Goal: Task Accomplishment & Management: Complete application form

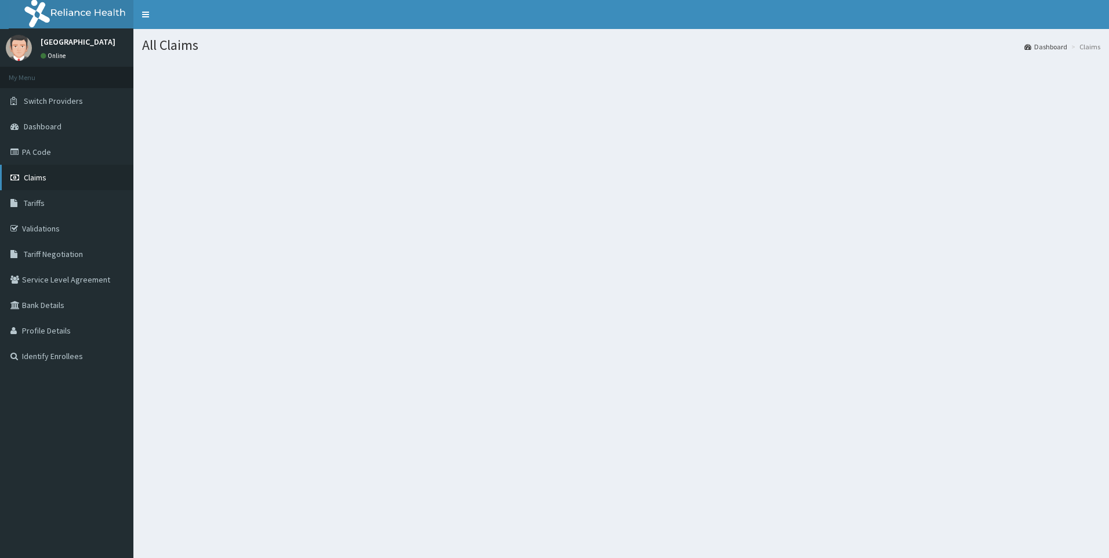
click at [31, 173] on span "Claims" at bounding box center [35, 177] width 23 height 10
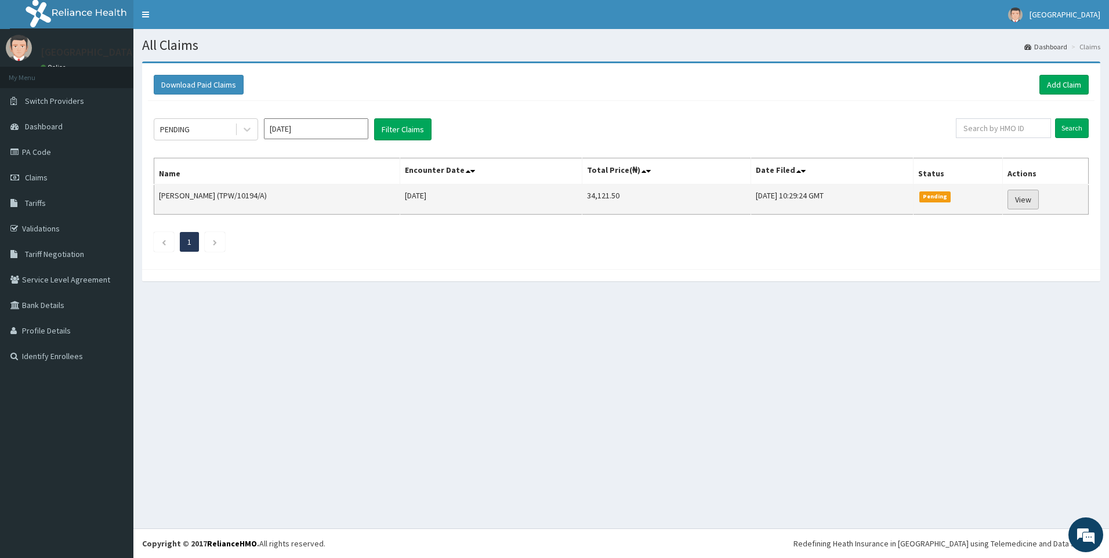
click at [1033, 190] on link "View" at bounding box center [1022, 200] width 31 height 20
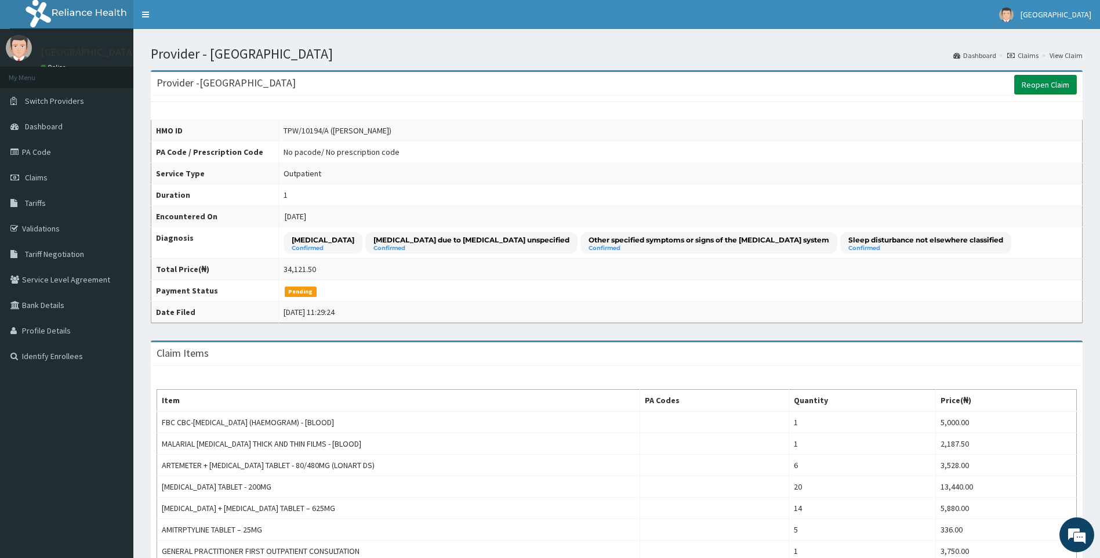
click at [1045, 84] on link "Reopen Claim" at bounding box center [1045, 85] width 63 height 20
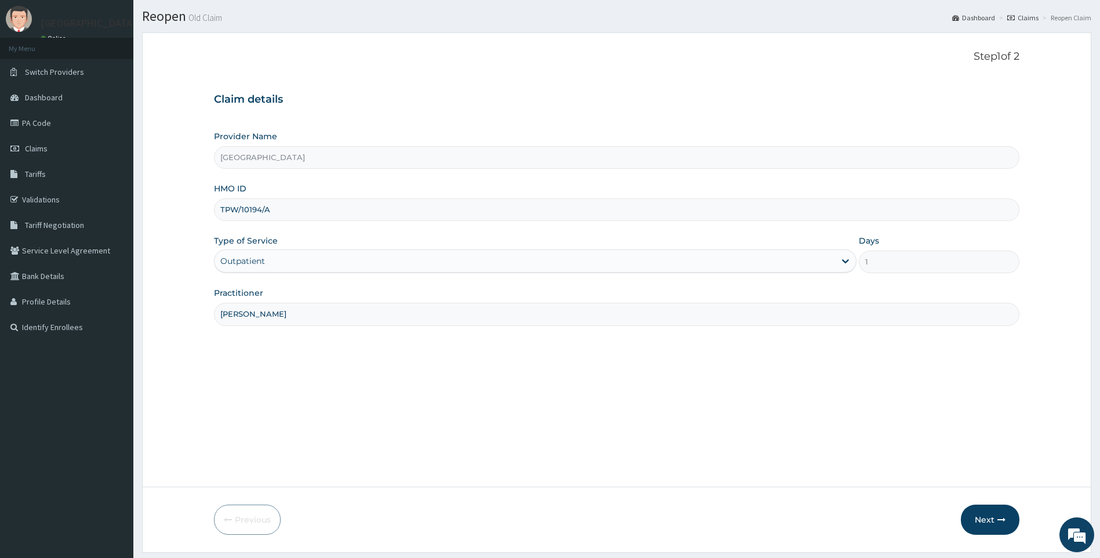
scroll to position [62, 0]
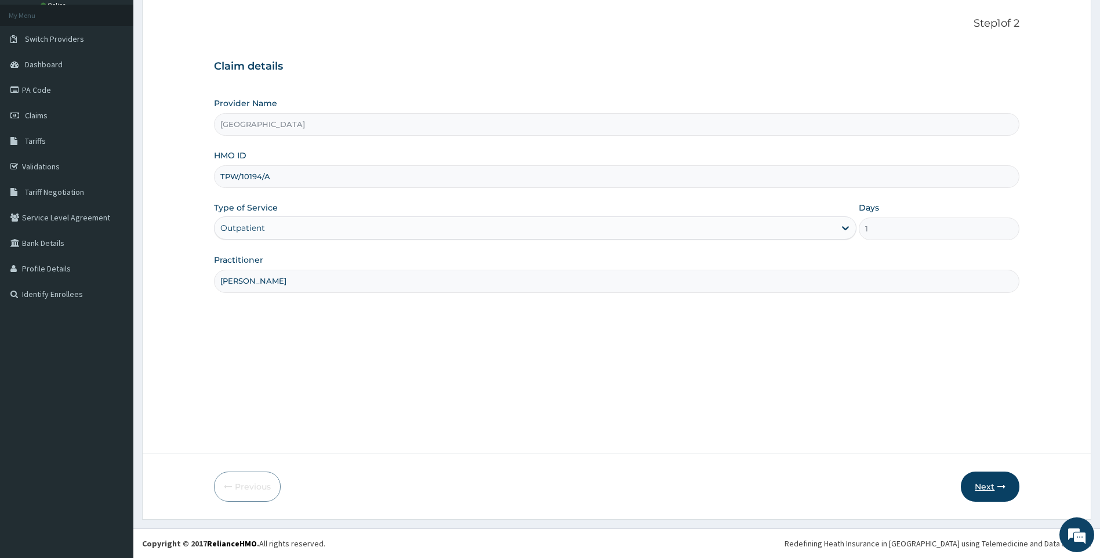
click at [995, 486] on button "Next" at bounding box center [990, 486] width 59 height 30
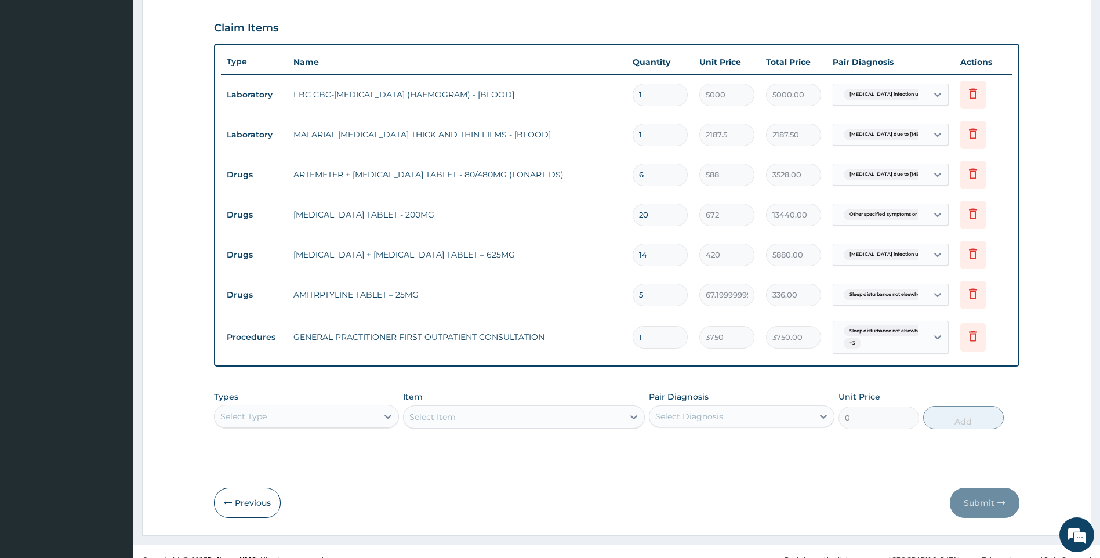
scroll to position [393, 0]
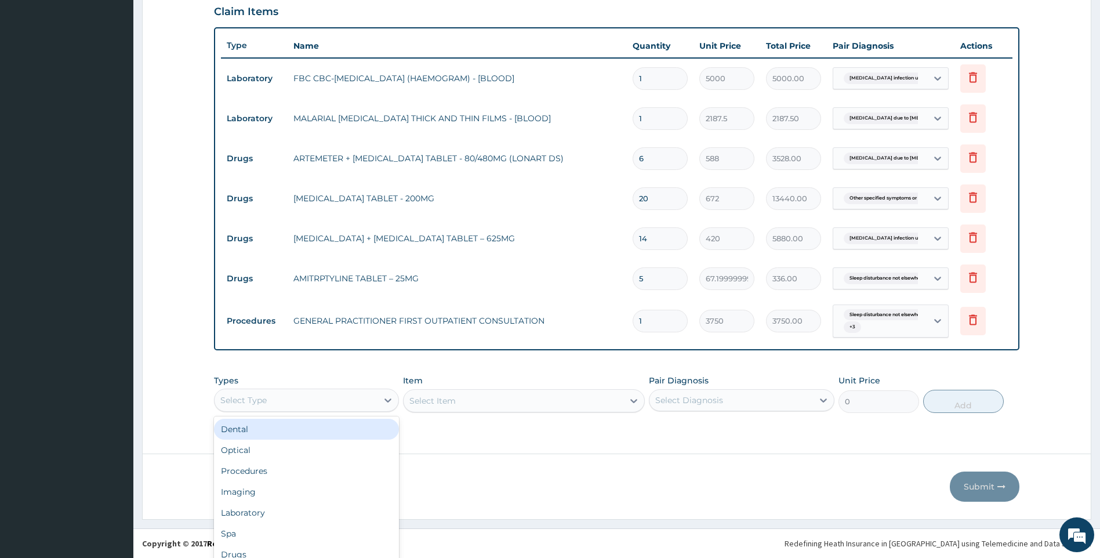
click at [344, 401] on div "option Dental focused, 1 of 10. 10 results available. Use Up and Down to choose…" at bounding box center [307, 399] width 186 height 23
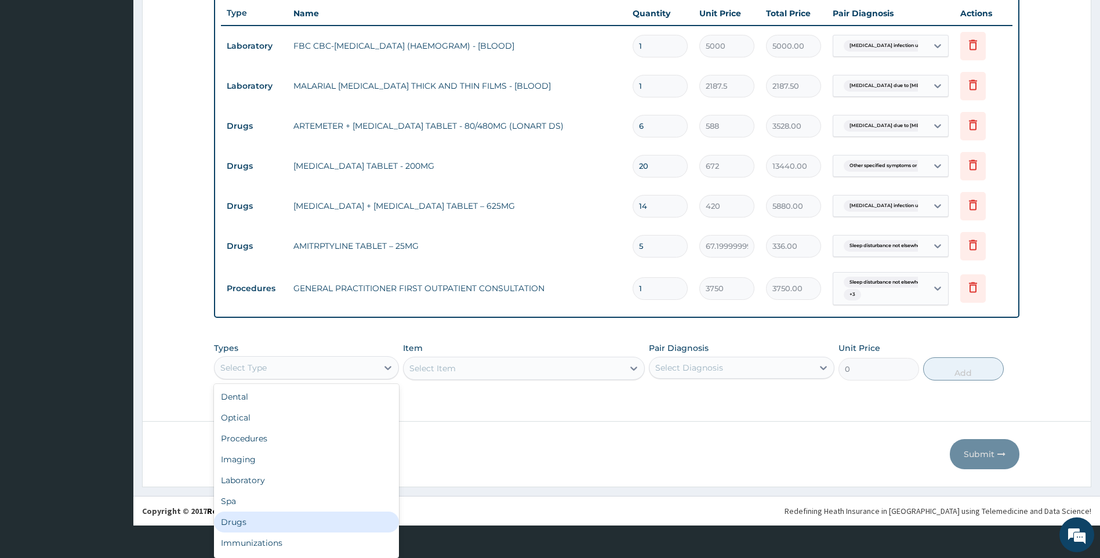
click at [256, 532] on div "Drugs" at bounding box center [307, 521] width 186 height 21
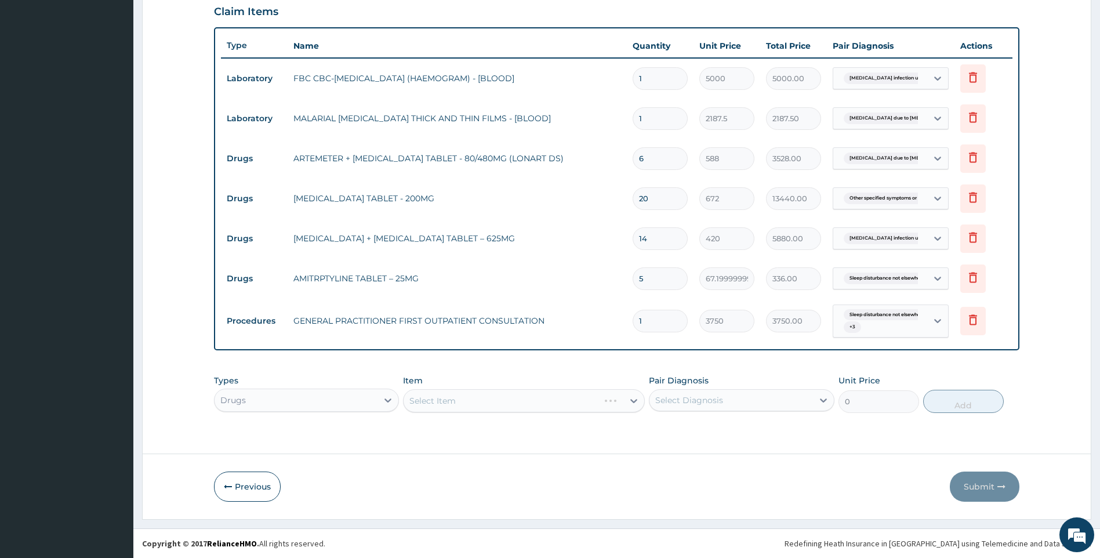
click at [510, 401] on div "Select Item" at bounding box center [524, 400] width 242 height 23
click at [514, 403] on div "Select Item" at bounding box center [524, 400] width 242 height 23
click at [493, 401] on div "Select Item" at bounding box center [524, 400] width 242 height 23
click at [437, 398] on div "Select Item" at bounding box center [524, 400] width 242 height 23
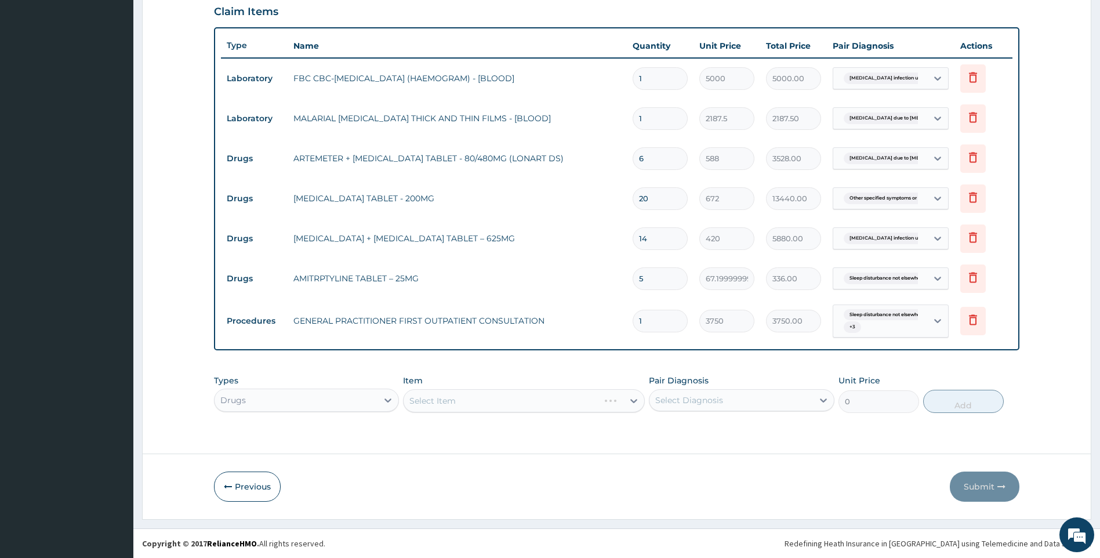
click at [492, 397] on div "Select Item" at bounding box center [524, 400] width 242 height 23
click at [499, 401] on div "Select Item" at bounding box center [524, 400] width 242 height 23
click at [456, 405] on div "Select Item" at bounding box center [514, 400] width 220 height 19
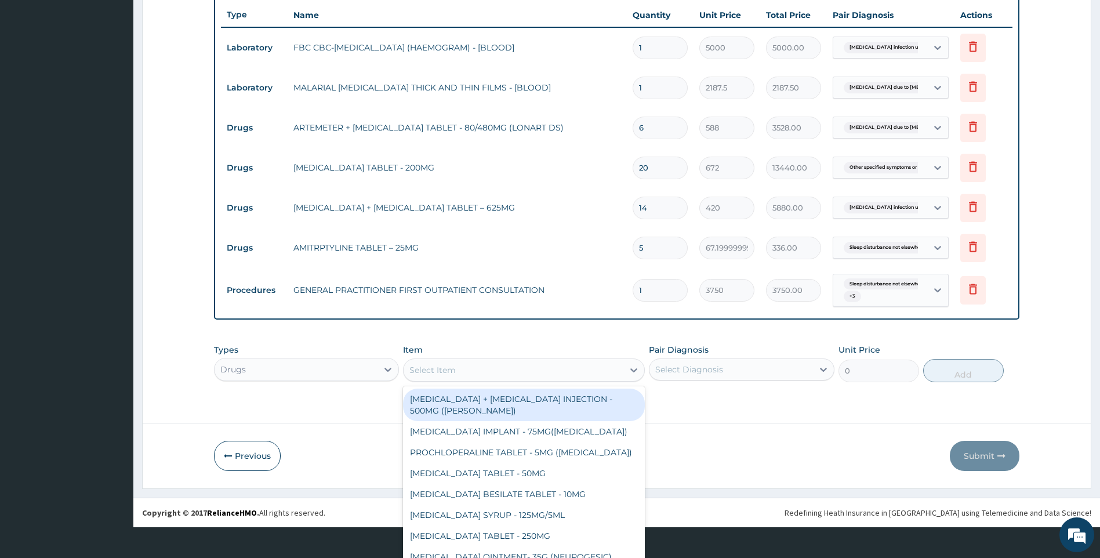
scroll to position [409, 0]
click at [361, 380] on div "Types Drugs" at bounding box center [307, 363] width 186 height 38
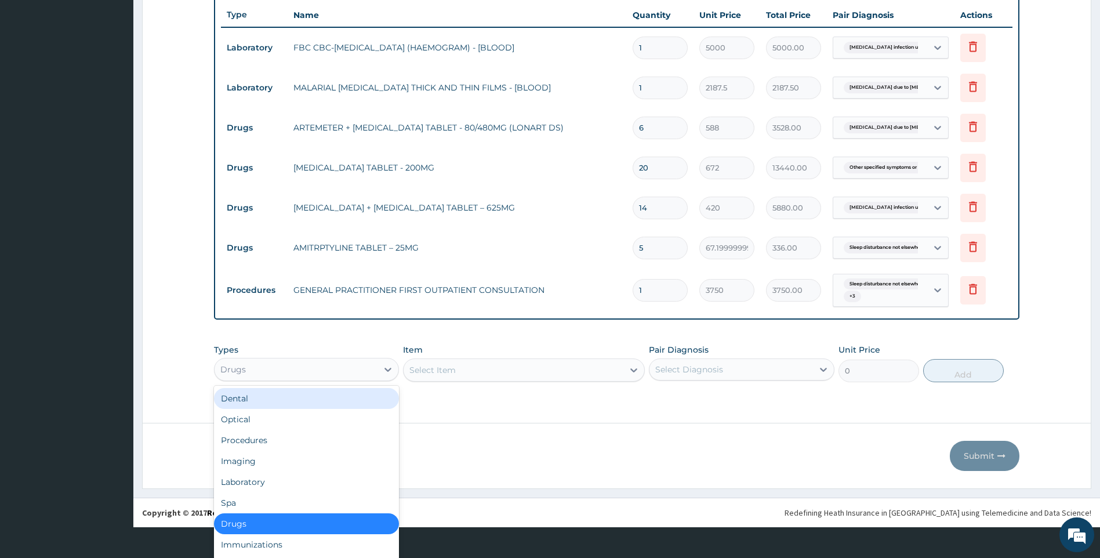
scroll to position [32, 0]
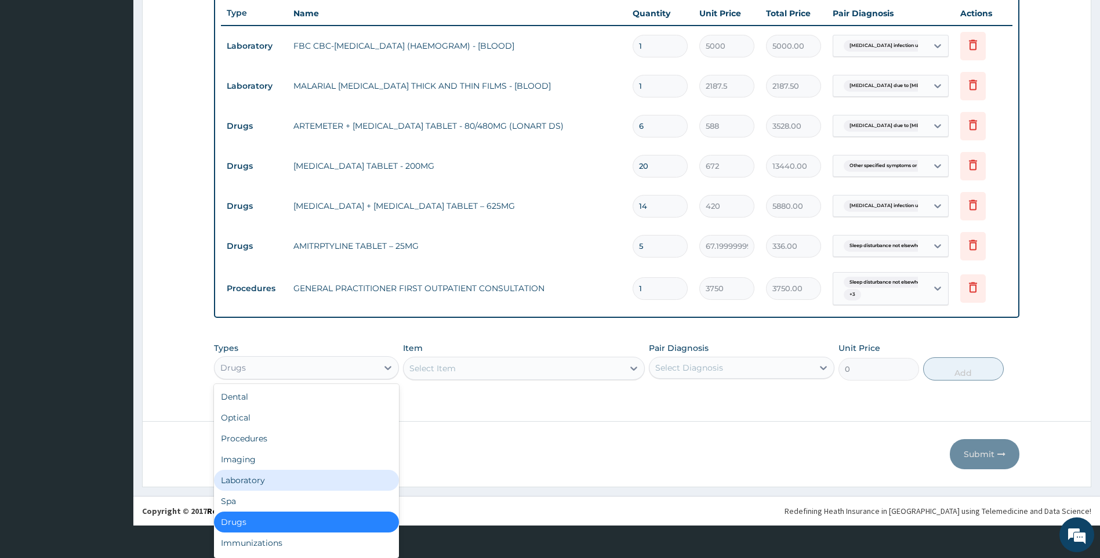
drag, startPoint x: 274, startPoint y: 480, endPoint x: 264, endPoint y: 346, distance: 134.8
click at [273, 480] on div "Laboratory" at bounding box center [307, 480] width 186 height 21
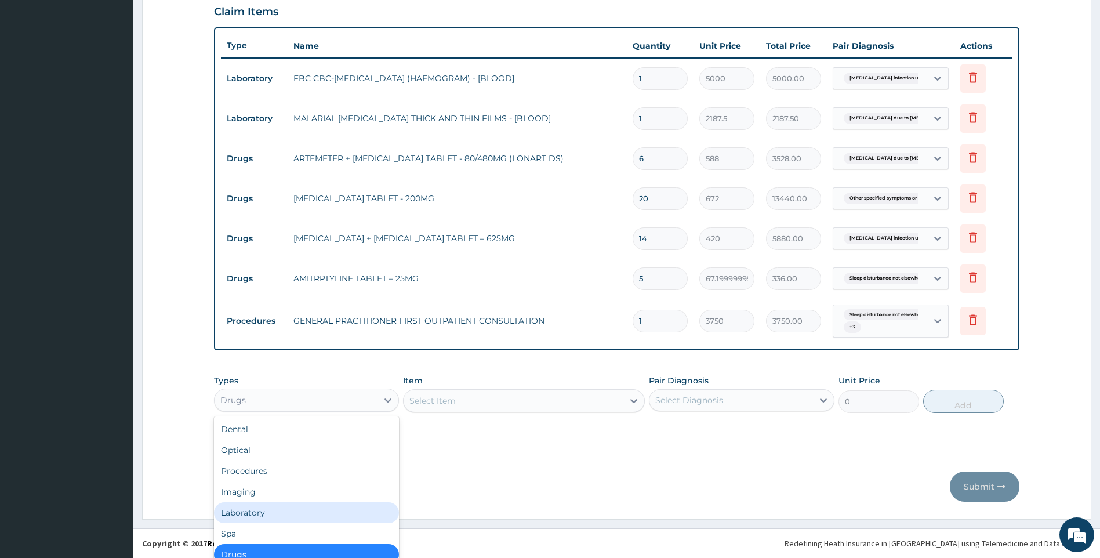
scroll to position [393, 0]
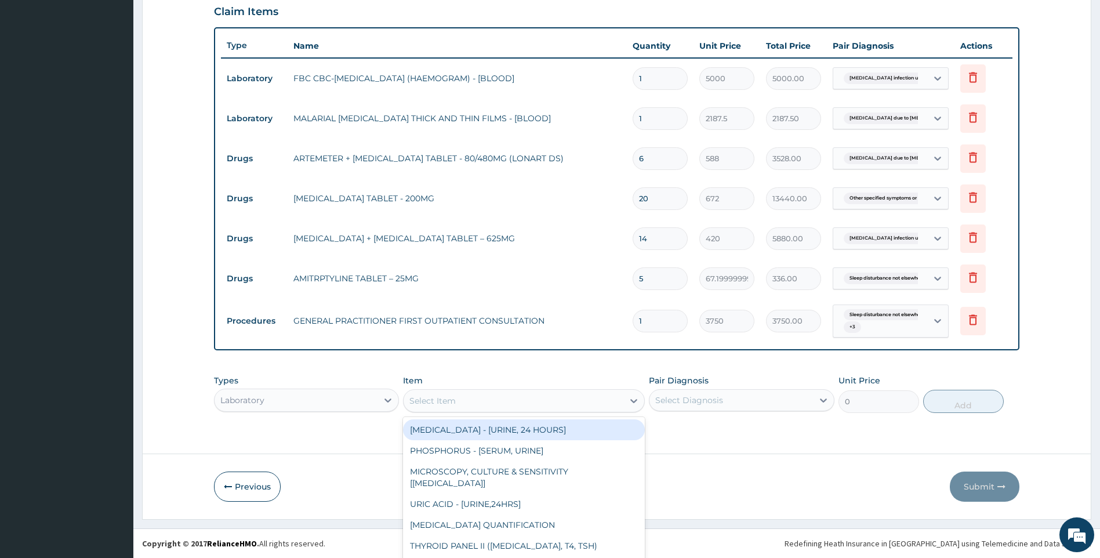
click at [575, 401] on div "option CORTISOL - [URINE, 24 HOURS] focused, 1 of 285. 285 results available. U…" at bounding box center [524, 400] width 242 height 23
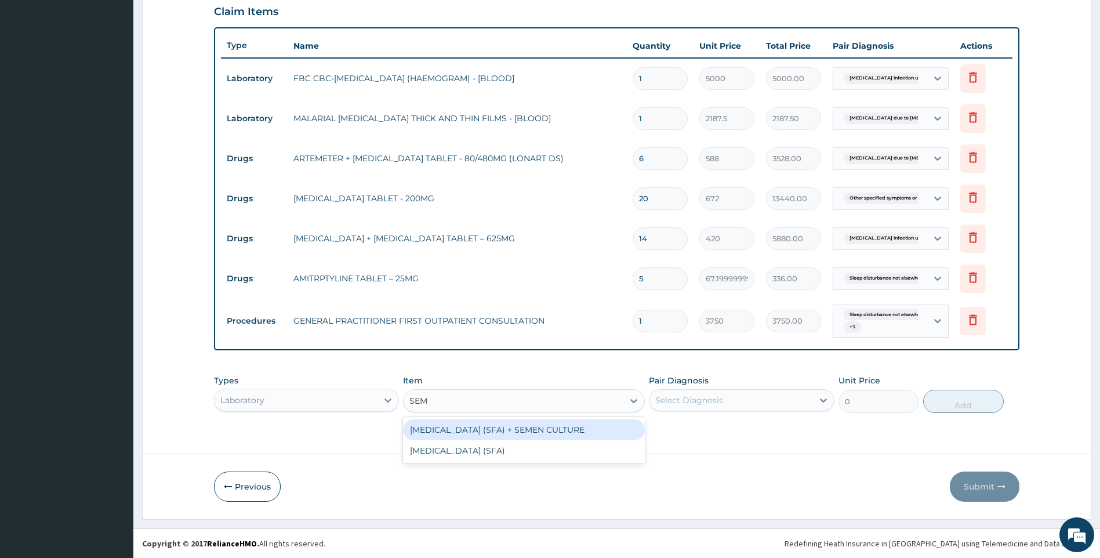
scroll to position [0, 0]
type input "SEMI"
click at [527, 452] on div "SEMINAL FLUID ANALYSIS (SFA)" at bounding box center [524, 450] width 242 height 21
type input "7500"
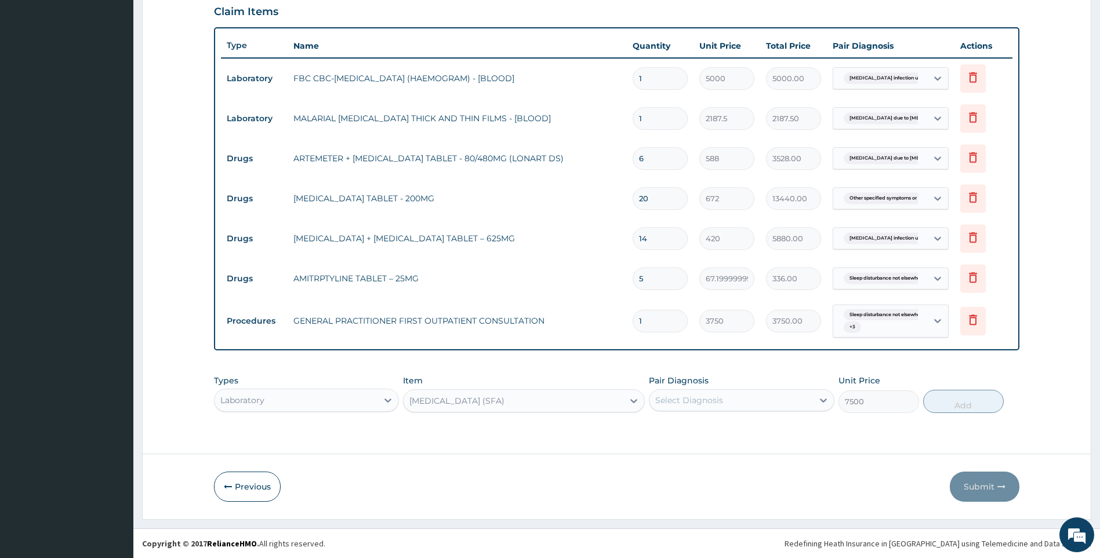
click at [629, 431] on div "Types Laboratory Item option SEMINAL FLUID ANALYSIS (SFA), selected. Select is …" at bounding box center [617, 402] width 806 height 67
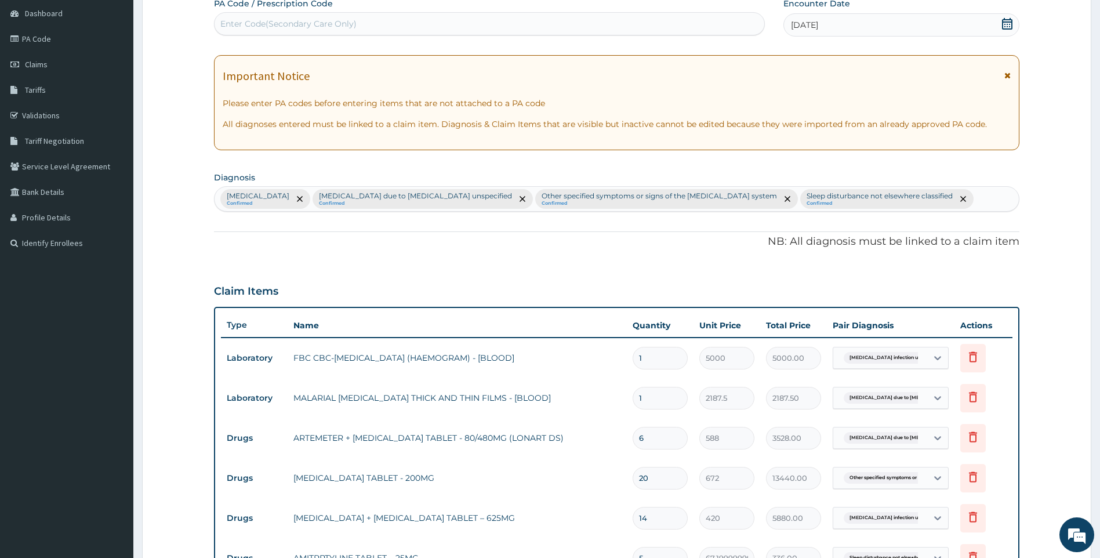
scroll to position [45, 0]
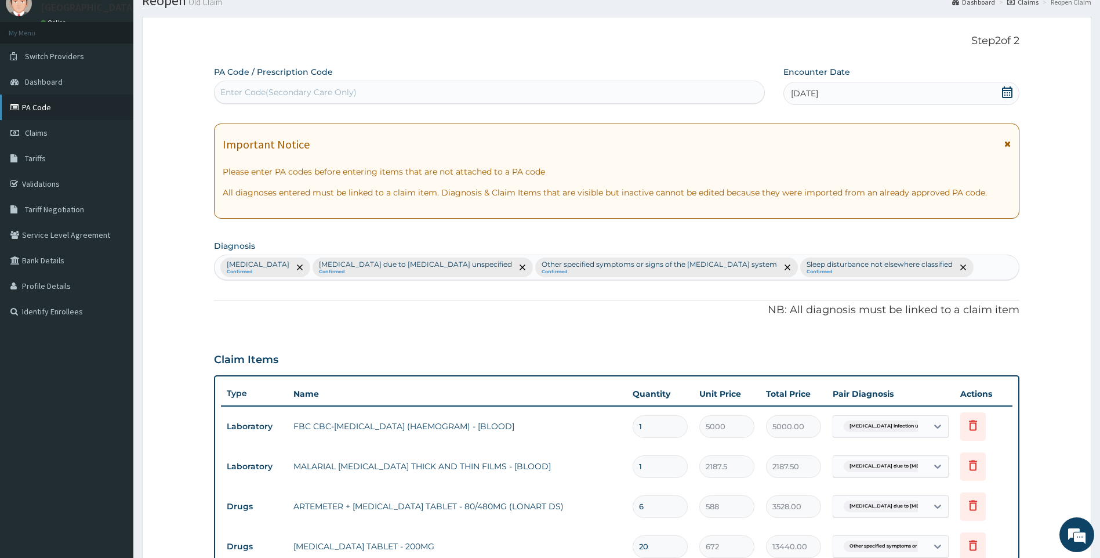
drag, startPoint x: 63, startPoint y: 107, endPoint x: 68, endPoint y: 102, distance: 7.0
click at [62, 106] on link "PA Code" at bounding box center [66, 108] width 133 height 26
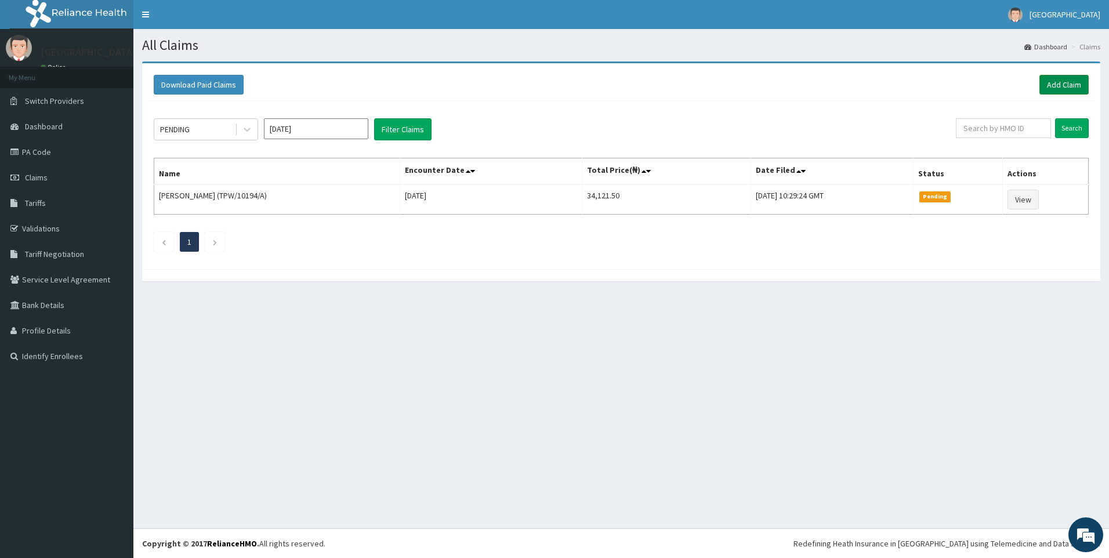
click at [1059, 82] on link "Add Claim" at bounding box center [1063, 85] width 49 height 20
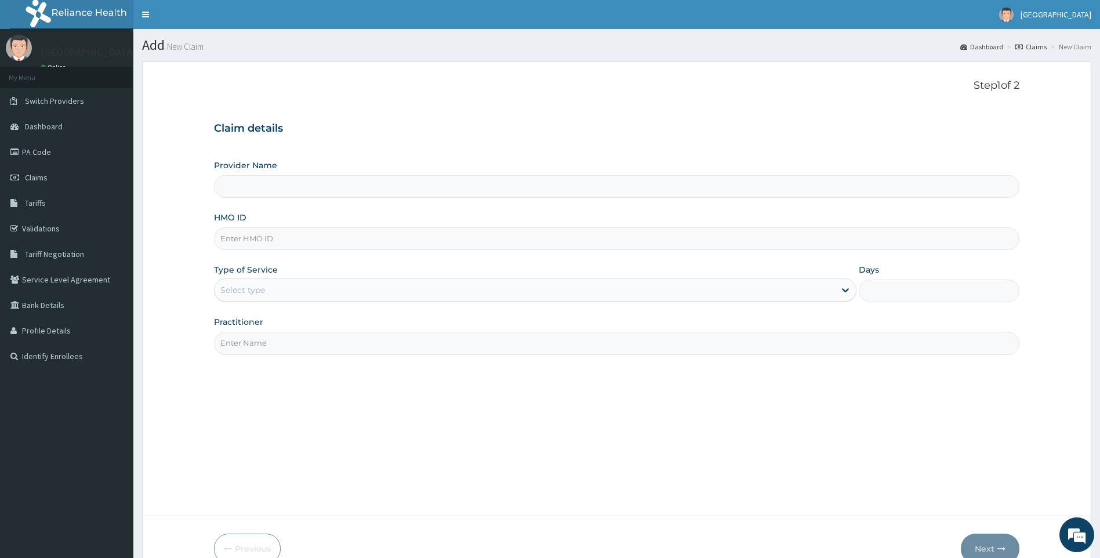
type input "[GEOGRAPHIC_DATA]"
click at [286, 236] on input "HMO ID" at bounding box center [617, 238] width 806 height 23
paste input "GSV/12561/A"
type input "GSV/12561/A"
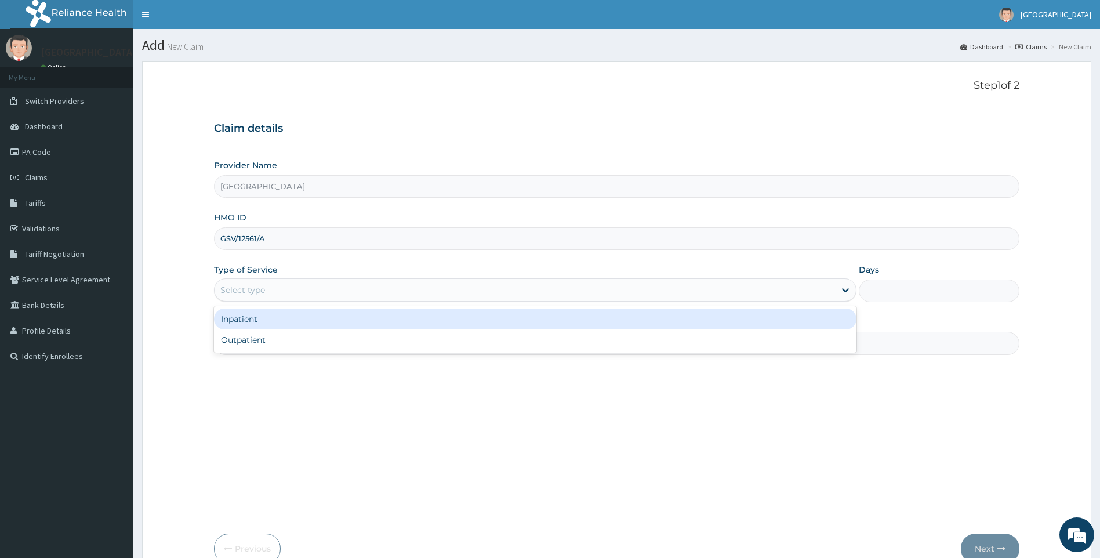
drag, startPoint x: 271, startPoint y: 286, endPoint x: 260, endPoint y: 336, distance: 51.8
click at [271, 292] on div "Select type" at bounding box center [525, 290] width 621 height 19
click at [256, 328] on div "Inpatient" at bounding box center [535, 318] width 643 height 21
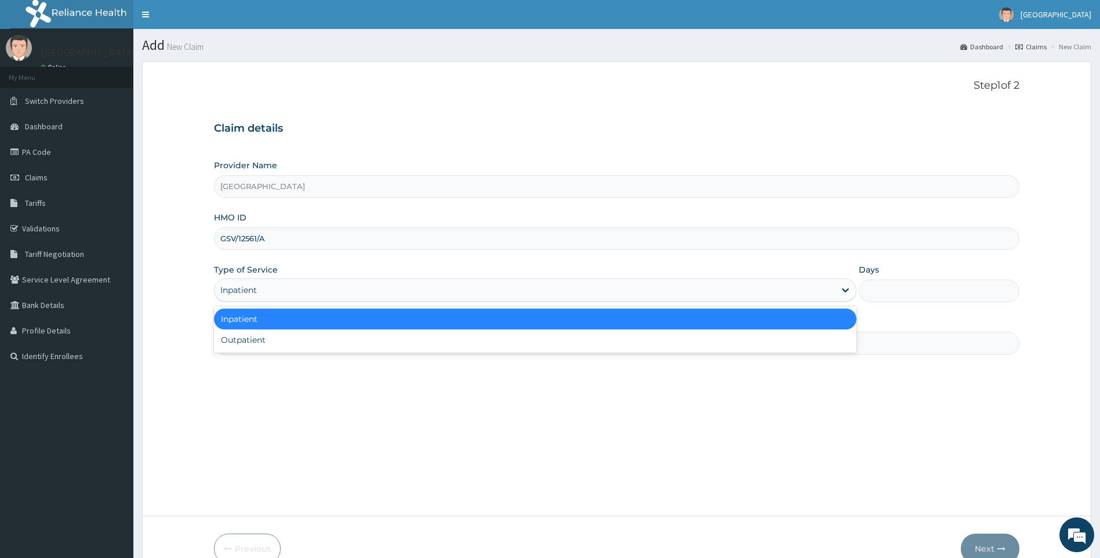
click at [264, 288] on div "Inpatient" at bounding box center [525, 290] width 621 height 19
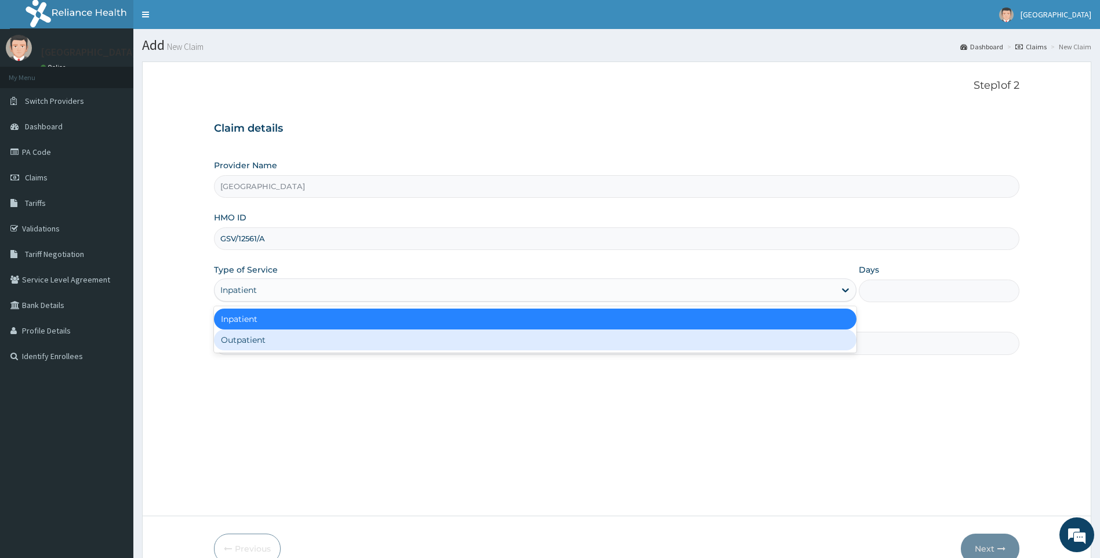
click at [252, 337] on div "Outpatient" at bounding box center [535, 339] width 643 height 21
type input "1"
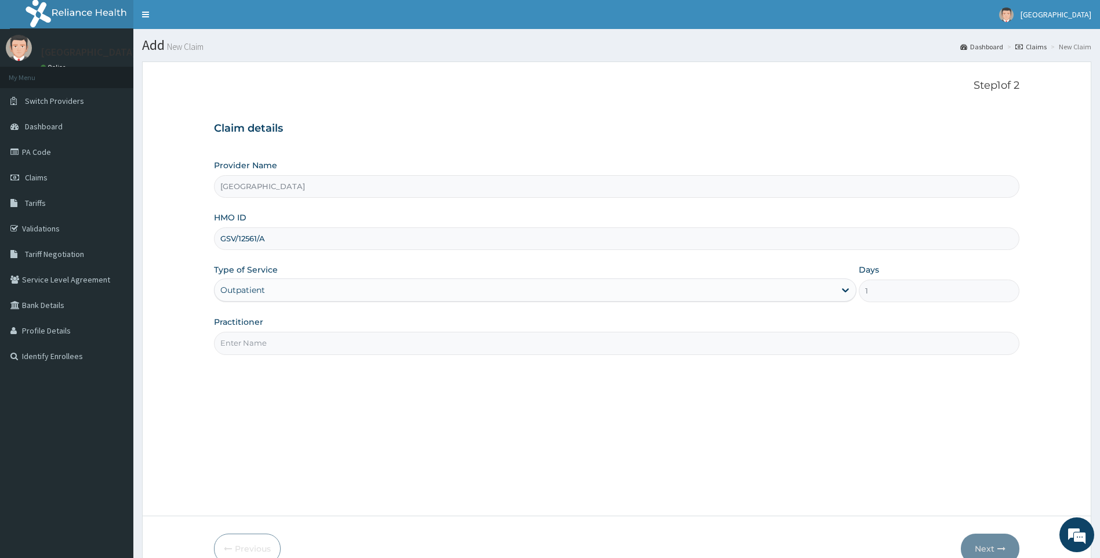
click at [253, 348] on input "Practitioner" at bounding box center [617, 343] width 806 height 23
type input "DR DEBORAH"
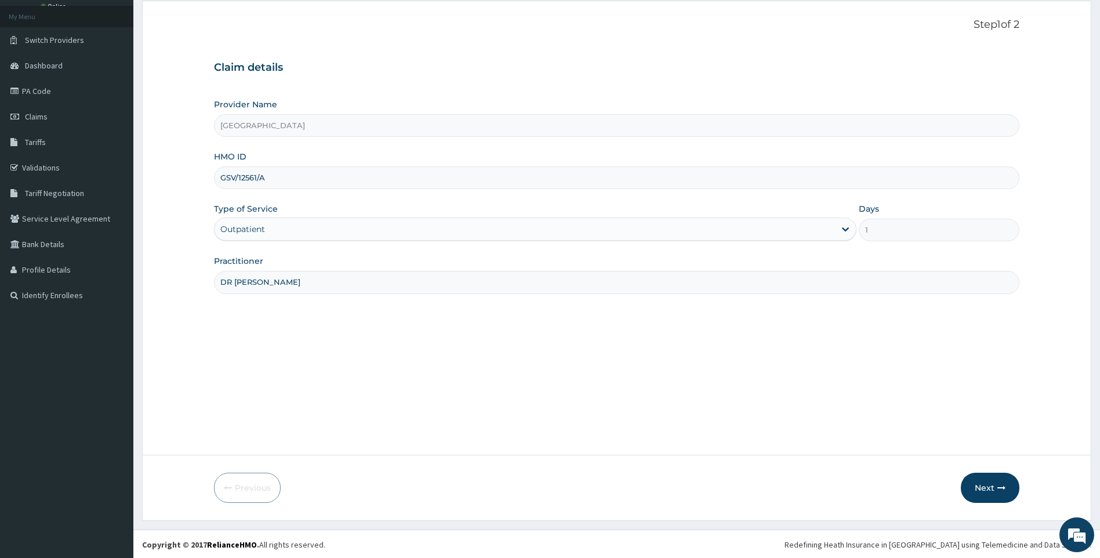
scroll to position [62, 0]
click at [994, 488] on button "Next" at bounding box center [990, 486] width 59 height 30
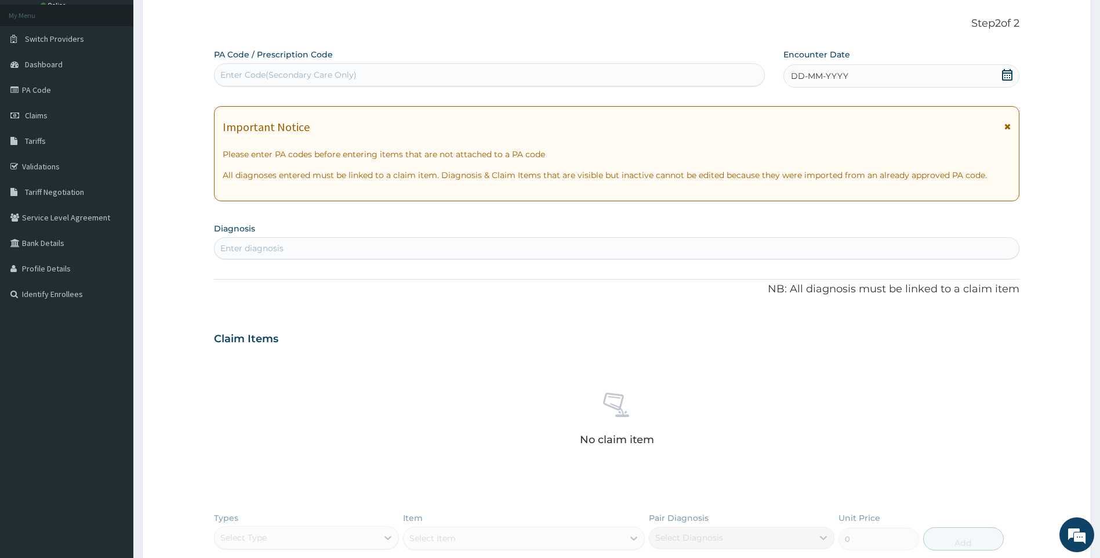
click at [1010, 78] on icon at bounding box center [1007, 75] width 10 height 12
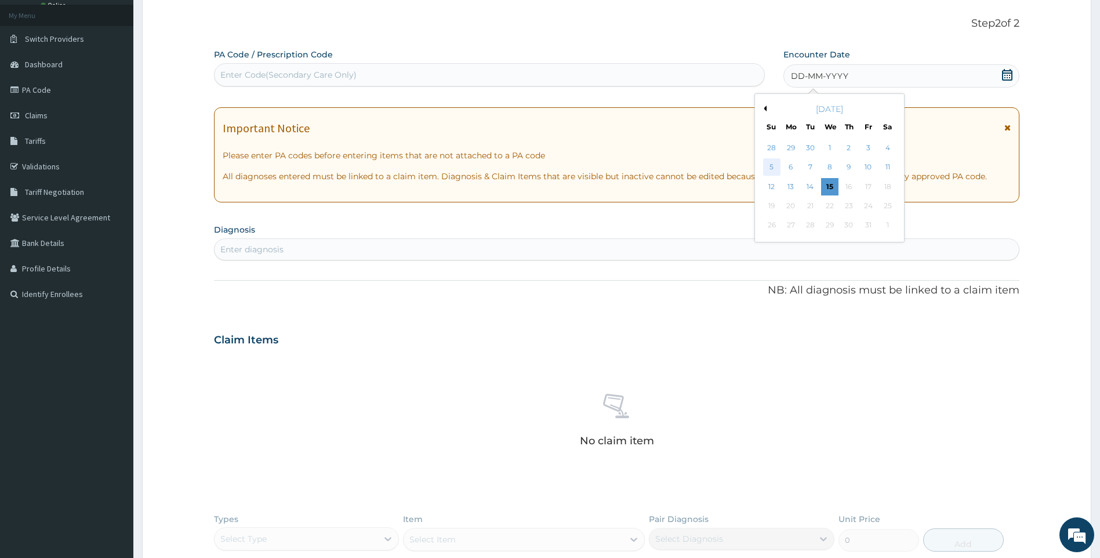
click at [769, 164] on div "5" at bounding box center [771, 167] width 17 height 17
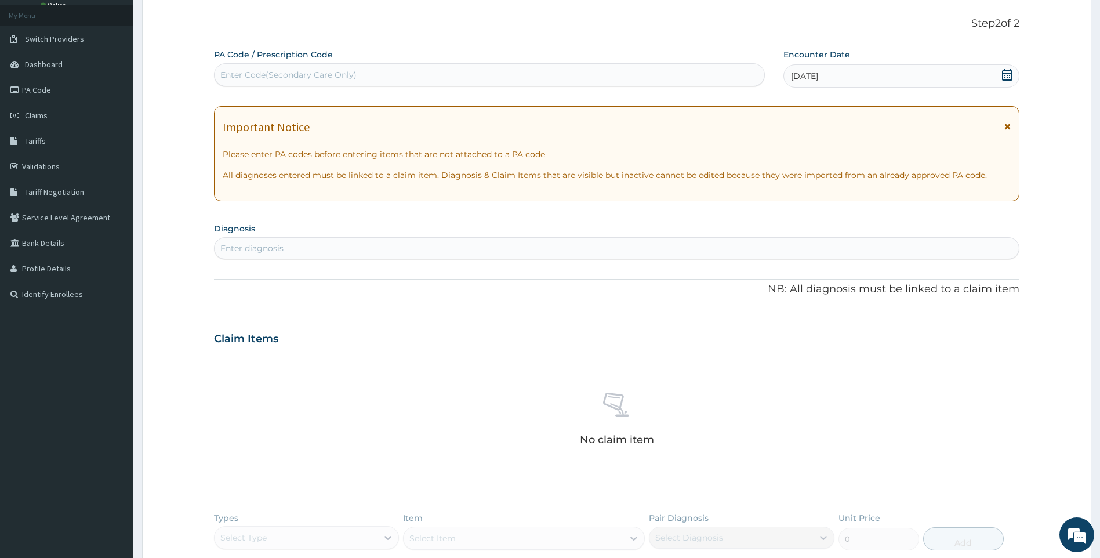
click at [1007, 79] on icon at bounding box center [1007, 75] width 10 height 12
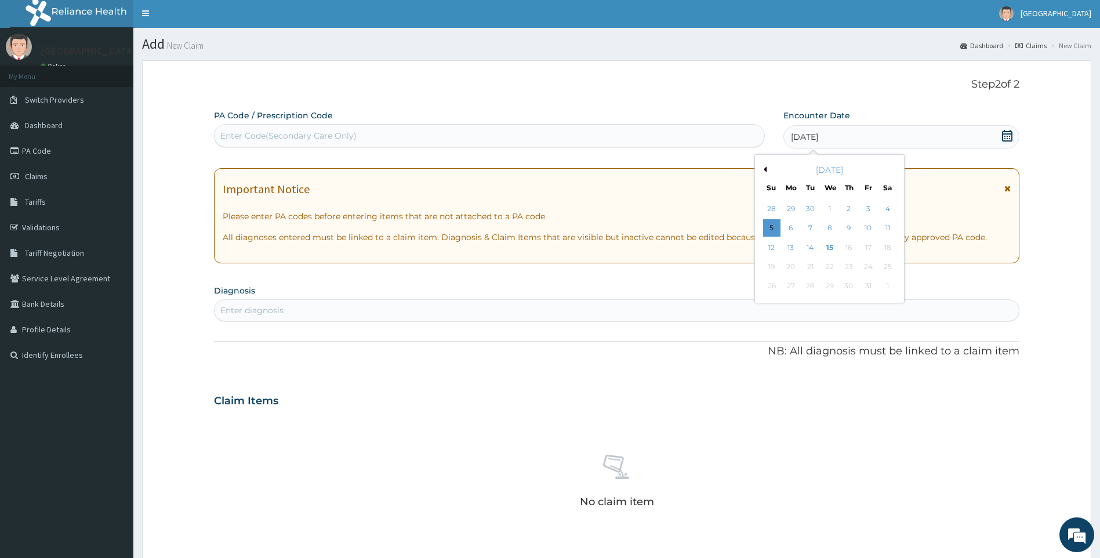
scroll to position [0, 0]
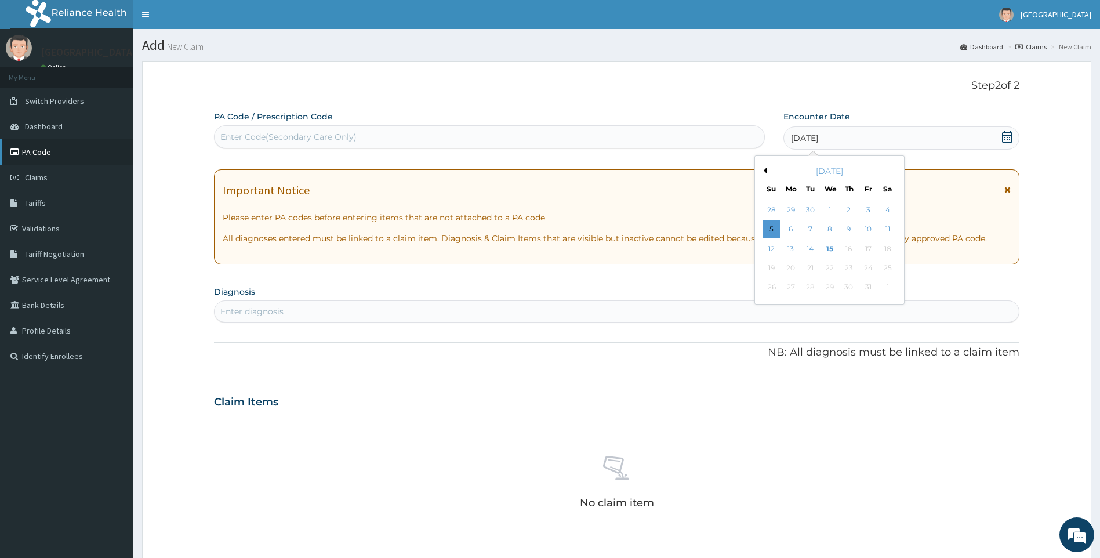
click at [37, 151] on link "PA Code" at bounding box center [66, 152] width 133 height 26
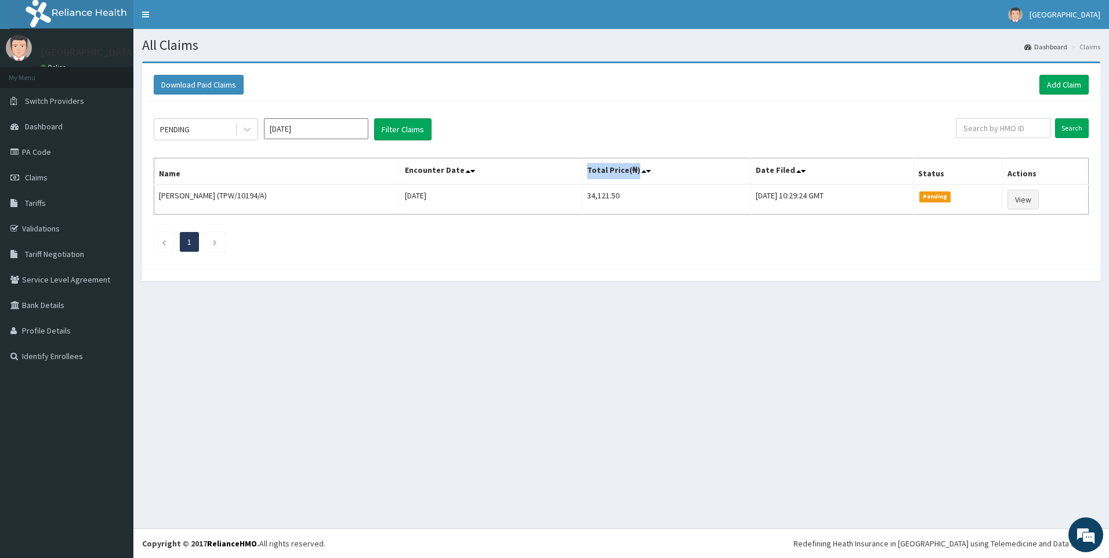
drag, startPoint x: 557, startPoint y: 171, endPoint x: 617, endPoint y: 172, distance: 59.7
click at [617, 172] on th "Total Price(₦)" at bounding box center [666, 171] width 169 height 27
click at [586, 139] on div "PENDING Oct 2025 Filter Claims" at bounding box center [555, 129] width 802 height 22
click at [201, 130] on div "PENDING" at bounding box center [194, 129] width 81 height 19
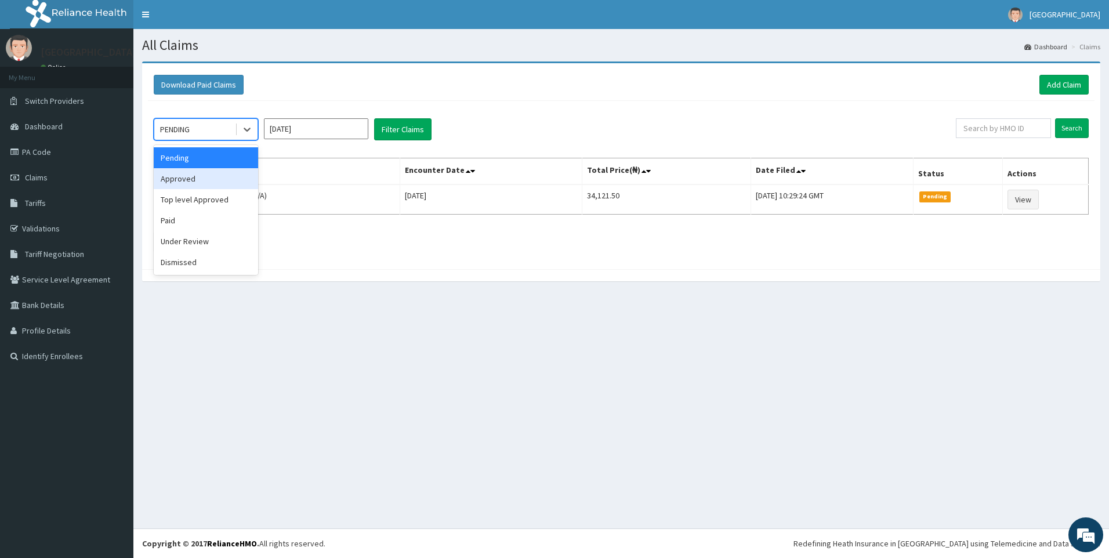
click at [199, 176] on div "Approved" at bounding box center [206, 178] width 104 height 21
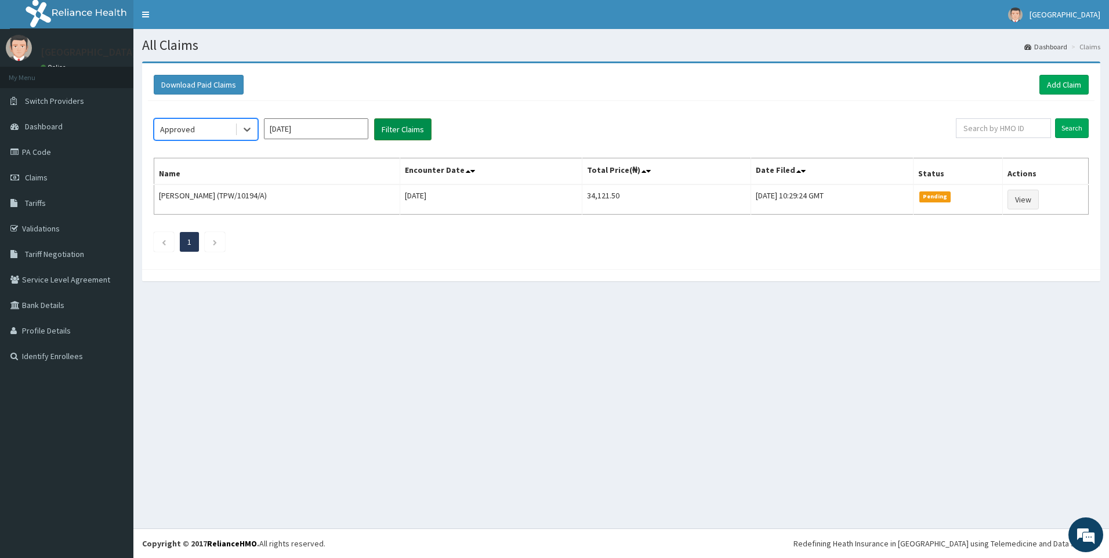
click at [390, 128] on button "Filter Claims" at bounding box center [402, 129] width 57 height 22
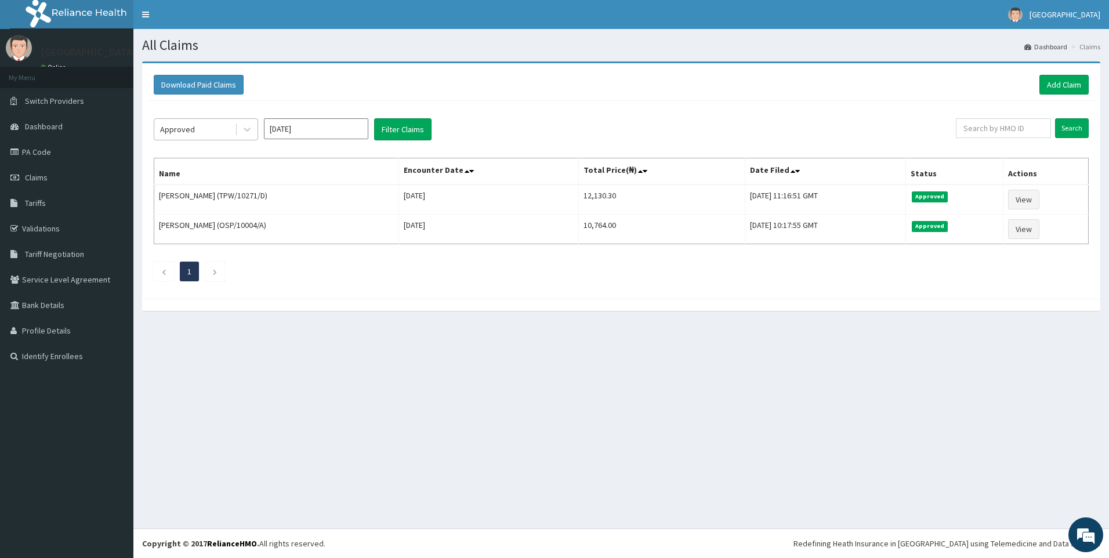
click at [181, 123] on div "Approved" at bounding box center [177, 129] width 35 height 12
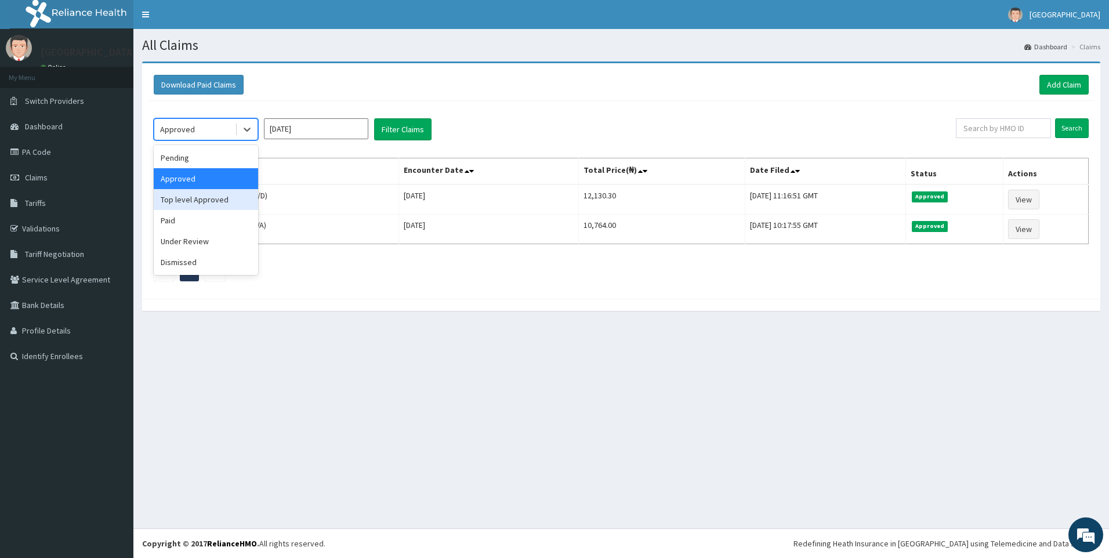
click at [199, 201] on div "Top level Approved" at bounding box center [206, 199] width 104 height 21
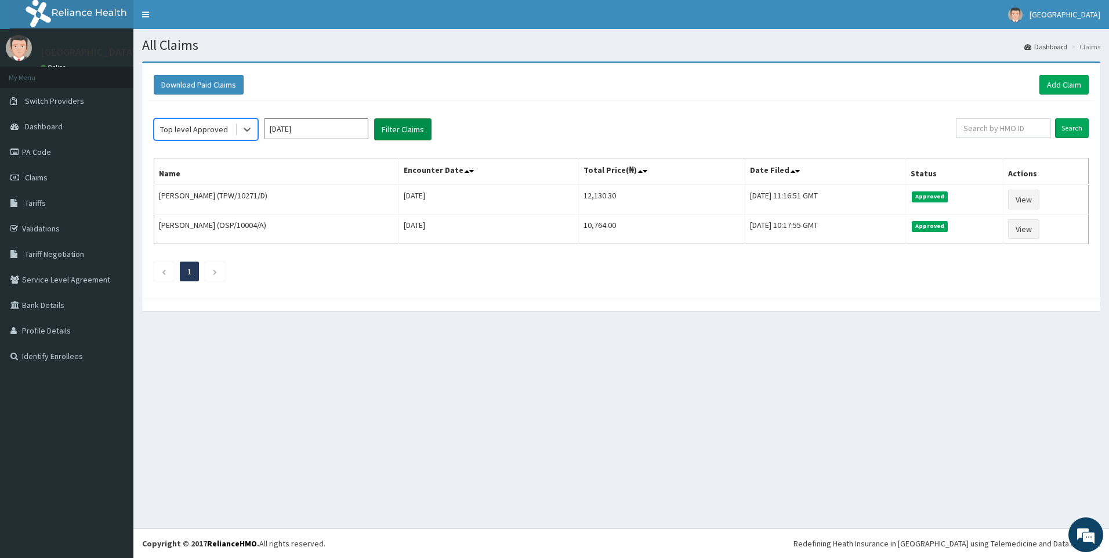
click at [394, 127] on button "Filter Claims" at bounding box center [402, 129] width 57 height 22
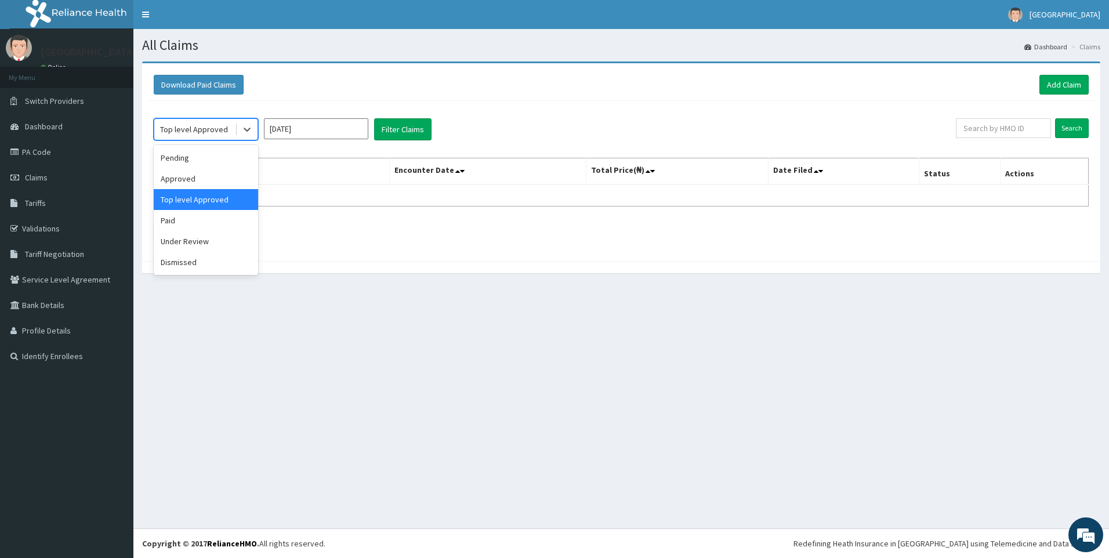
click at [208, 124] on div "Top level Approved" at bounding box center [194, 129] width 68 height 12
click at [194, 224] on div "Paid" at bounding box center [206, 220] width 104 height 21
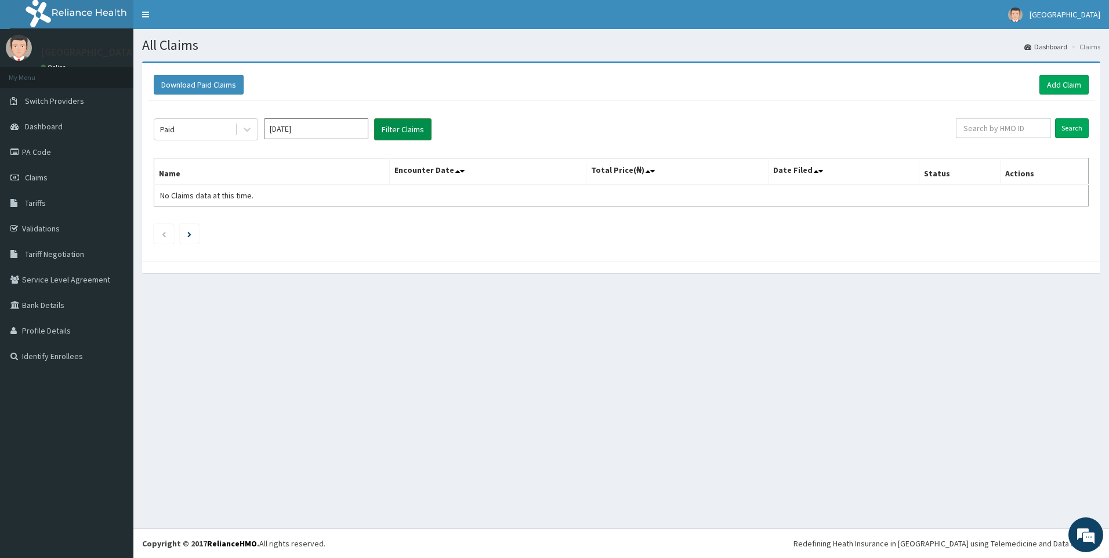
click at [406, 129] on button "Filter Claims" at bounding box center [402, 129] width 57 height 22
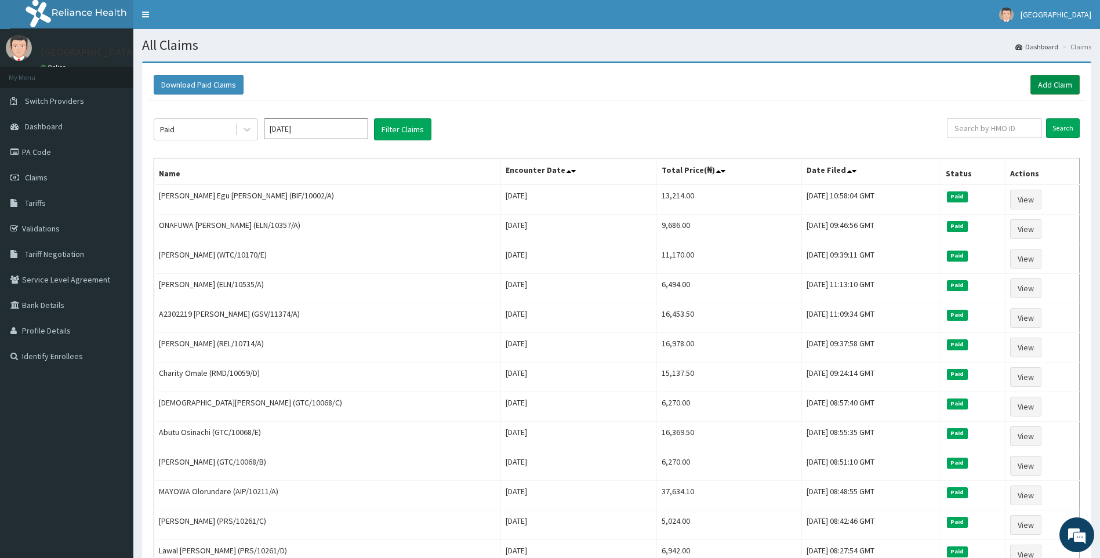
click at [1057, 81] on link "Add Claim" at bounding box center [1054, 85] width 49 height 20
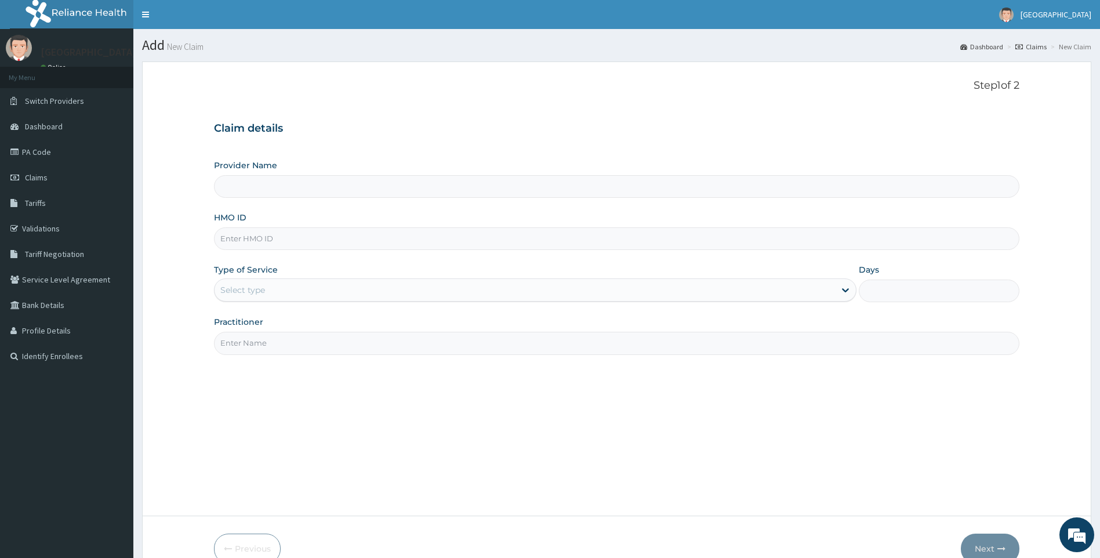
type input "[GEOGRAPHIC_DATA]"
paste input "WTC/10141/A"
type input "WTC/10141/A"
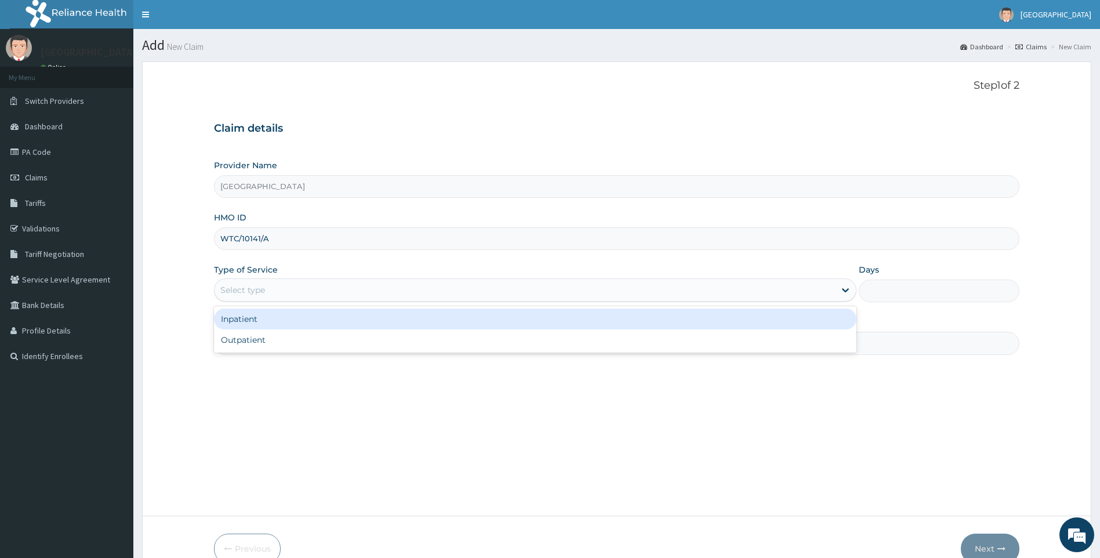
click at [271, 294] on div "Select type" at bounding box center [525, 290] width 621 height 19
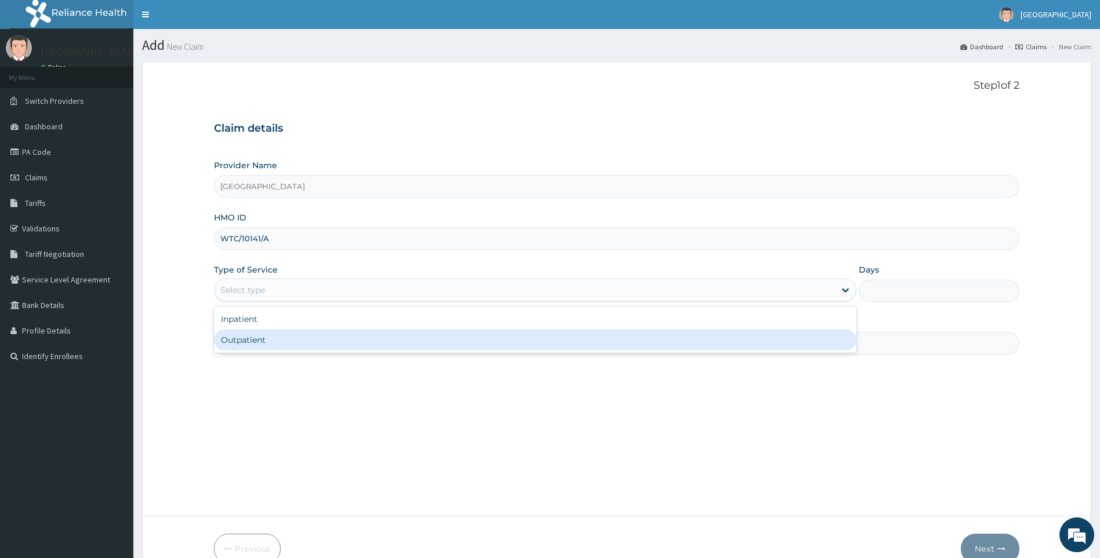
click at [263, 337] on div "Outpatient" at bounding box center [535, 339] width 643 height 21
type input "1"
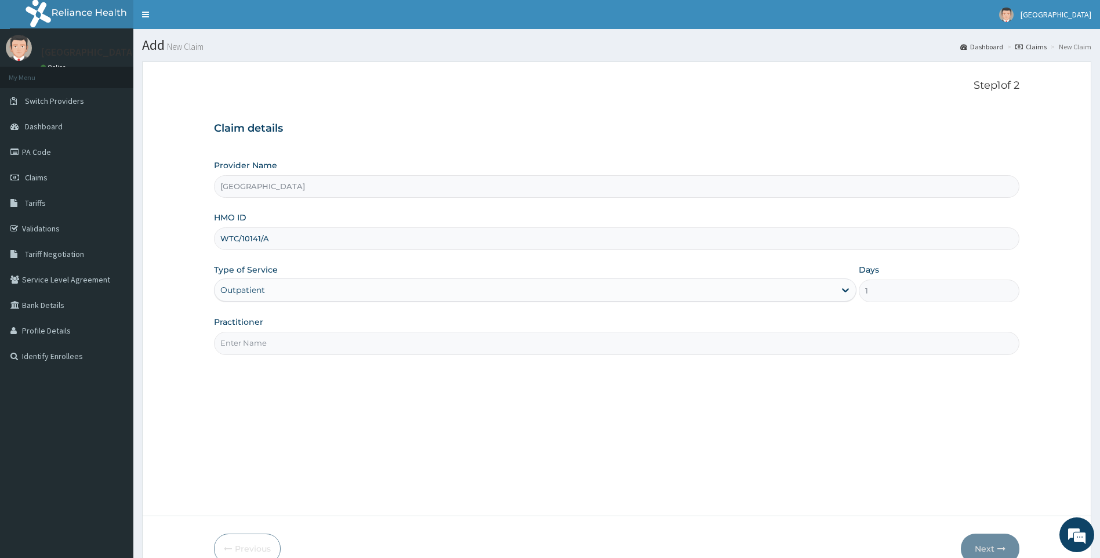
click at [261, 351] on input "Practitioner" at bounding box center [617, 343] width 806 height 23
type input "DR DEBORAH"
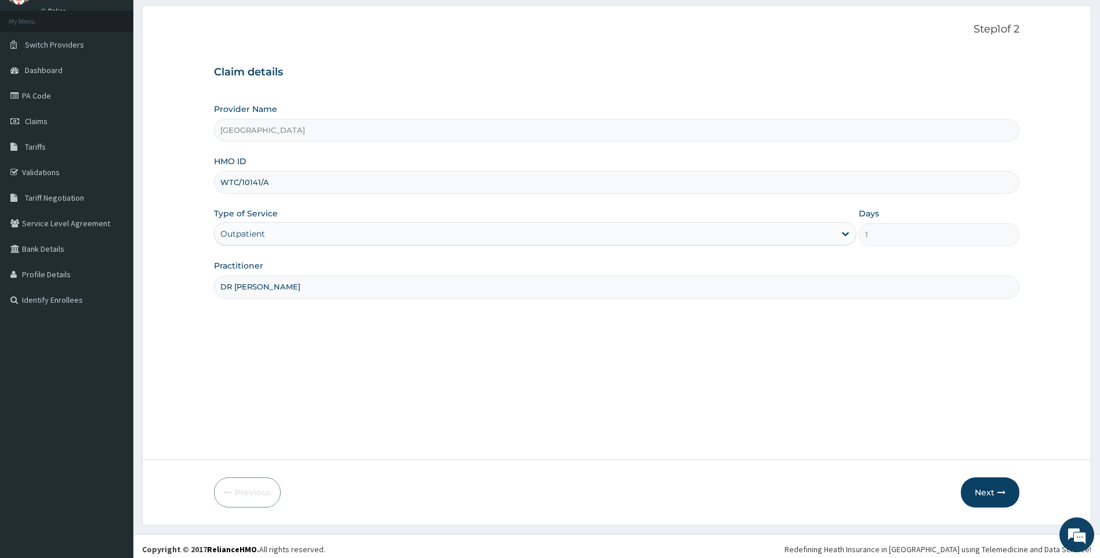
scroll to position [62, 0]
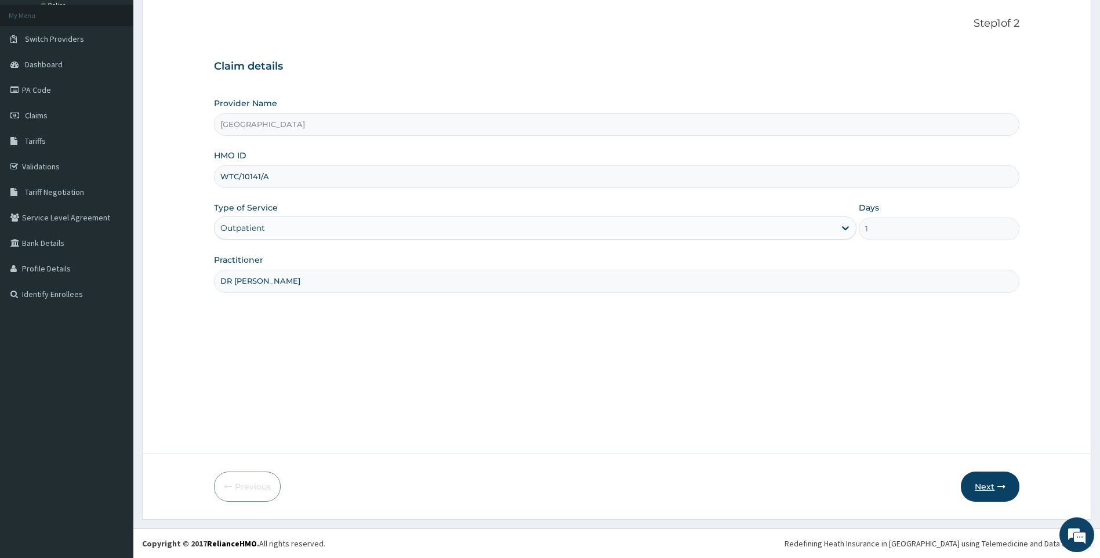
click at [993, 484] on button "Next" at bounding box center [990, 486] width 59 height 30
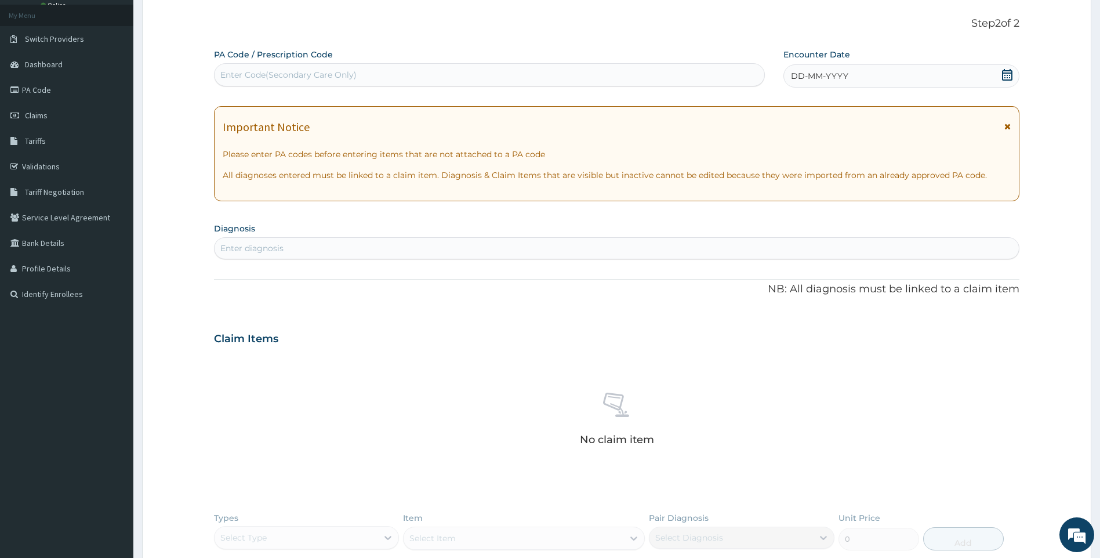
click at [1007, 74] on icon at bounding box center [1007, 75] width 12 height 12
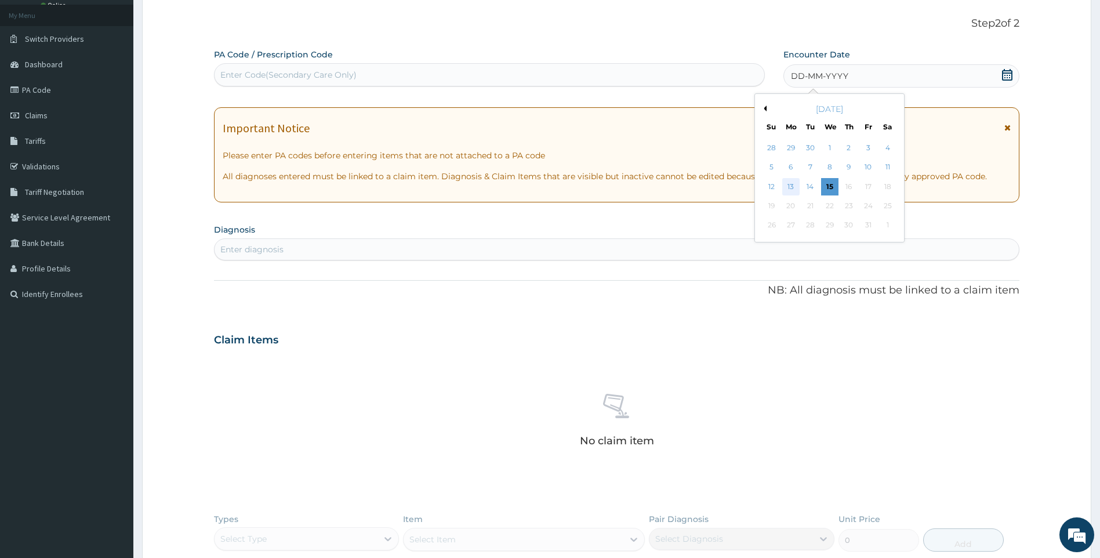
click at [789, 190] on div "13" at bounding box center [790, 186] width 17 height 17
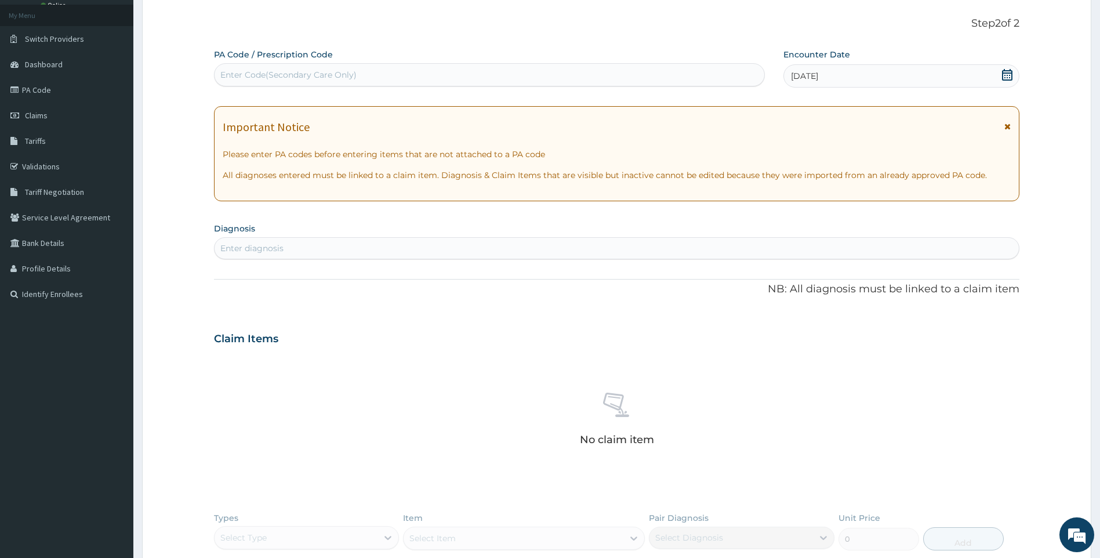
click at [357, 251] on div "Enter diagnosis" at bounding box center [617, 248] width 805 height 19
drag, startPoint x: 373, startPoint y: 248, endPoint x: 391, endPoint y: 243, distance: 18.6
click at [374, 247] on div "Enter diagnosis" at bounding box center [617, 248] width 805 height 19
type input "ITCHING"
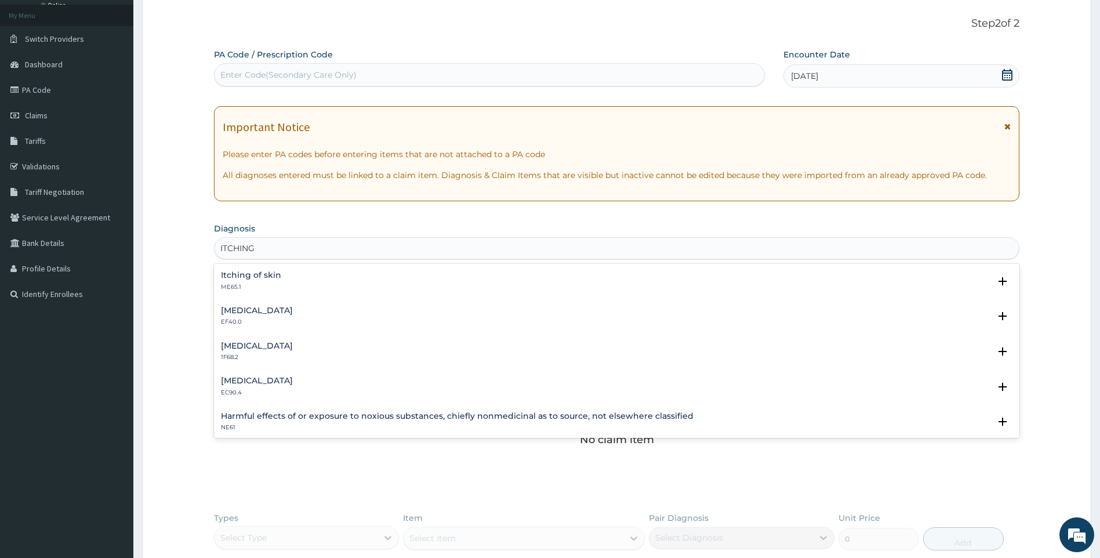
click at [242, 283] on p "ME65.1" at bounding box center [251, 287] width 60 height 8
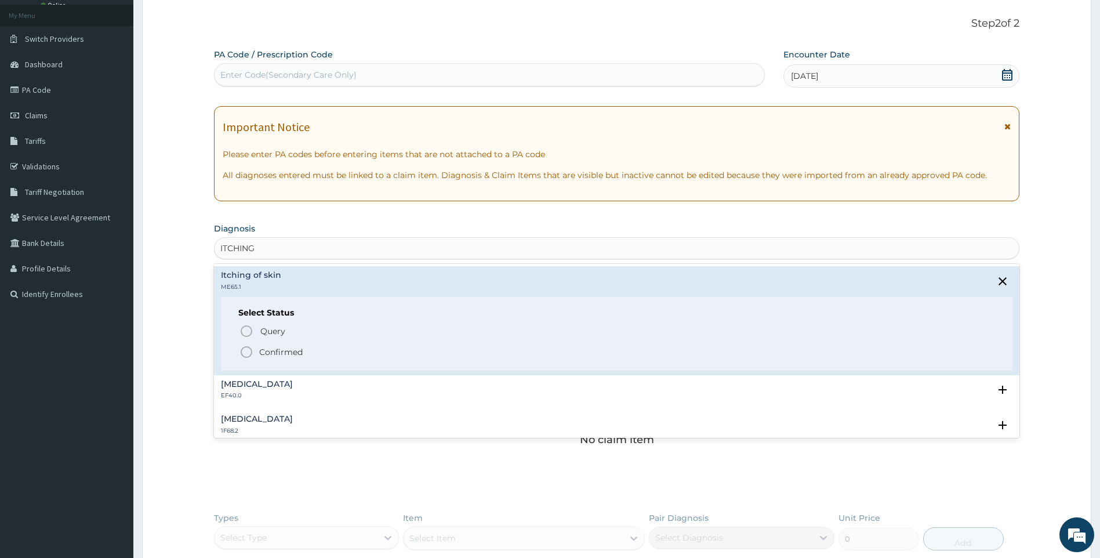
click at [253, 347] on icon "status option filled" at bounding box center [246, 352] width 14 height 14
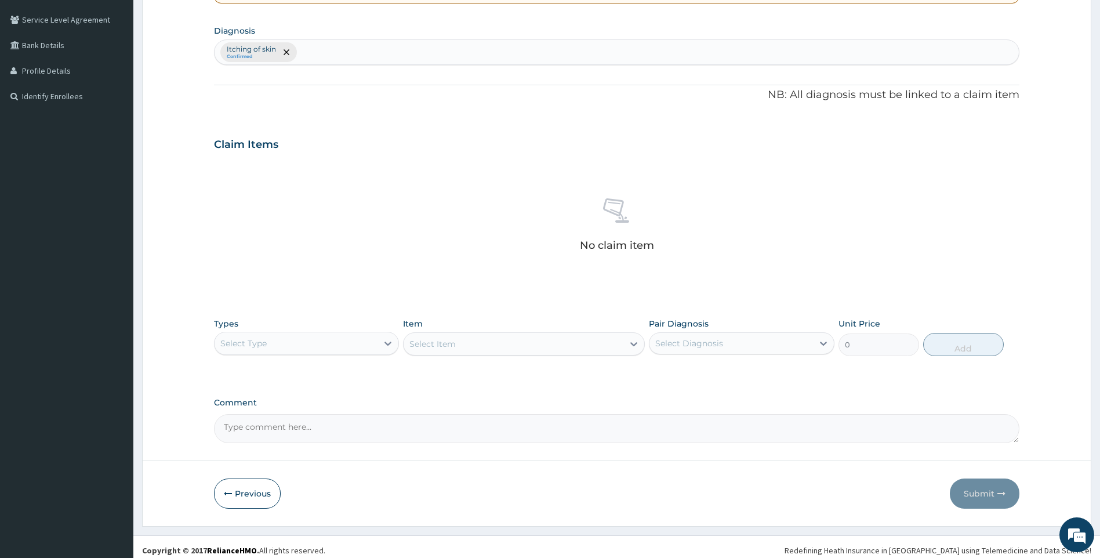
scroll to position [267, 0]
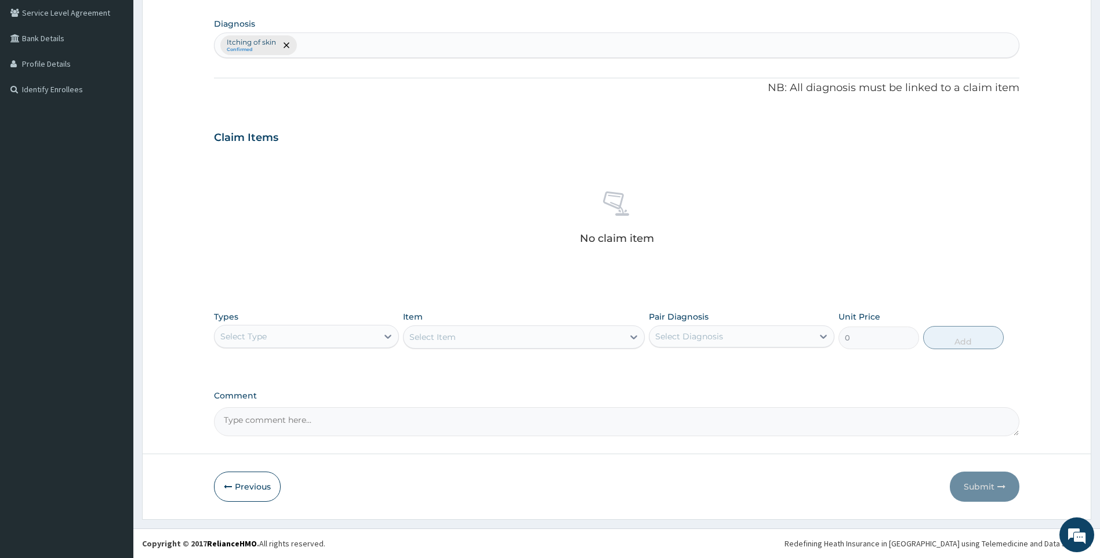
click at [317, 344] on div "Select Type" at bounding box center [297, 336] width 164 height 19
click at [255, 488] on div "Drugs" at bounding box center [307, 490] width 186 height 21
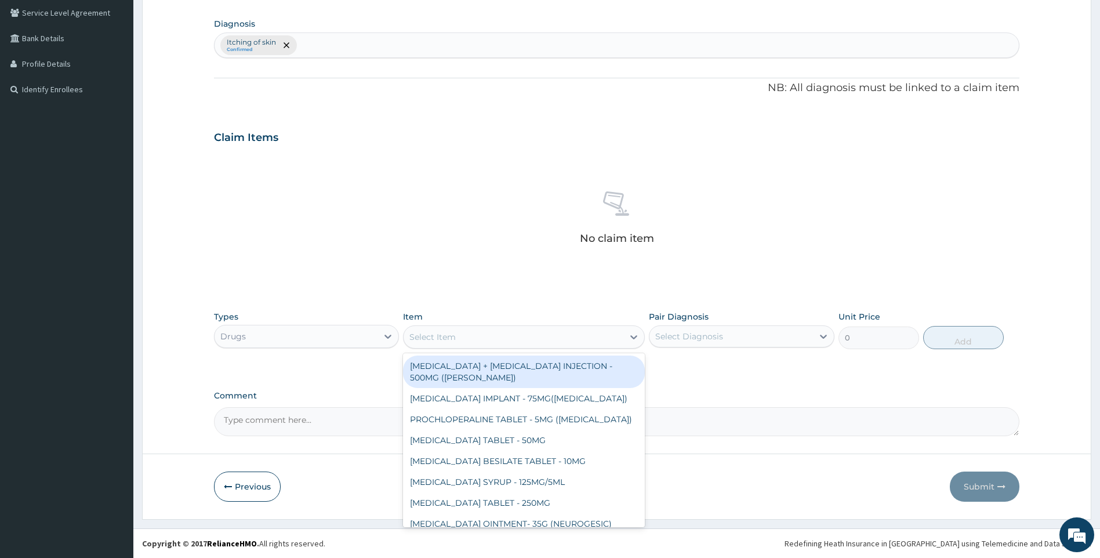
click at [479, 332] on div "Select Item" at bounding box center [514, 337] width 220 height 19
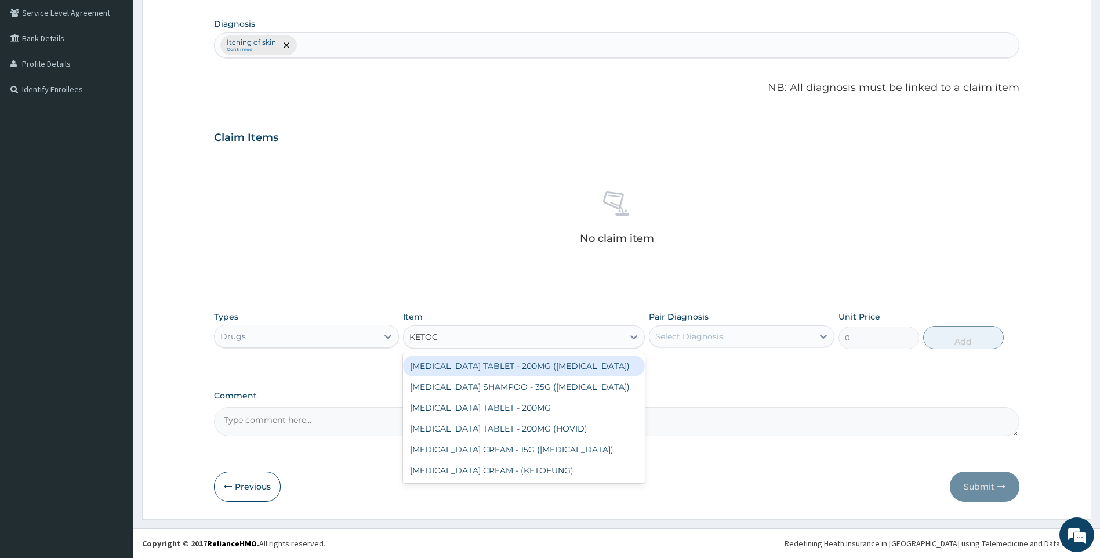
type input "KETOCO"
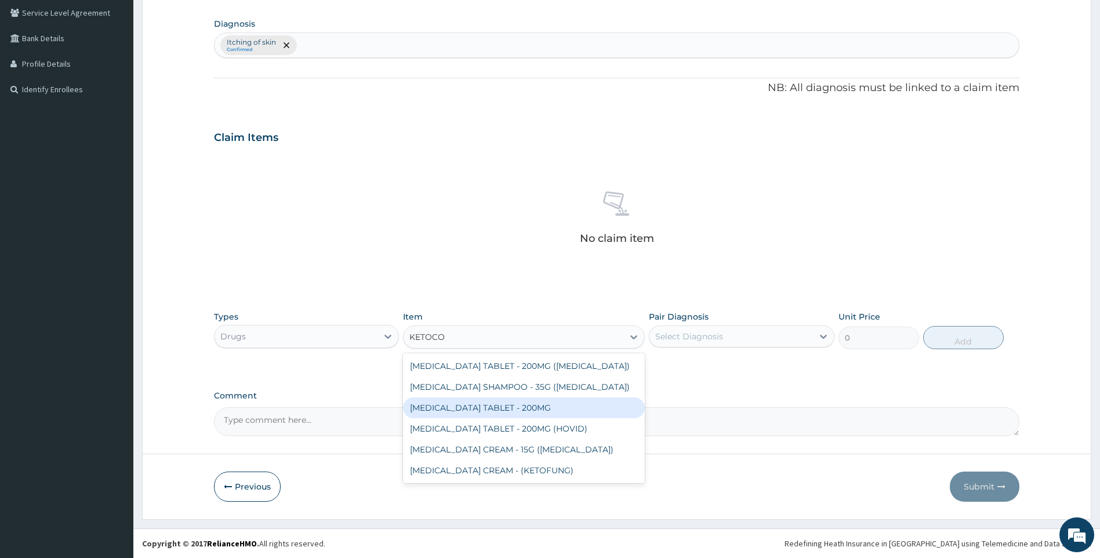
click at [537, 408] on div "KETOCONAZOLE TABLET - 200MG" at bounding box center [524, 407] width 242 height 21
type input "81.19999999999999"
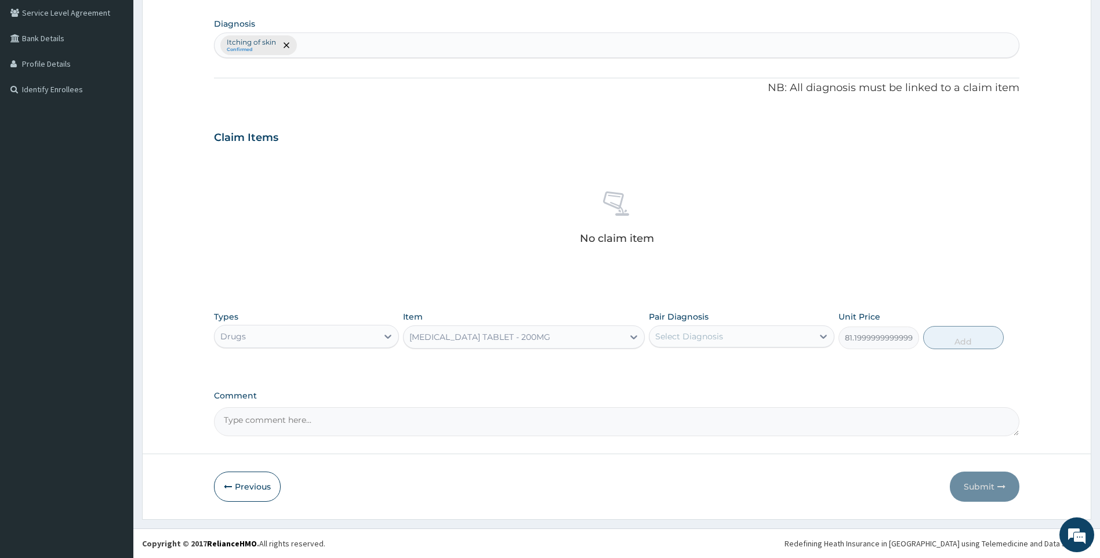
drag, startPoint x: 707, startPoint y: 342, endPoint x: 710, endPoint y: 351, distance: 9.7
click at [709, 348] on div "Pair Diagnosis Select Diagnosis" at bounding box center [742, 330] width 186 height 38
drag, startPoint x: 708, startPoint y: 370, endPoint x: 726, endPoint y: 369, distance: 18.1
click at [711, 370] on div "Itching of skin" at bounding box center [742, 366] width 186 height 24
checkbox input "true"
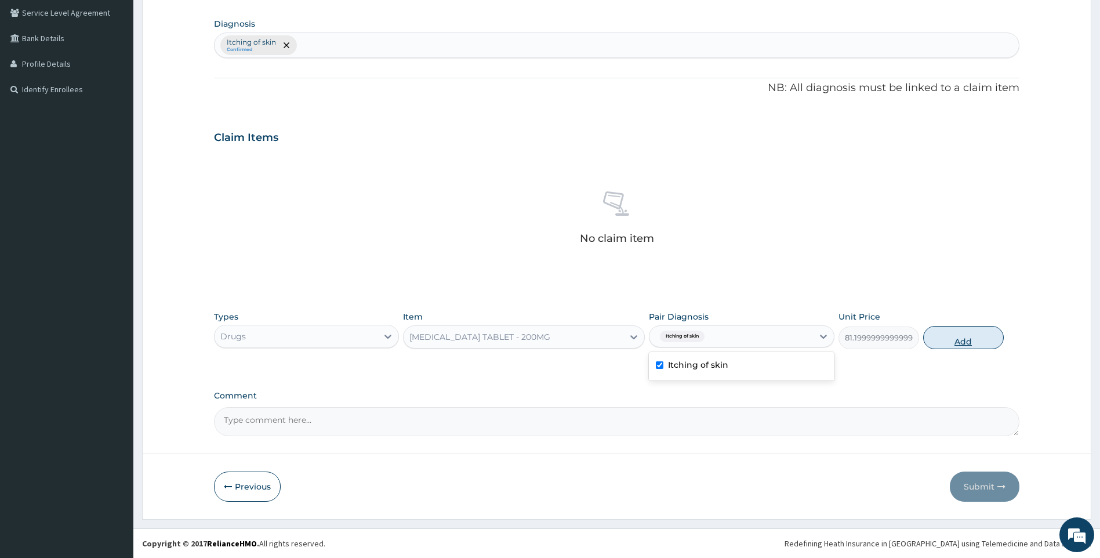
click at [976, 337] on button "Add" at bounding box center [963, 337] width 81 height 23
type input "0"
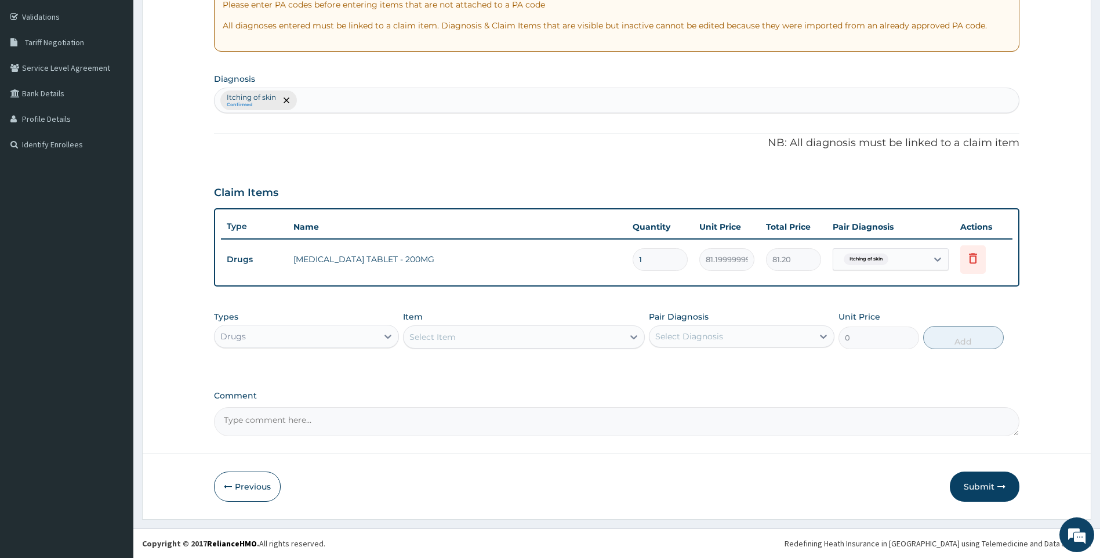
scroll to position [212, 0]
type input "14"
type input "1136.80"
type input "14"
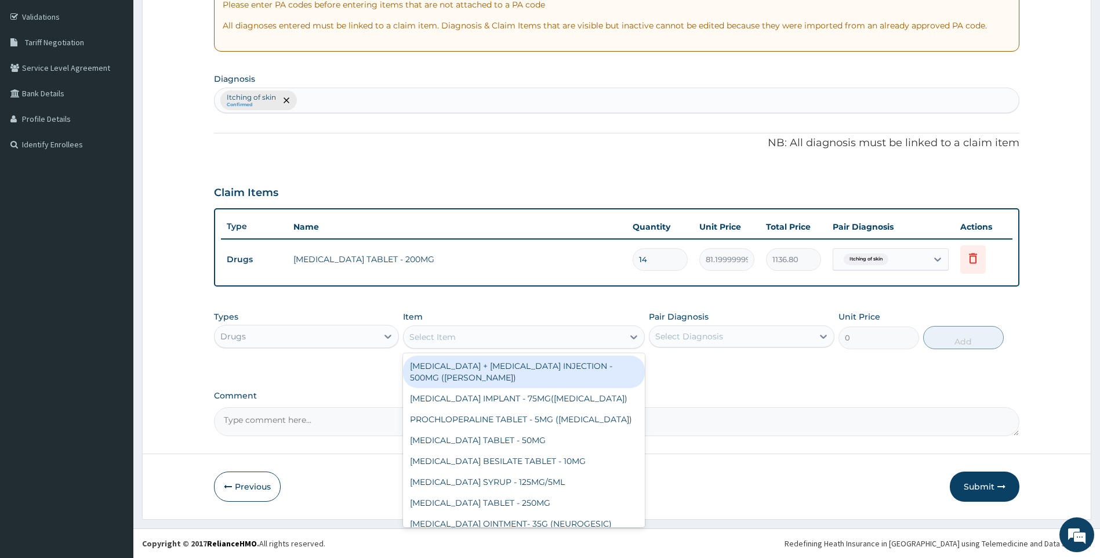
click at [584, 337] on div "Select Item" at bounding box center [514, 337] width 220 height 19
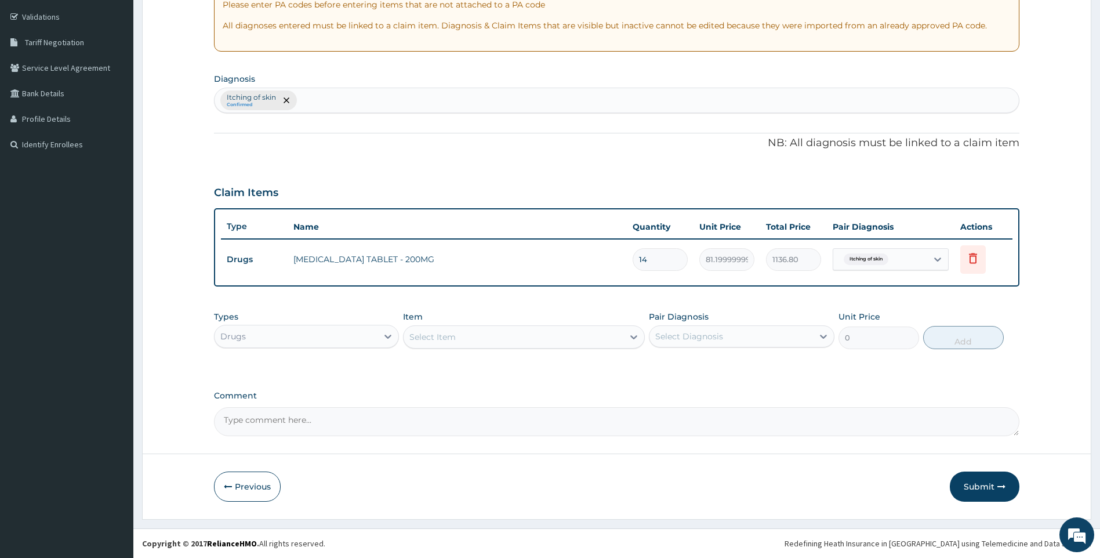
click at [465, 336] on div "Select Item" at bounding box center [514, 337] width 220 height 19
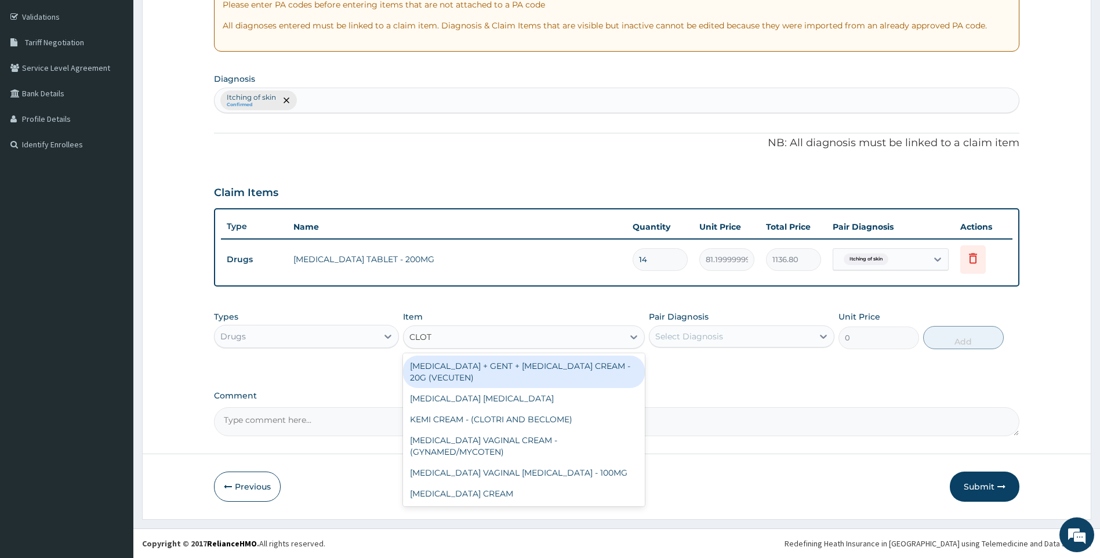
type input "CLOTR"
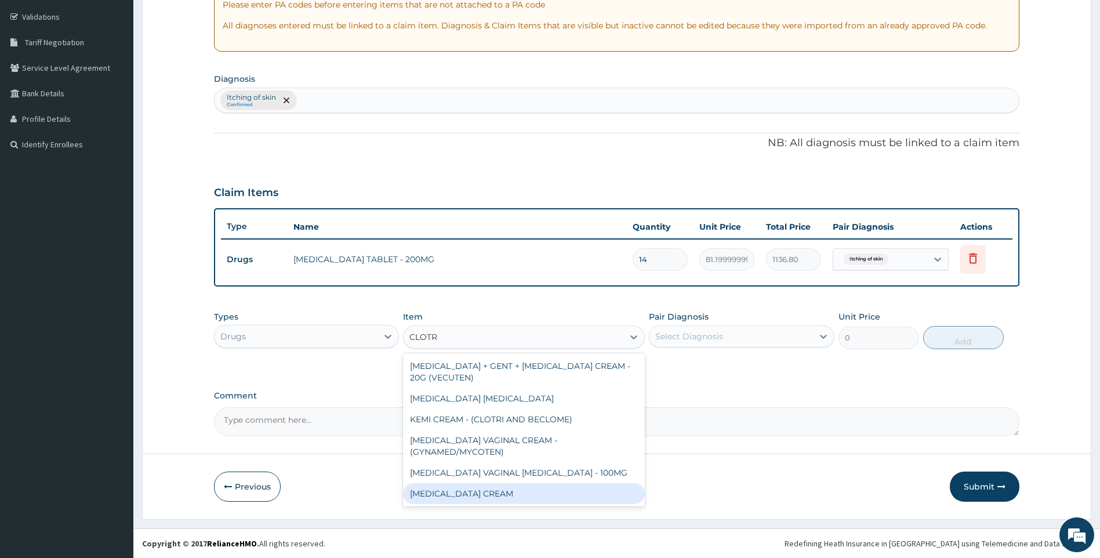
click at [495, 494] on div "CLOTRIMAZOLE CREAM" at bounding box center [524, 493] width 242 height 21
type input "1120"
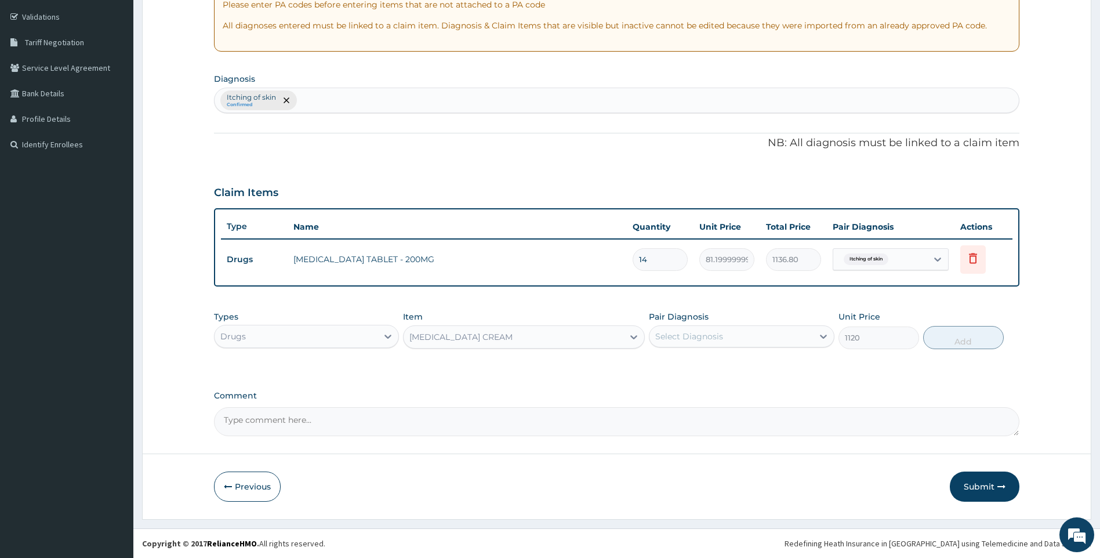
click at [722, 332] on div "Select Diagnosis" at bounding box center [731, 336] width 164 height 19
click at [688, 365] on label "Itching of skin" at bounding box center [698, 365] width 60 height 12
checkbox input "true"
click at [949, 339] on button "Add" at bounding box center [963, 337] width 81 height 23
type input "0"
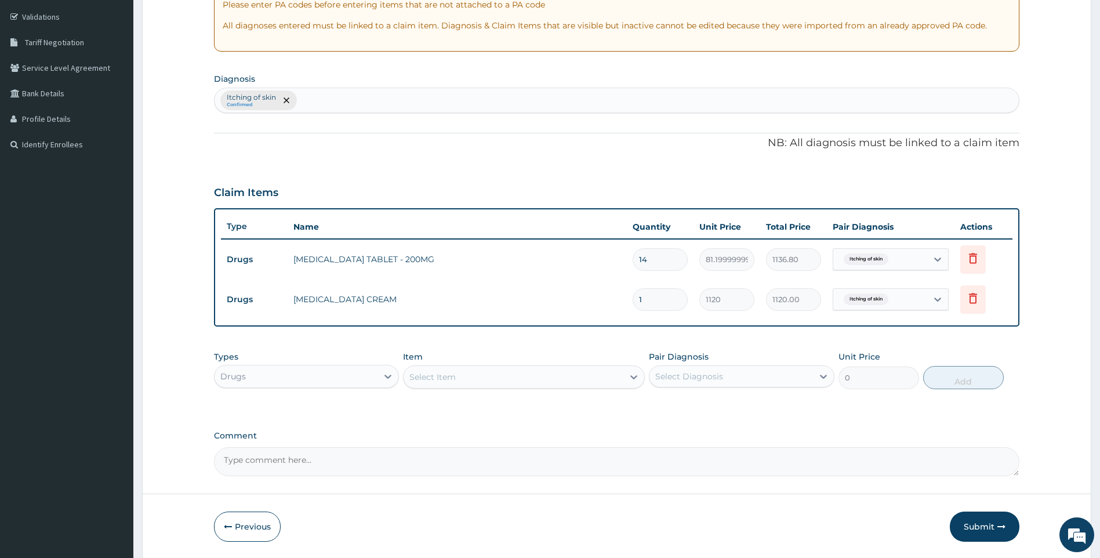
click at [355, 379] on div "Drugs" at bounding box center [297, 376] width 164 height 19
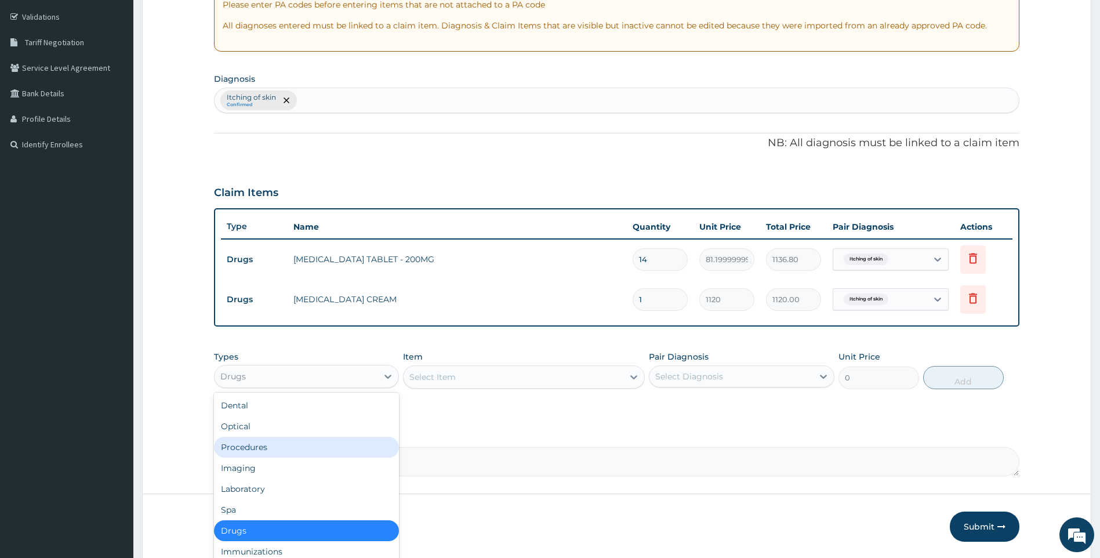
click at [266, 448] on div "Procedures" at bounding box center [307, 447] width 186 height 21
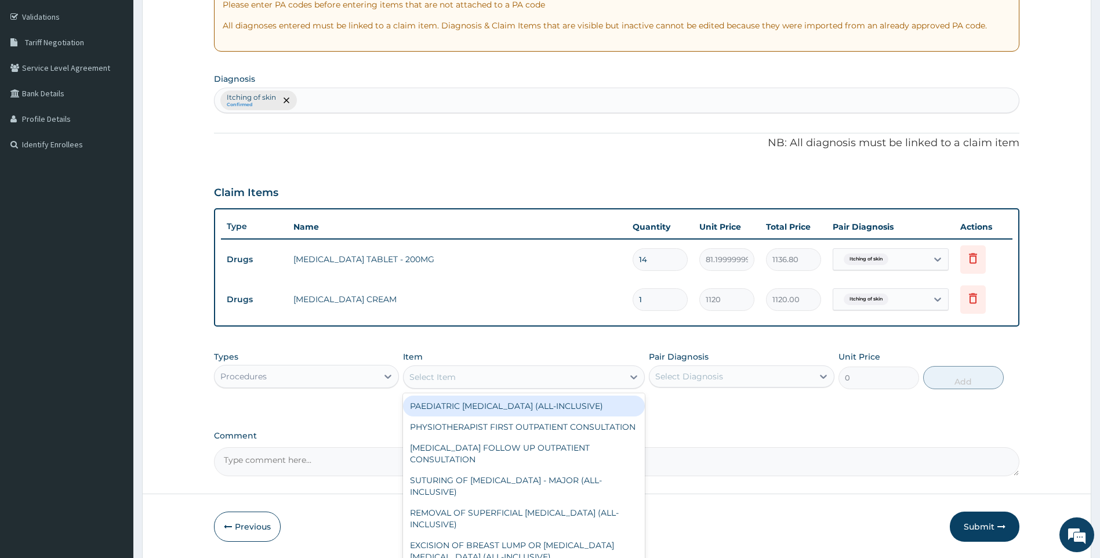
click at [494, 368] on div "Select Item" at bounding box center [514, 377] width 220 height 19
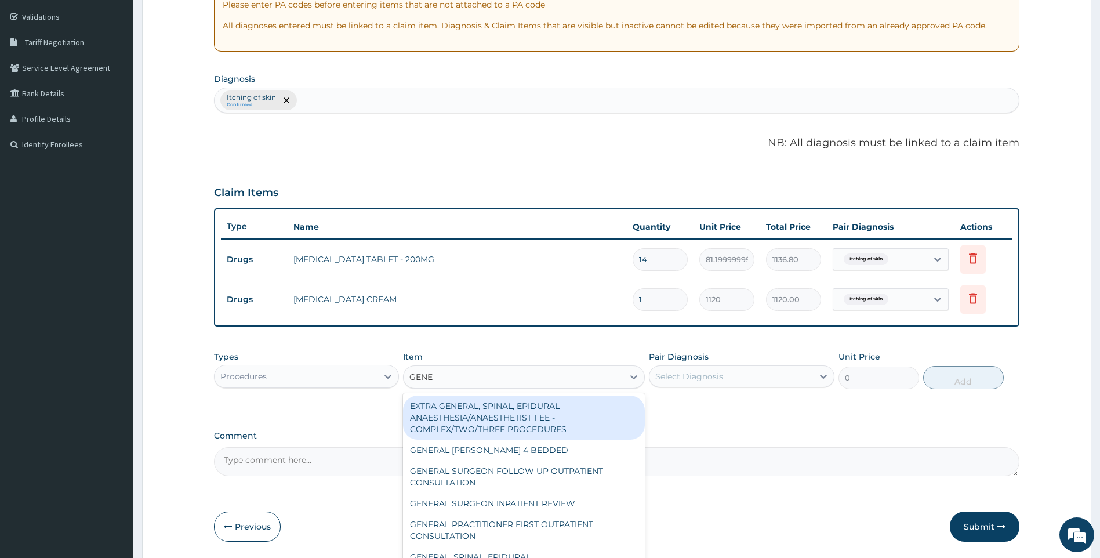
type input "GENE"
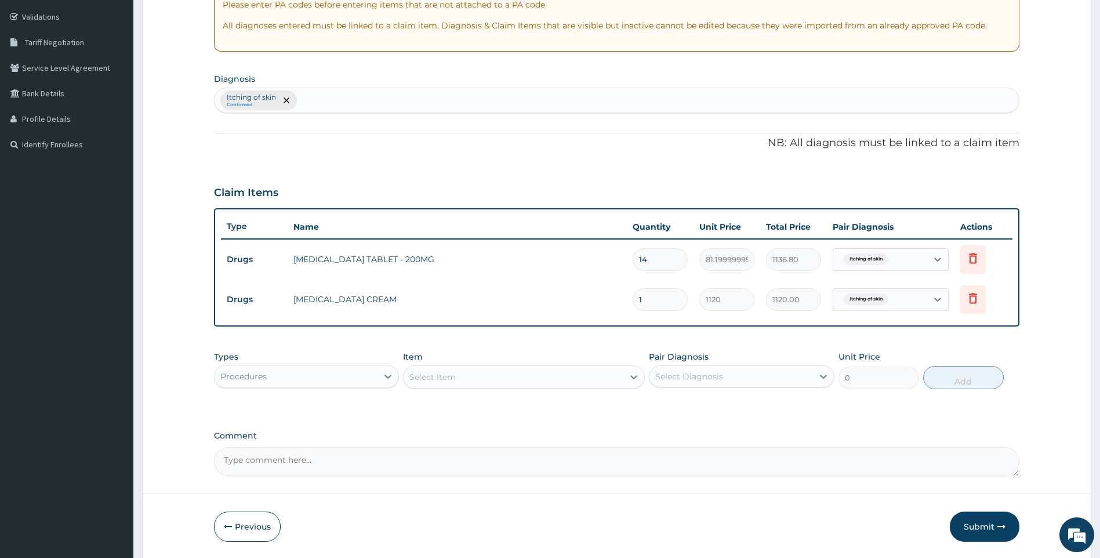
click at [493, 377] on div "Select Item" at bounding box center [514, 377] width 220 height 19
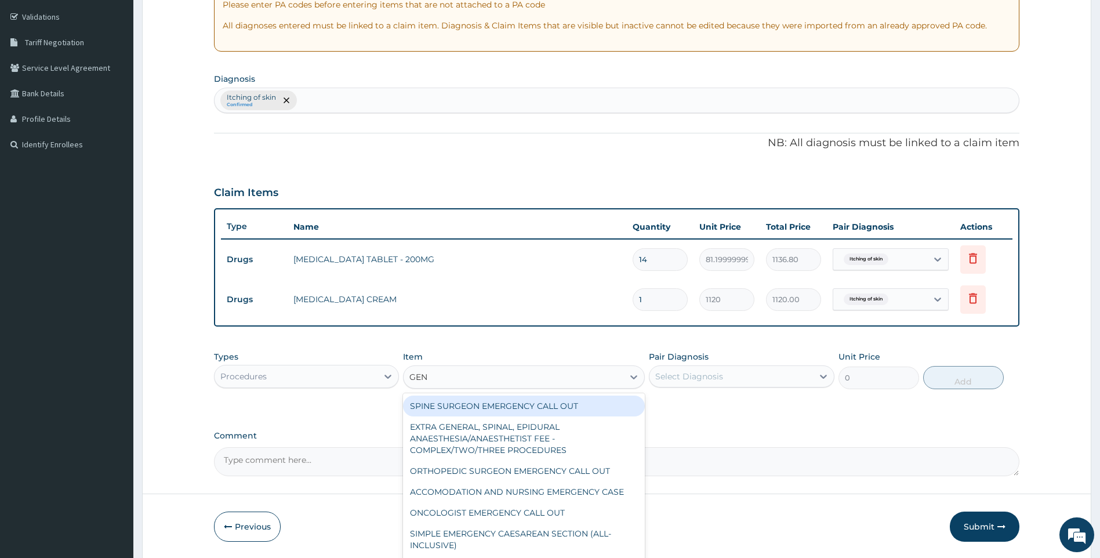
type input "GENE"
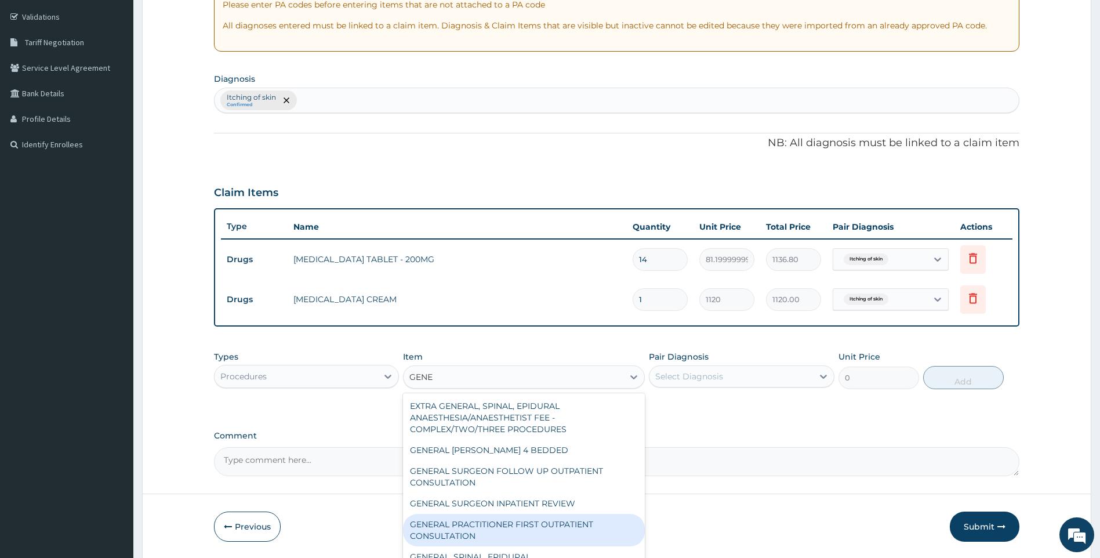
drag, startPoint x: 558, startPoint y: 529, endPoint x: 740, endPoint y: 440, distance: 202.5
click at [560, 529] on div "GENERAL PRACTITIONER FIRST OUTPATIENT CONSULTATION" at bounding box center [524, 530] width 242 height 32
type input "3750"
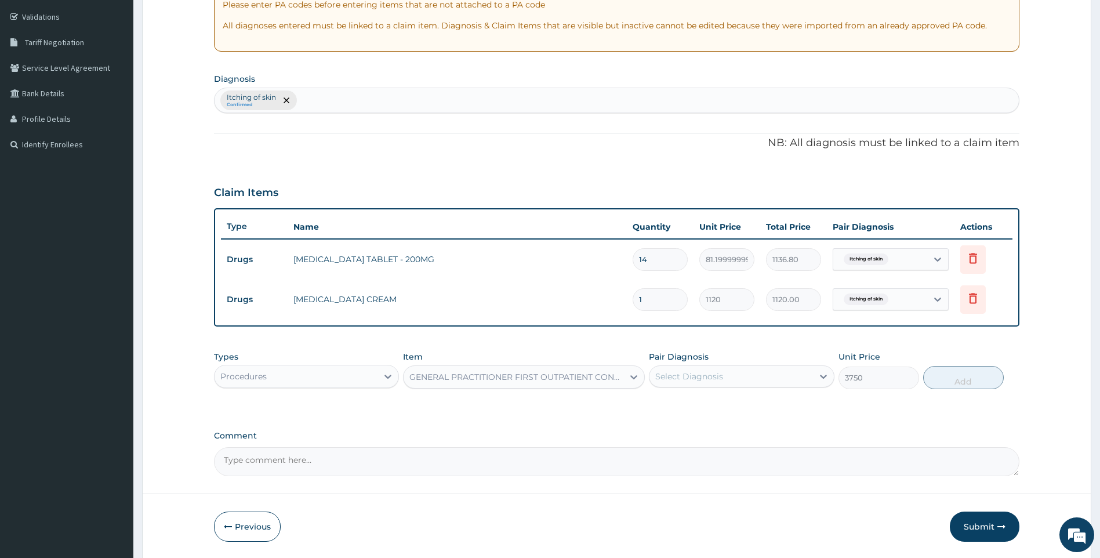
click at [785, 379] on div "Select Diagnosis" at bounding box center [731, 376] width 164 height 19
click at [779, 402] on div "Itching of skin" at bounding box center [742, 406] width 186 height 24
checkbox input "true"
click at [996, 376] on button "Add" at bounding box center [963, 377] width 81 height 23
type input "0"
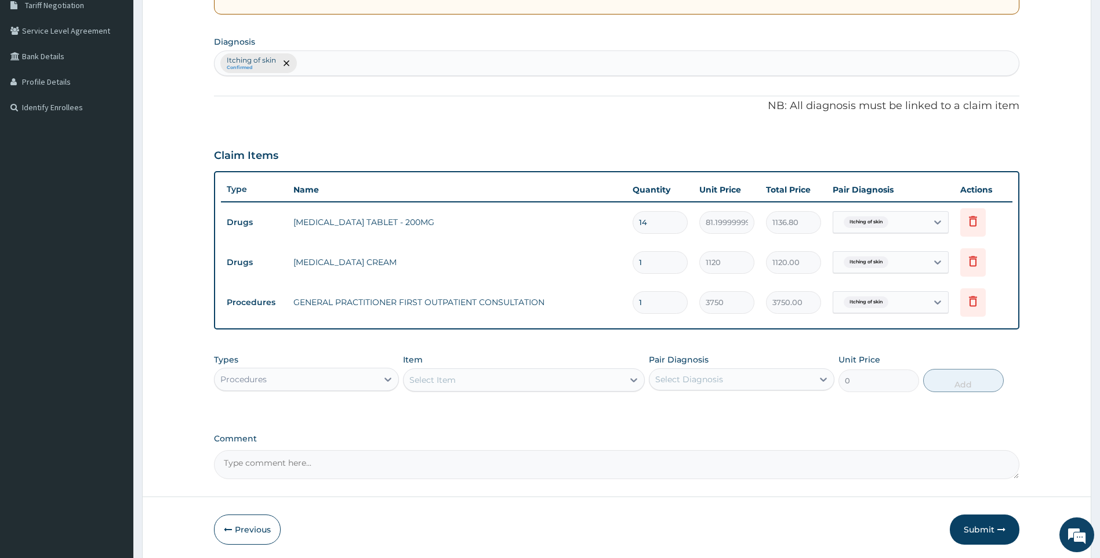
scroll to position [292, 0]
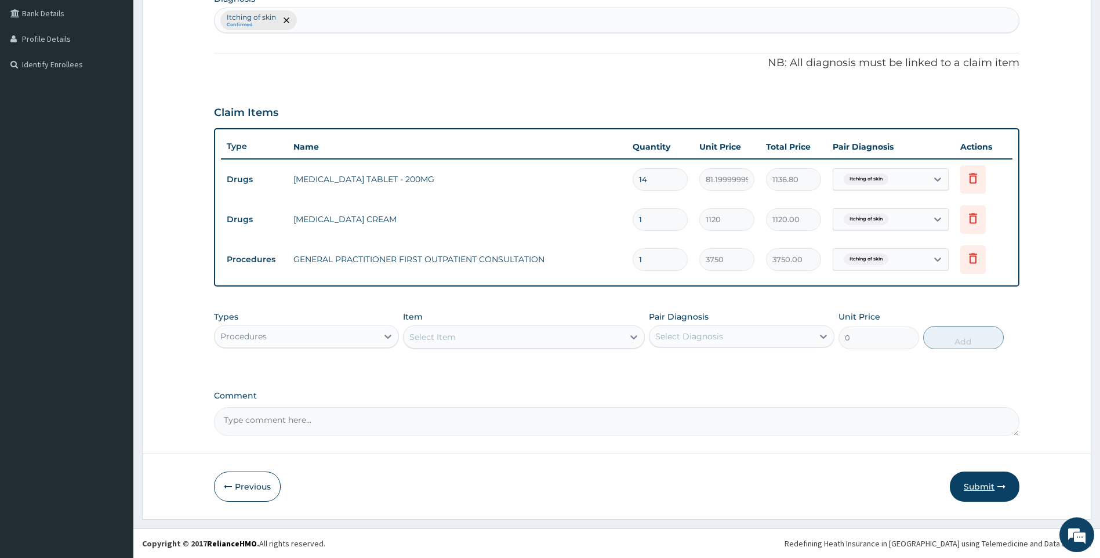
click at [980, 485] on button "Submit" at bounding box center [985, 486] width 70 height 30
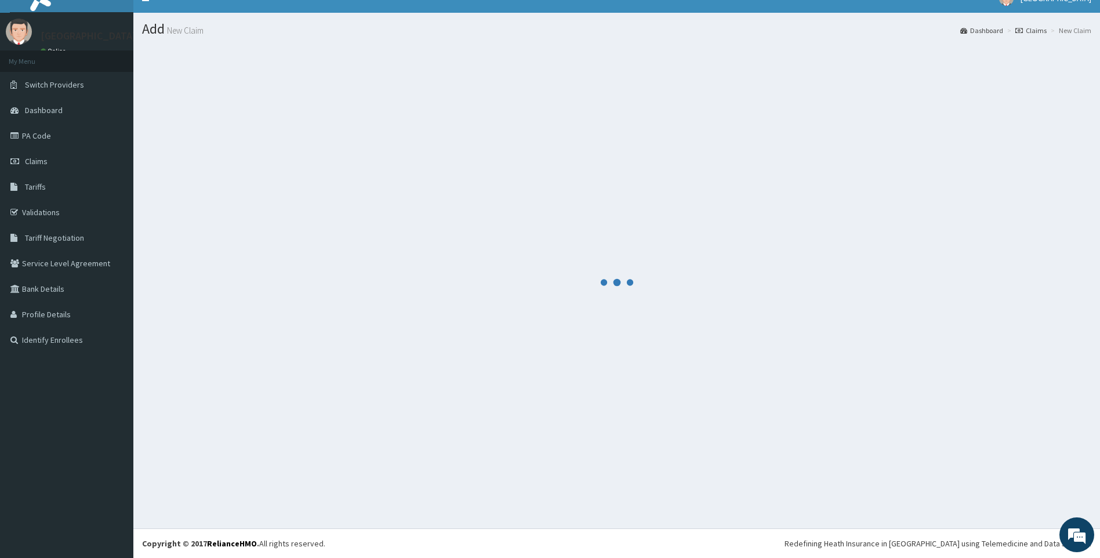
scroll to position [16, 0]
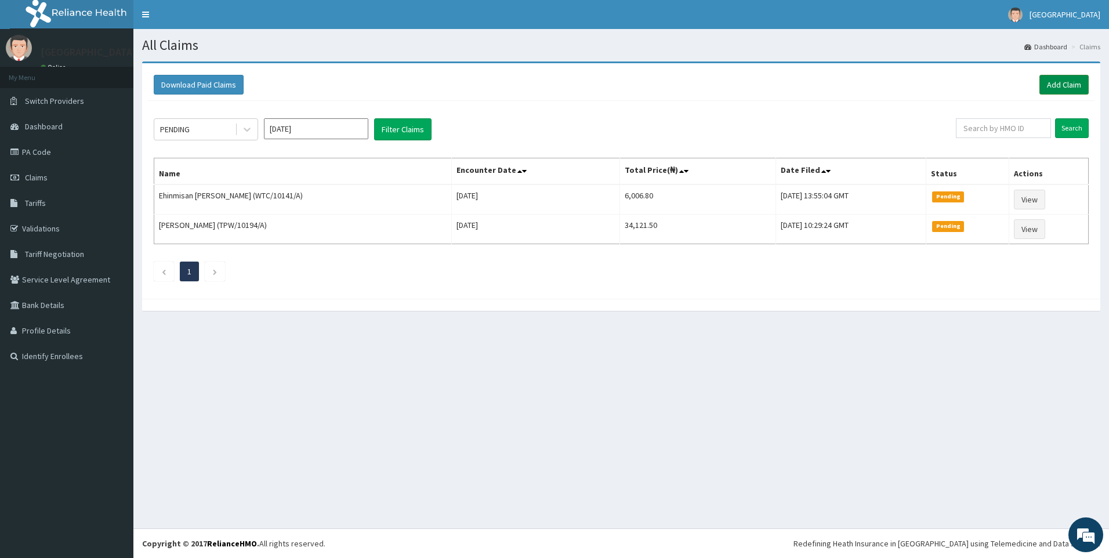
click at [1059, 80] on link "Add Claim" at bounding box center [1063, 85] width 49 height 20
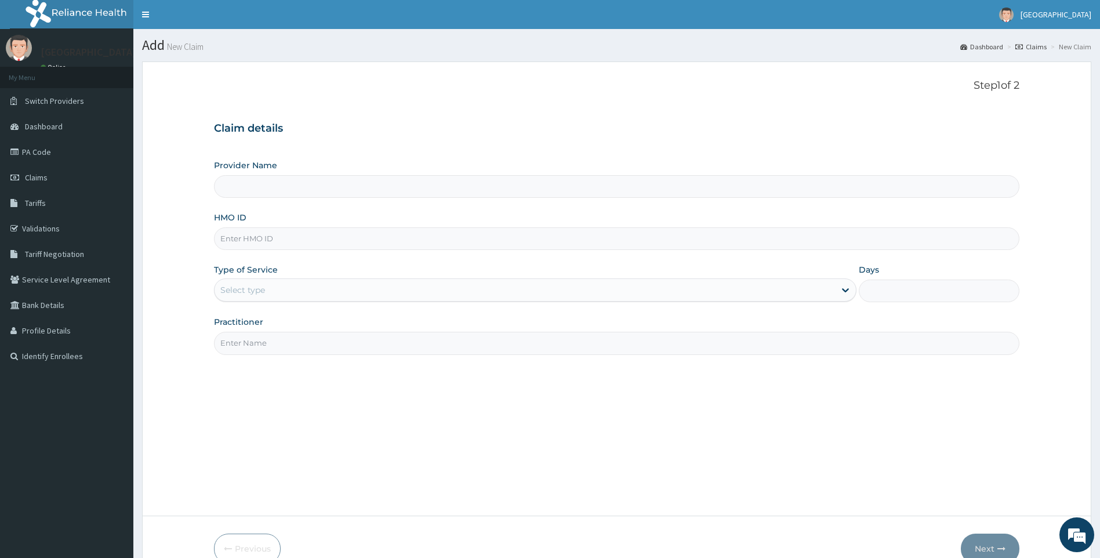
drag, startPoint x: 313, startPoint y: 230, endPoint x: 314, endPoint y: 224, distance: 5.9
type input "[GEOGRAPHIC_DATA]"
drag, startPoint x: 314, startPoint y: 224, endPoint x: 274, endPoint y: 239, distance: 42.0
click at [274, 239] on input "HMO ID" at bounding box center [617, 238] width 806 height 23
paste input "GMT/10121/A"
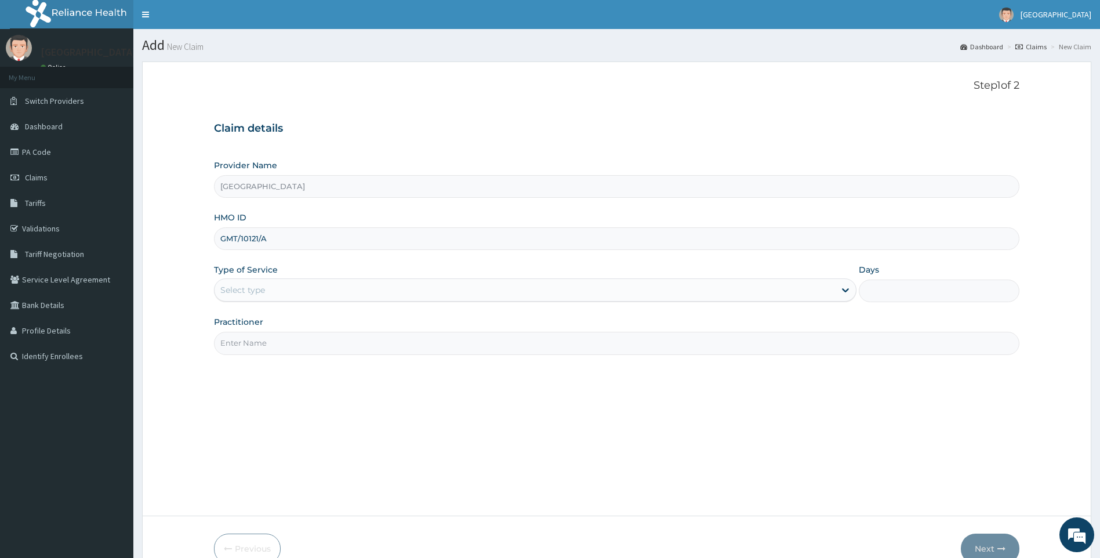
type input "GMT/10121/A"
click at [301, 289] on div "Select type" at bounding box center [525, 290] width 621 height 19
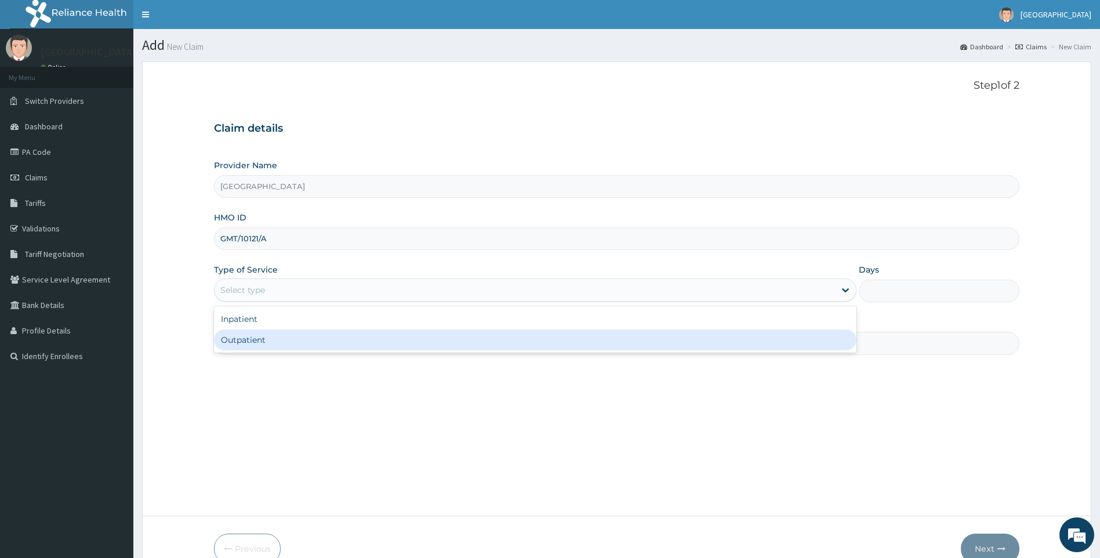
click at [266, 339] on div "Outpatient" at bounding box center [535, 339] width 643 height 21
type input "1"
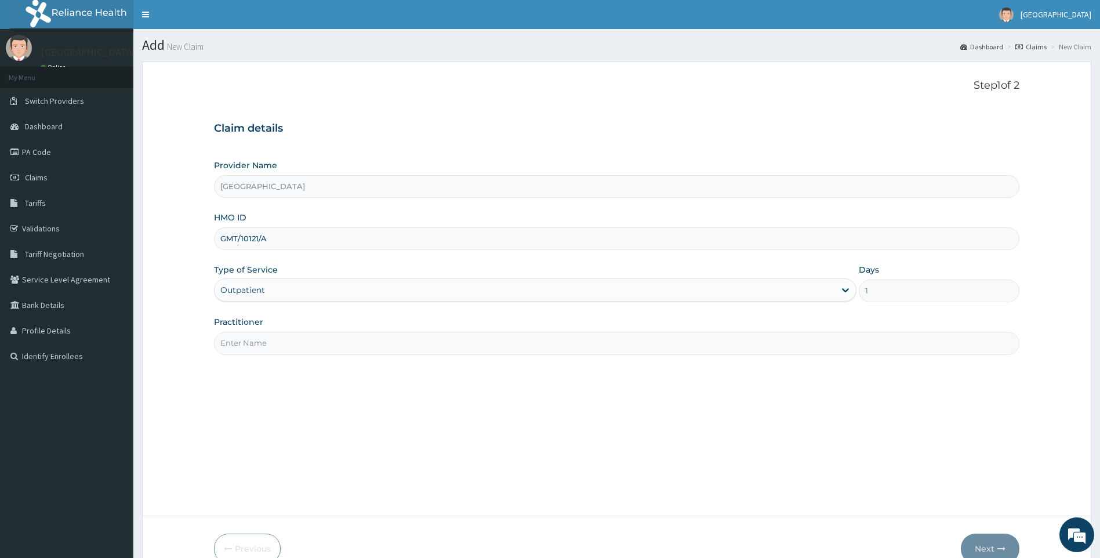
click at [270, 344] on input "Practitioner" at bounding box center [617, 343] width 806 height 23
click at [346, 333] on input "Practitioner" at bounding box center [617, 343] width 806 height 23
type input "DR DEBORAH"
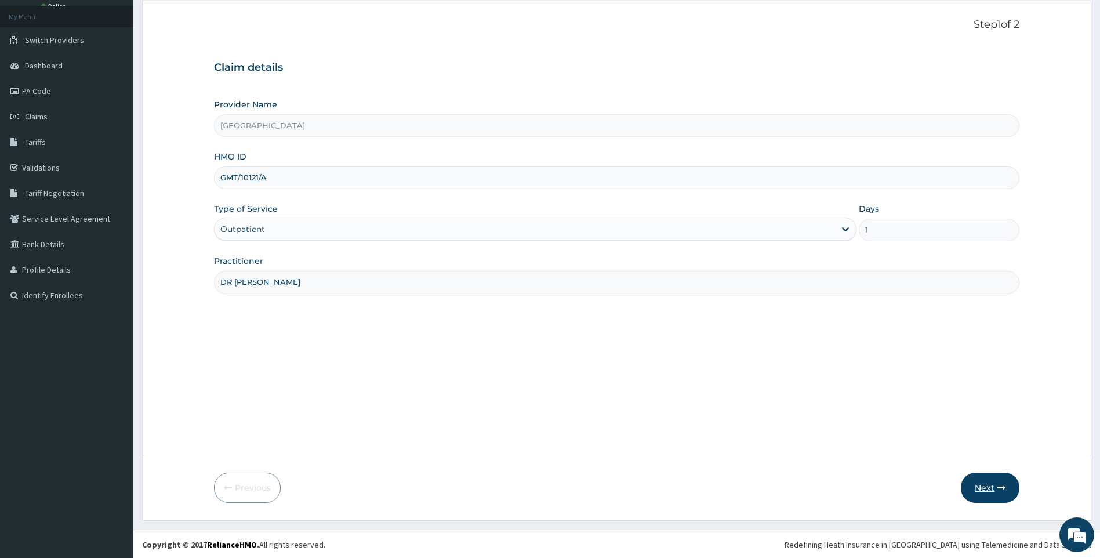
scroll to position [62, 0]
click at [993, 484] on button "Next" at bounding box center [990, 486] width 59 height 30
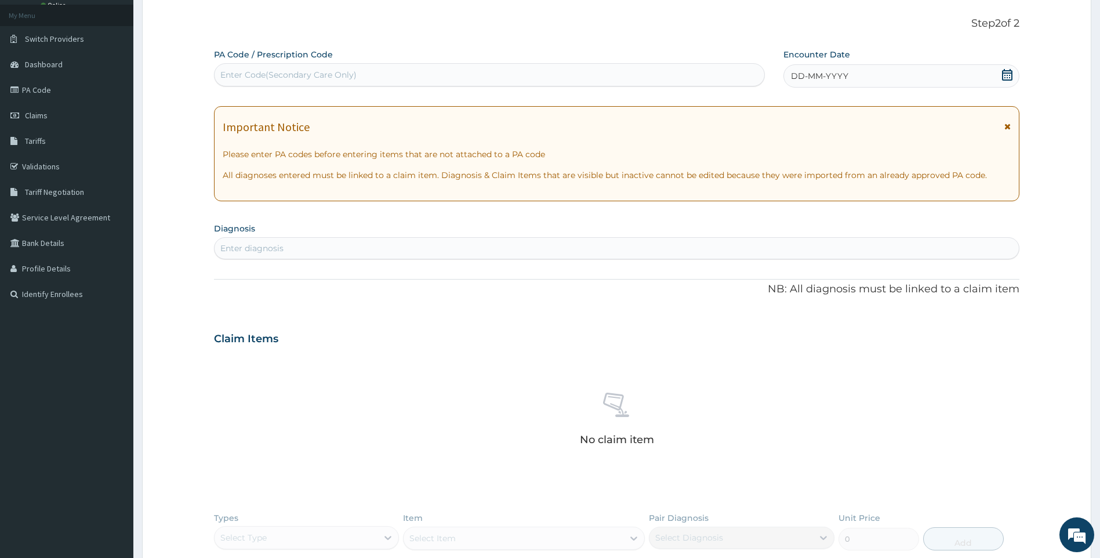
click at [1007, 70] on icon at bounding box center [1007, 75] width 12 height 12
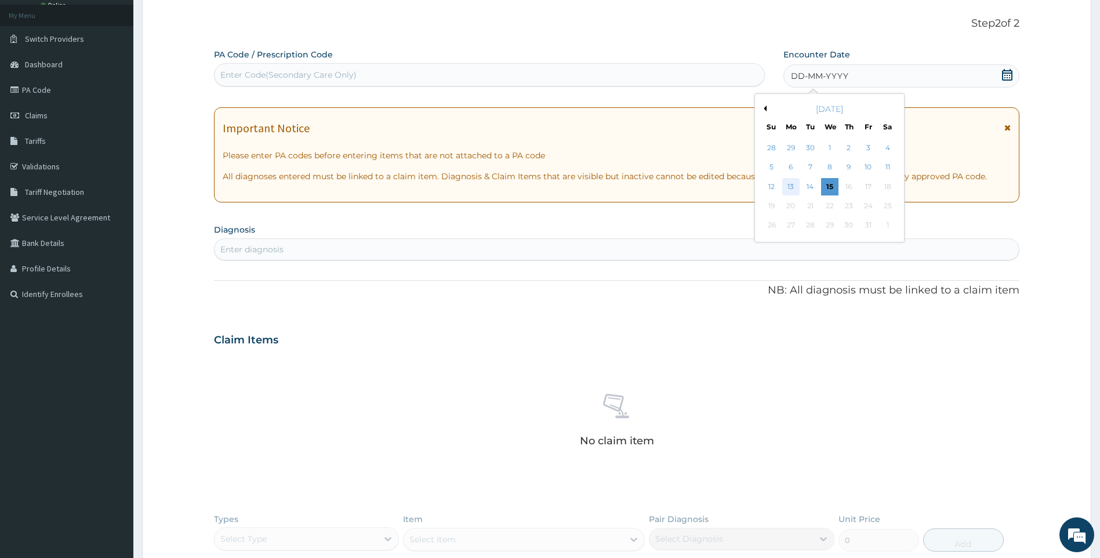
click at [791, 184] on div "13" at bounding box center [790, 186] width 17 height 17
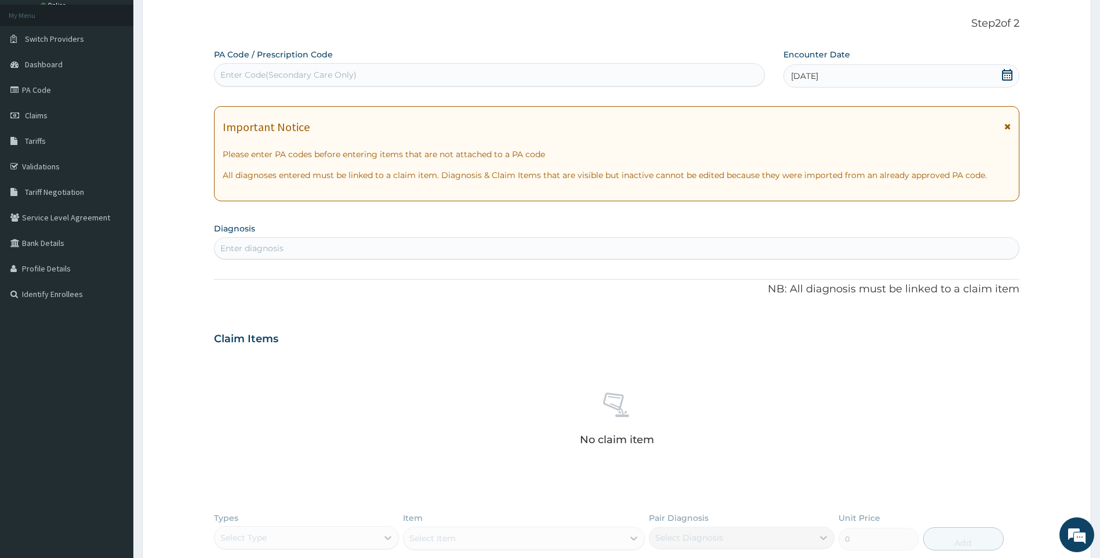
click at [353, 258] on div "Enter diagnosis" at bounding box center [617, 248] width 806 height 22
click at [62, 88] on link "PA Code" at bounding box center [66, 90] width 133 height 26
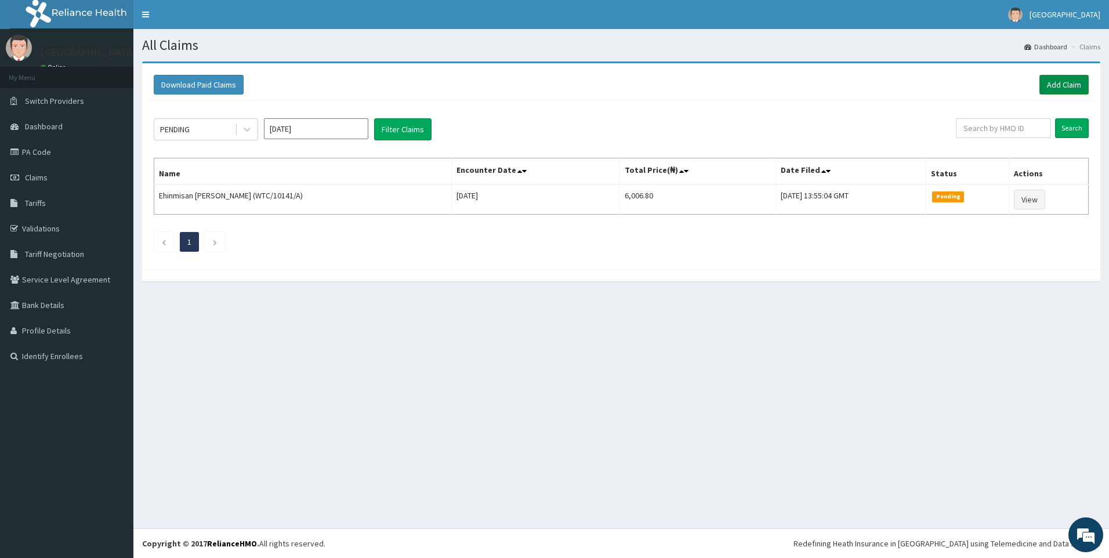
click at [1058, 82] on link "Add Claim" at bounding box center [1063, 85] width 49 height 20
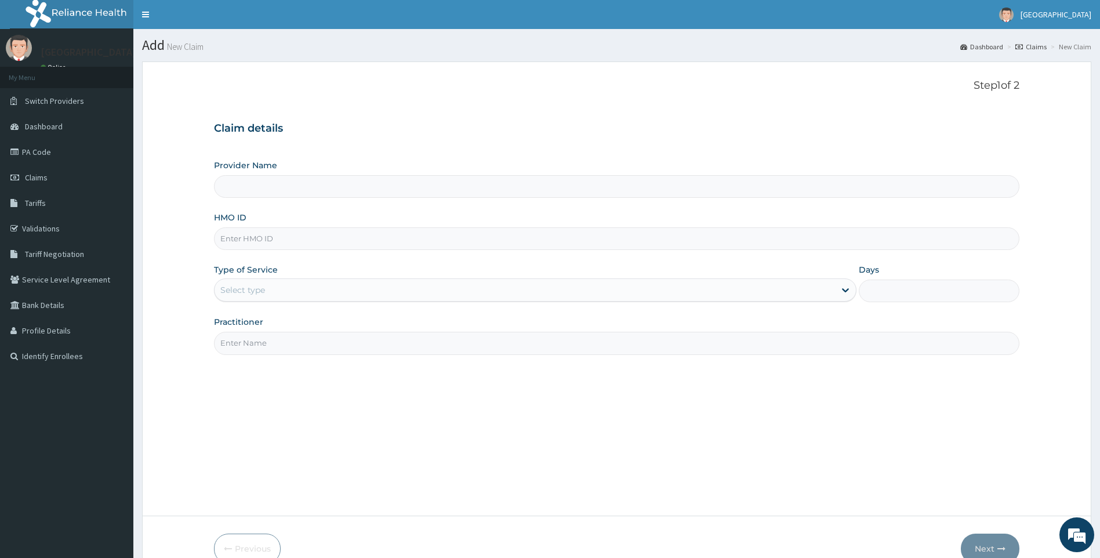
type input "[GEOGRAPHIC_DATA]"
paste input "GTC/10020/B"
type input "GTC/10020/B"
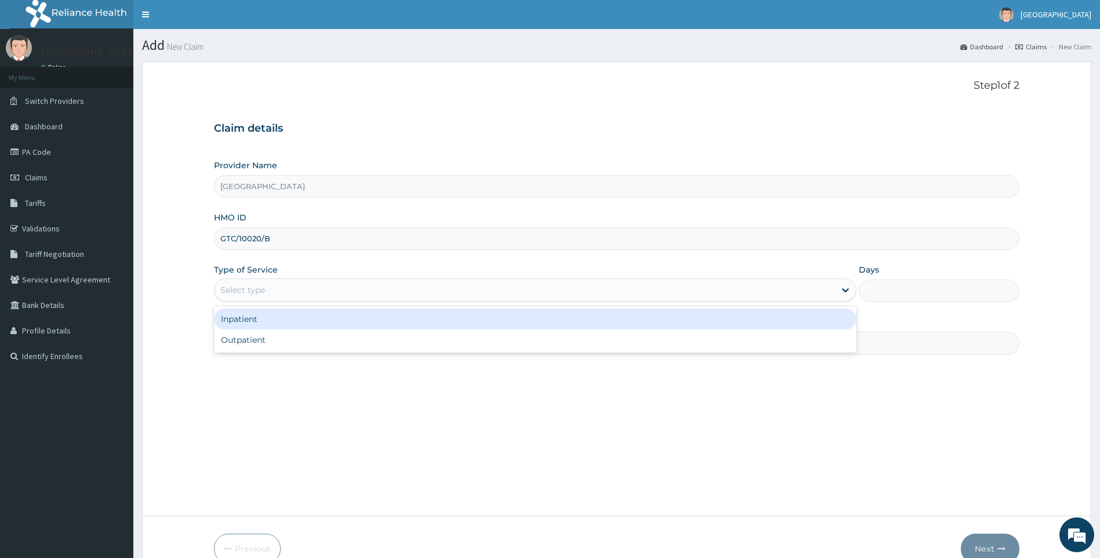
drag, startPoint x: 271, startPoint y: 283, endPoint x: 270, endPoint y: 335, distance: 51.6
click at [271, 288] on div "Select type" at bounding box center [525, 290] width 621 height 19
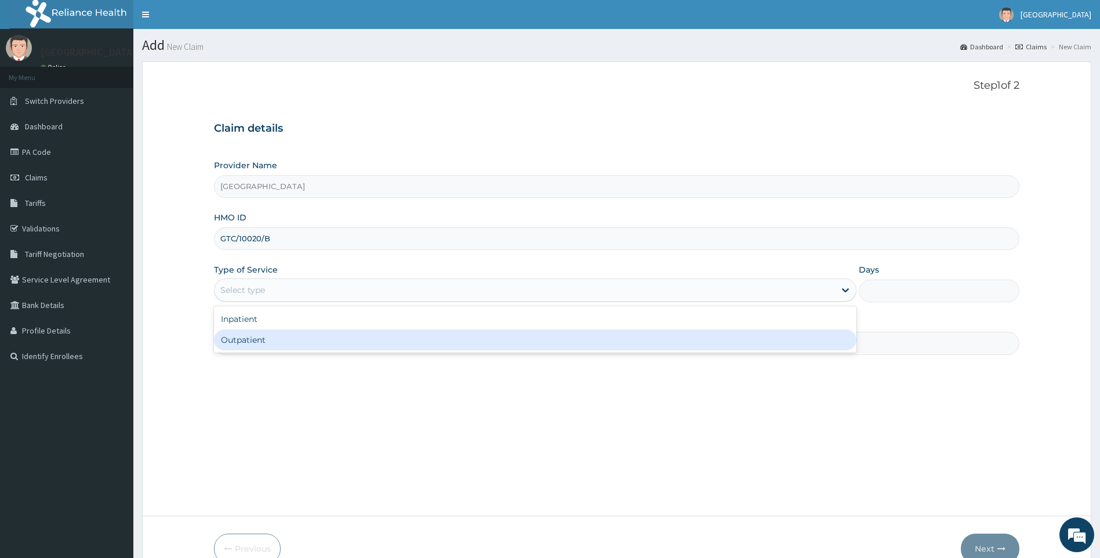
click at [273, 339] on div "Outpatient" at bounding box center [535, 339] width 643 height 21
type input "1"
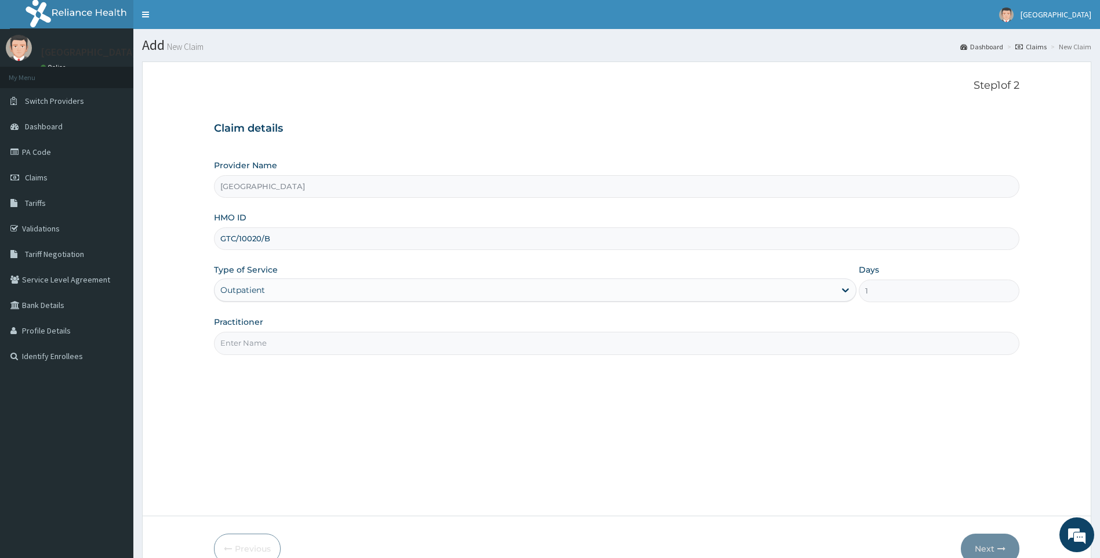
click at [270, 344] on input "Practitioner" at bounding box center [617, 343] width 806 height 23
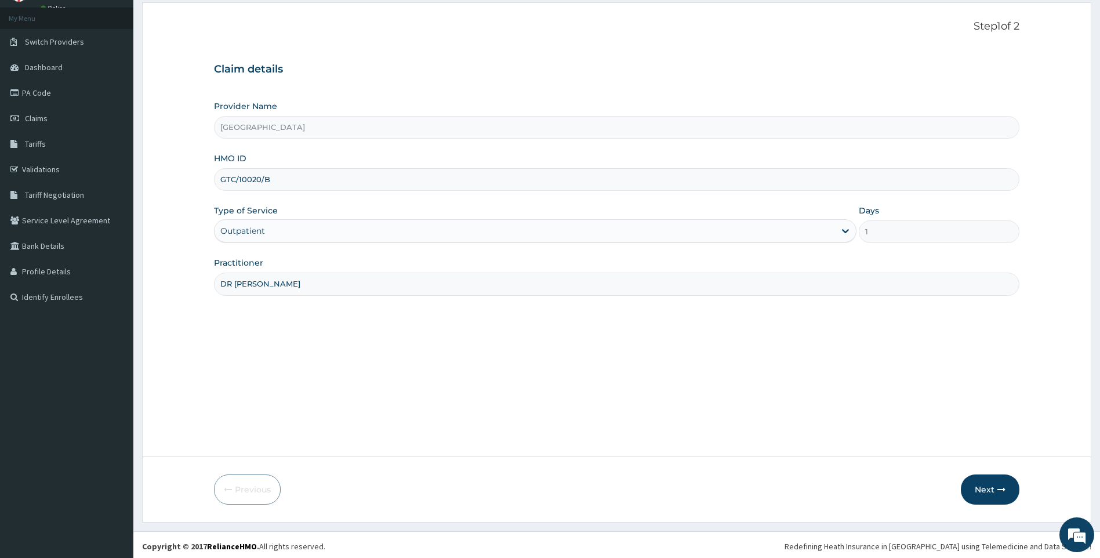
scroll to position [62, 0]
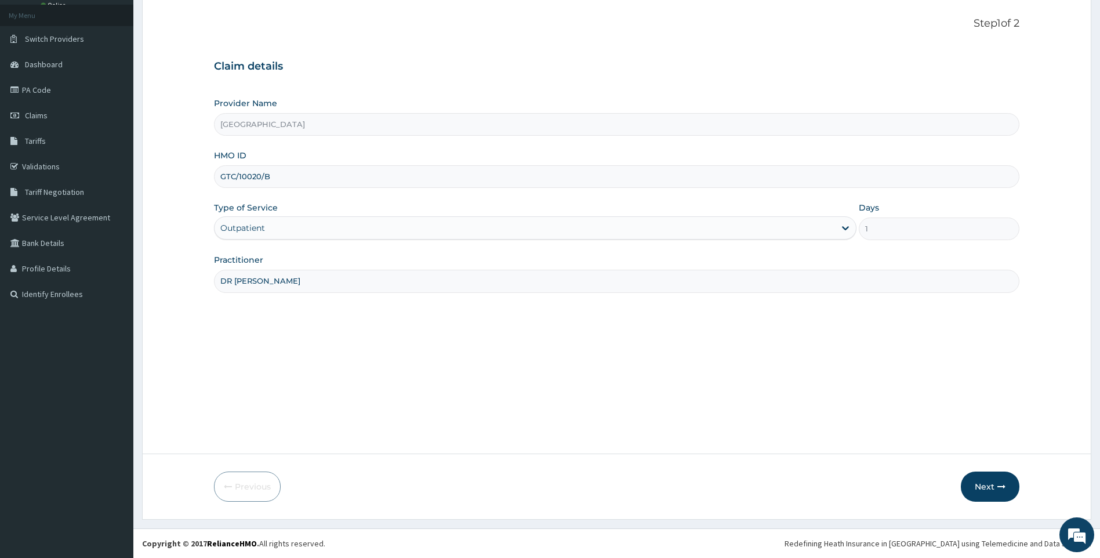
drag, startPoint x: 275, startPoint y: 275, endPoint x: 237, endPoint y: 278, distance: 38.9
click at [237, 278] on input "DR [PERSON_NAME]" at bounding box center [617, 281] width 806 height 23
type input "[PERSON_NAME]"
click at [987, 488] on button "Next" at bounding box center [990, 486] width 59 height 30
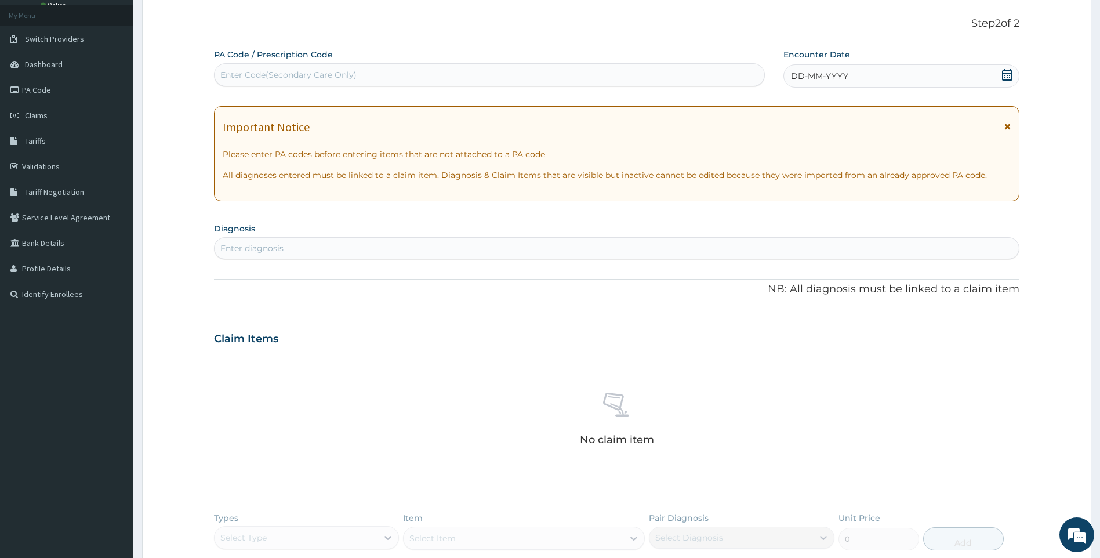
click at [1004, 77] on icon at bounding box center [1007, 75] width 12 height 12
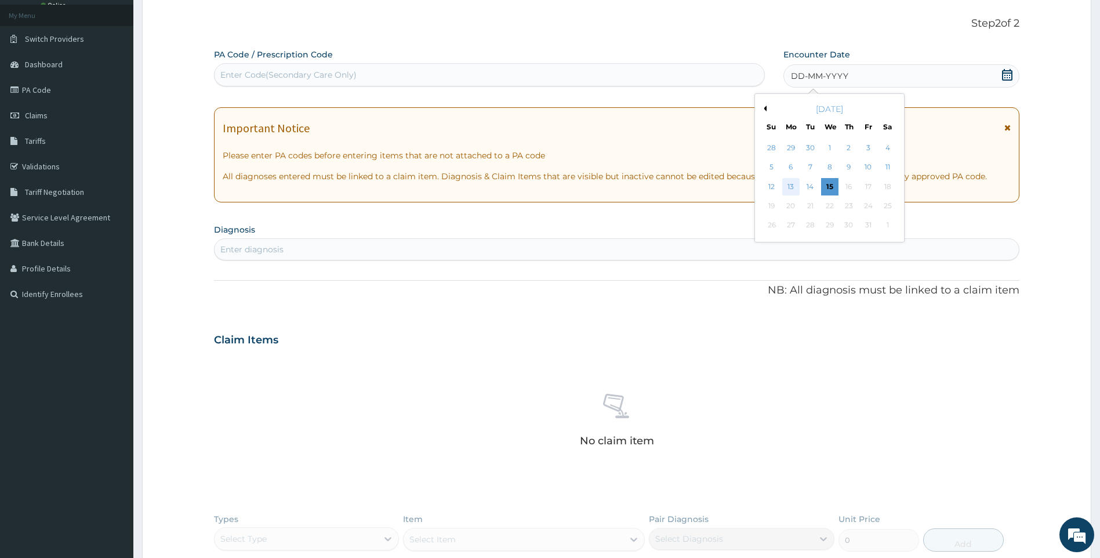
click at [791, 187] on div "13" at bounding box center [790, 186] width 17 height 17
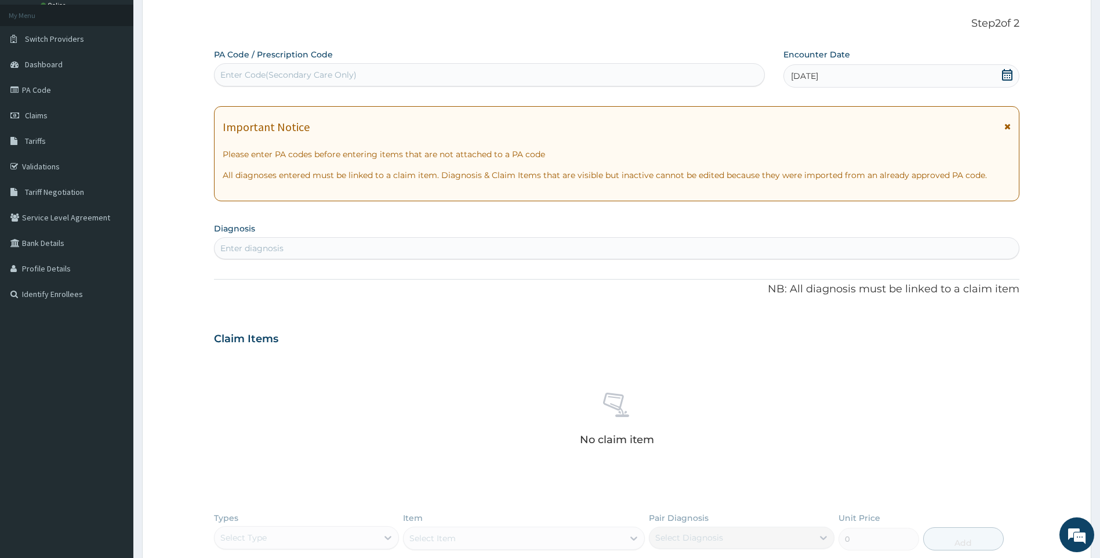
click at [278, 79] on div "Enter Code(Secondary Care Only)" at bounding box center [288, 75] width 136 height 12
paste input "PA/7210B5"
type input "PA/7210B5"
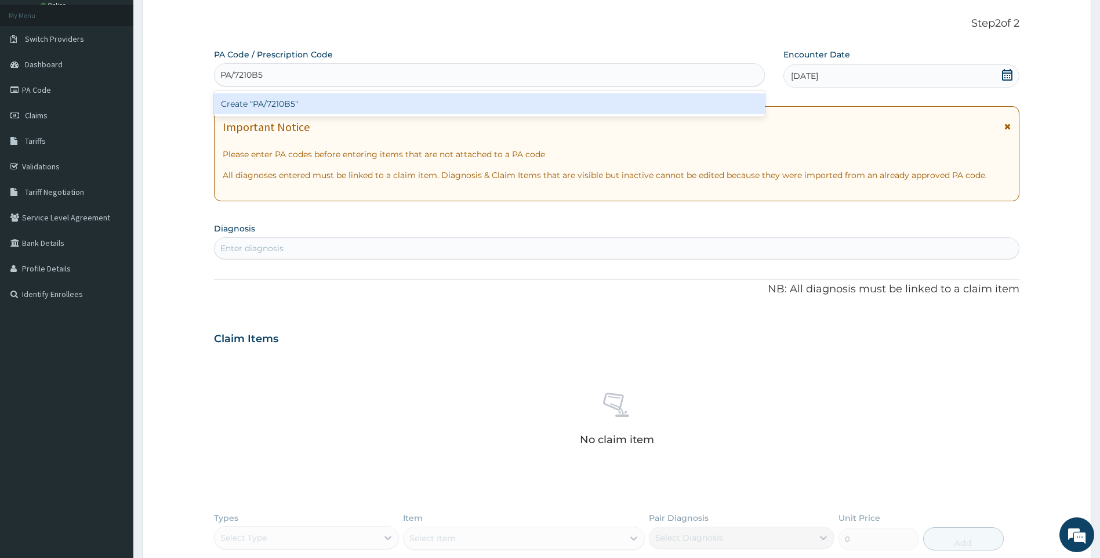
click at [267, 102] on div "Create "PA/7210B5"" at bounding box center [489, 103] width 551 height 21
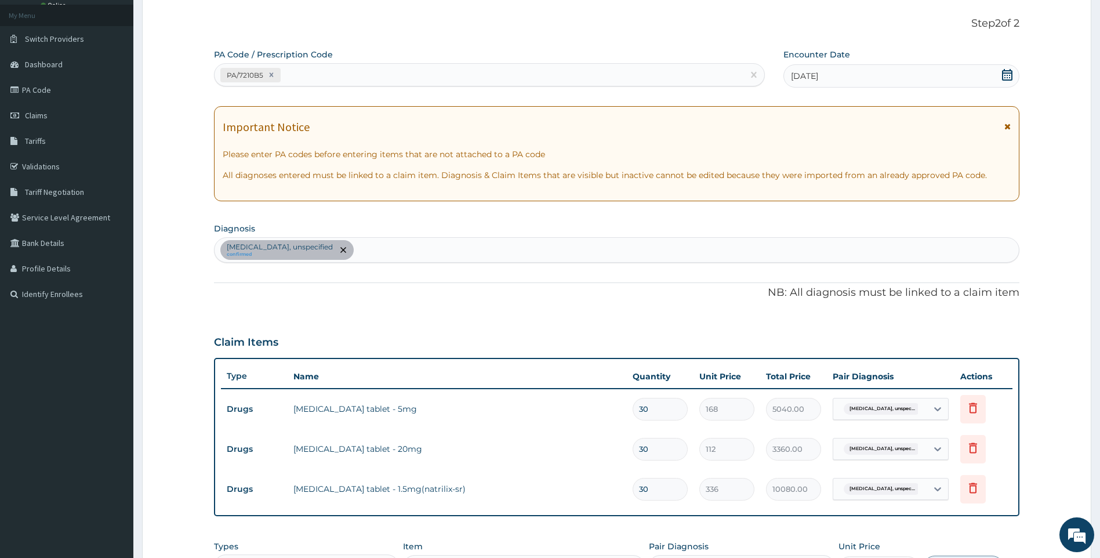
scroll to position [292, 0]
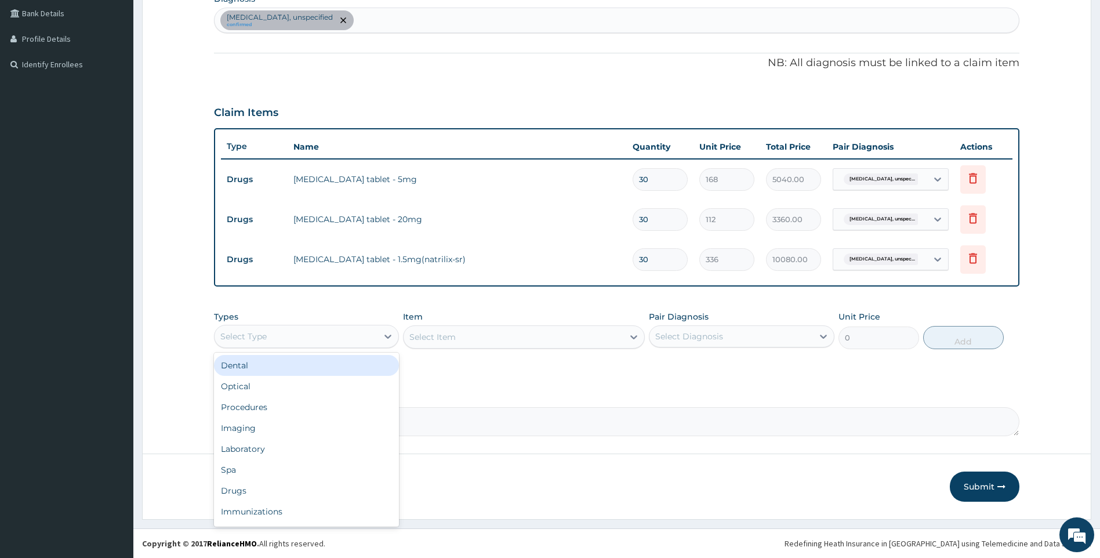
click at [368, 332] on div "Select Type" at bounding box center [297, 336] width 164 height 19
click at [277, 488] on div "Drugs" at bounding box center [307, 490] width 186 height 21
click at [554, 326] on div "Select Item" at bounding box center [524, 336] width 242 height 23
click at [560, 336] on div "Select Item" at bounding box center [524, 336] width 242 height 23
click at [488, 330] on div "Select Item" at bounding box center [524, 336] width 242 height 23
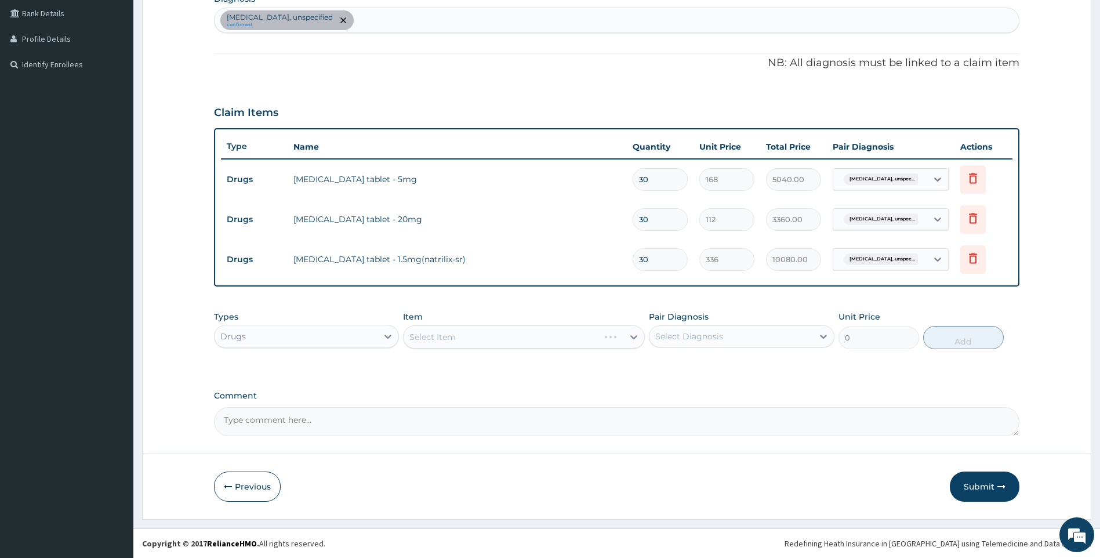
click at [486, 331] on div "Select Item" at bounding box center [524, 336] width 242 height 23
drag, startPoint x: 516, startPoint y: 335, endPoint x: 540, endPoint y: 333, distance: 23.8
click at [518, 335] on div "Select Item" at bounding box center [524, 336] width 242 height 23
click at [544, 333] on div "Select Item" at bounding box center [524, 336] width 242 height 23
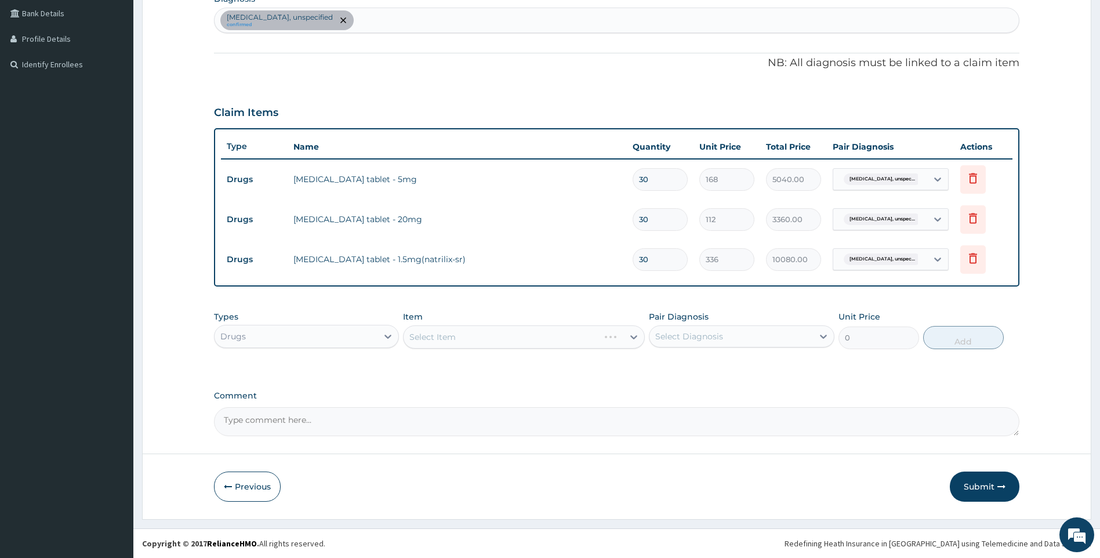
click at [508, 336] on div "Select Item" at bounding box center [524, 336] width 242 height 23
click at [543, 343] on div "Select Item" at bounding box center [524, 336] width 242 height 23
click at [503, 331] on div "Select Item" at bounding box center [524, 336] width 242 height 23
click at [503, 339] on div "Select Item" at bounding box center [514, 337] width 220 height 19
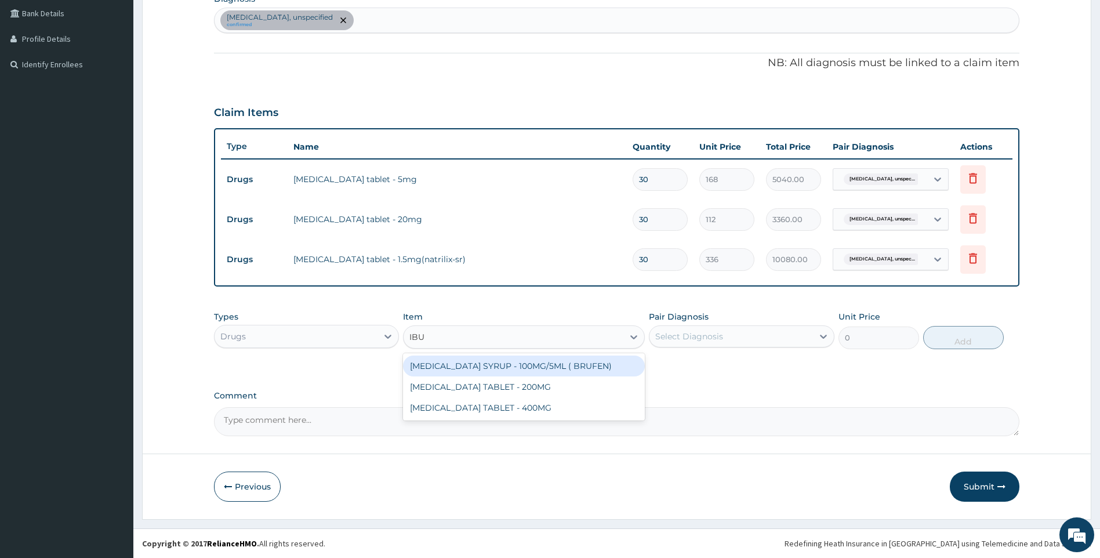
type input "IBU"
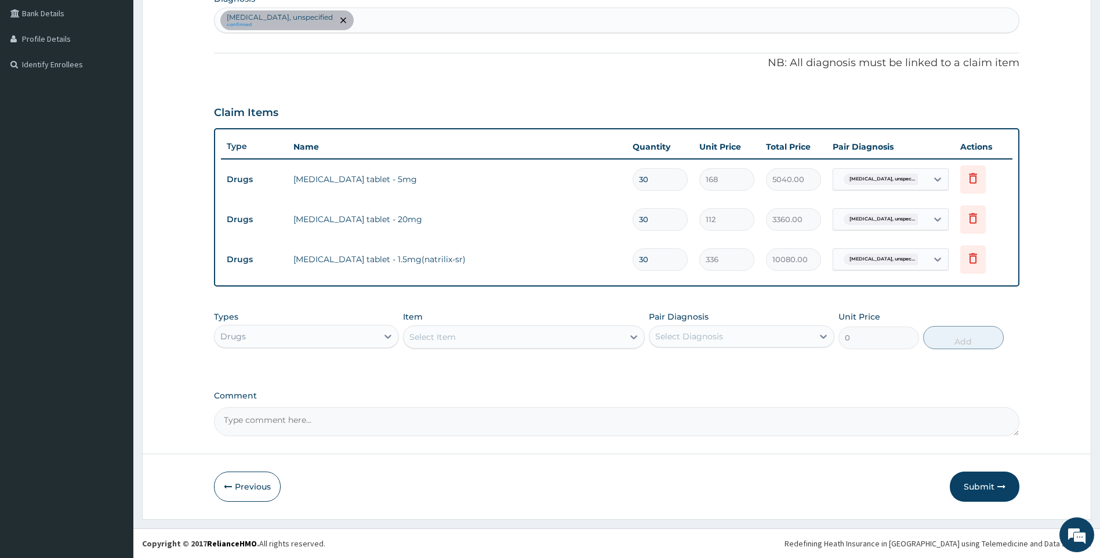
click at [498, 337] on div "Select Item" at bounding box center [514, 337] width 220 height 19
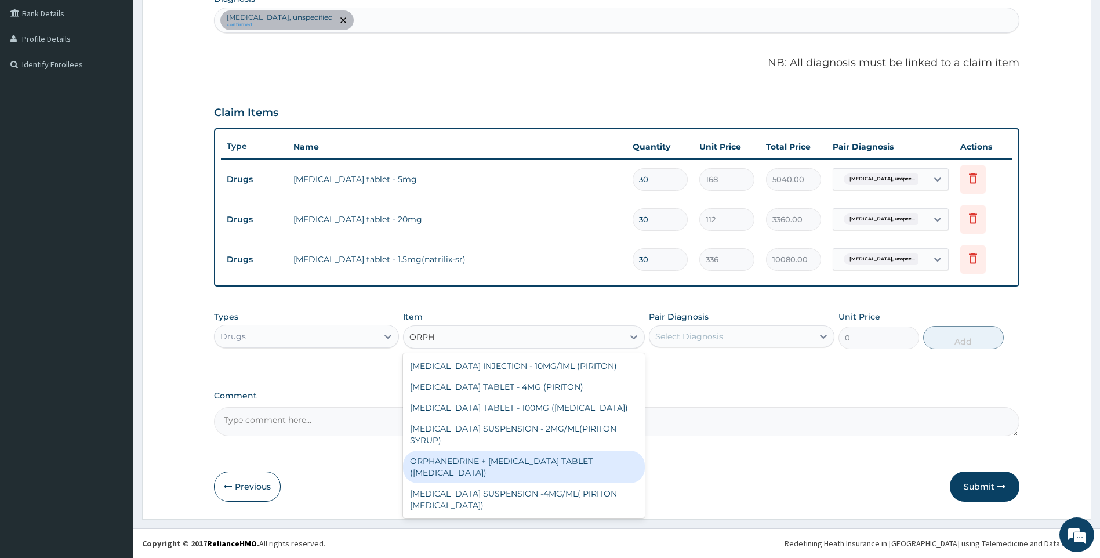
scroll to position [14, 0]
type input "ORPHE"
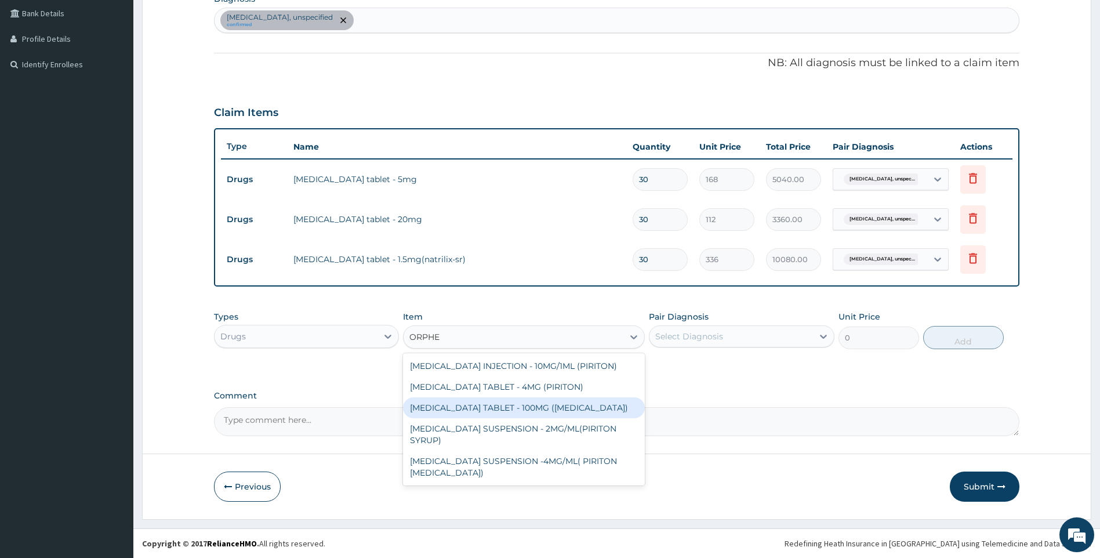
click at [521, 411] on div "ORPHENADRINE CITRATE TABLET - 100MG (NORFLEX)" at bounding box center [524, 407] width 242 height 21
type input "168"
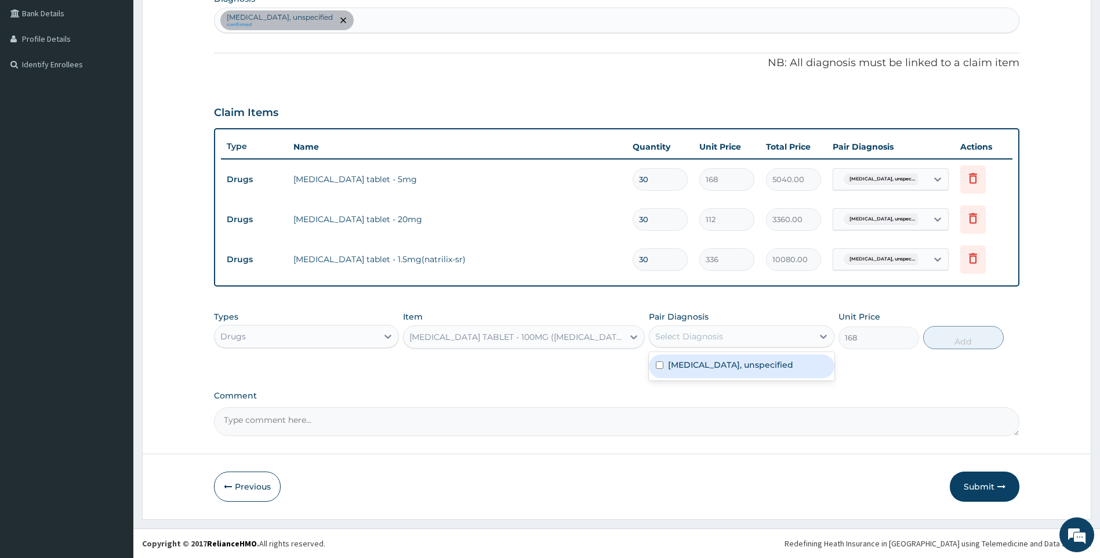
drag, startPoint x: 746, startPoint y: 333, endPoint x: 711, endPoint y: 351, distance: 39.2
click at [746, 333] on div "Select Diagnosis" at bounding box center [731, 336] width 164 height 19
click at [594, 334] on div "ORPHENADRINE CITRATE TABLET - 100MG (NORFLEX)" at bounding box center [516, 337] width 215 height 12
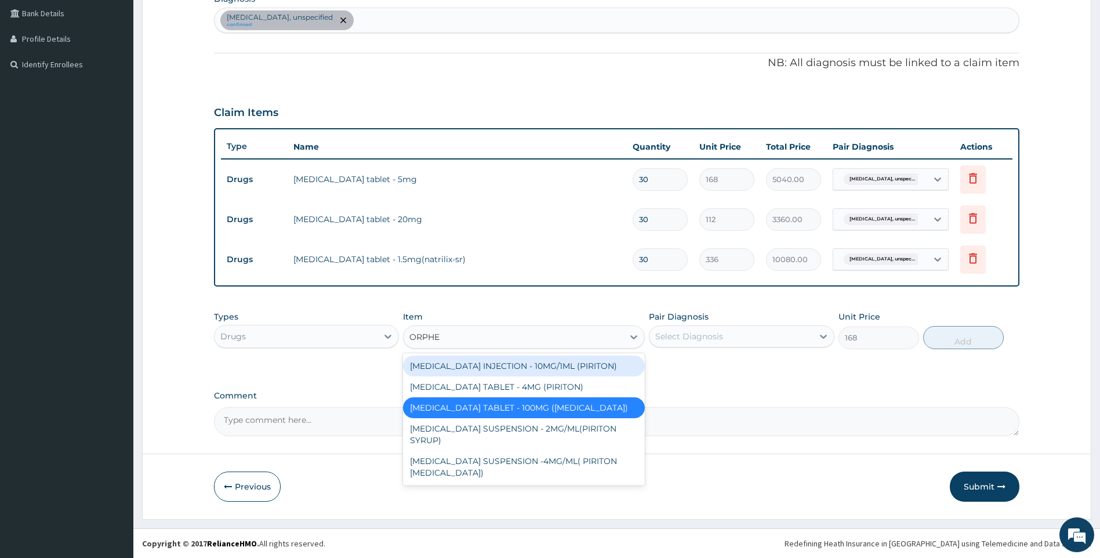
type input "ORPHEN"
click at [533, 405] on div "ORPHENADRINE CITRATE TABLET - 100MG (NORFLEX)" at bounding box center [524, 407] width 242 height 21
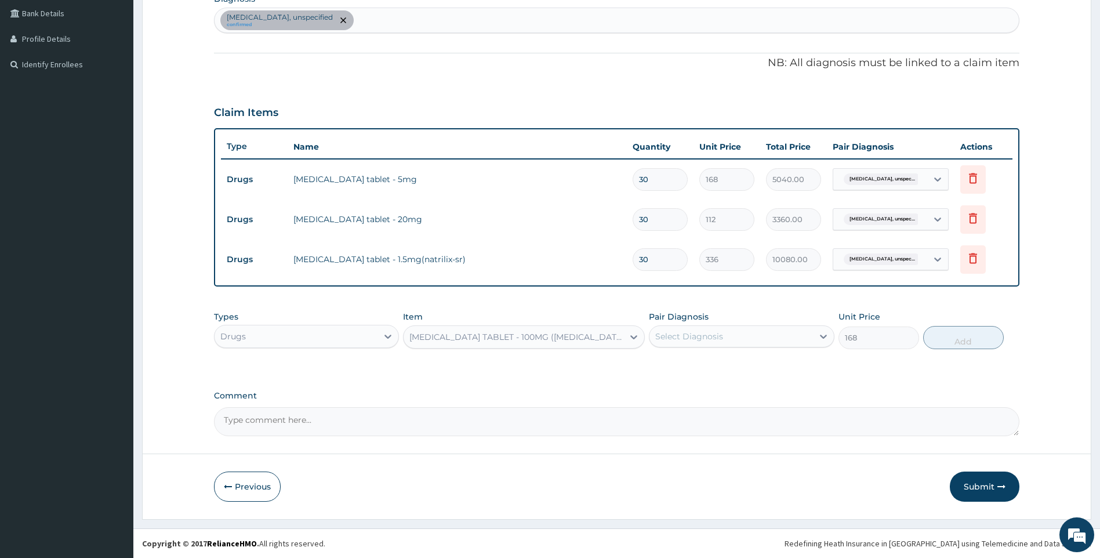
click at [740, 336] on div "Select Diagnosis" at bounding box center [731, 336] width 164 height 19
click at [716, 364] on label "[MEDICAL_DATA], unspecified" at bounding box center [730, 365] width 125 height 12
checkbox input "true"
drag, startPoint x: 989, startPoint y: 331, endPoint x: 978, endPoint y: 333, distance: 11.2
click at [989, 332] on button "Add" at bounding box center [963, 337] width 81 height 23
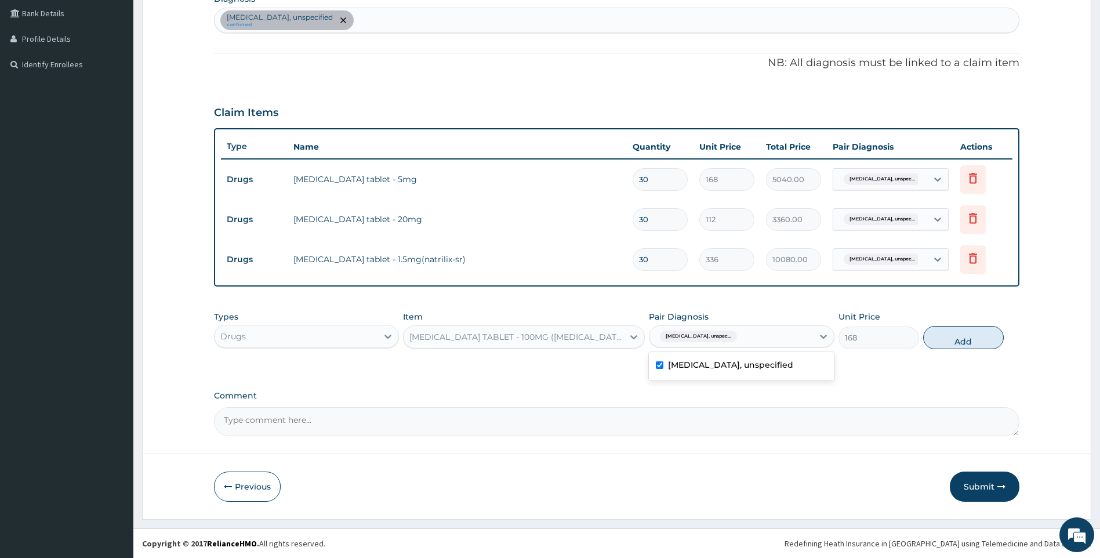
type input "0"
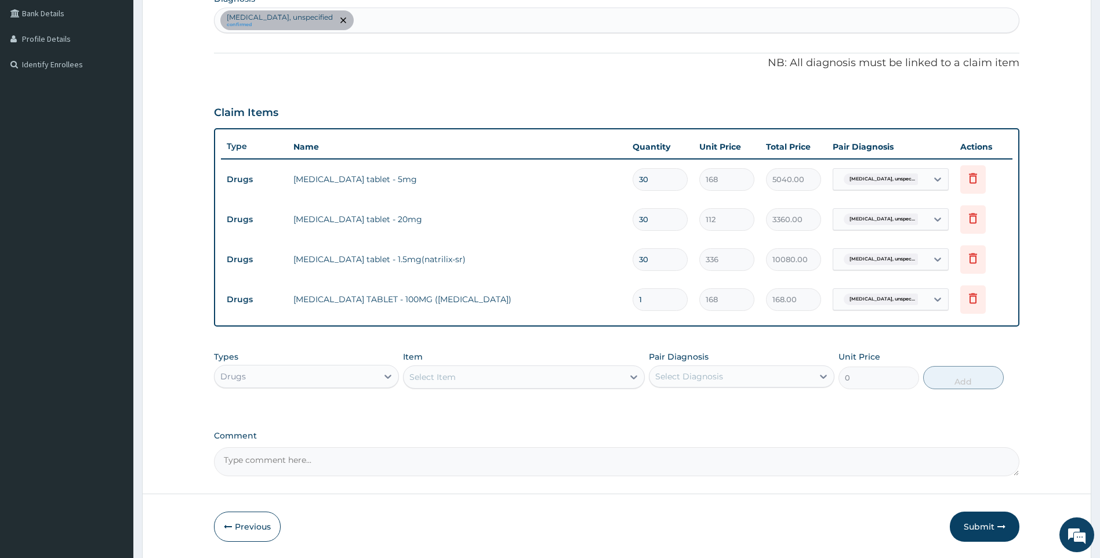
drag, startPoint x: 650, startPoint y: 303, endPoint x: 478, endPoint y: 234, distance: 185.0
click at [538, 293] on tr "Drugs ORPHENADRINE CITRATE TABLET - 100MG (NORFLEX) 1 168 168.00 Essential hype…" at bounding box center [617, 299] width 792 height 40
type input "2"
type input "336.00"
type input "28"
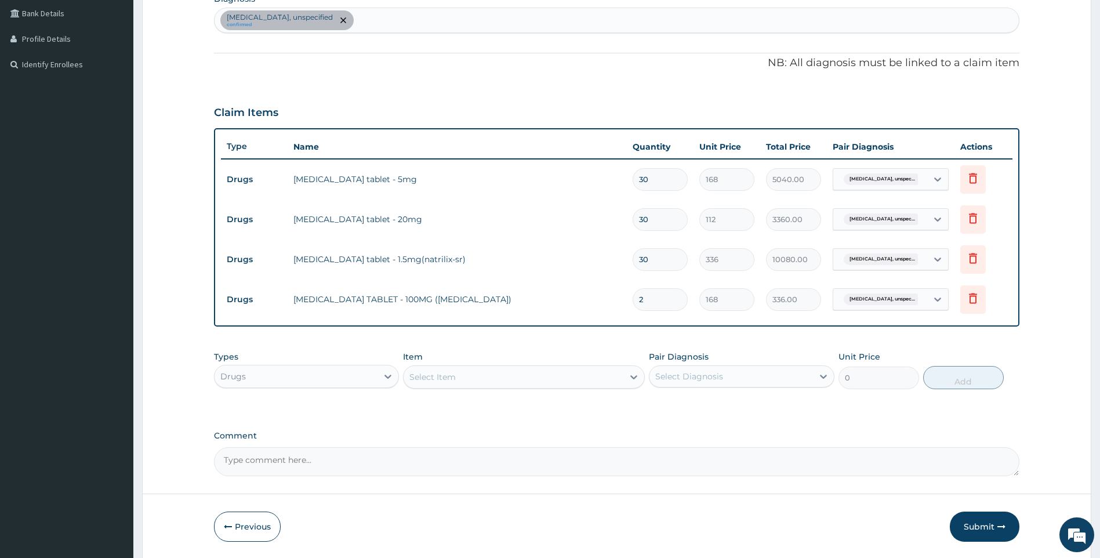
type input "4704.00"
type input "28"
click at [606, 372] on div "Select Item" at bounding box center [514, 377] width 220 height 19
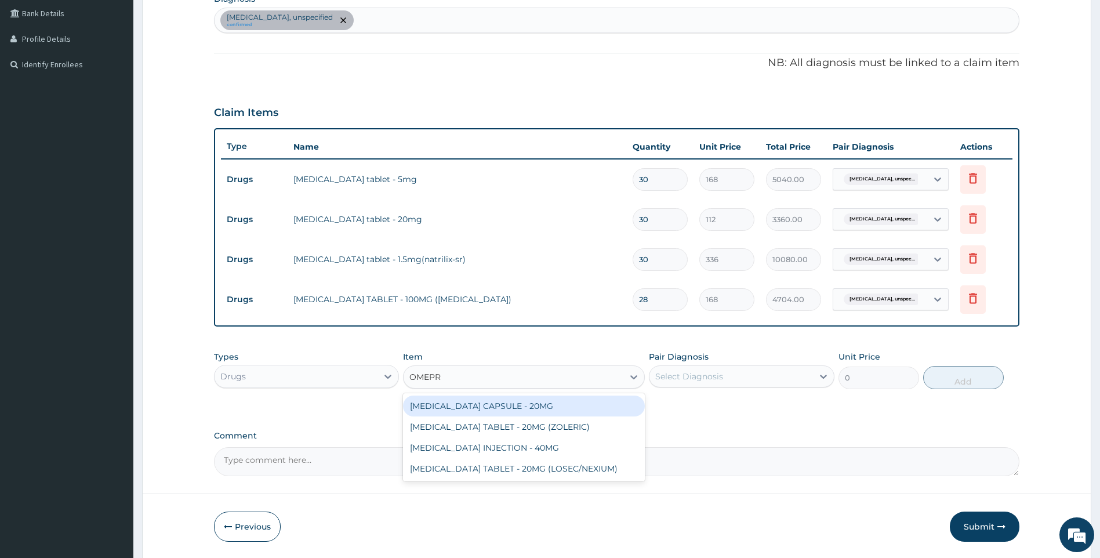
type input "OMEPRA"
click at [544, 406] on div "OMEPRAZOLE CAPSULE - 20MG" at bounding box center [524, 405] width 242 height 21
type input "140"
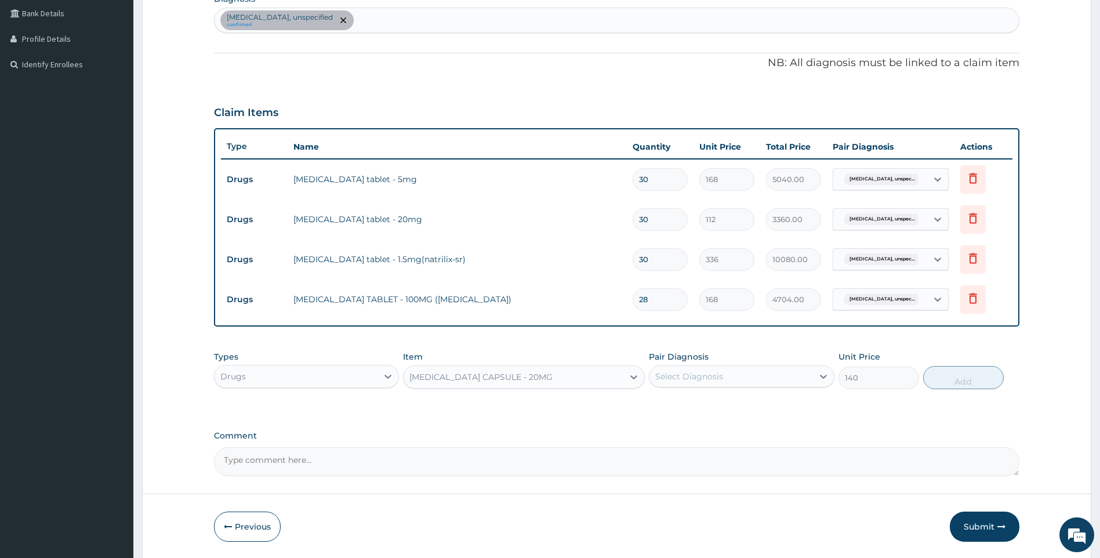
click at [702, 380] on div "Select Diagnosis" at bounding box center [689, 376] width 68 height 12
click at [705, 401] on label "[MEDICAL_DATA], unspecified" at bounding box center [730, 405] width 125 height 12
click at [704, 402] on label "[MEDICAL_DATA], unspecified" at bounding box center [730, 405] width 125 height 12
checkbox input "false"
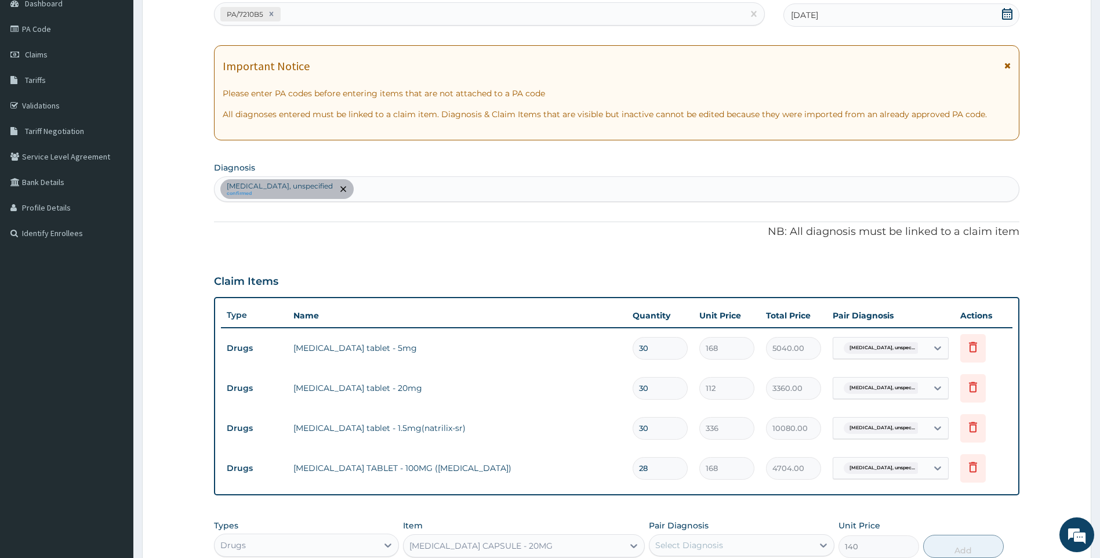
scroll to position [118, 0]
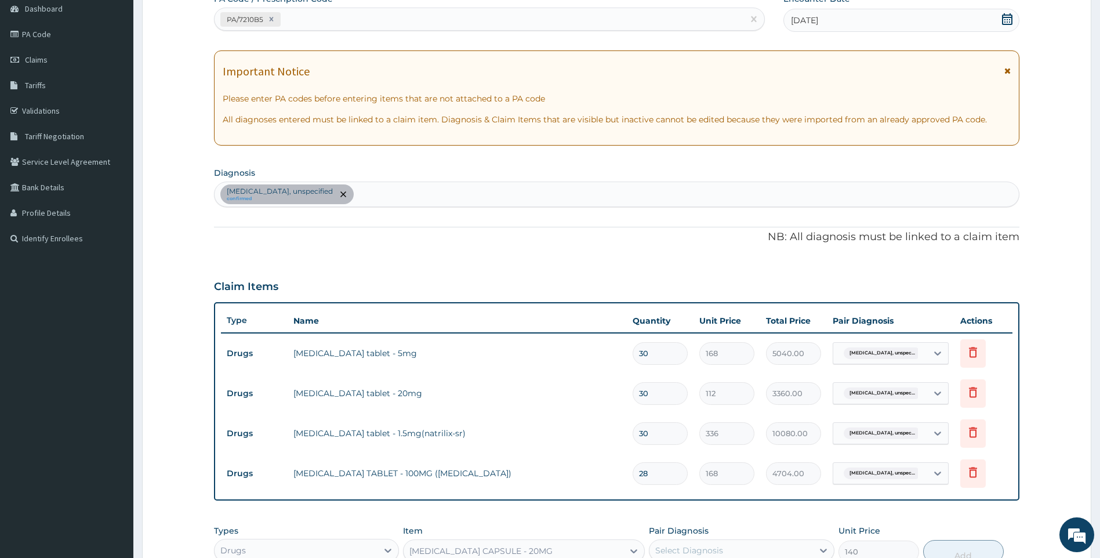
click at [420, 196] on div "Essential hypertension, unspecified confirmed" at bounding box center [617, 194] width 805 height 24
type input "PEPTIC"
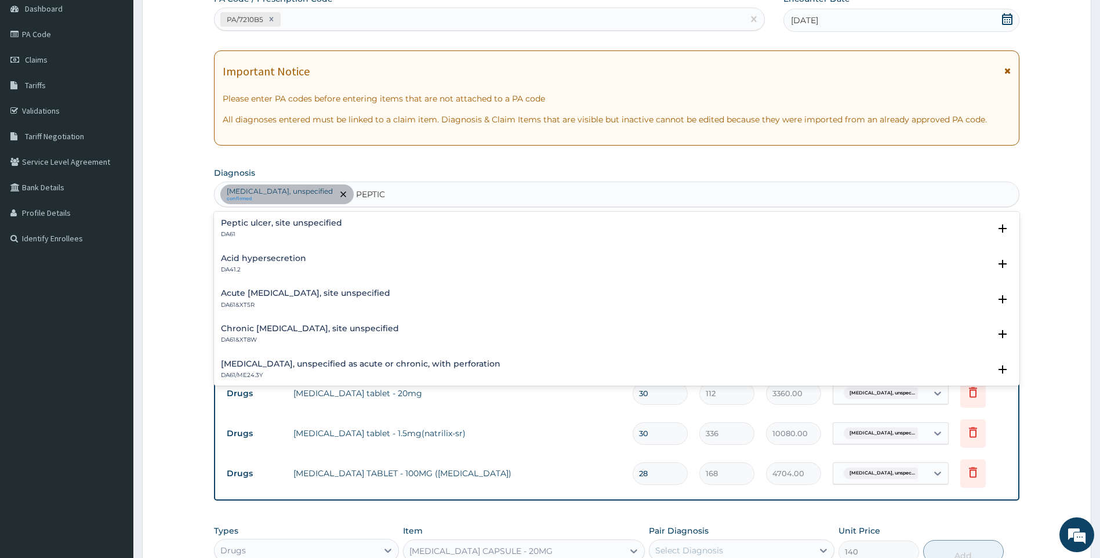
click at [311, 225] on h4 "Peptic ulcer, site unspecified" at bounding box center [281, 223] width 121 height 9
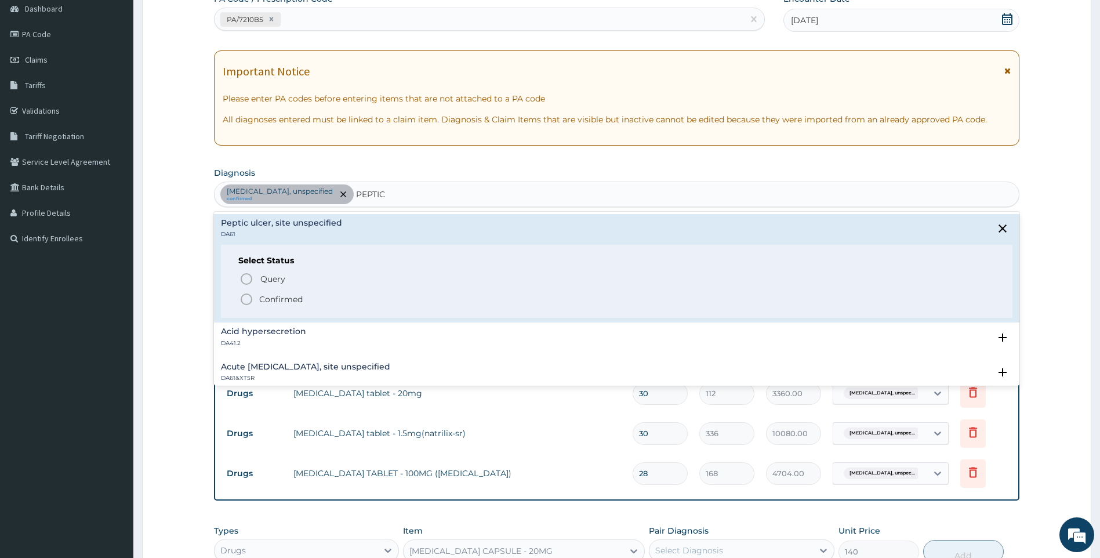
click at [277, 297] on p "Confirmed" at bounding box center [280, 299] width 43 height 12
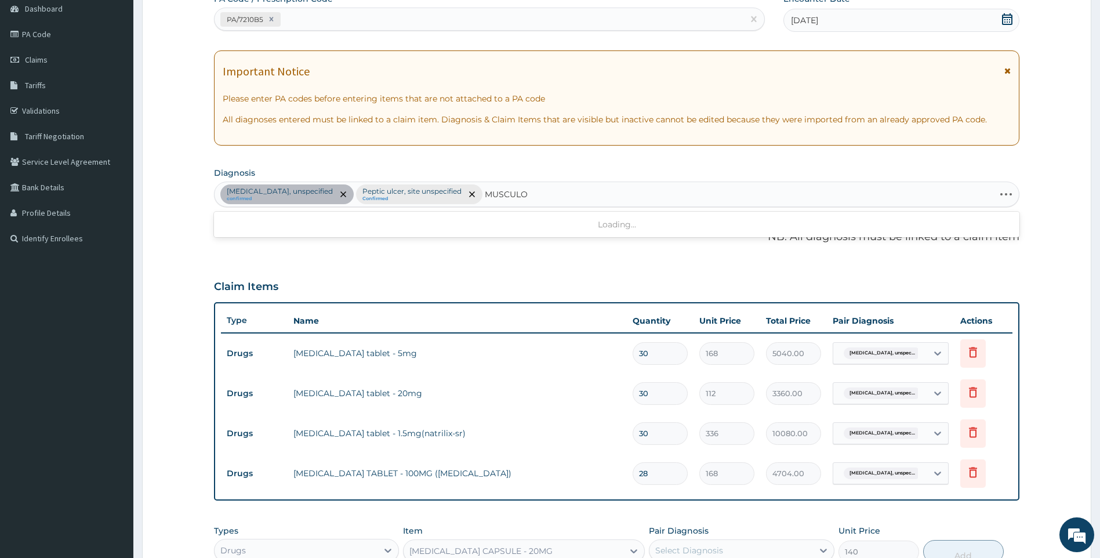
type input "MUSCULOS"
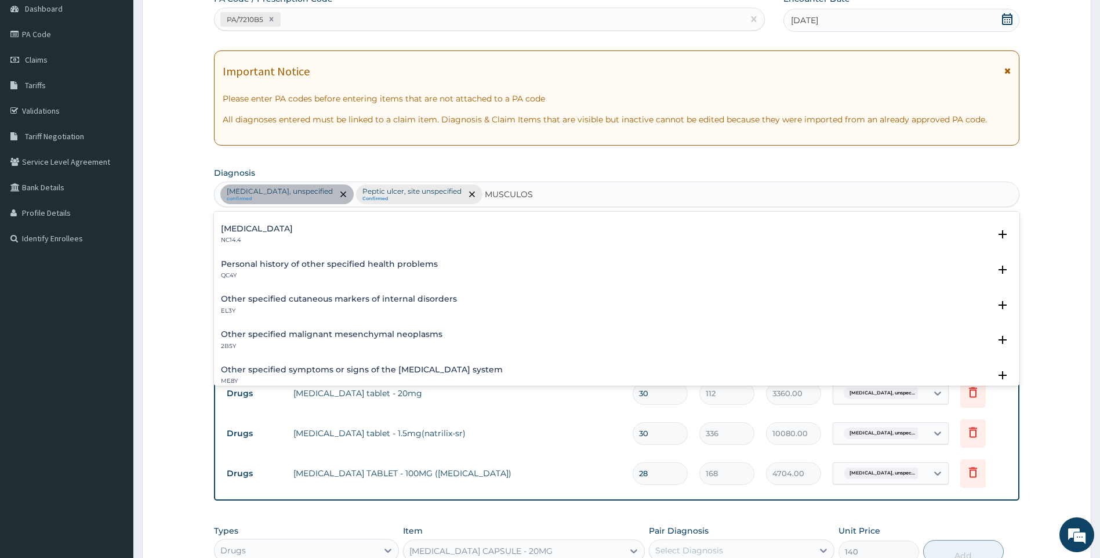
scroll to position [174, 0]
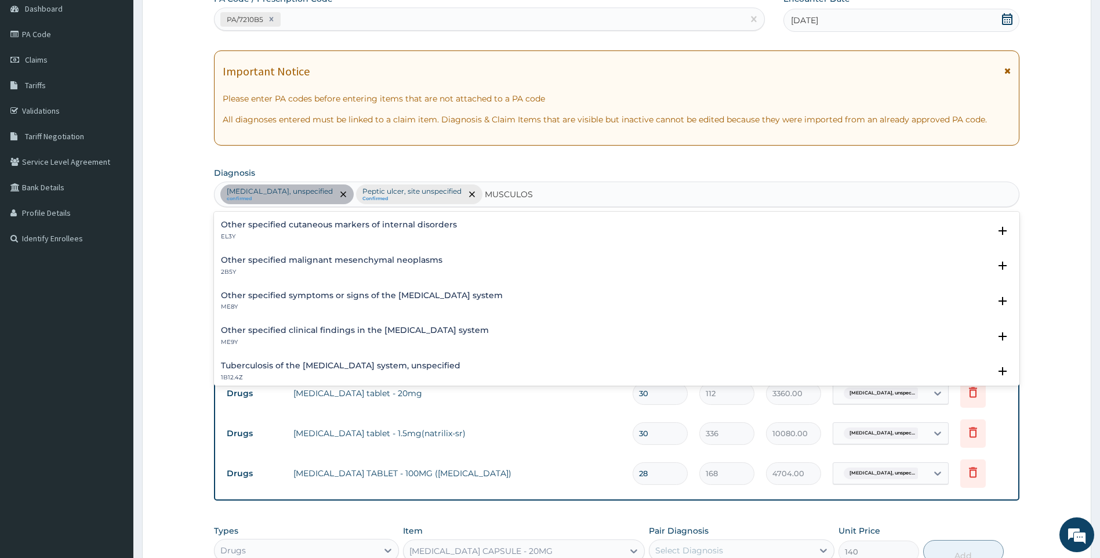
click at [350, 297] on h4 "Other specified symptoms or signs of the musculoskeletal system" at bounding box center [362, 295] width 282 height 9
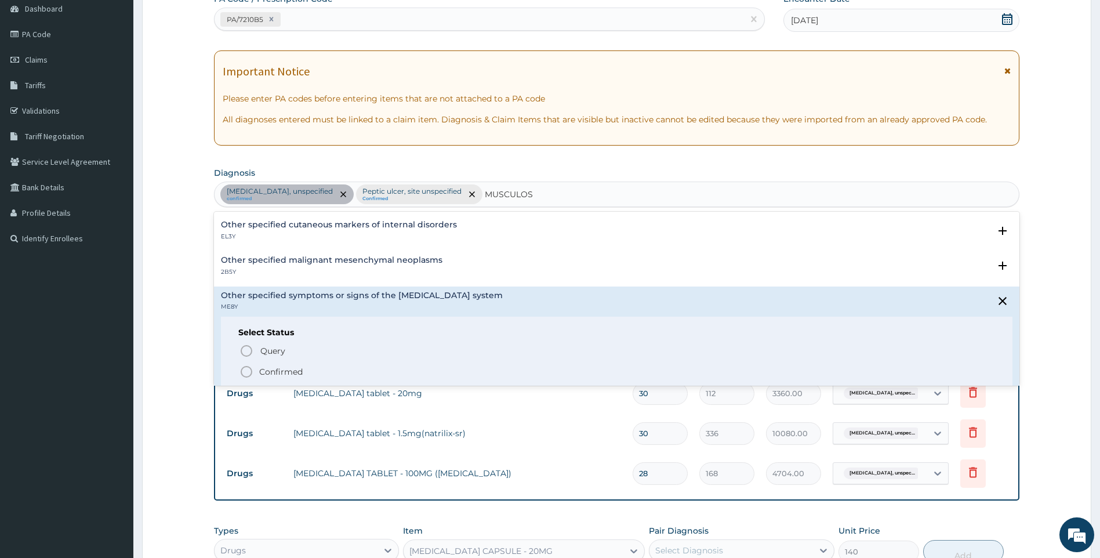
click at [268, 370] on p "Confirmed" at bounding box center [280, 372] width 43 height 12
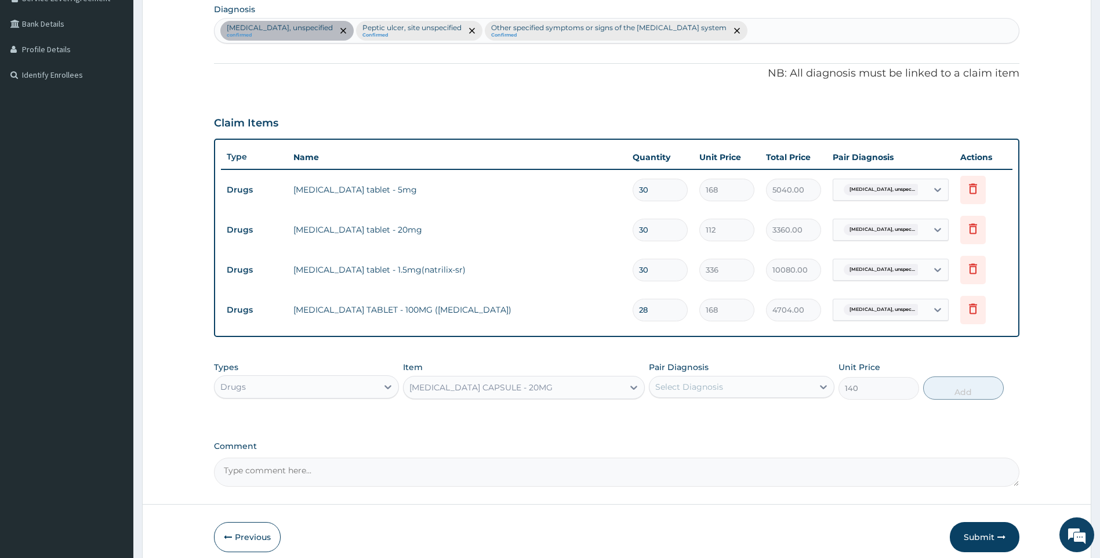
scroll to position [292, 0]
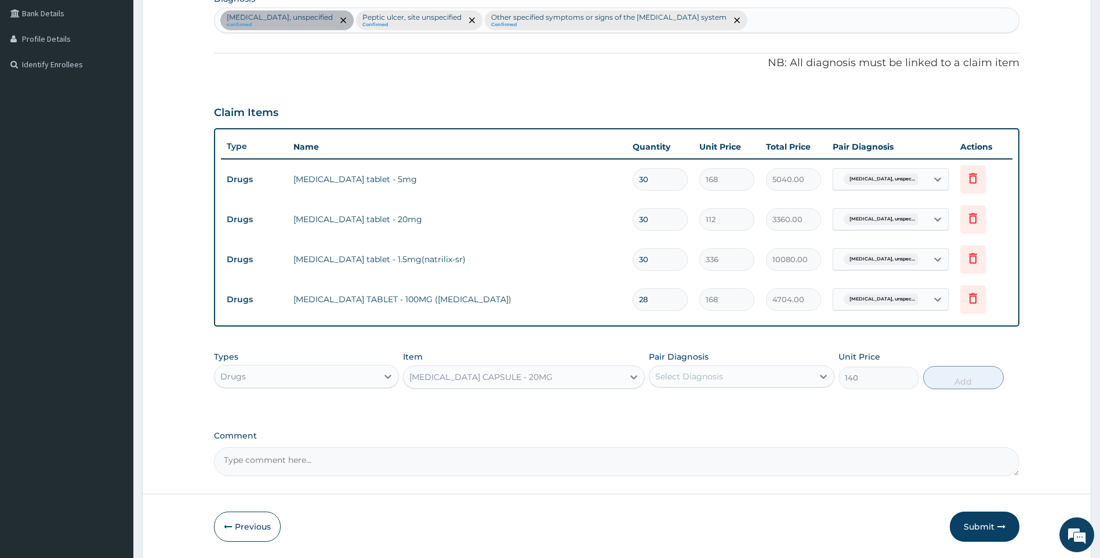
click at [794, 375] on div "Select Diagnosis" at bounding box center [731, 376] width 164 height 19
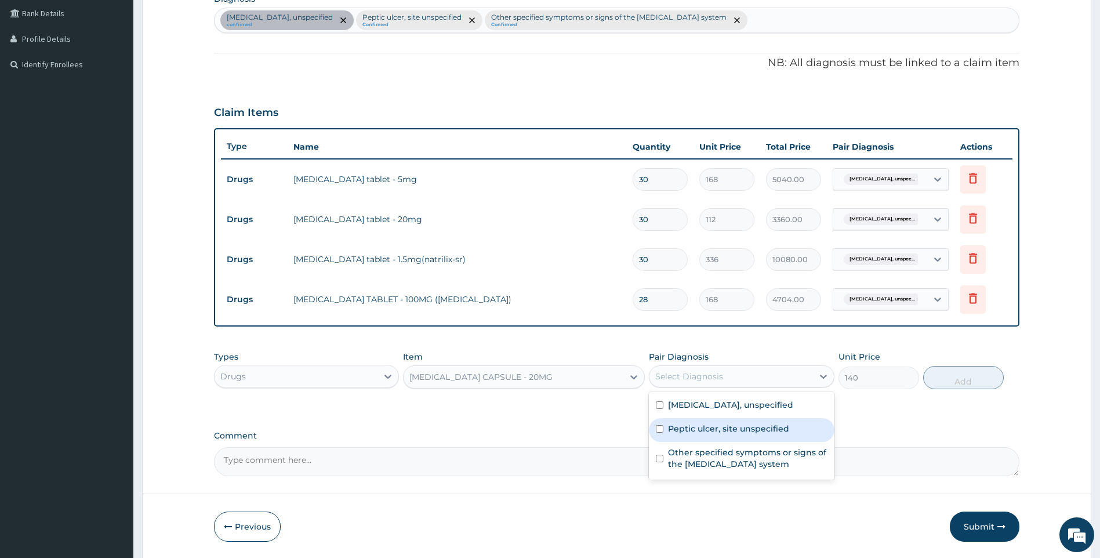
click at [702, 423] on label "Peptic ulcer, site unspecified" at bounding box center [728, 429] width 121 height 12
checkbox input "true"
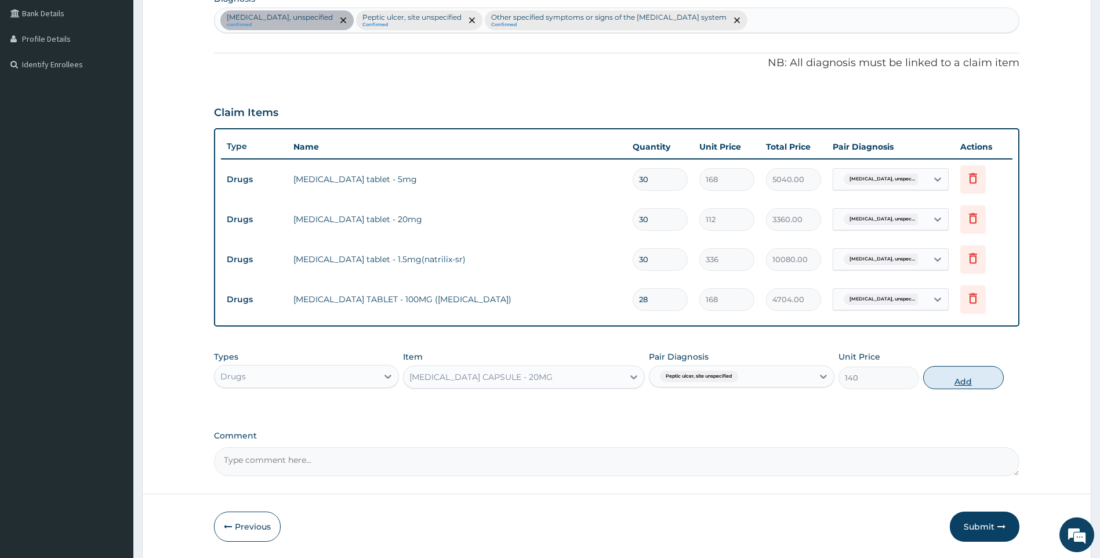
click at [931, 377] on button "Add" at bounding box center [963, 377] width 81 height 23
type input "0"
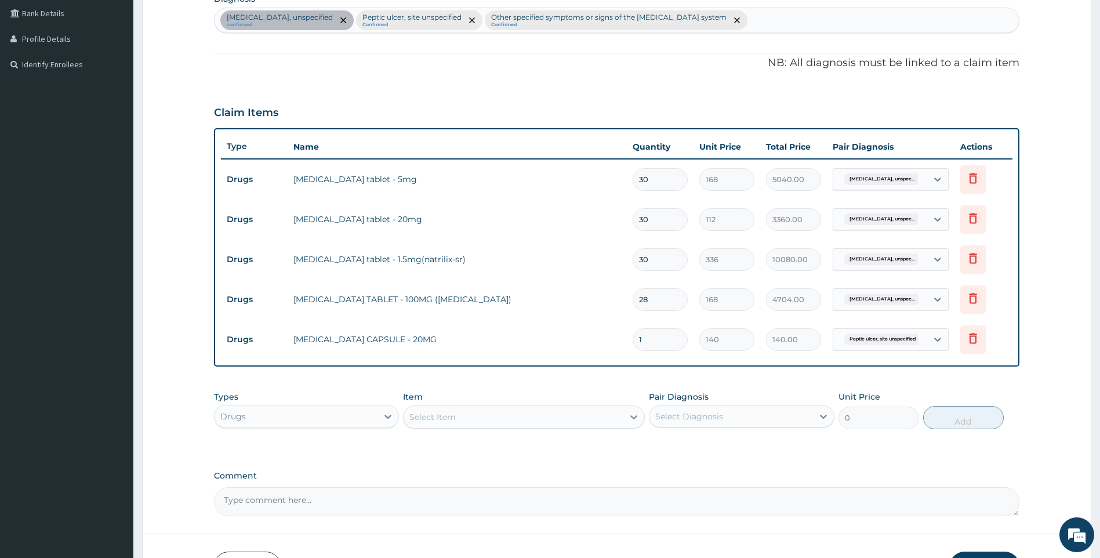
drag, startPoint x: 669, startPoint y: 337, endPoint x: 543, endPoint y: 336, distance: 125.2
click at [543, 336] on tr "Drugs OMEPRAZOLE CAPSULE - 20MG 1 140 140.00 Peptic ulcer, site unspecified Del…" at bounding box center [617, 339] width 792 height 40
type input "2"
type input "280.00"
type input "28"
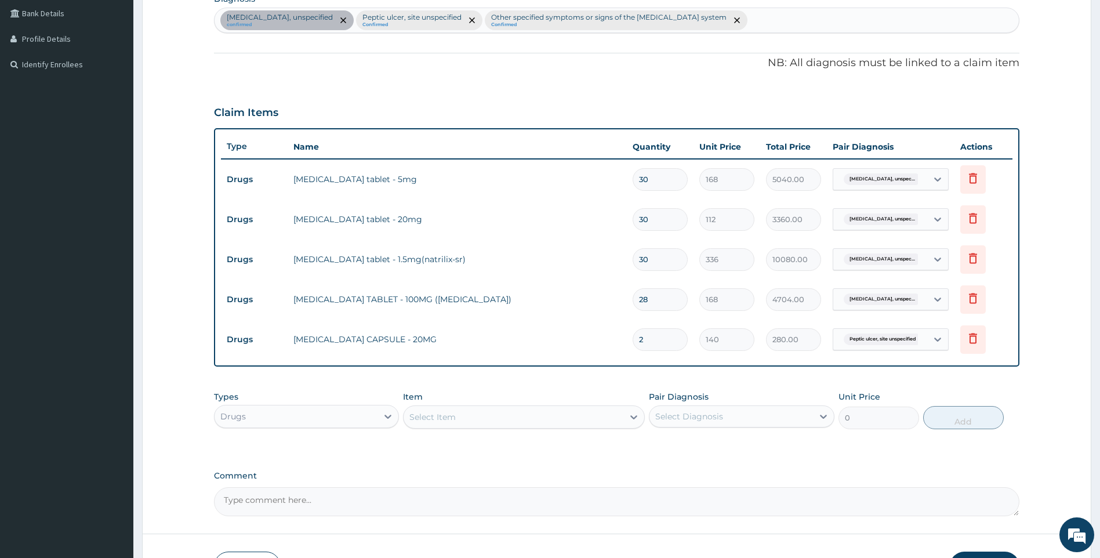
type input "3920.00"
type input "28"
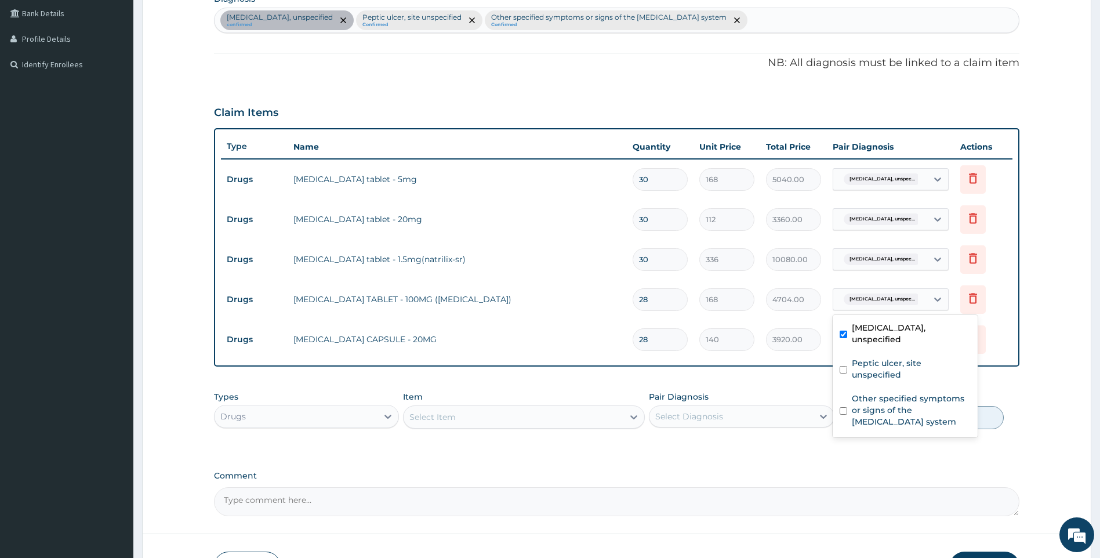
click at [888, 300] on span "Essential hypertension, unspec..." at bounding box center [882, 299] width 77 height 12
click at [889, 337] on label "Essential hypertension, unspecified" at bounding box center [911, 333] width 119 height 23
checkbox input "false"
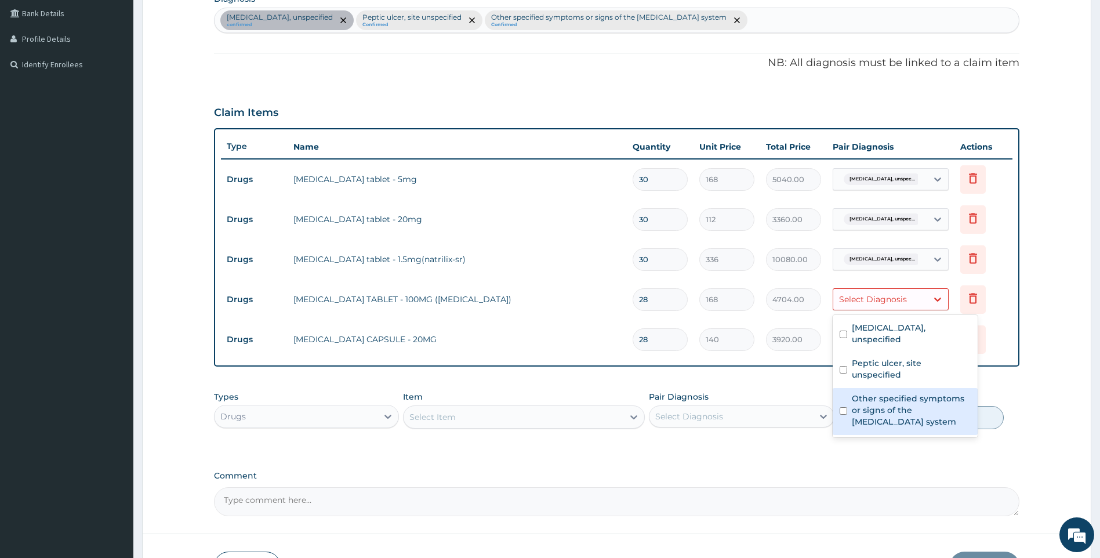
click at [890, 394] on label "Other specified symptoms or signs of the musculoskeletal system" at bounding box center [911, 410] width 119 height 35
checkbox input "true"
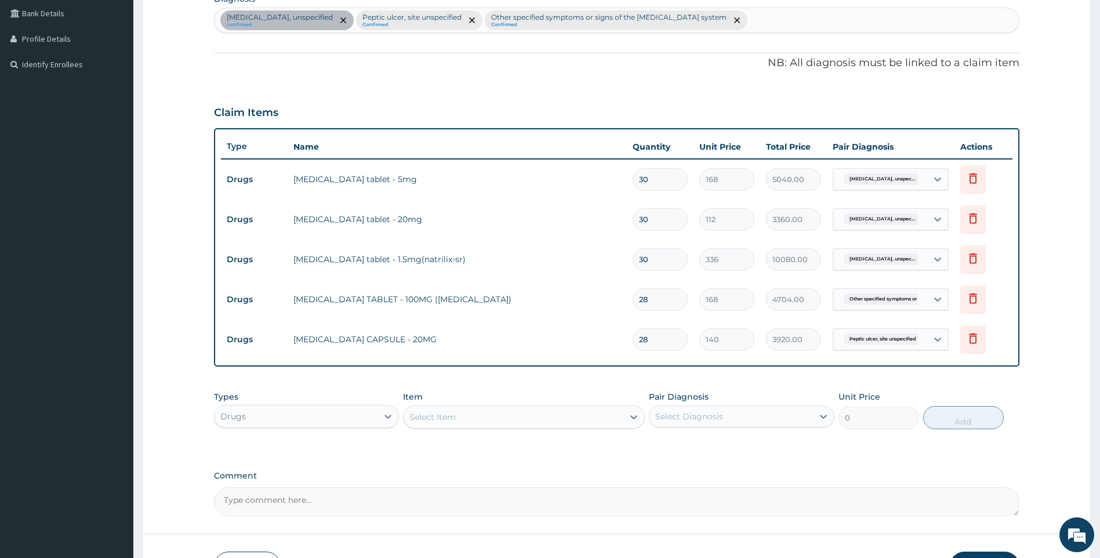
click at [746, 462] on div "PA Code / Prescription Code PA/7210B5 Encounter Date 13-10-2025 Important Notic…" at bounding box center [617, 167] width 806 height 697
drag, startPoint x: 376, startPoint y: 418, endPoint x: 362, endPoint y: 428, distance: 17.4
click at [375, 419] on div "Drugs" at bounding box center [297, 416] width 164 height 19
click at [263, 485] on div "Procedures" at bounding box center [307, 487] width 186 height 21
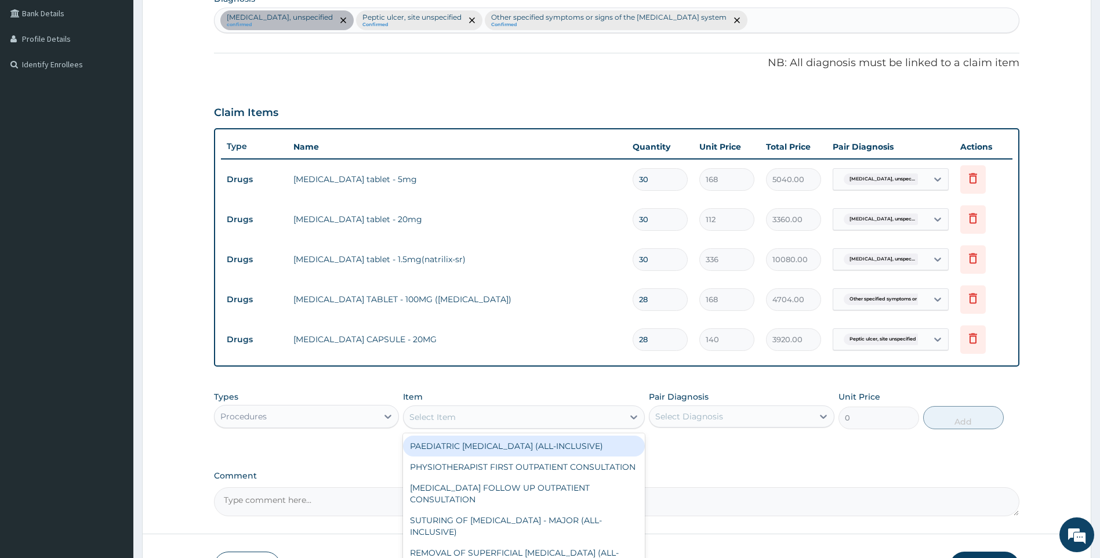
click at [492, 416] on div "Select Item" at bounding box center [514, 417] width 220 height 19
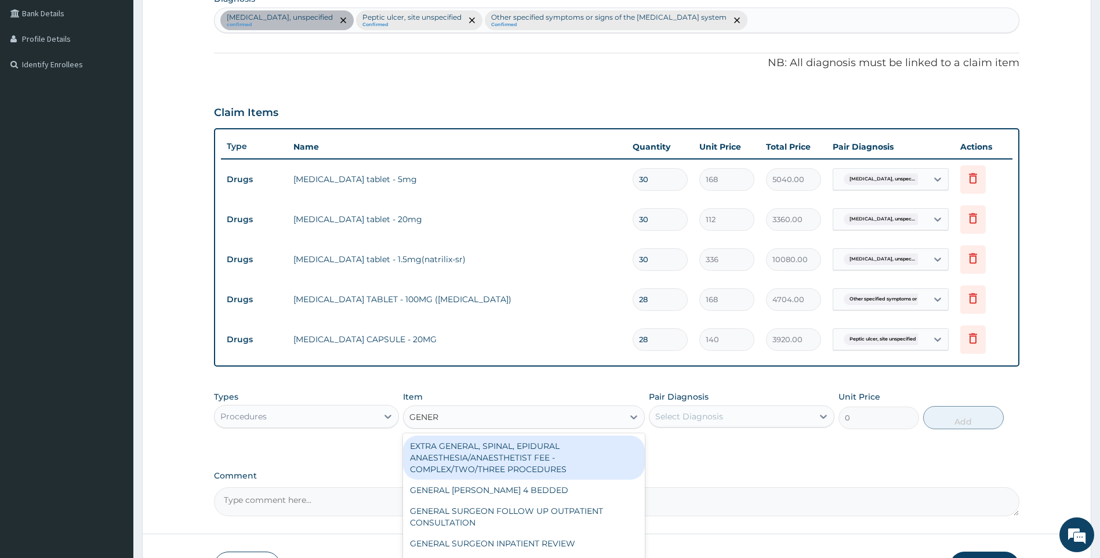
type input "GENERA"
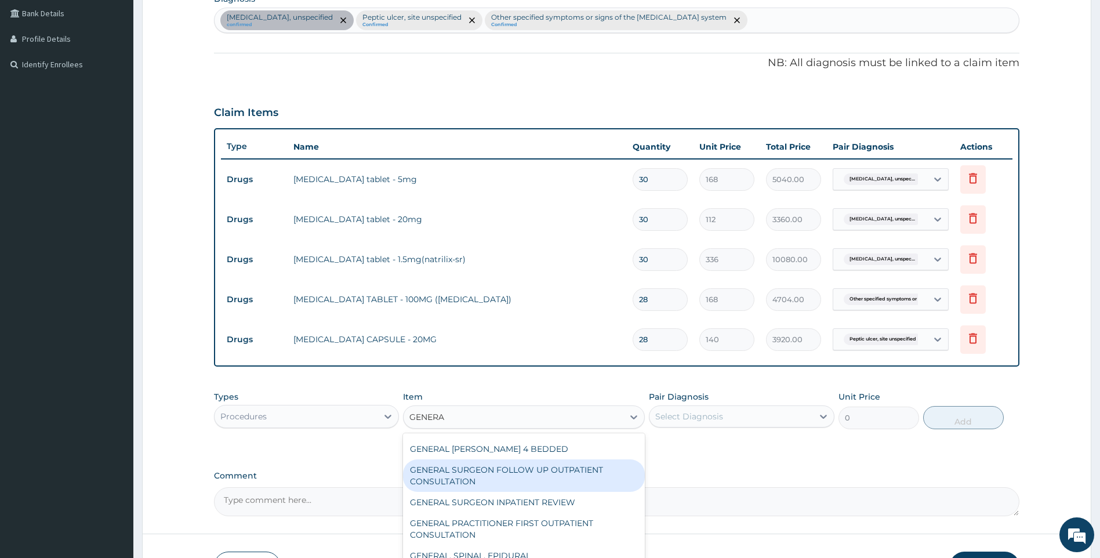
scroll to position [116, 0]
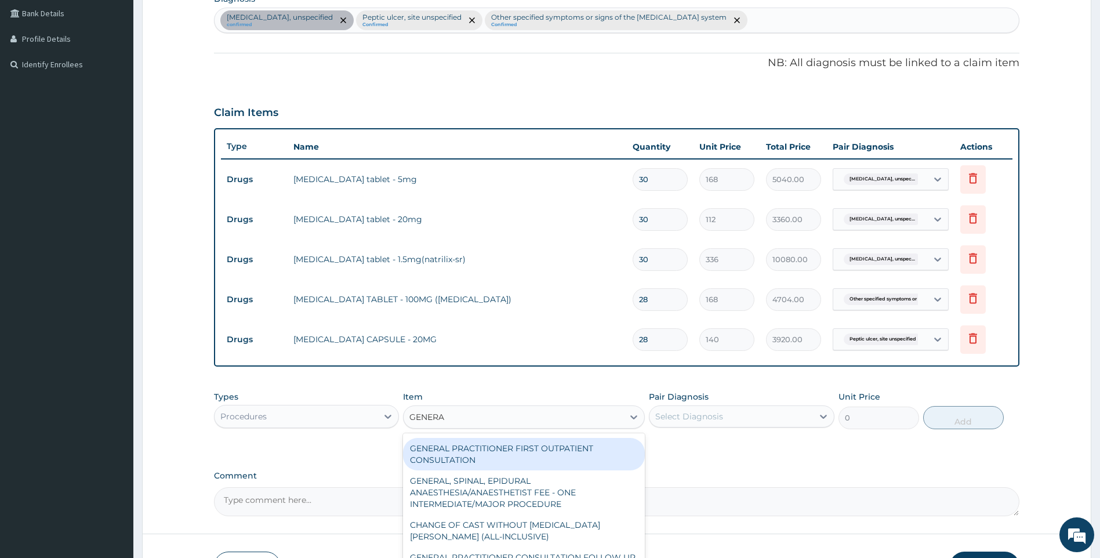
drag, startPoint x: 565, startPoint y: 452, endPoint x: 576, endPoint y: 451, distance: 11.0
click at [566, 451] on div "GENERAL PRACTITIONER FIRST OUTPATIENT CONSULTATION" at bounding box center [524, 454] width 242 height 32
type input "3750"
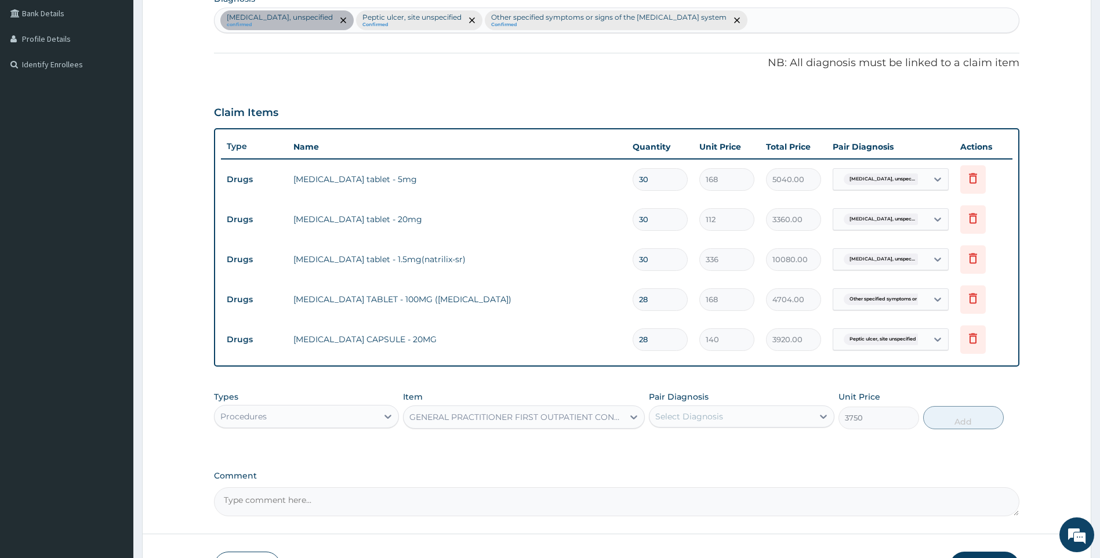
click at [698, 422] on div "Select Diagnosis" at bounding box center [731, 416] width 164 height 19
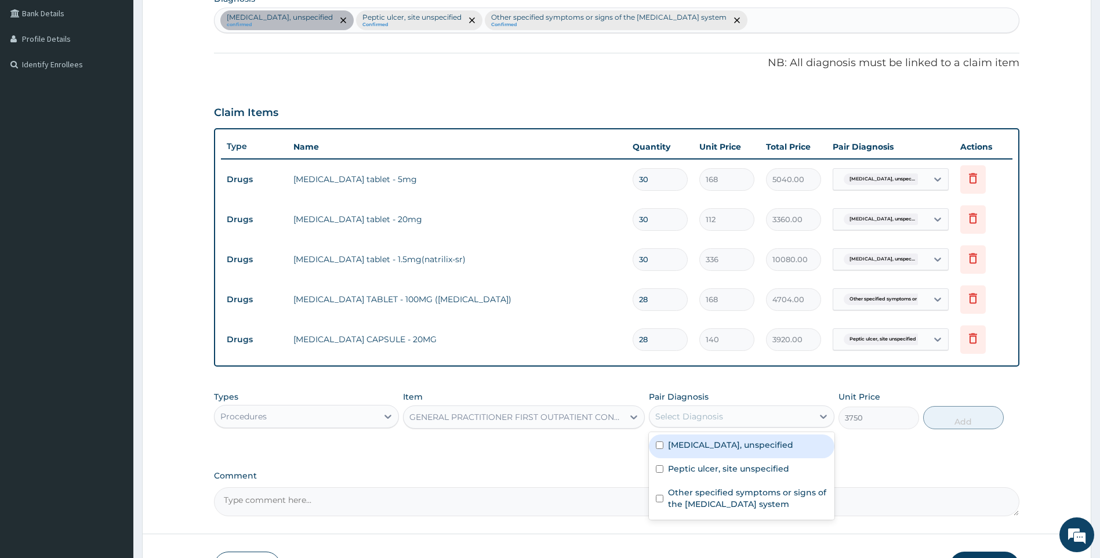
drag, startPoint x: 703, startPoint y: 442, endPoint x: 704, endPoint y: 477, distance: 34.8
click at [704, 451] on div "[MEDICAL_DATA], unspecified" at bounding box center [742, 446] width 186 height 24
checkbox input "true"
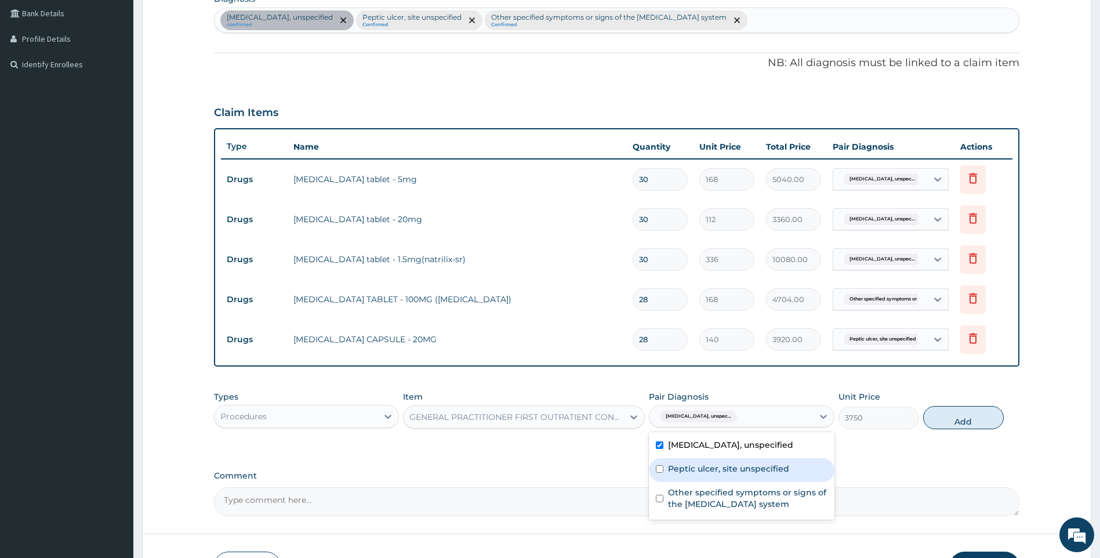
click at [704, 477] on div "Peptic ulcer, site unspecified" at bounding box center [742, 470] width 186 height 24
checkbox input "true"
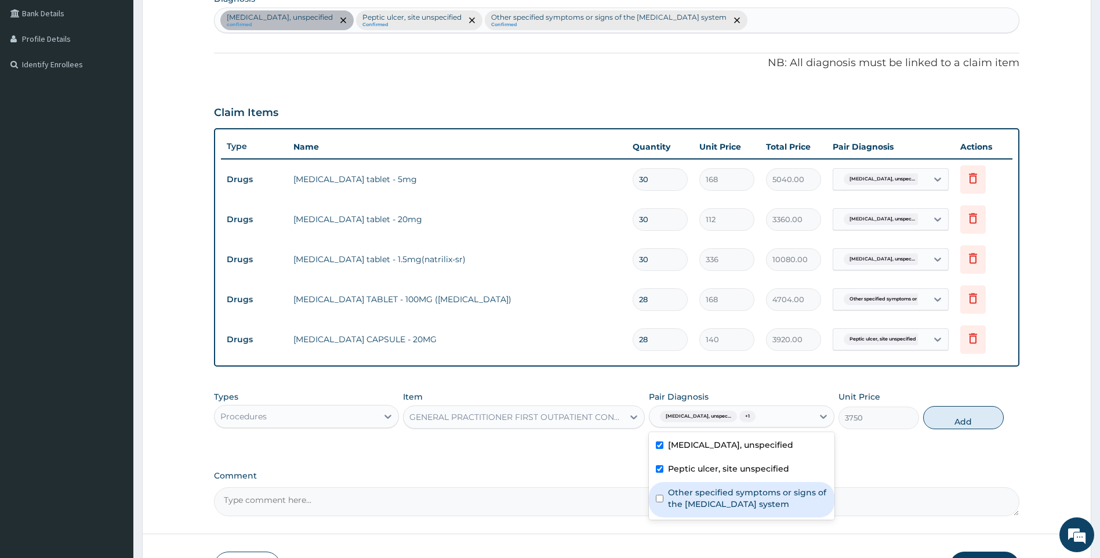
click at [705, 484] on div "Other specified symptoms or signs of the musculoskeletal system" at bounding box center [742, 499] width 186 height 35
checkbox input "true"
click at [962, 415] on button "Add" at bounding box center [963, 417] width 81 height 23
type input "0"
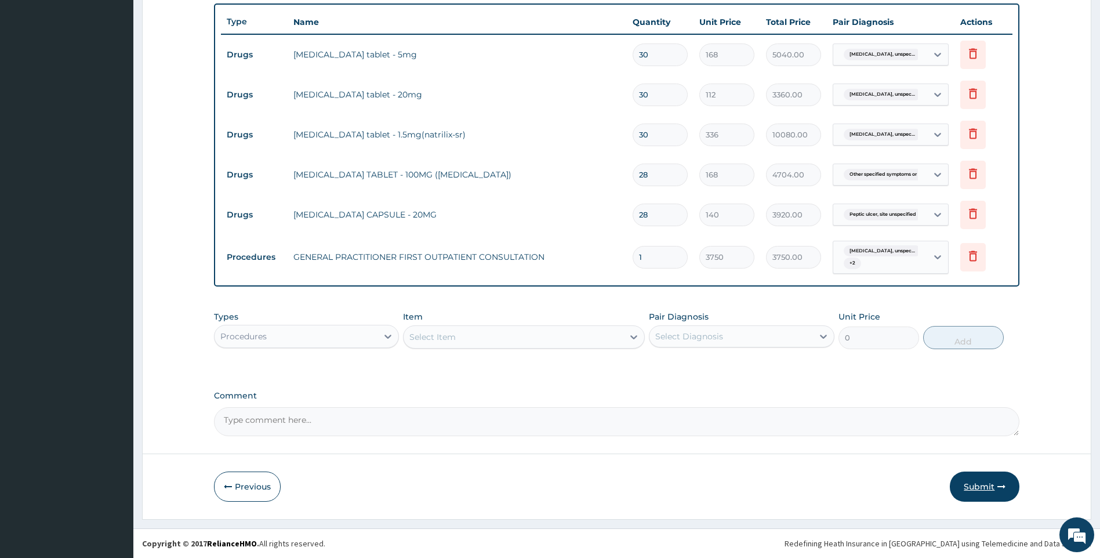
click at [986, 485] on button "Submit" at bounding box center [985, 486] width 70 height 30
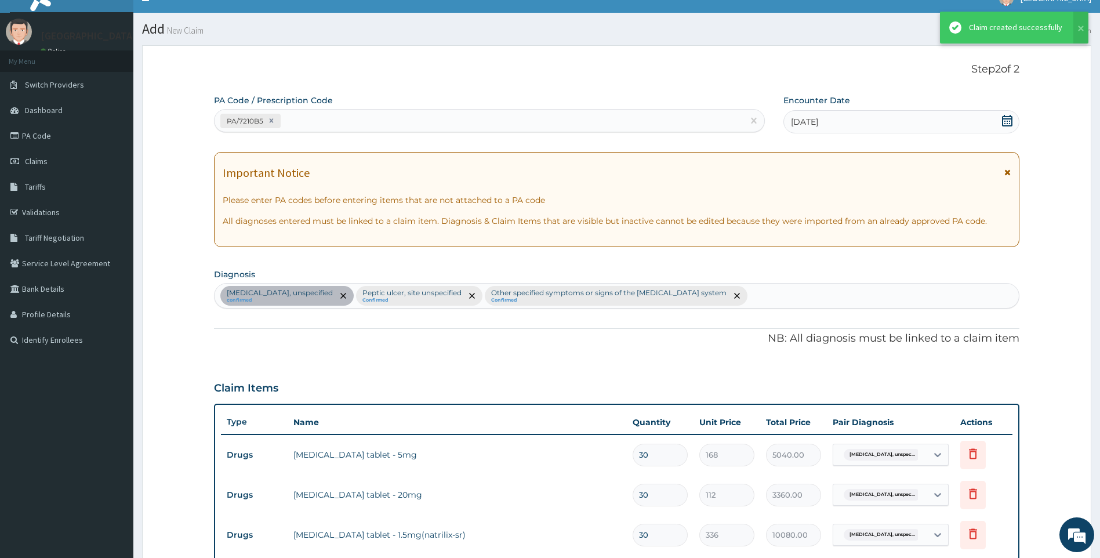
scroll to position [416, 0]
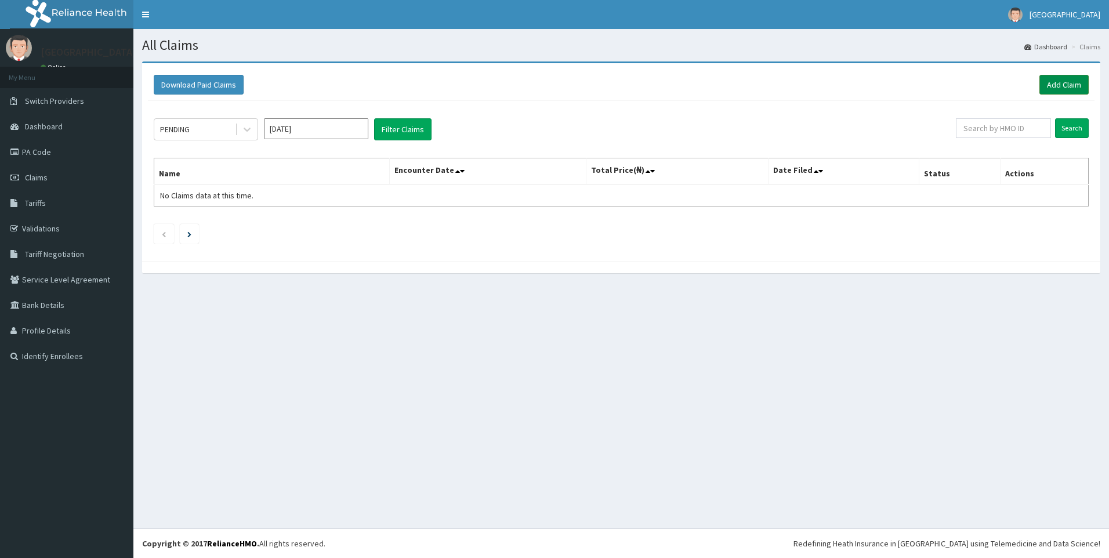
click at [1051, 87] on link "Add Claim" at bounding box center [1063, 85] width 49 height 20
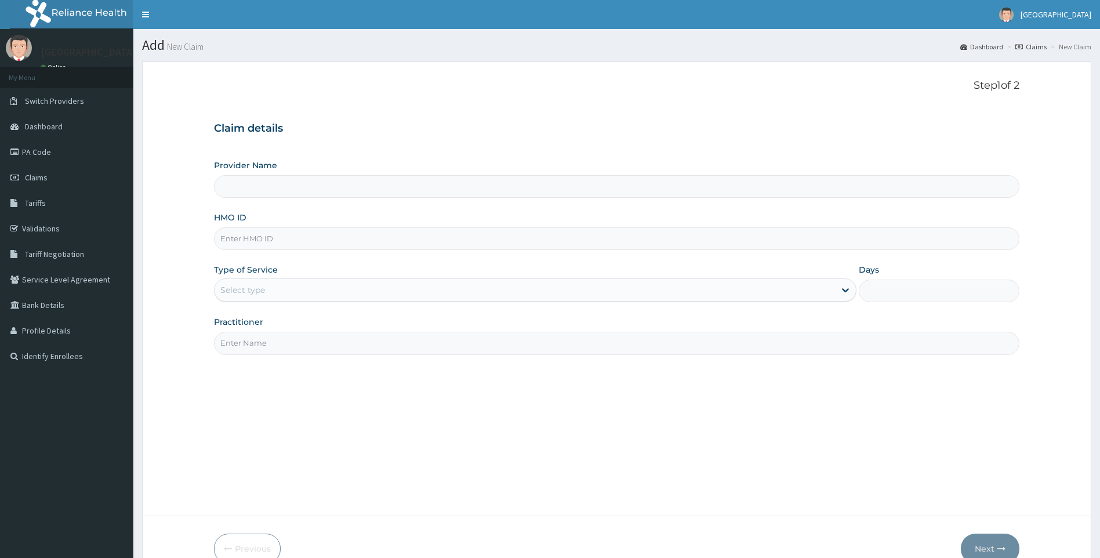
paste input "GMT/10121/A"
type input "GMT/10121/A"
click at [297, 298] on div "Select type" at bounding box center [525, 290] width 621 height 19
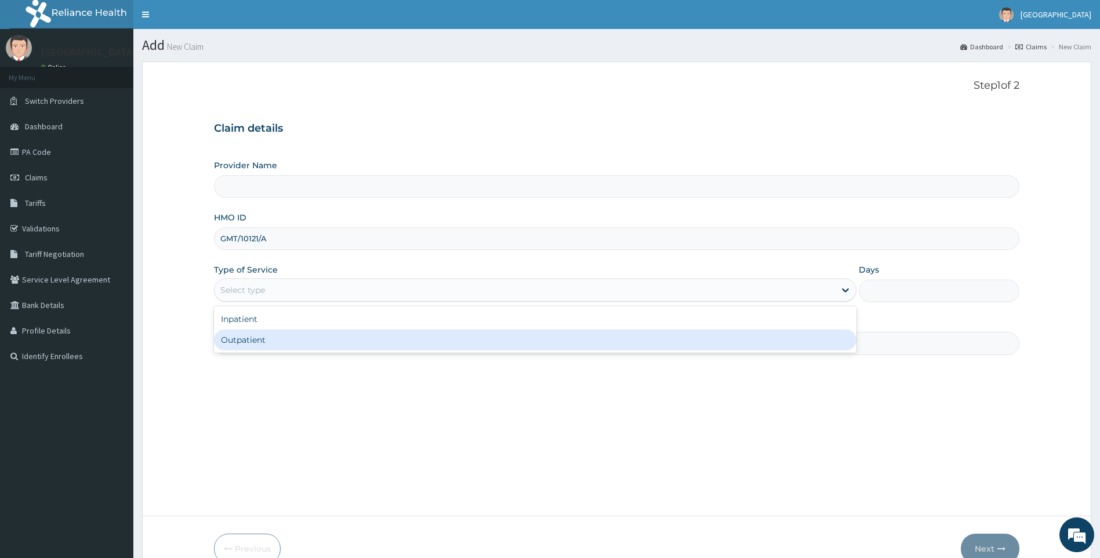
click at [295, 340] on div "Outpatient" at bounding box center [535, 339] width 643 height 21
type input "1"
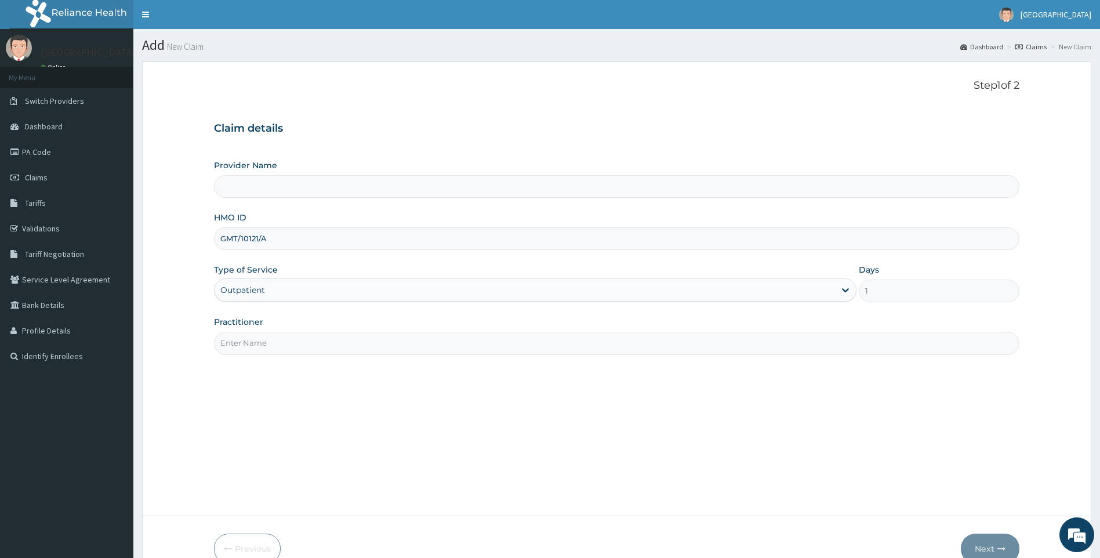
click at [300, 343] on input "Practitioner" at bounding box center [617, 343] width 806 height 23
type input "[GEOGRAPHIC_DATA]"
type input "DR [PERSON_NAME]"
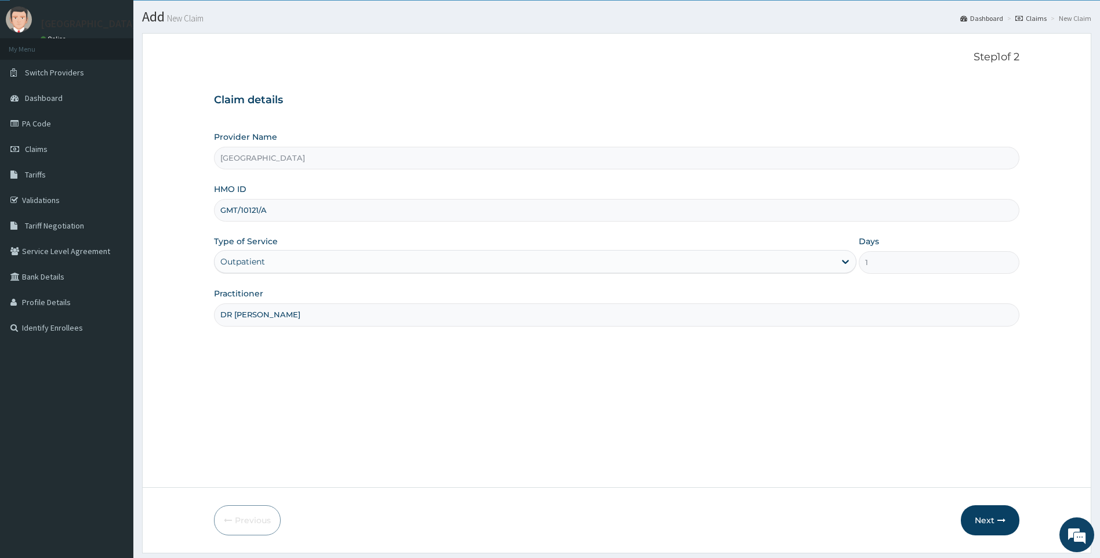
scroll to position [62, 0]
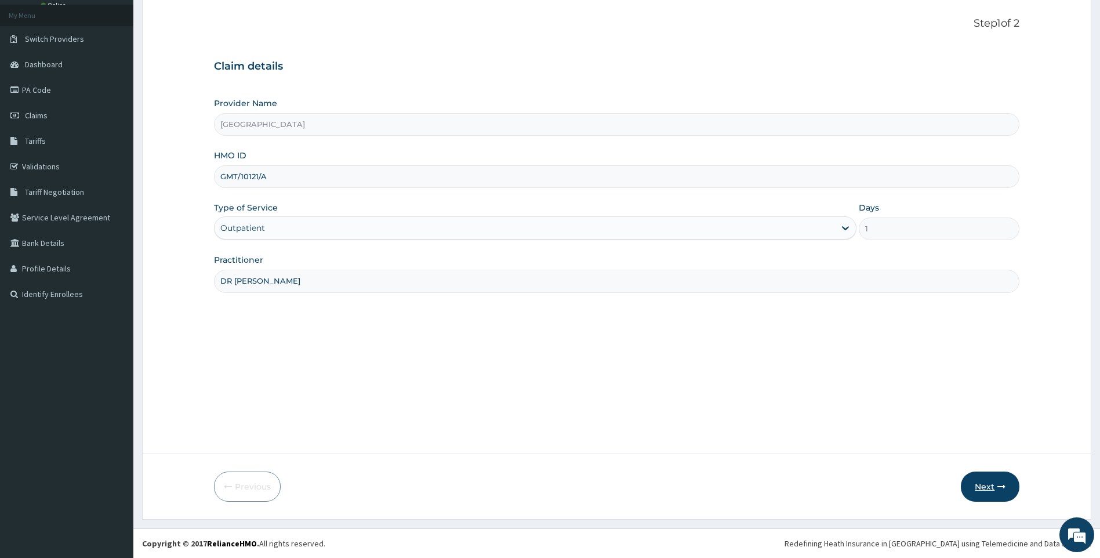
click at [997, 485] on icon "button" at bounding box center [1001, 486] width 8 height 8
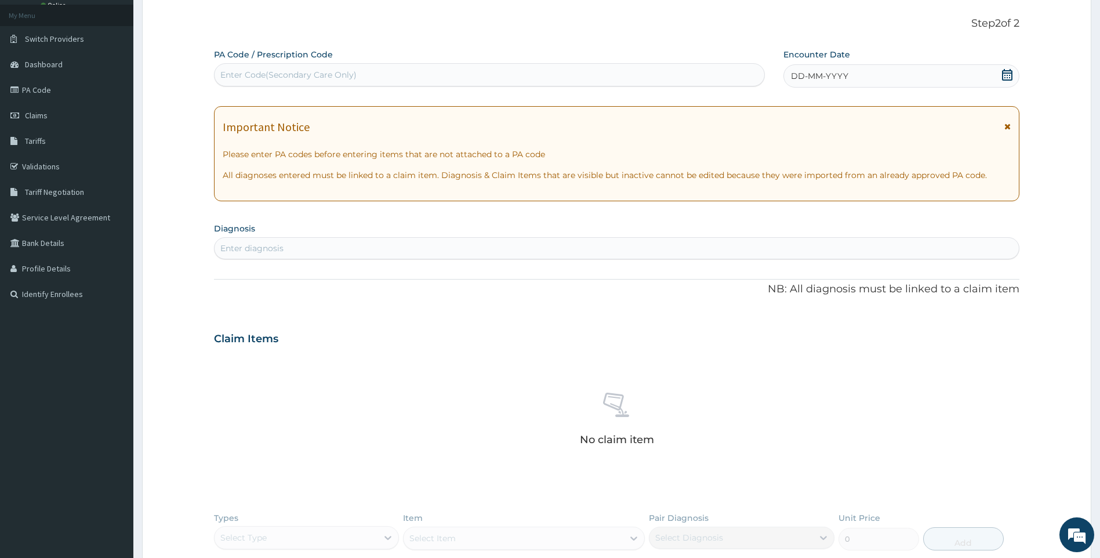
scroll to position [0, 0]
click at [345, 74] on div "Enter Code(Secondary Care Only)" at bounding box center [288, 75] width 136 height 12
paste input "PA/32E2D1"
type input "PA/32E2D1"
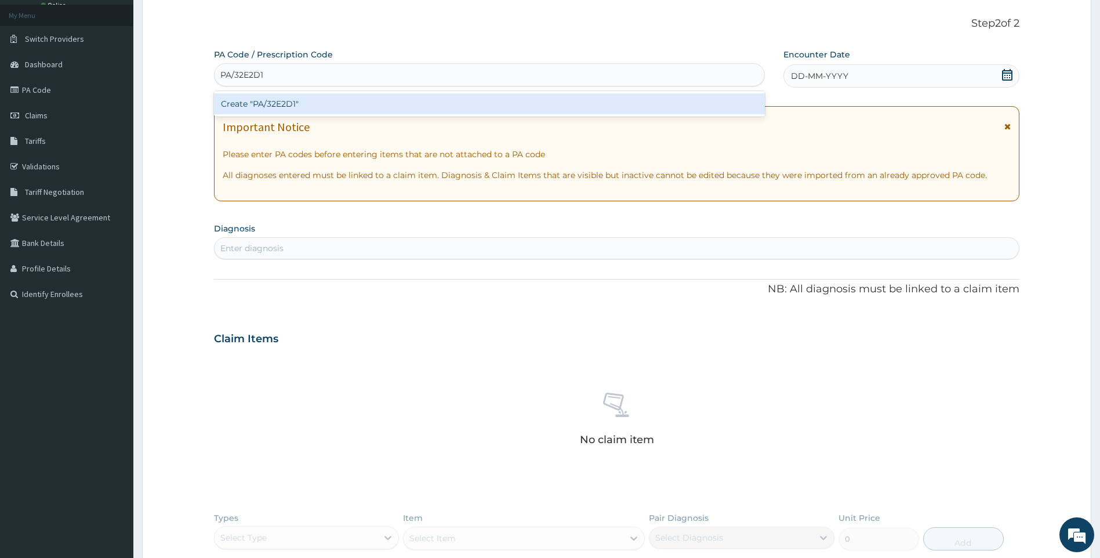
click at [313, 101] on div "Create "PA/32E2D1"" at bounding box center [489, 103] width 551 height 21
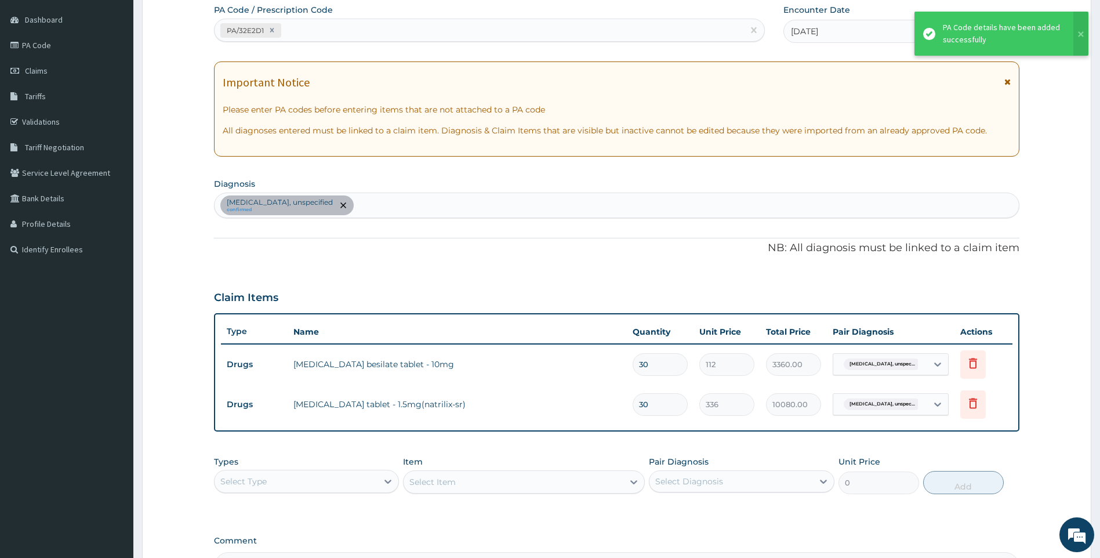
scroll to position [178, 0]
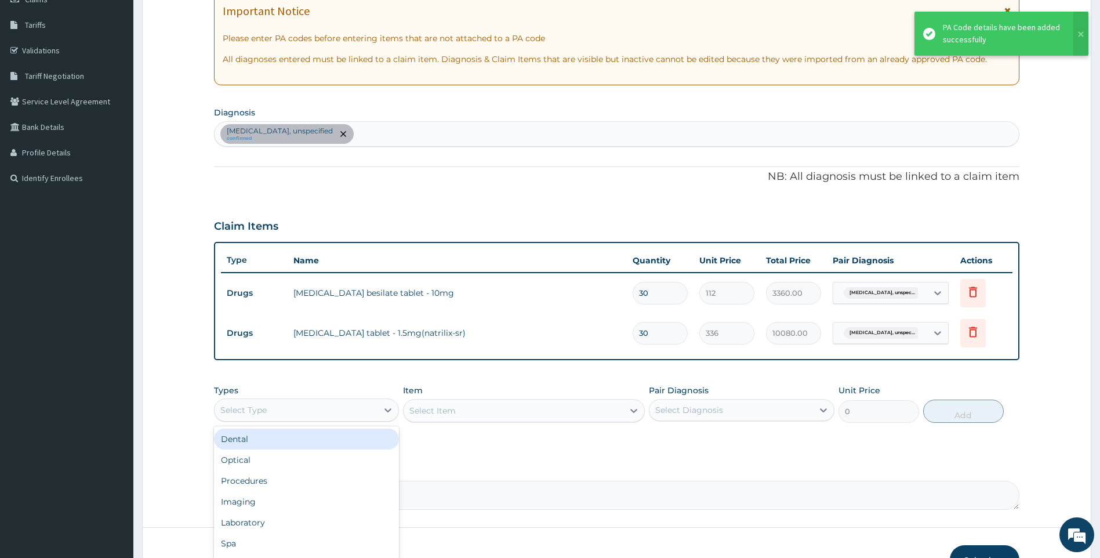
drag, startPoint x: 337, startPoint y: 404, endPoint x: 338, endPoint y: 411, distance: 7.0
click at [337, 409] on div "Select Type" at bounding box center [297, 410] width 164 height 19
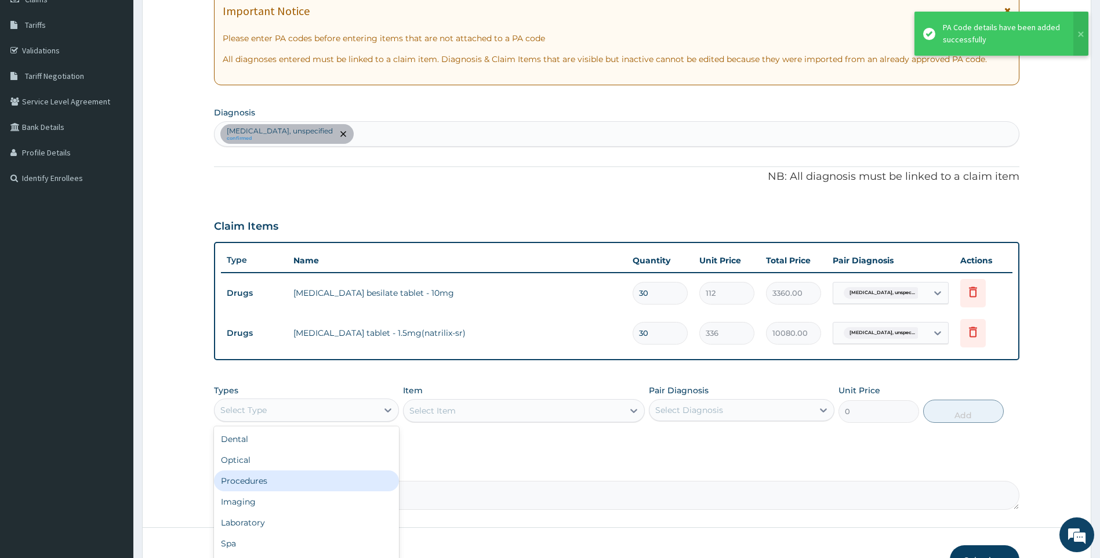
click at [285, 475] on div "Procedures" at bounding box center [307, 480] width 186 height 21
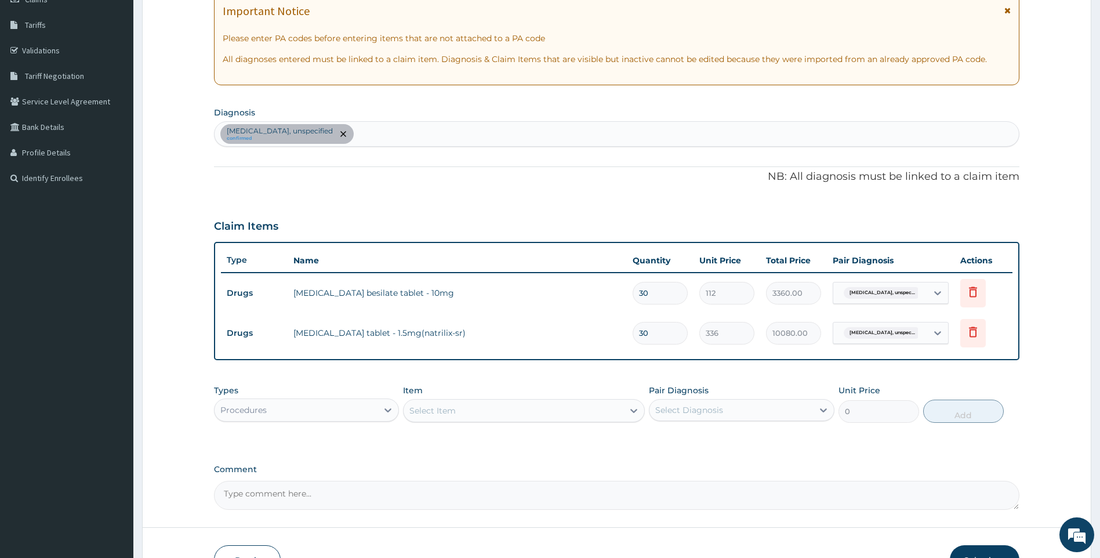
click at [453, 415] on div "Select Item" at bounding box center [432, 411] width 46 height 12
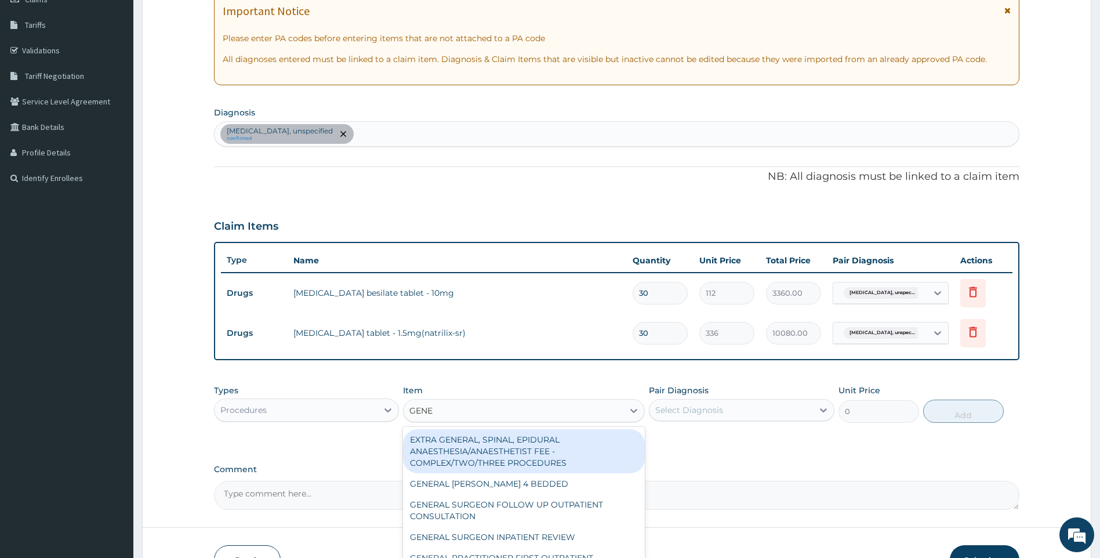
type input "GENER"
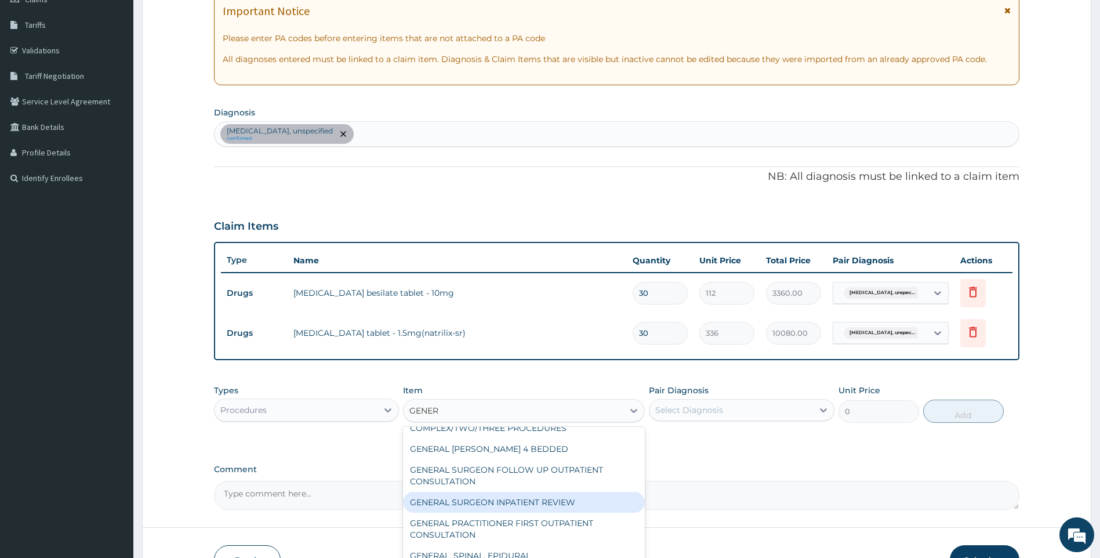
scroll to position [58, 0]
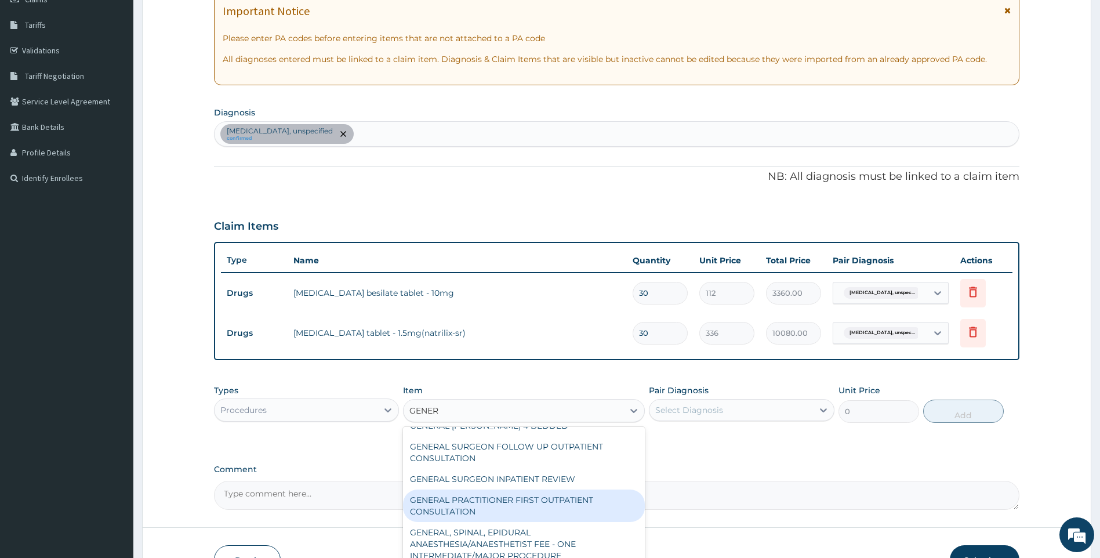
click at [573, 503] on div "GENERAL PRACTITIONER FIRST OUTPATIENT CONSULTATION" at bounding box center [524, 505] width 242 height 32
type input "3750"
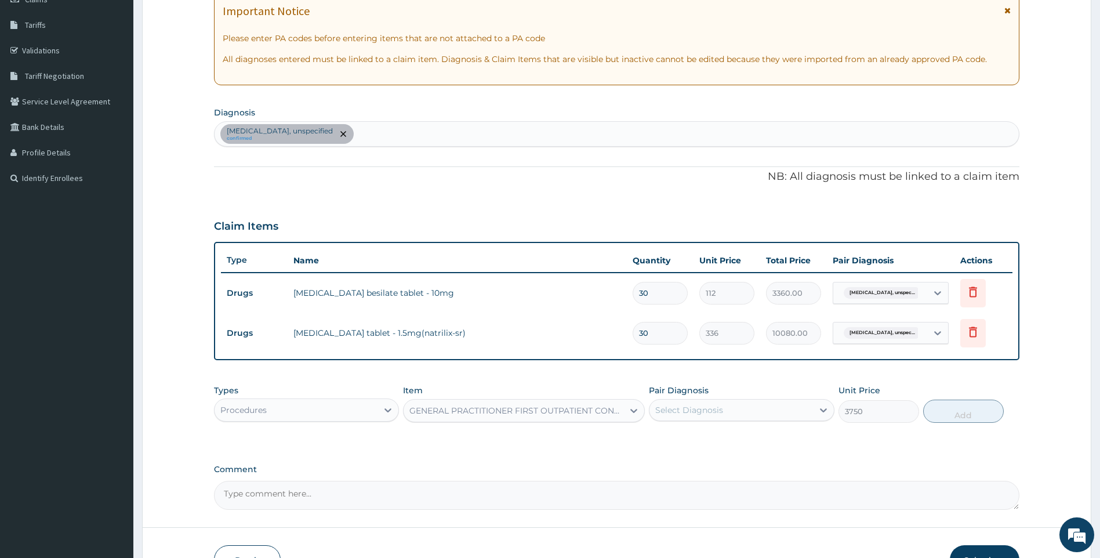
click at [736, 403] on div "Select Diagnosis" at bounding box center [731, 410] width 164 height 19
click at [718, 433] on label "[MEDICAL_DATA], unspecified" at bounding box center [730, 439] width 125 height 12
checkbox input "true"
click at [951, 413] on button "Add" at bounding box center [963, 410] width 81 height 23
type input "0"
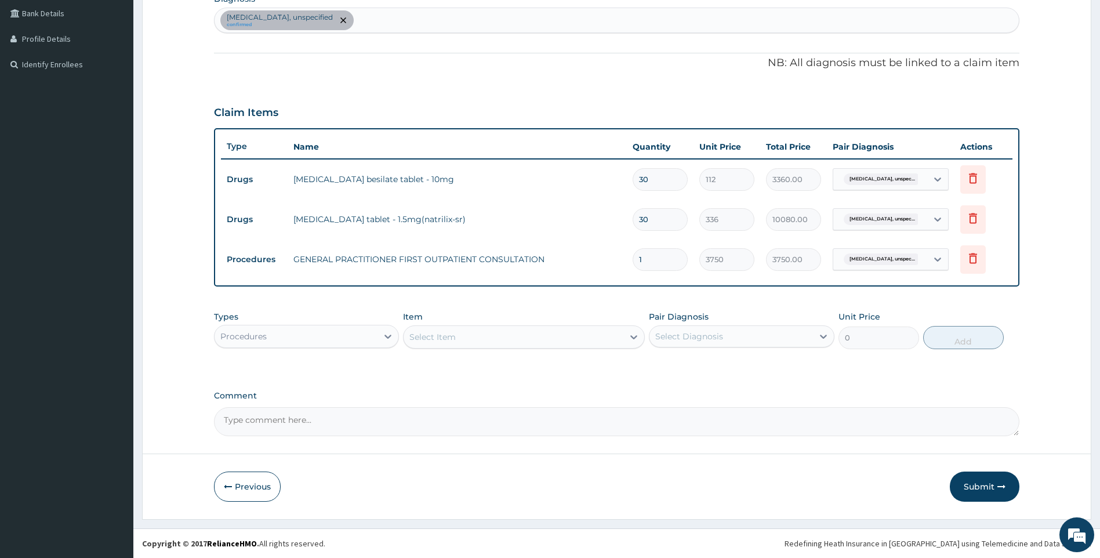
drag, startPoint x: 991, startPoint y: 485, endPoint x: 558, endPoint y: 231, distance: 501.9
click at [989, 484] on button "Submit" at bounding box center [985, 486] width 70 height 30
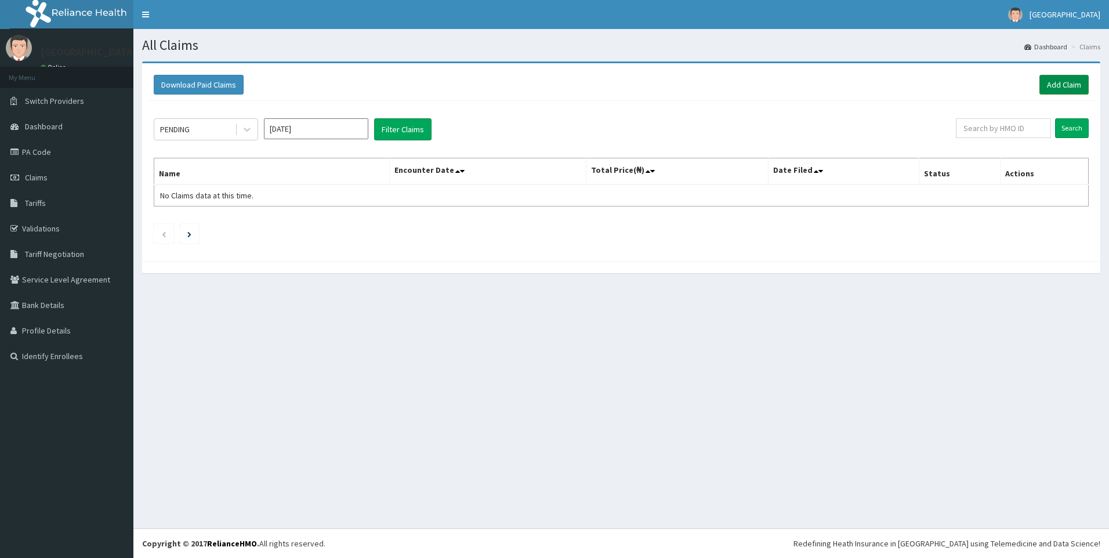
click at [1067, 85] on link "Add Claim" at bounding box center [1063, 85] width 49 height 20
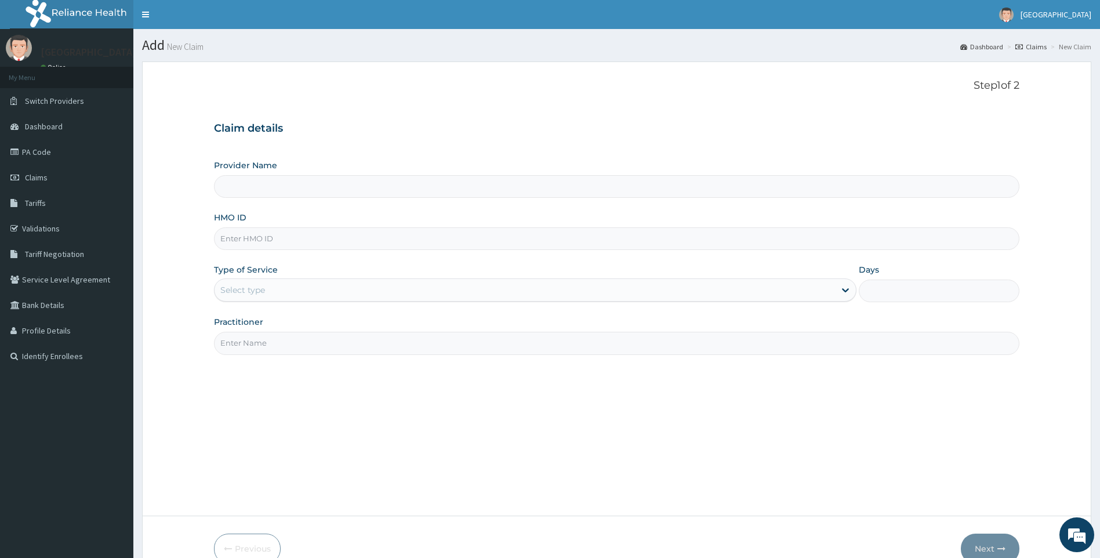
type input "[GEOGRAPHIC_DATA]"
paste input "ELN/10009/A"
type input "ELN/10009/A"
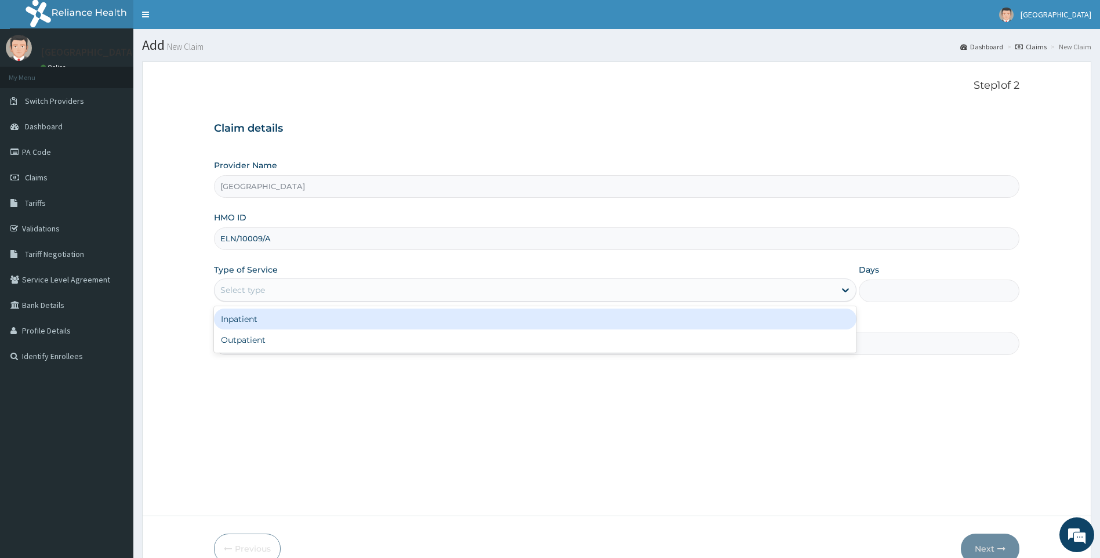
drag, startPoint x: 285, startPoint y: 286, endPoint x: 289, endPoint y: 326, distance: 40.9
click at [286, 293] on div "Select type" at bounding box center [525, 290] width 621 height 19
click at [289, 340] on div "Inpatient Outpatient" at bounding box center [535, 329] width 643 height 46
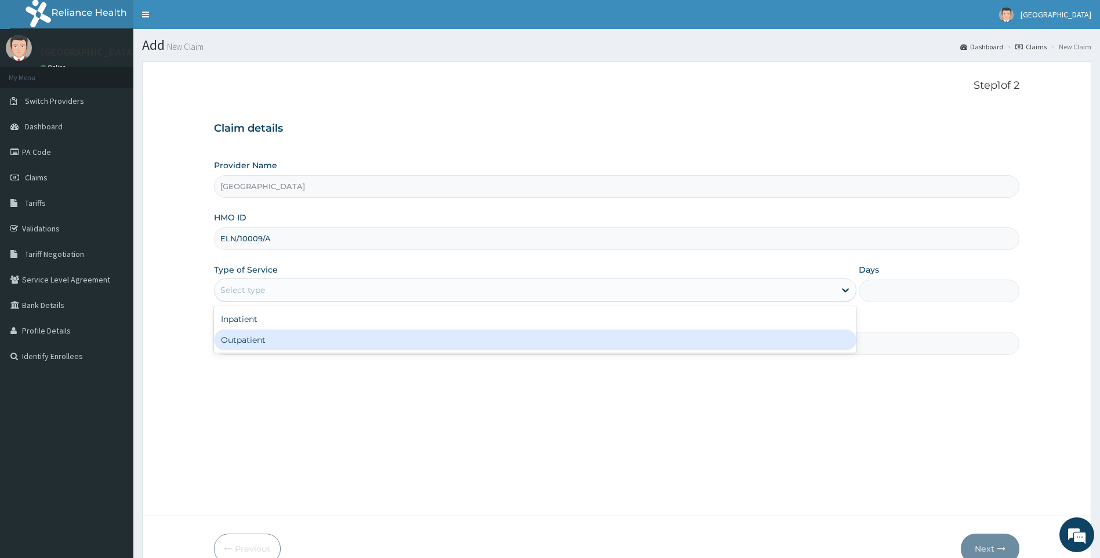
click at [285, 339] on div "Outpatient" at bounding box center [535, 339] width 643 height 21
type input "1"
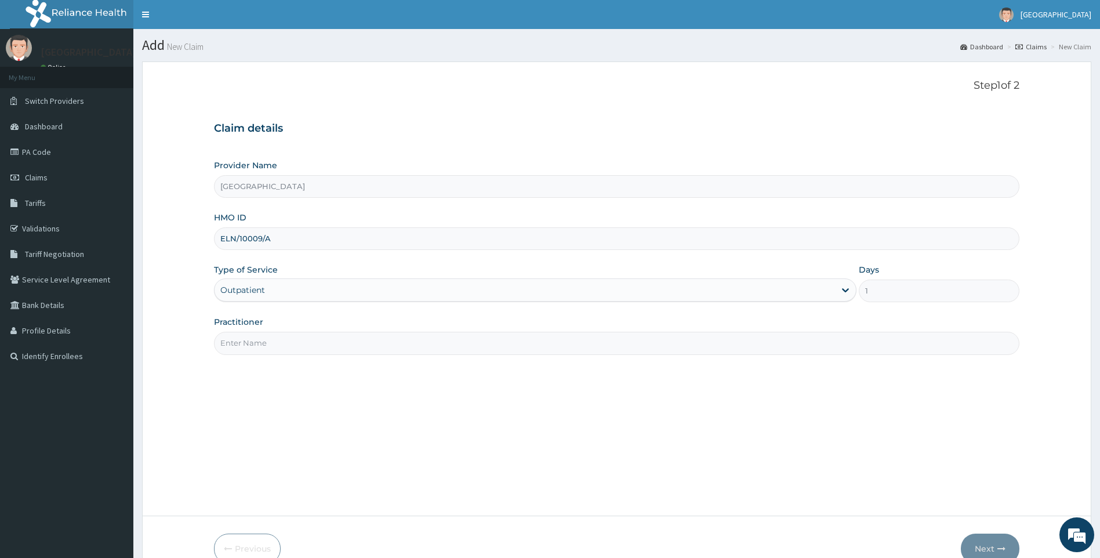
click at [257, 354] on input "Practitioner" at bounding box center [617, 343] width 806 height 23
type input "[PERSON_NAME]"
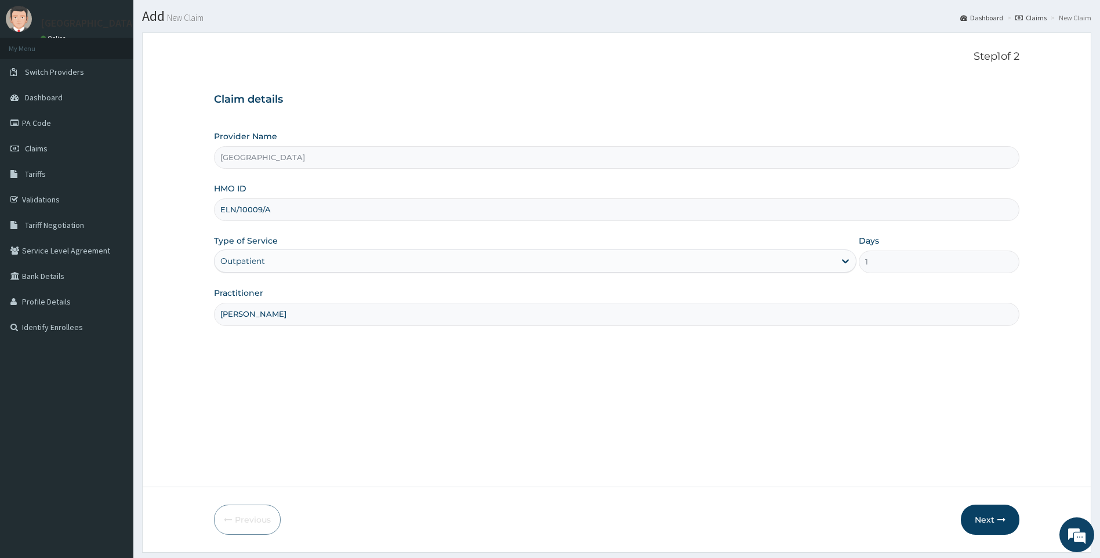
scroll to position [62, 0]
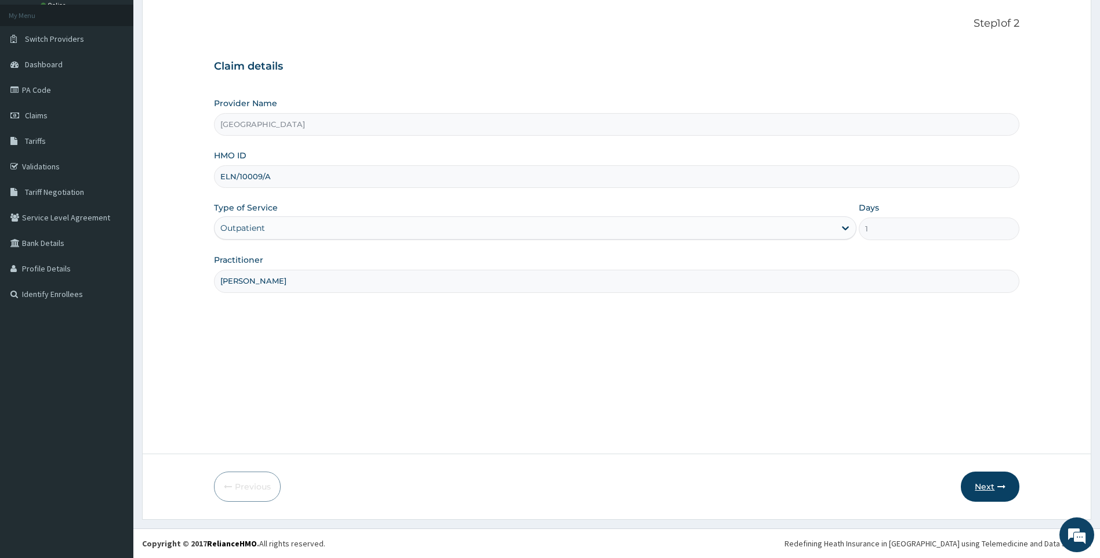
click at [993, 485] on button "Next" at bounding box center [990, 486] width 59 height 30
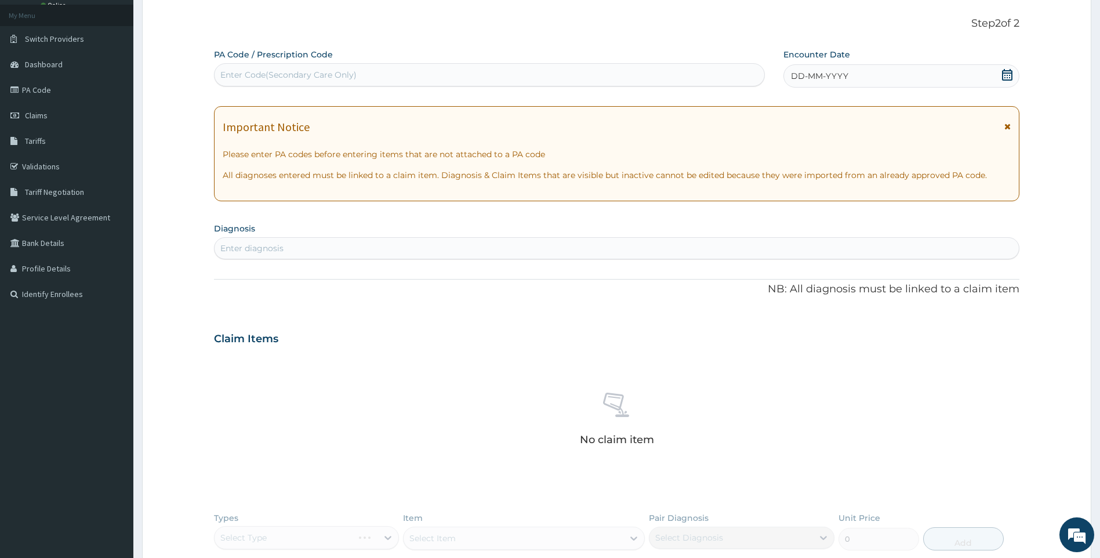
scroll to position [0, 0]
click at [300, 72] on div "Enter Code(Secondary Care Only)" at bounding box center [288, 75] width 136 height 12
paste input "PA/757412"
type input "PA/757412"
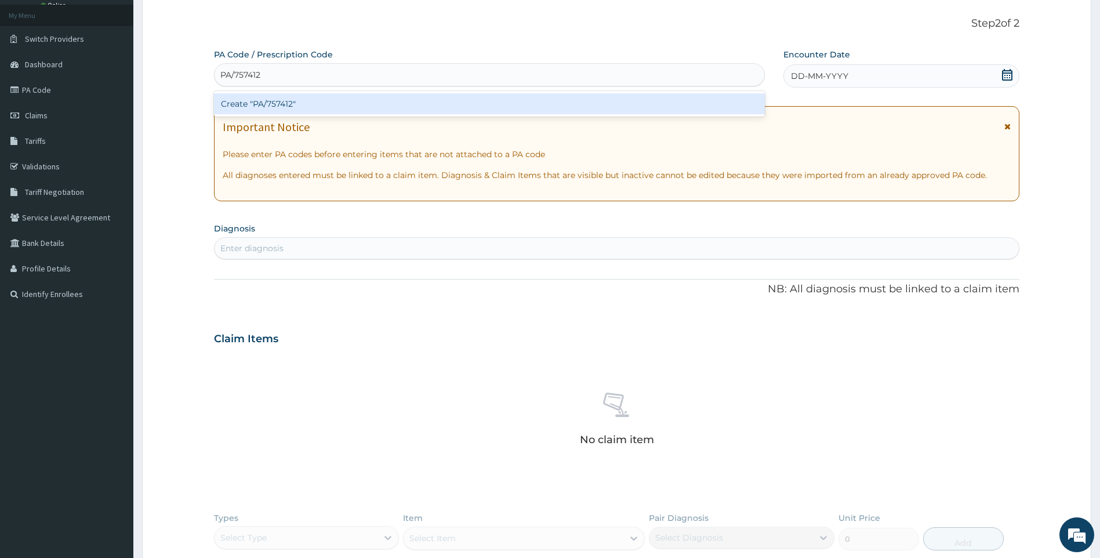
click at [303, 106] on div "Create "PA/757412"" at bounding box center [489, 103] width 551 height 21
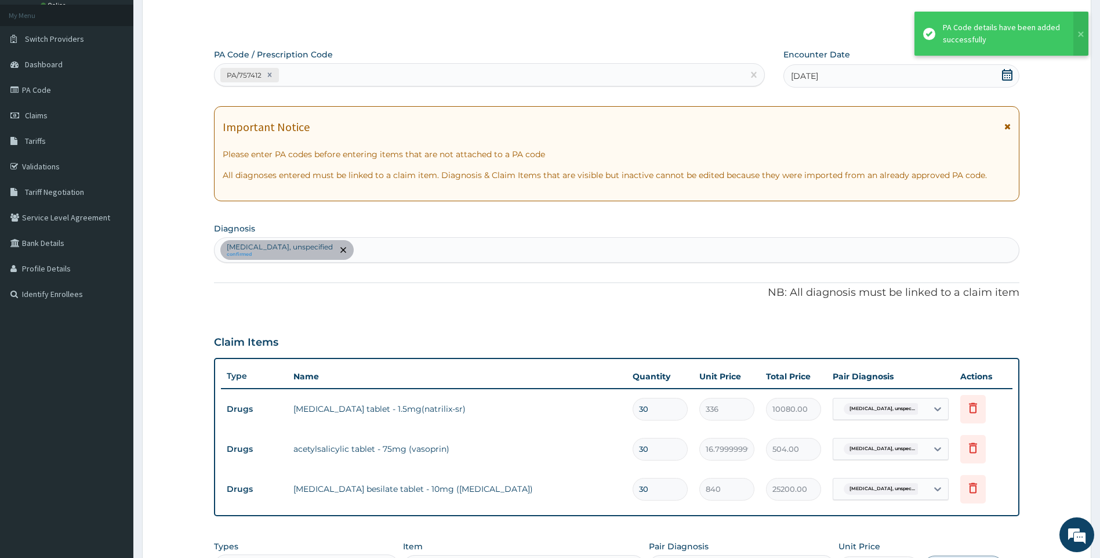
click at [401, 243] on div "Essential hypertension, unspecified confirmed" at bounding box center [617, 250] width 805 height 24
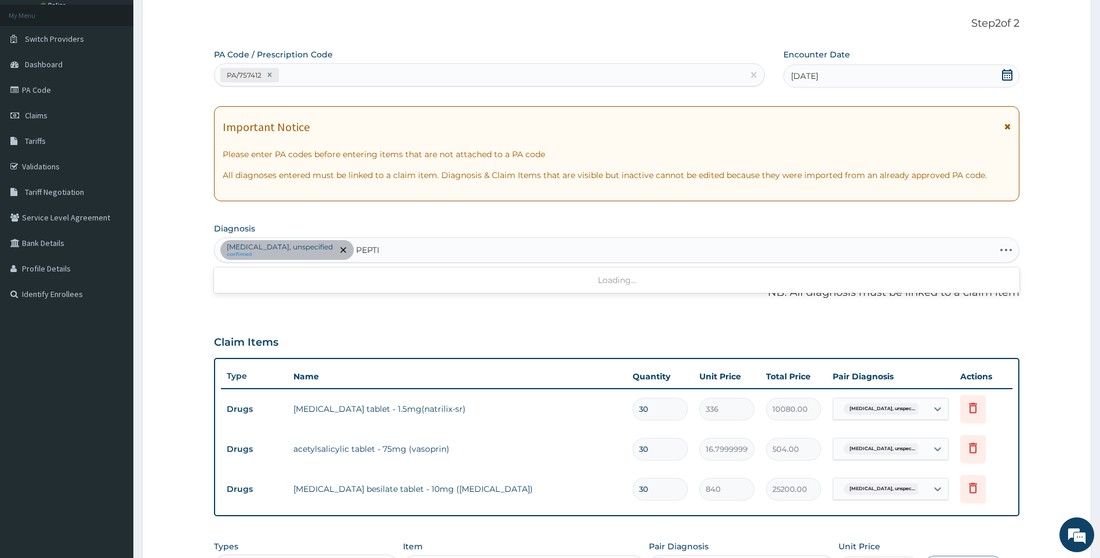
type input "PEPTIC"
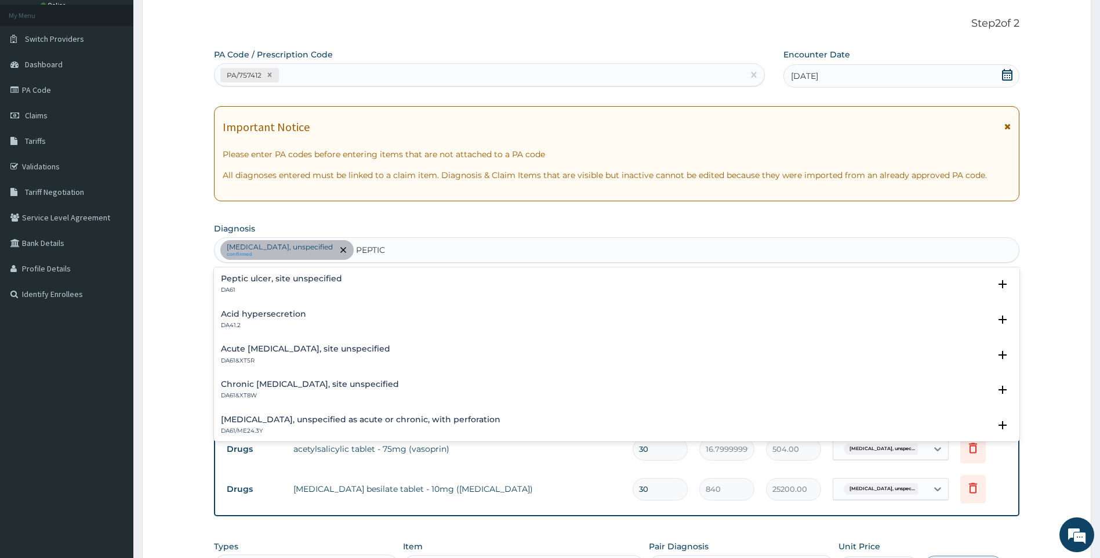
click at [331, 279] on h4 "Peptic ulcer, site unspecified" at bounding box center [281, 278] width 121 height 9
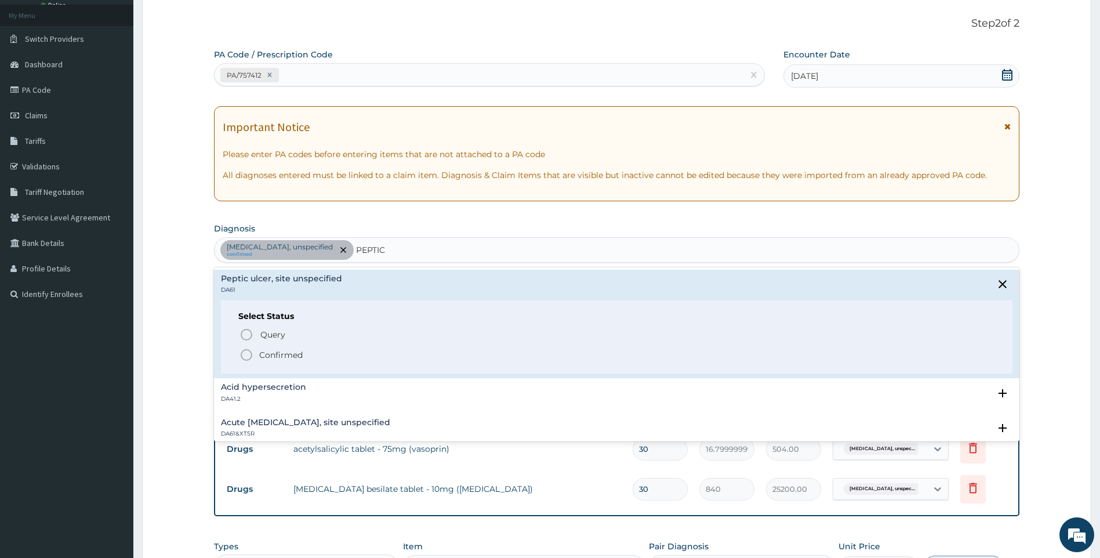
drag, startPoint x: 281, startPoint y: 355, endPoint x: 285, endPoint y: 349, distance: 7.1
click at [280, 355] on p "Confirmed" at bounding box center [280, 355] width 43 height 12
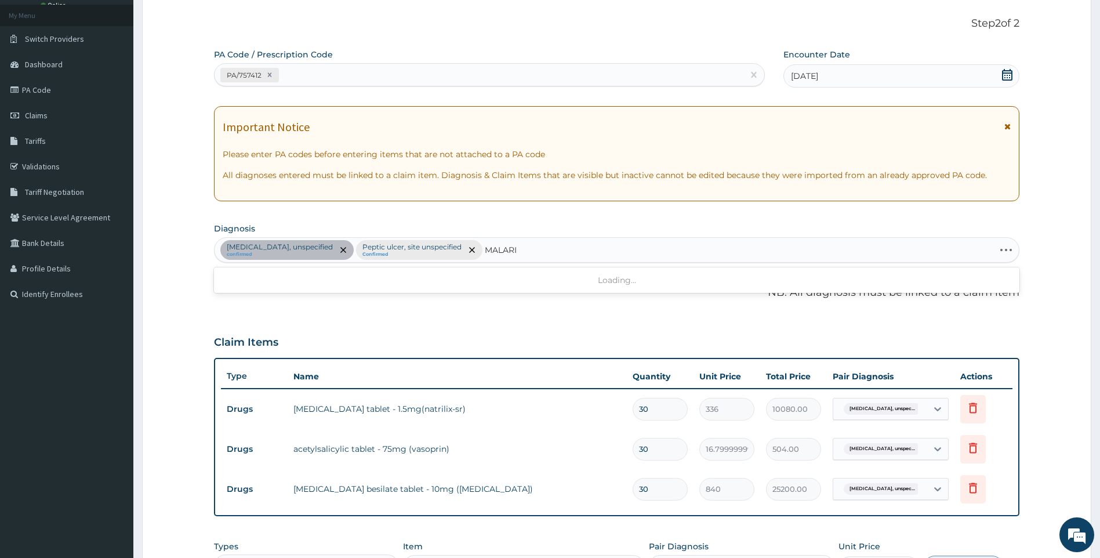
type input "MALARIA"
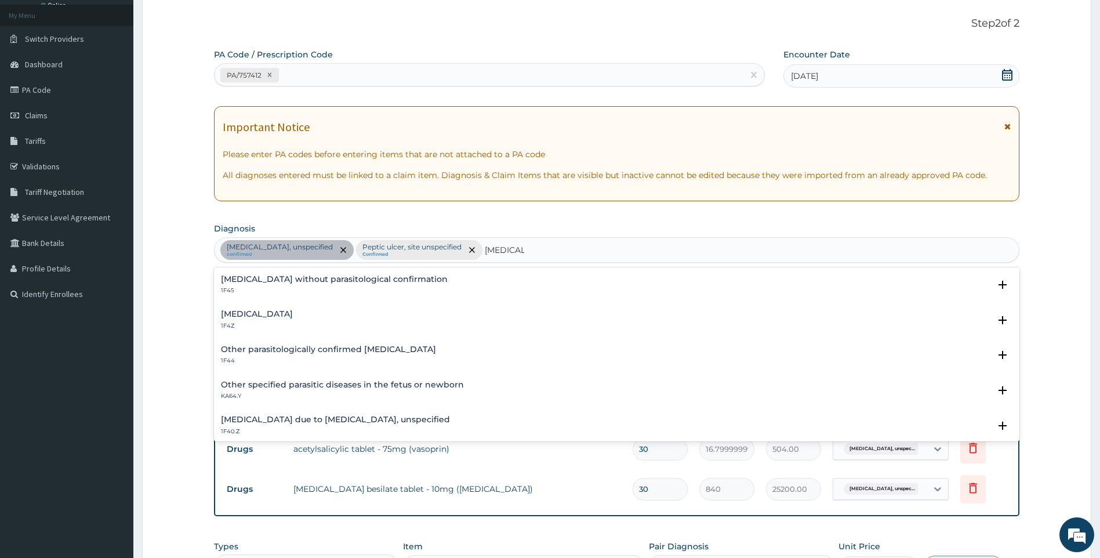
scroll to position [58, 0]
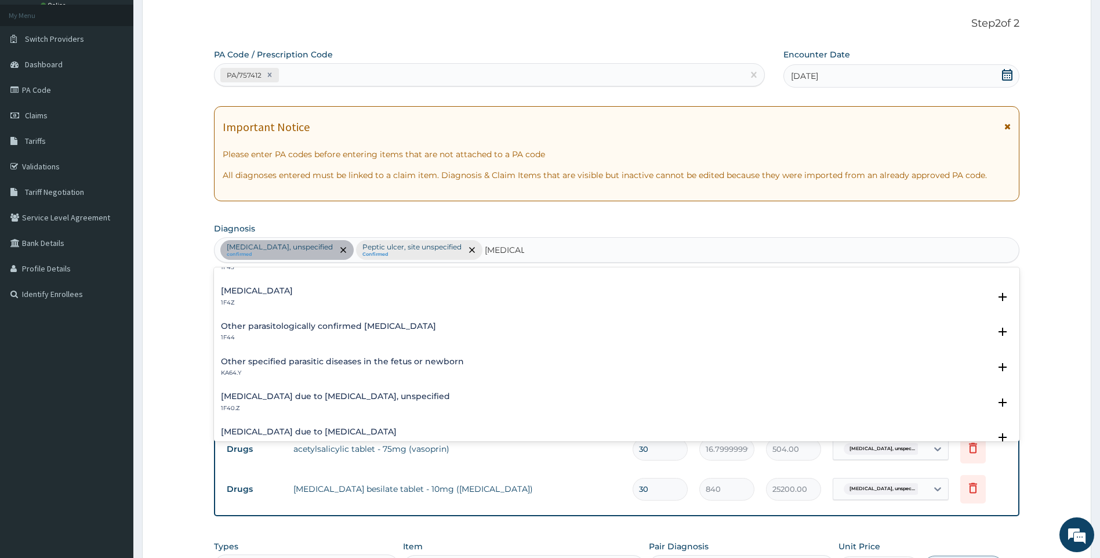
click at [337, 392] on h4 "[MEDICAL_DATA] due to [MEDICAL_DATA], unspecified" at bounding box center [335, 396] width 229 height 9
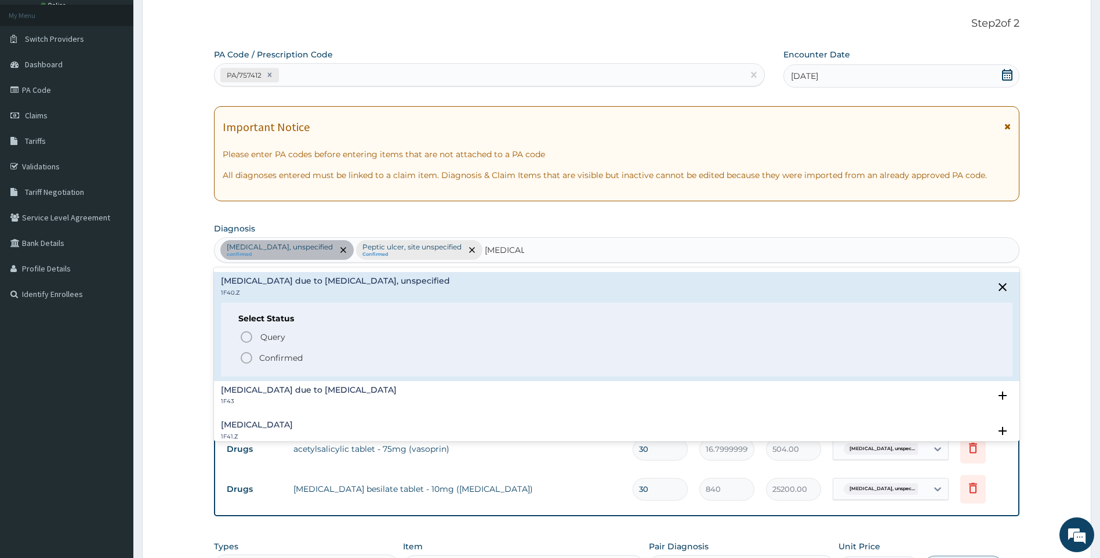
scroll to position [174, 0]
click at [274, 355] on p "Confirmed" at bounding box center [280, 357] width 43 height 12
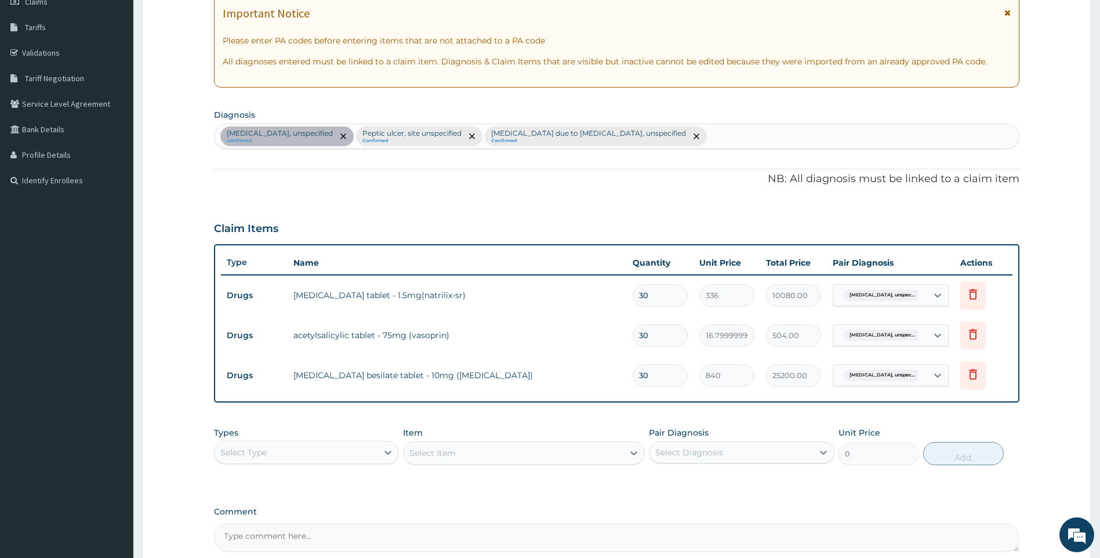
scroll to position [292, 0]
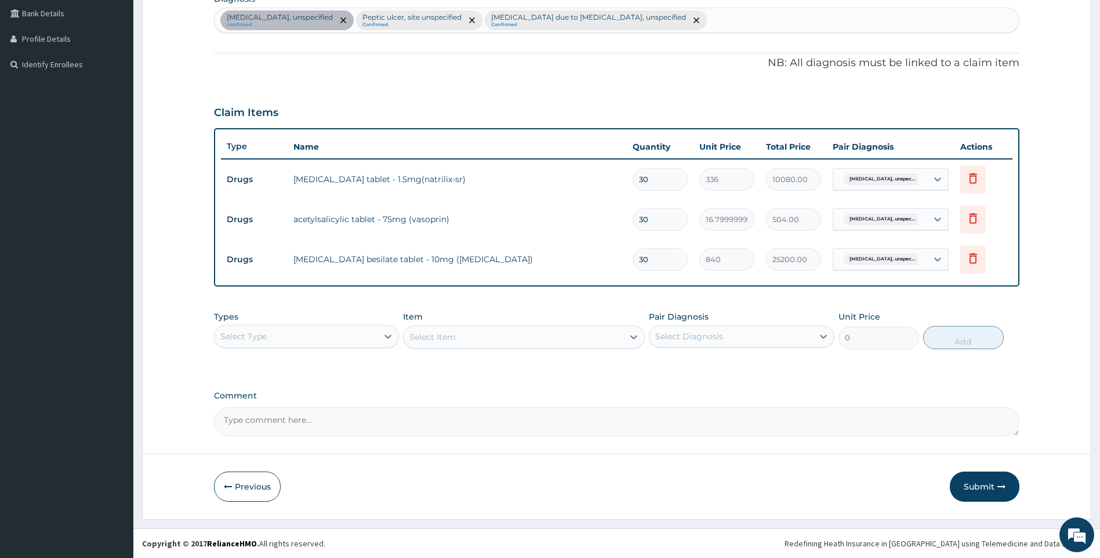
click at [539, 343] on div "Select Item" at bounding box center [524, 336] width 242 height 23
drag, startPoint x: 267, startPoint y: 337, endPoint x: 299, endPoint y: 386, distance: 57.7
click at [271, 340] on div "Select Type" at bounding box center [297, 336] width 164 height 19
click at [242, 492] on div "Drugs" at bounding box center [307, 490] width 186 height 21
click at [481, 340] on div "Select Item" at bounding box center [524, 336] width 242 height 23
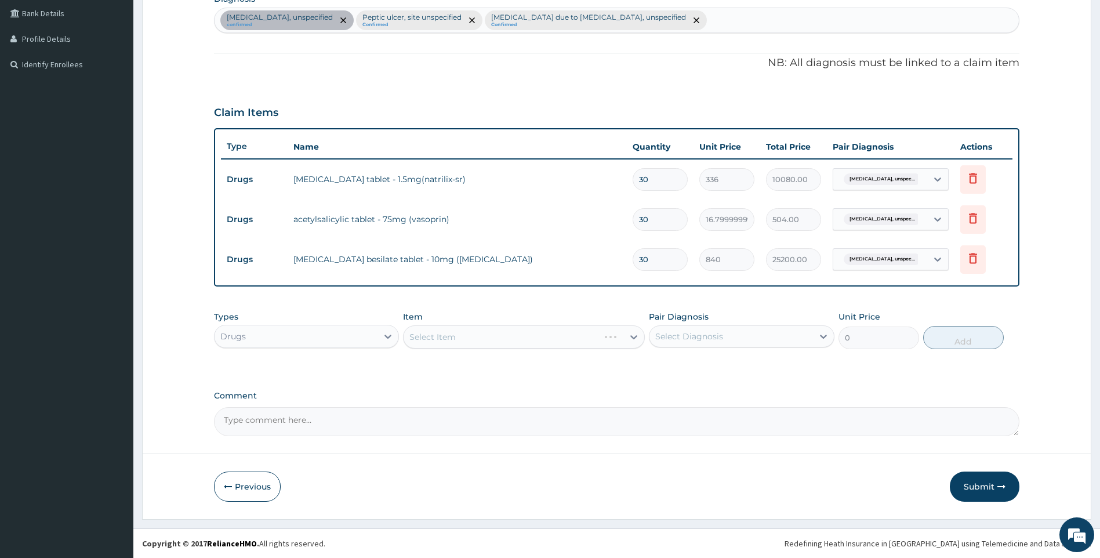
click at [472, 337] on div "Select Item" at bounding box center [524, 336] width 242 height 23
click at [471, 338] on div "Select Item" at bounding box center [524, 336] width 242 height 23
click at [477, 339] on div "Select Item" at bounding box center [514, 337] width 220 height 19
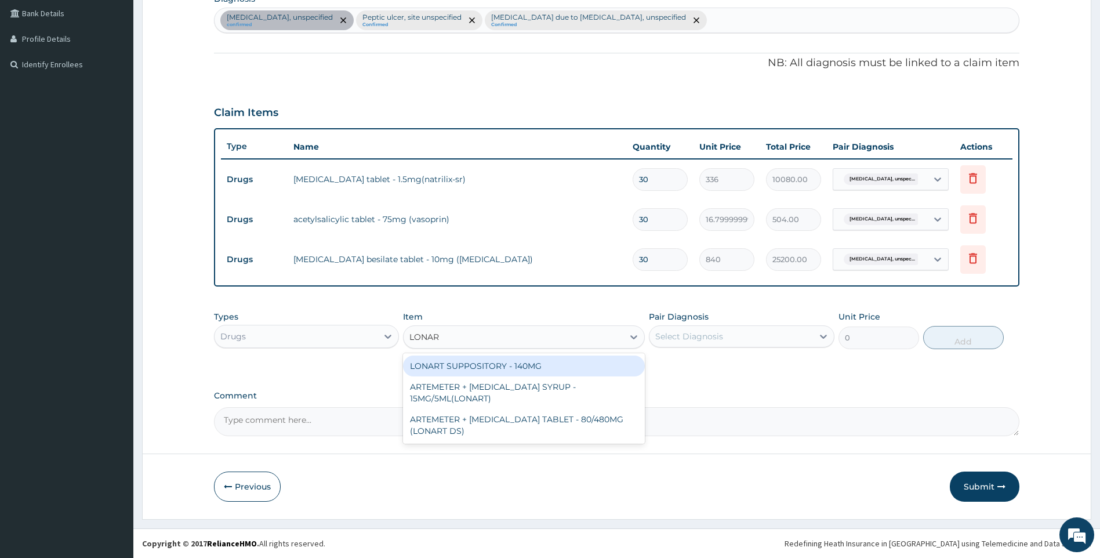
type input "LONART"
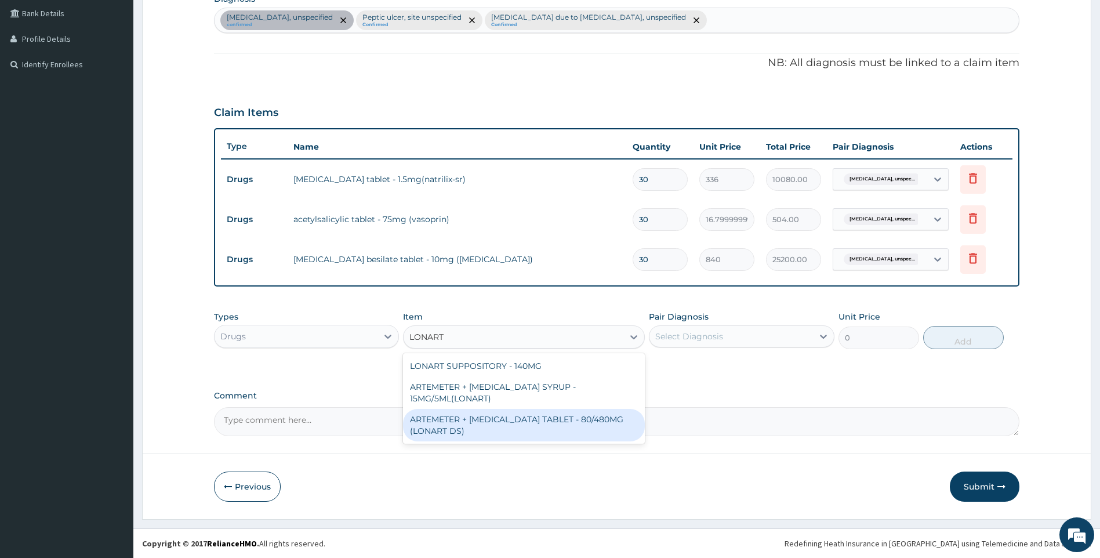
drag, startPoint x: 553, startPoint y: 425, endPoint x: 653, endPoint y: 383, distance: 109.4
click at [555, 423] on div "ARTEMETER + [MEDICAL_DATA] TABLET - 80/480MG (LONART DS)" at bounding box center [524, 425] width 242 height 32
type input "588"
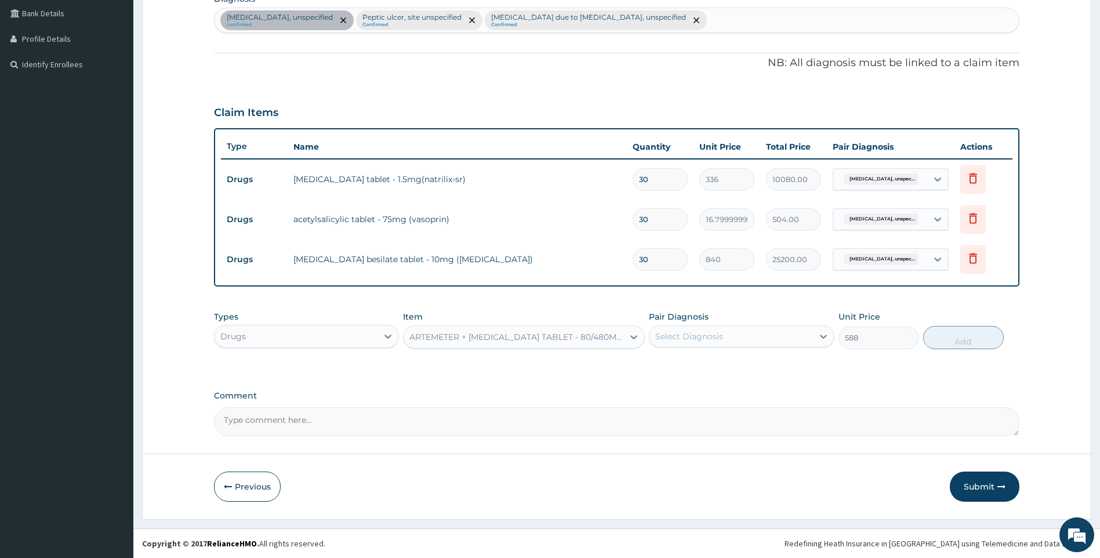
click at [798, 334] on div "Select Diagnosis" at bounding box center [731, 336] width 164 height 19
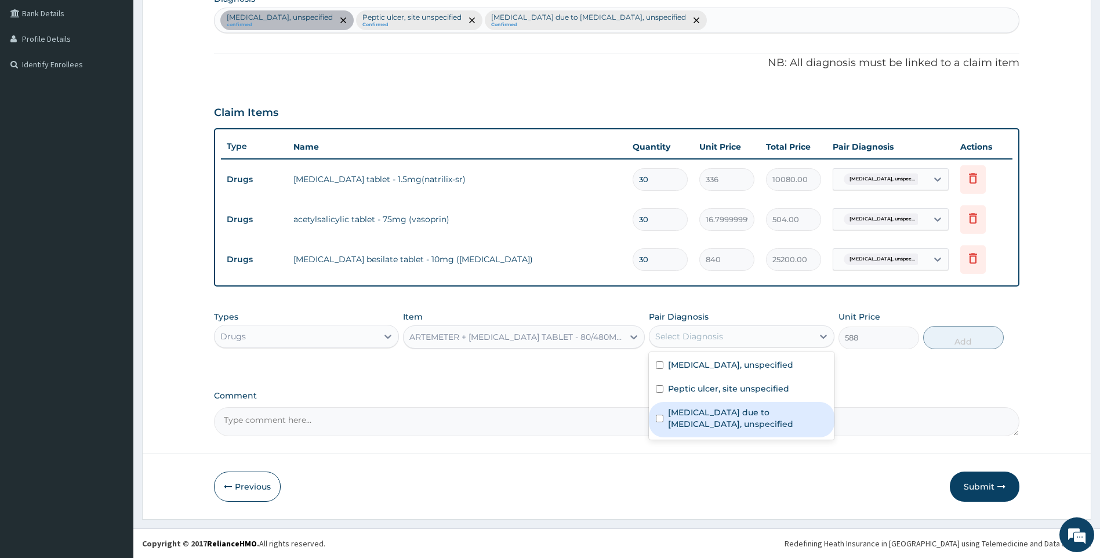
drag, startPoint x: 712, startPoint y: 419, endPoint x: 828, endPoint y: 386, distance: 120.6
click at [713, 419] on label "[MEDICAL_DATA] due to [MEDICAL_DATA], unspecified" at bounding box center [747, 417] width 159 height 23
checkbox input "true"
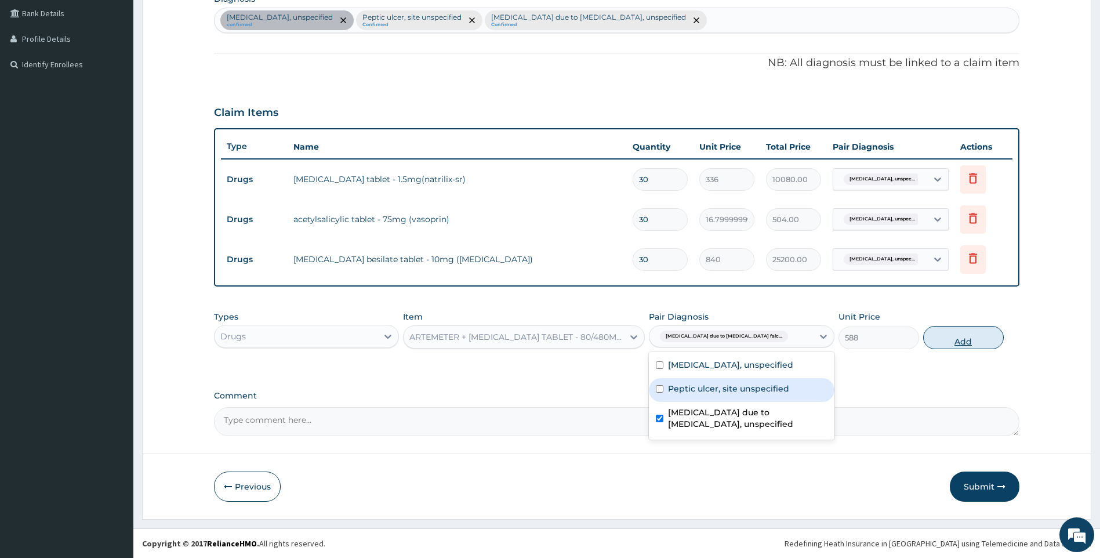
click at [940, 333] on button "Add" at bounding box center [963, 337] width 81 height 23
type input "0"
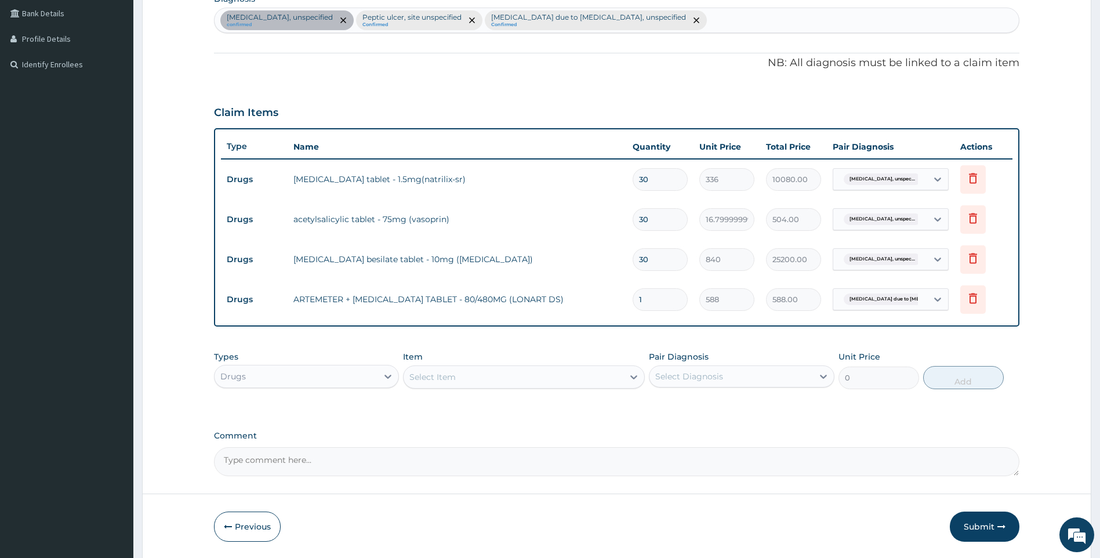
drag, startPoint x: 645, startPoint y: 299, endPoint x: 553, endPoint y: 285, distance: 93.7
click at [553, 285] on tr "Drugs ARTEMETER + LUMEFANTRINE TABLET - 80/480MG (LONART DS) 1 588 588.00 Malar…" at bounding box center [617, 299] width 792 height 40
type input "6"
type input "3528.00"
type input "6"
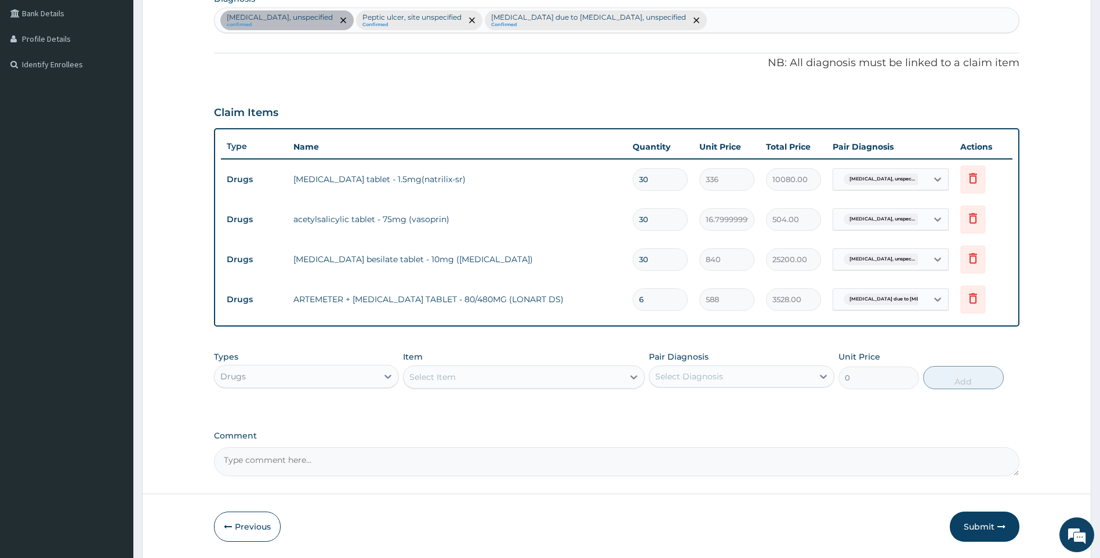
click at [492, 374] on div "Select Item" at bounding box center [514, 377] width 220 height 19
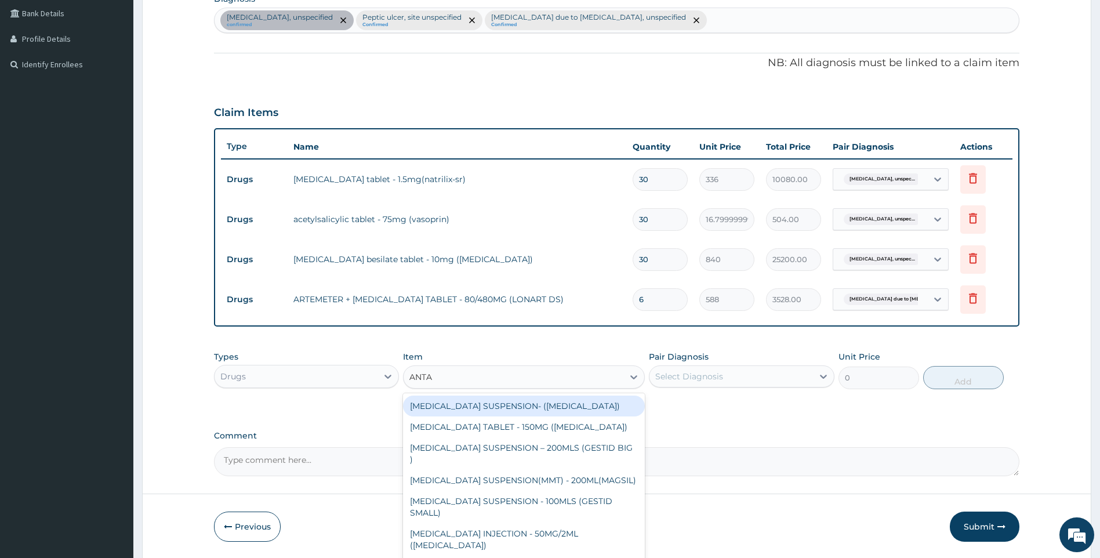
type input "ANTAC"
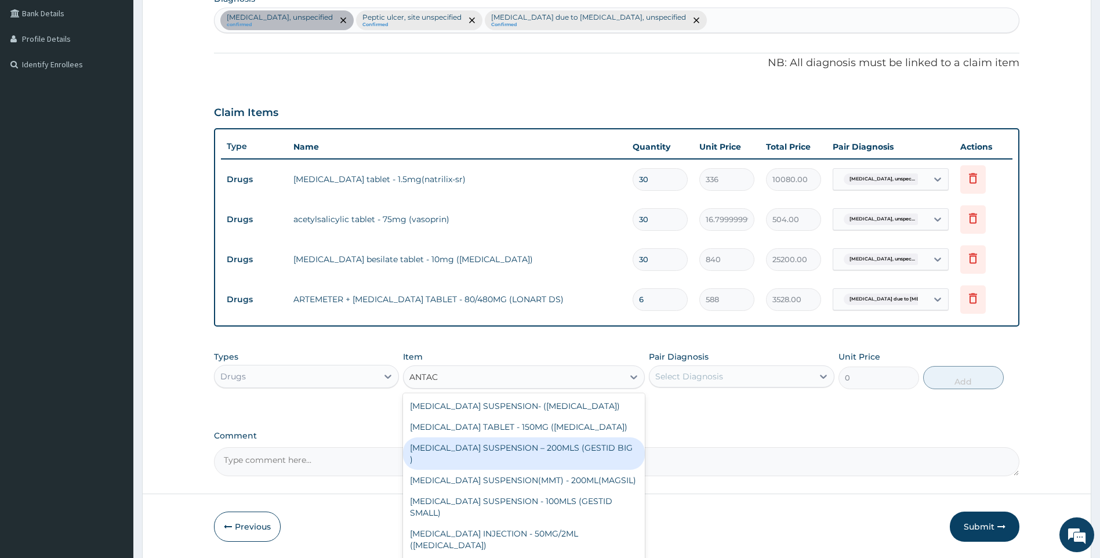
click at [573, 446] on div "[MEDICAL_DATA] SUSPENSION – 200MLS (GESTID BIG )" at bounding box center [524, 453] width 242 height 32
type input "1680"
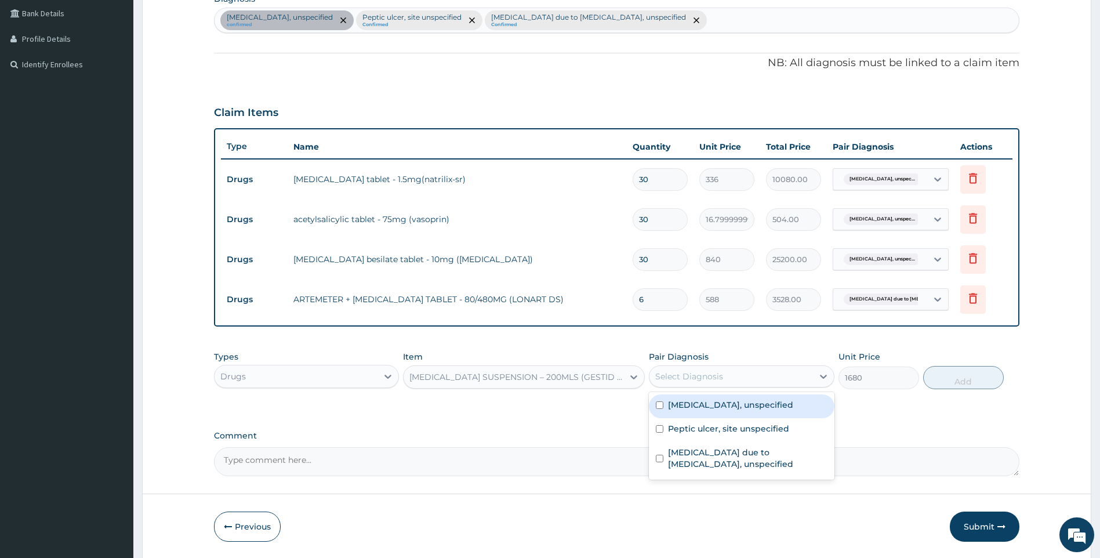
click at [781, 378] on div "Select Diagnosis" at bounding box center [731, 376] width 164 height 19
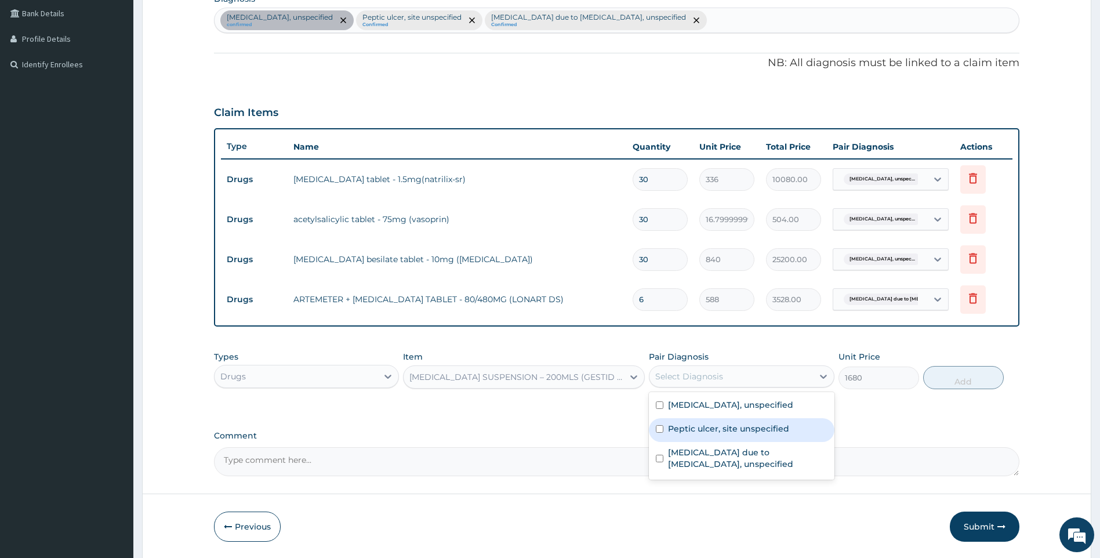
drag, startPoint x: 732, startPoint y: 433, endPoint x: 971, endPoint y: 391, distance: 242.5
click at [734, 433] on label "Peptic ulcer, site unspecified" at bounding box center [728, 429] width 121 height 12
checkbox input "true"
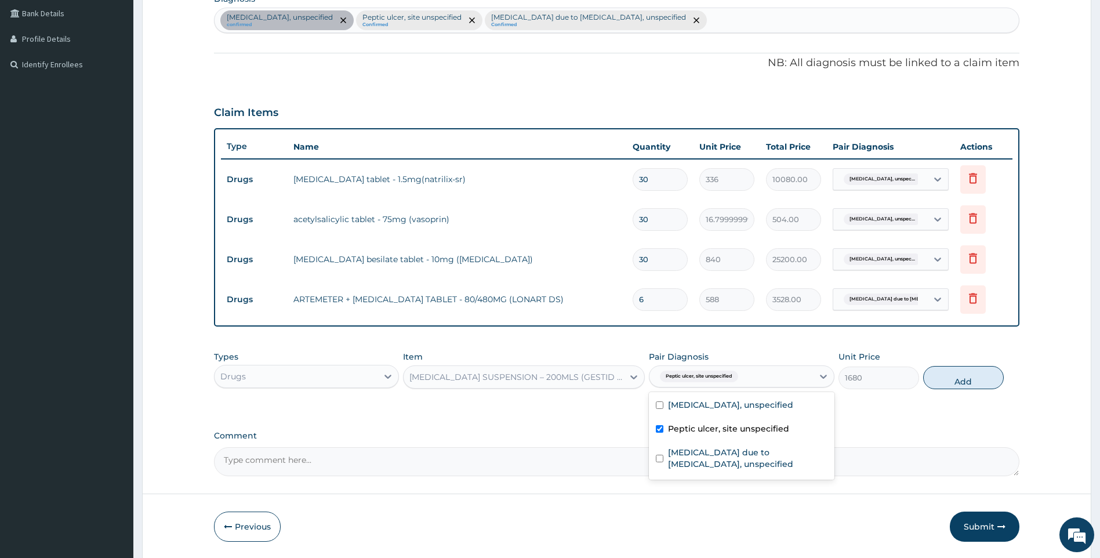
click at [972, 379] on button "Add" at bounding box center [963, 377] width 81 height 23
type input "0"
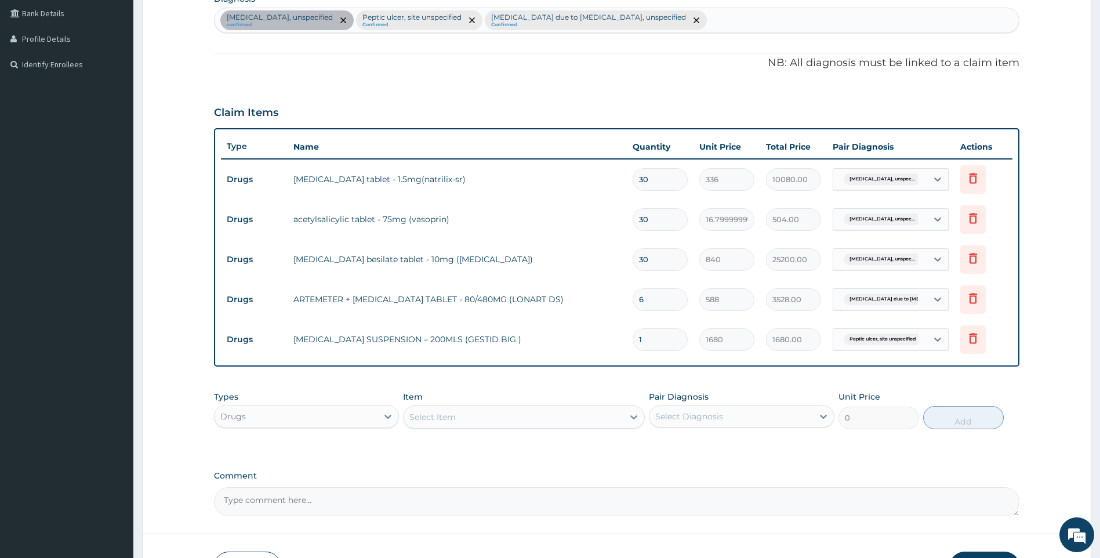
click at [557, 416] on div "Select Item" at bounding box center [514, 417] width 220 height 19
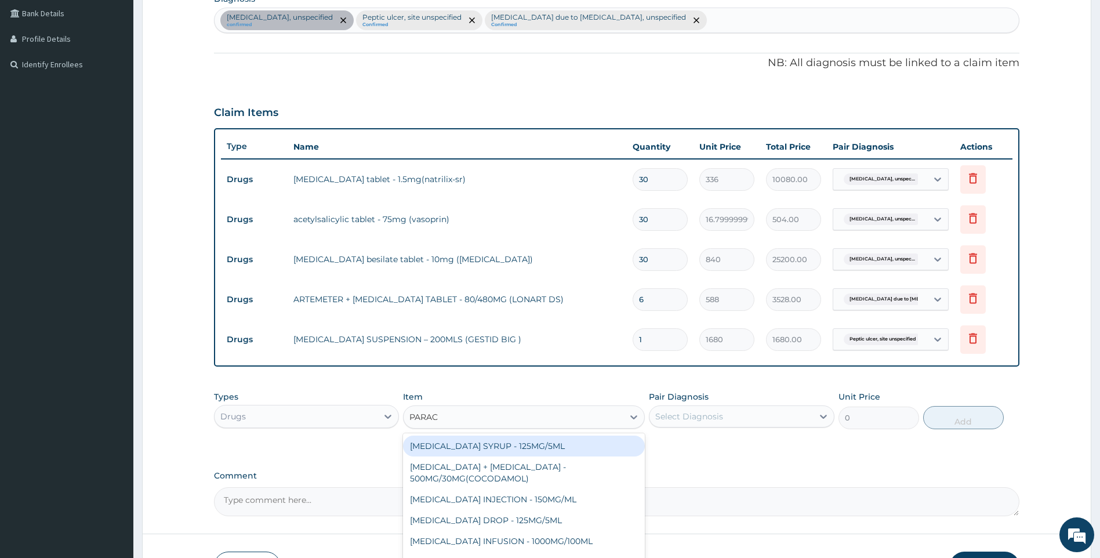
type input "PARACE"
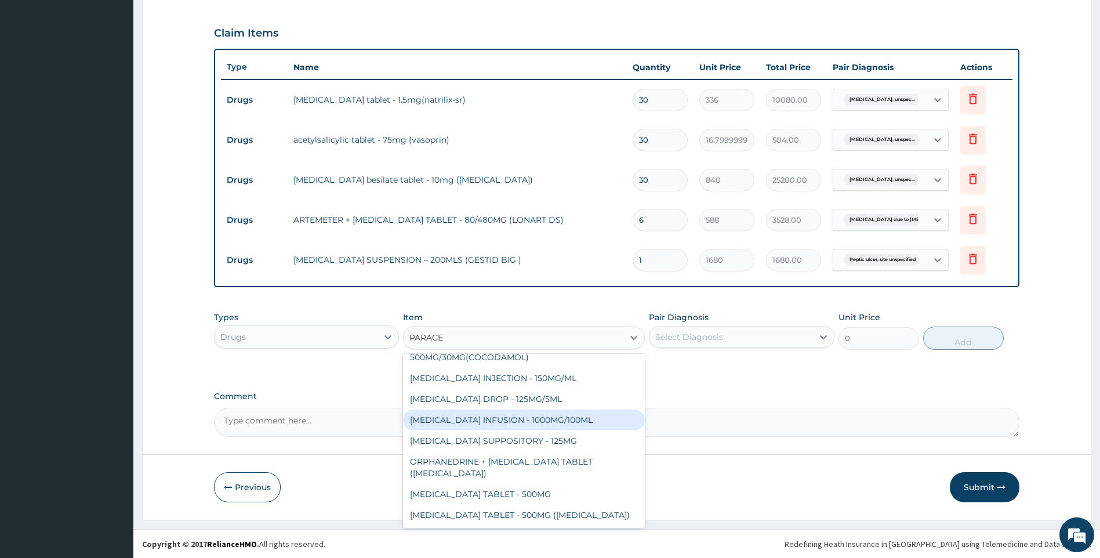
scroll to position [372, 0]
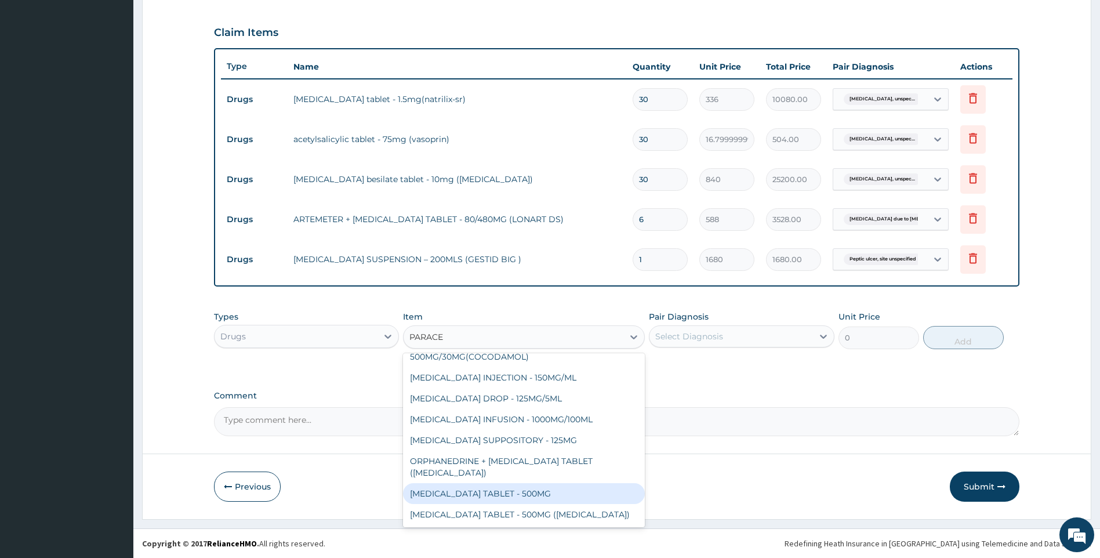
click at [546, 486] on div "[MEDICAL_DATA] TABLET - 500MG" at bounding box center [524, 493] width 242 height 21
type input "33.599999999999994"
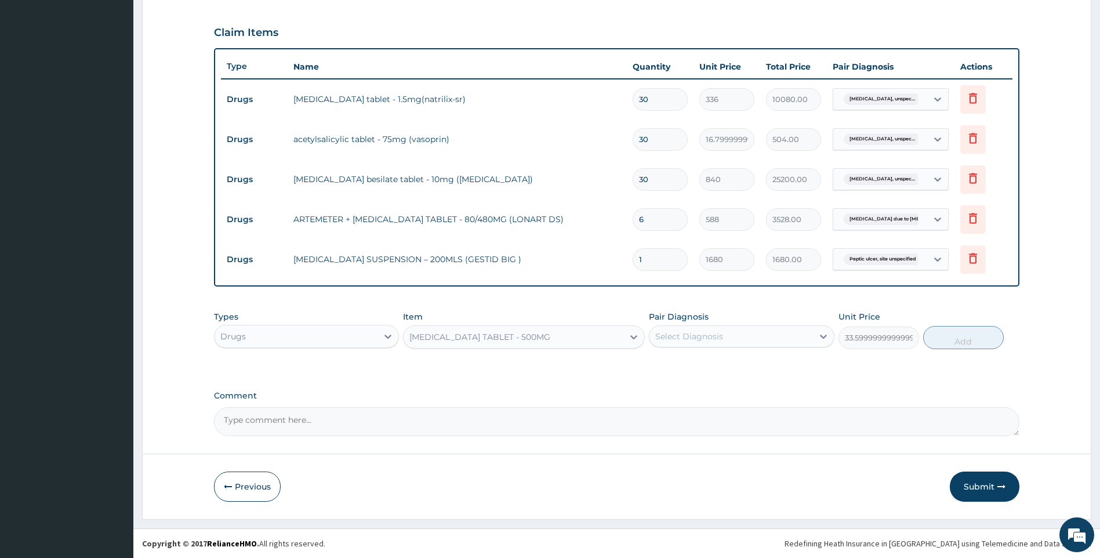
click at [737, 330] on div "Select Diagnosis" at bounding box center [731, 336] width 164 height 19
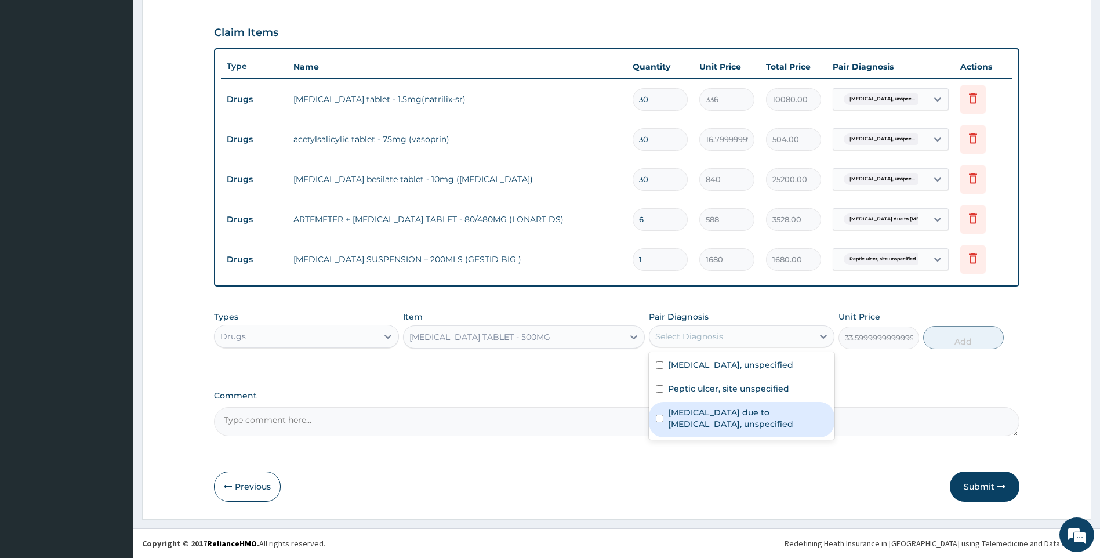
drag, startPoint x: 714, startPoint y: 417, endPoint x: 924, endPoint y: 340, distance: 223.6
click at [714, 416] on label "[MEDICAL_DATA] due to [MEDICAL_DATA], unspecified" at bounding box center [747, 417] width 159 height 23
checkbox input "true"
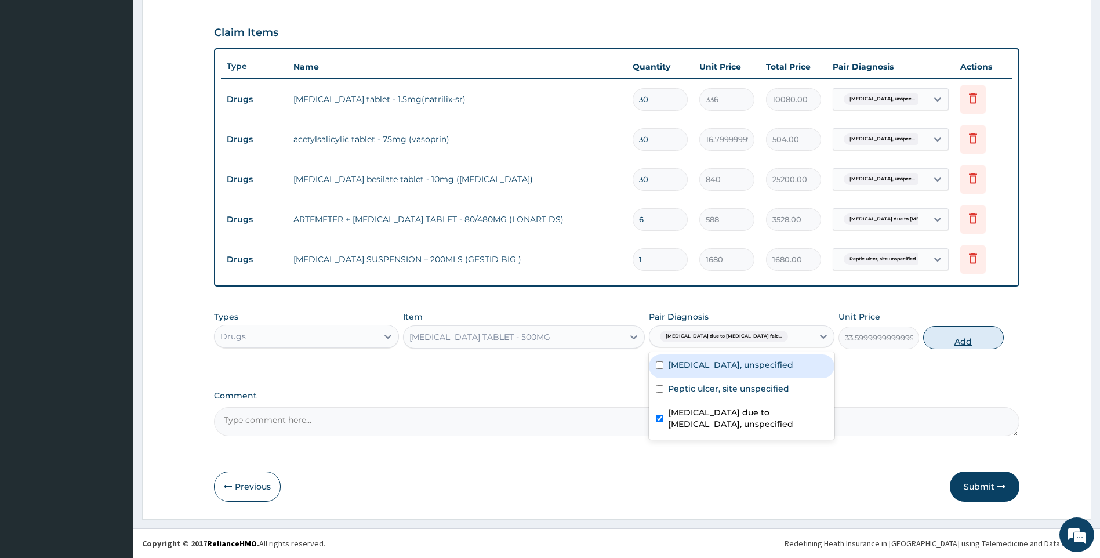
click at [936, 335] on button "Add" at bounding box center [963, 337] width 81 height 23
type input "0"
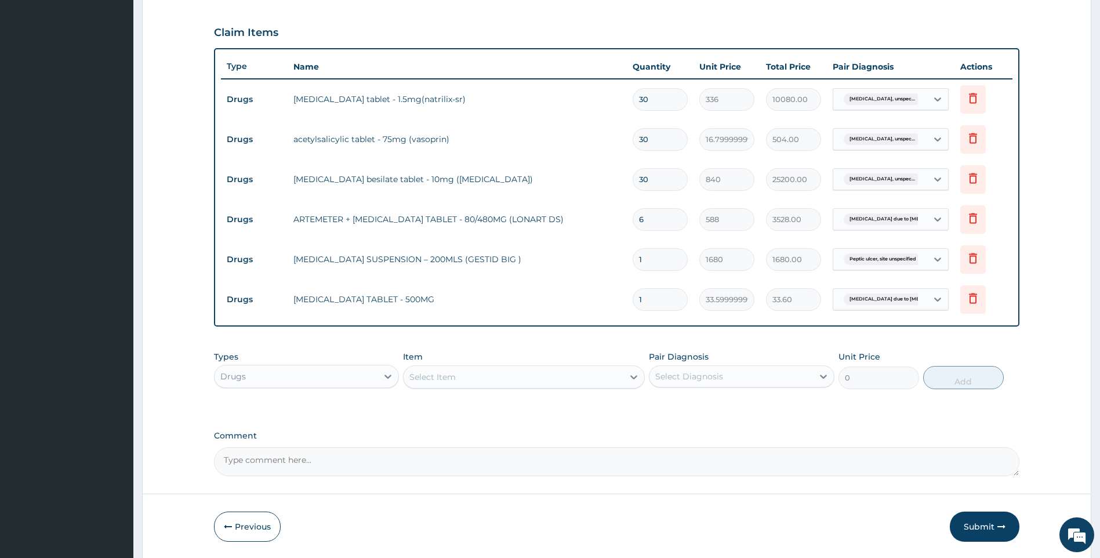
type input "18"
type input "604.80"
type input "18"
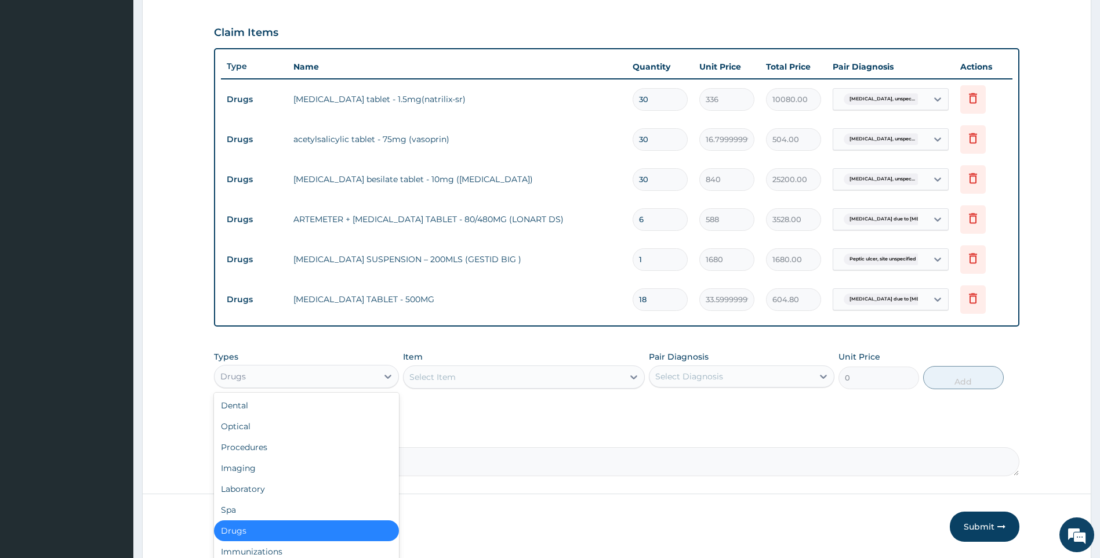
click at [362, 373] on div "Drugs" at bounding box center [297, 376] width 164 height 19
click at [284, 446] on div "Procedures" at bounding box center [307, 447] width 186 height 21
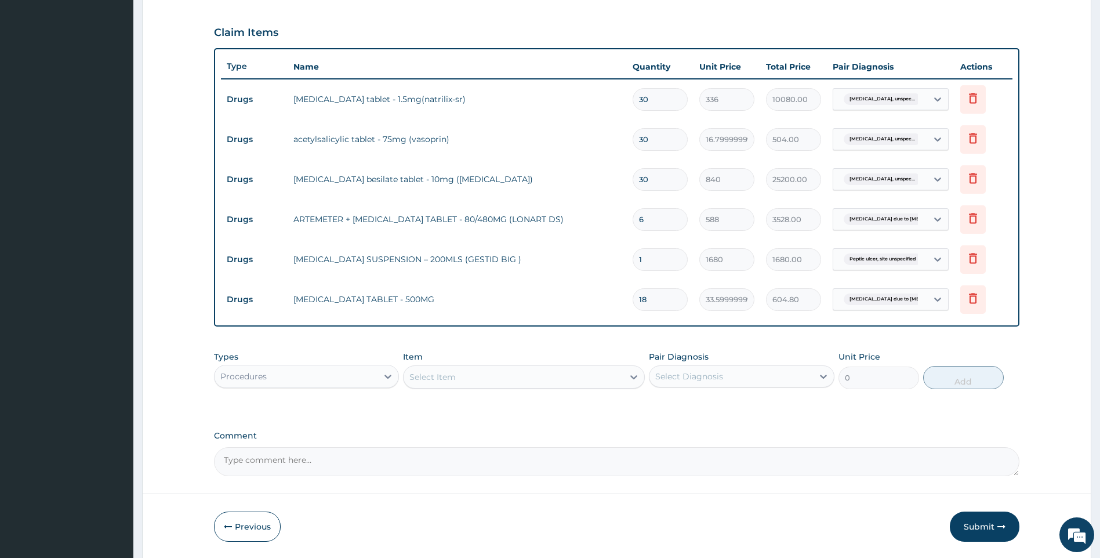
click at [537, 377] on div "Select Item" at bounding box center [514, 377] width 220 height 19
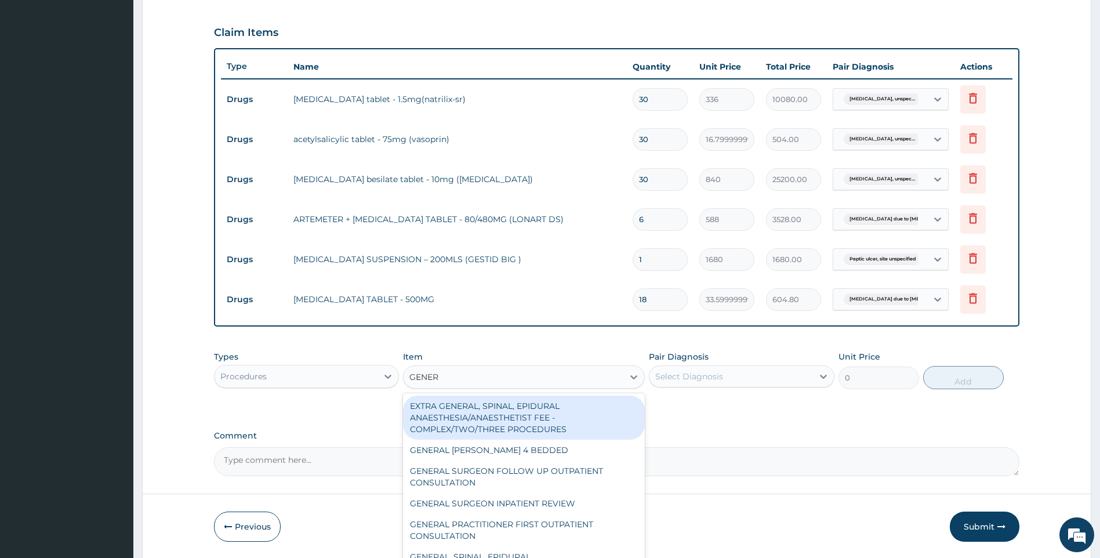
type input "GENERA"
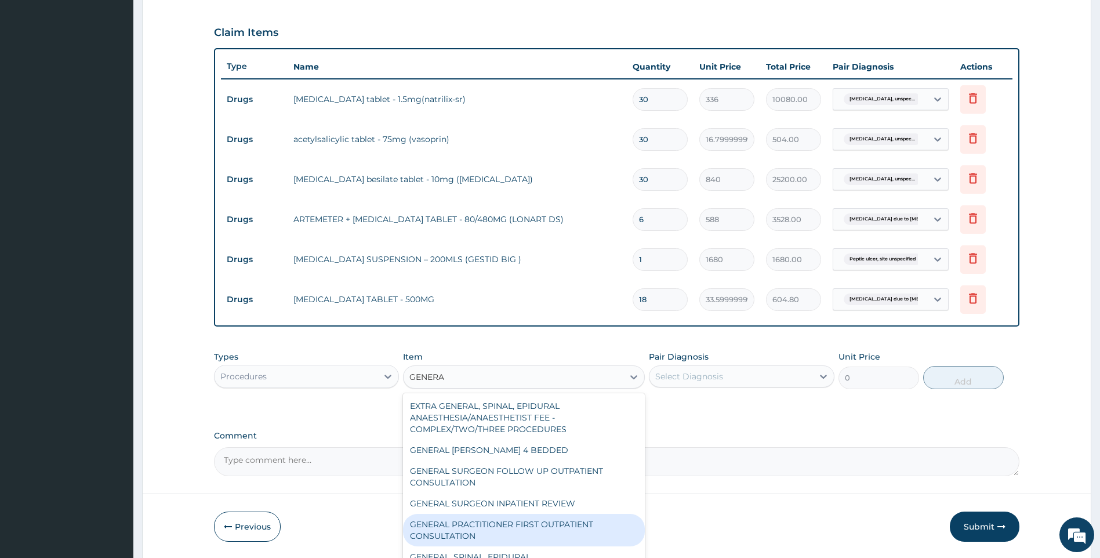
drag, startPoint x: 553, startPoint y: 529, endPoint x: 723, endPoint y: 396, distance: 216.1
click at [562, 521] on div "GENERAL PRACTITIONER FIRST OUTPATIENT CONSULTATION" at bounding box center [524, 530] width 242 height 32
type input "3750"
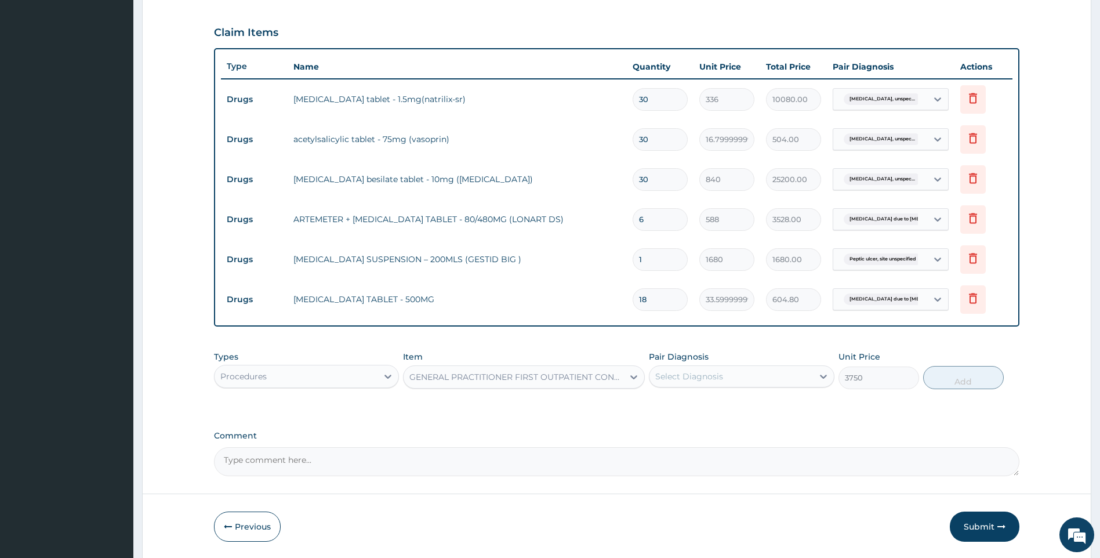
click at [738, 380] on div "Select Diagnosis" at bounding box center [731, 376] width 164 height 19
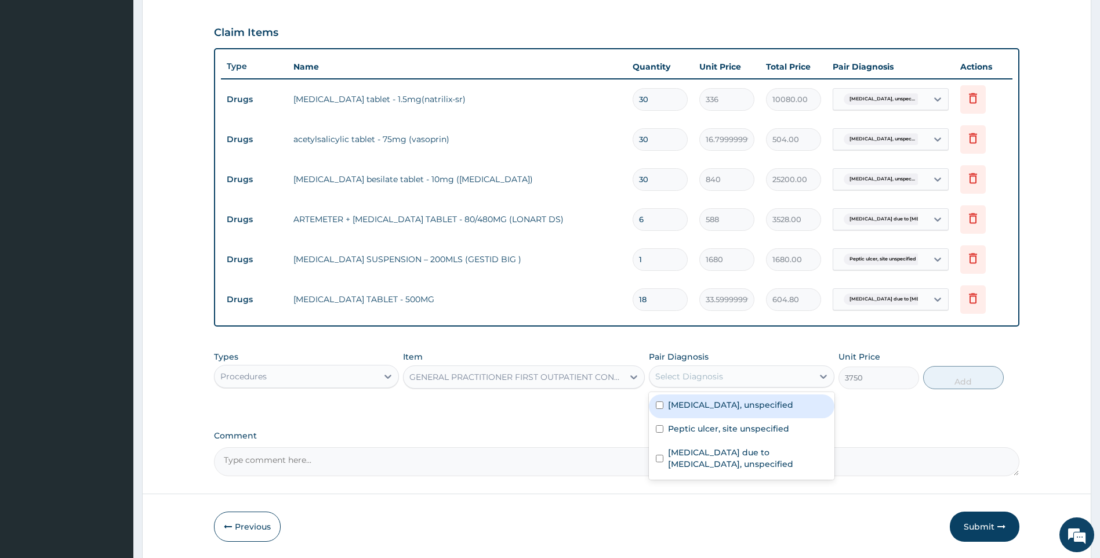
drag, startPoint x: 737, startPoint y: 404, endPoint x: 732, endPoint y: 421, distance: 17.4
click at [737, 406] on label "Essential hypertension, unspecified" at bounding box center [730, 405] width 125 height 12
checkbox input "true"
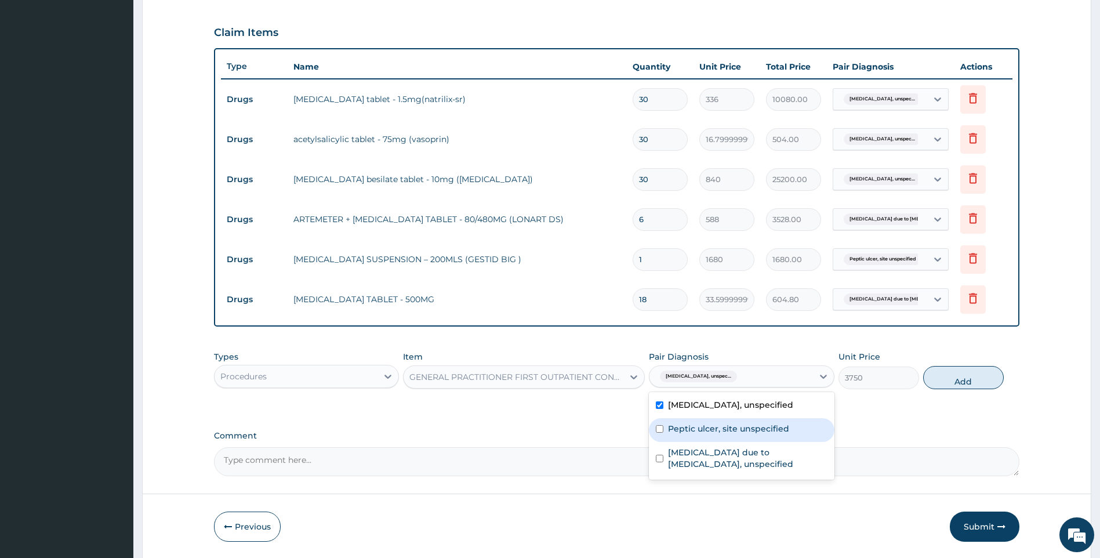
click at [732, 421] on div "Peptic ulcer, site unspecified" at bounding box center [742, 430] width 186 height 24
checkbox input "true"
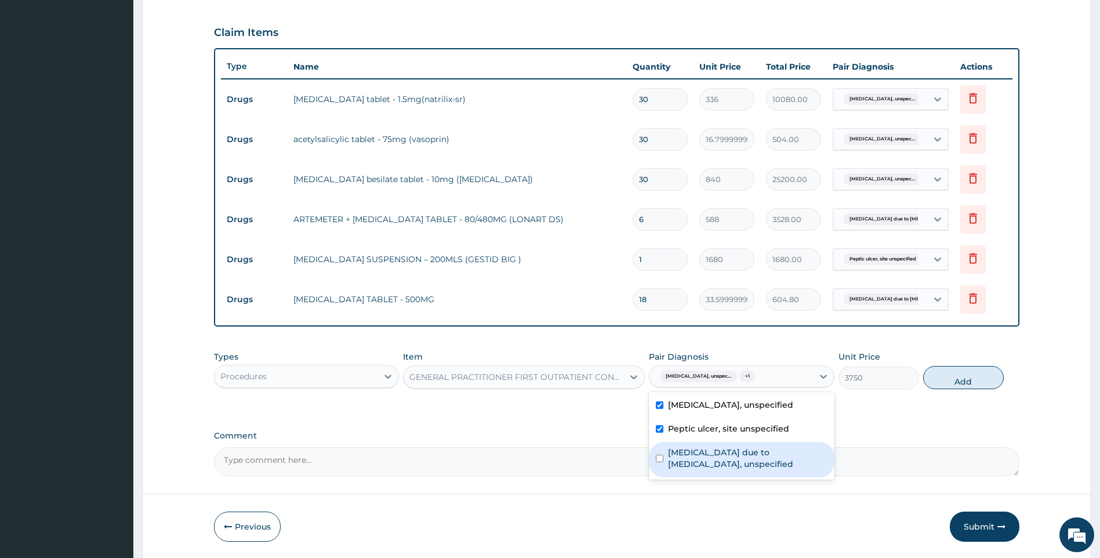
click at [725, 453] on label "[MEDICAL_DATA] due to [MEDICAL_DATA], unspecified" at bounding box center [747, 457] width 159 height 23
checkbox input "true"
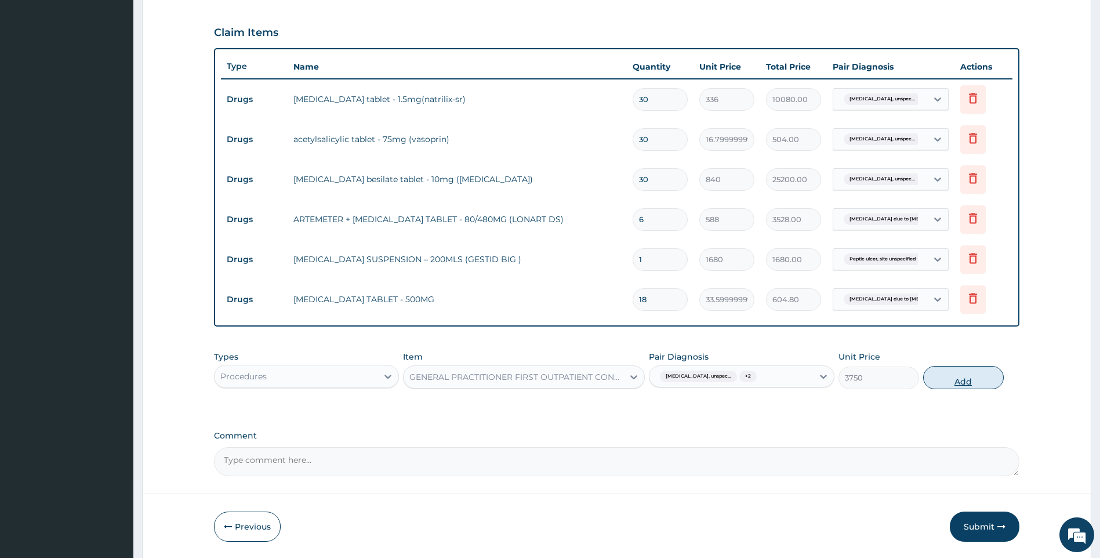
drag, startPoint x: 985, startPoint y: 375, endPoint x: 931, endPoint y: 418, distance: 69.7
click at [985, 380] on button "Add" at bounding box center [963, 377] width 81 height 23
type input "0"
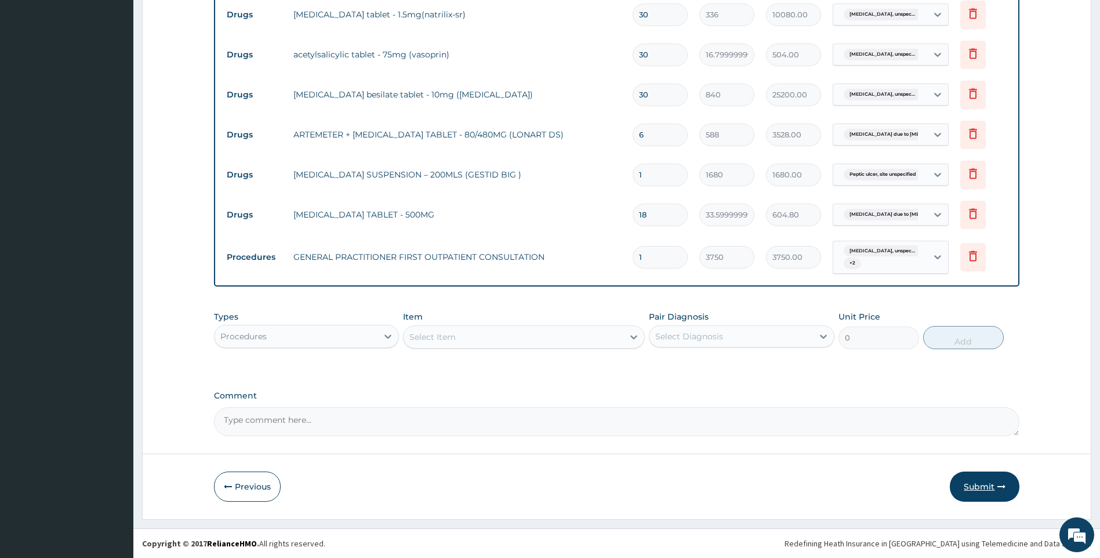
click at [979, 486] on button "Submit" at bounding box center [985, 486] width 70 height 30
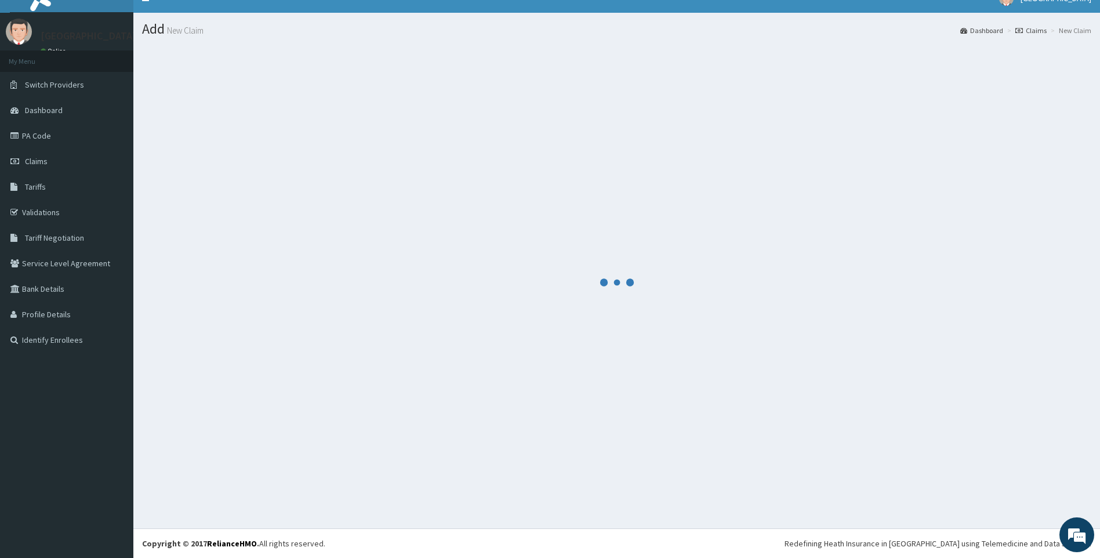
scroll to position [16, 0]
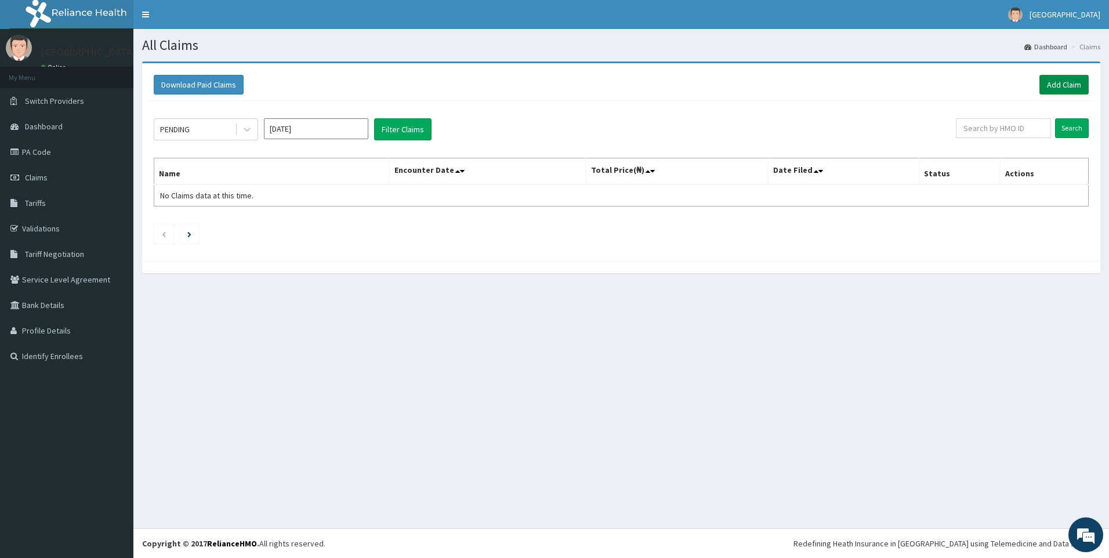
click at [1058, 85] on link "Add Claim" at bounding box center [1063, 85] width 49 height 20
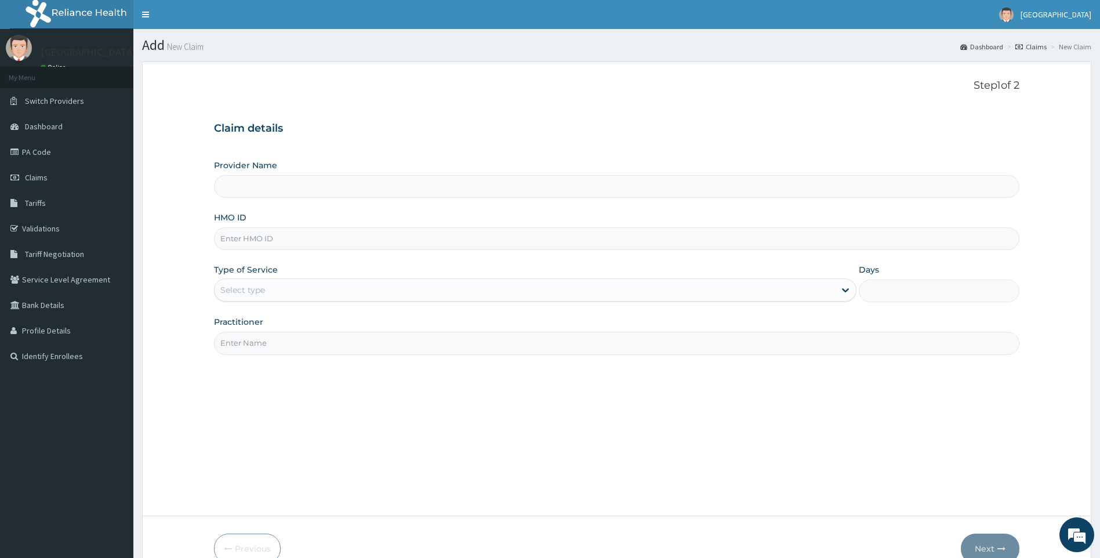
type input "[GEOGRAPHIC_DATA]"
type input "GSV/13958/A"
click at [288, 295] on div "Select type" at bounding box center [525, 290] width 621 height 19
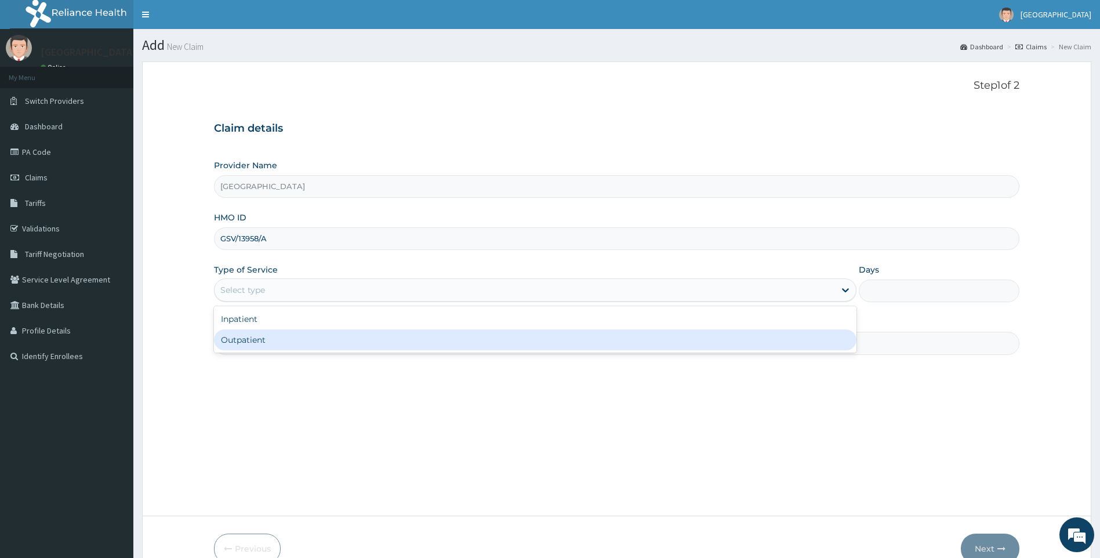
click at [262, 339] on div "Outpatient" at bounding box center [535, 339] width 643 height 21
type input "1"
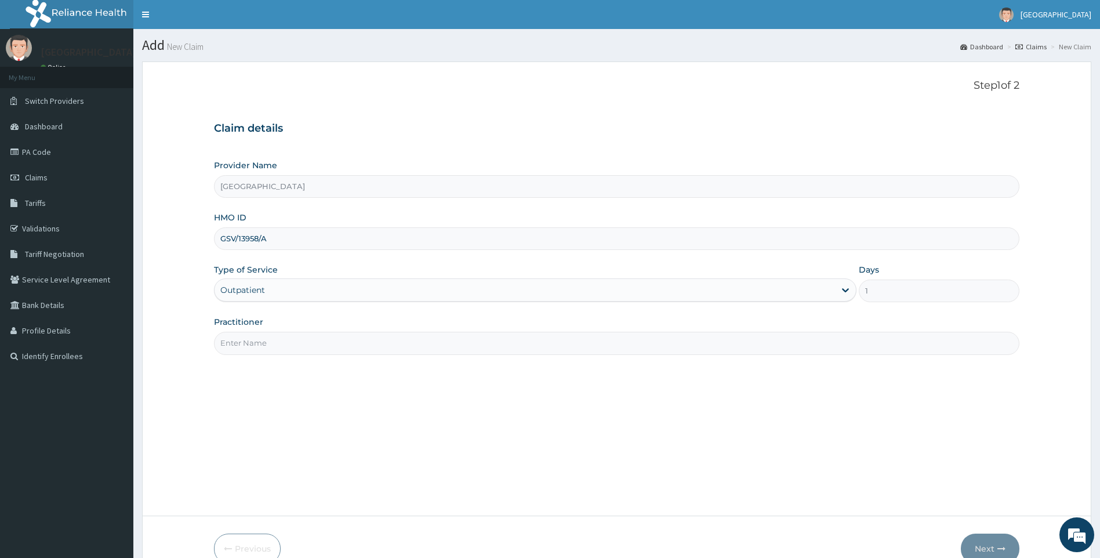
click at [301, 346] on input "Practitioner" at bounding box center [617, 343] width 806 height 23
click at [251, 343] on input "Practitioner" at bounding box center [617, 343] width 806 height 23
type input "DR TADE"
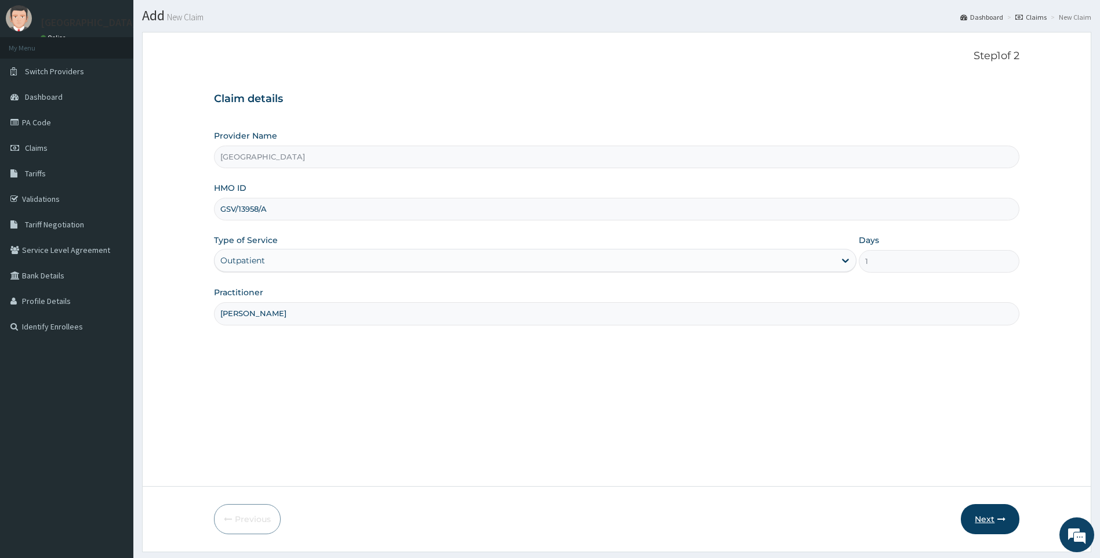
scroll to position [62, 0]
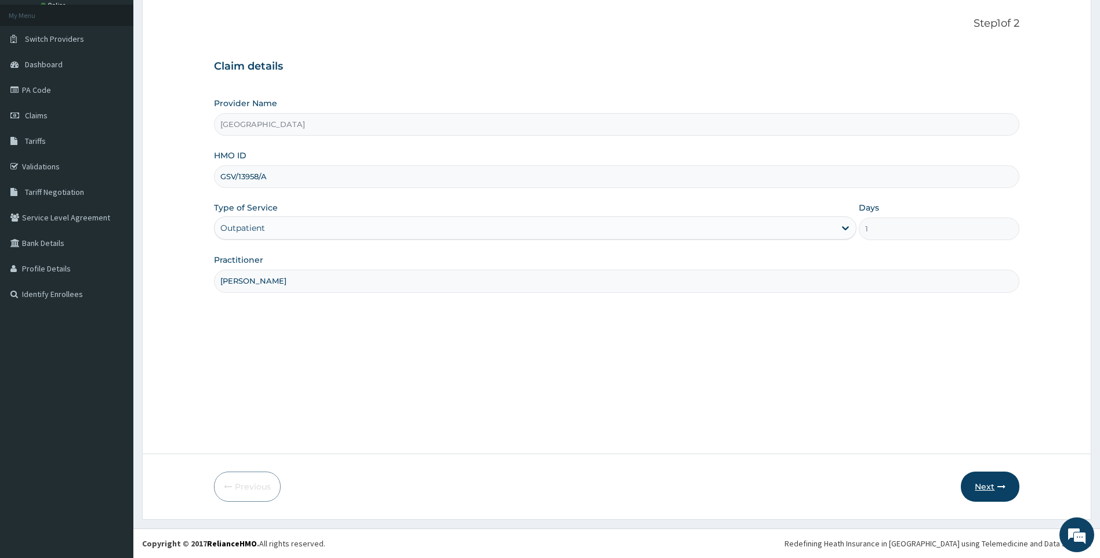
click at [984, 485] on button "Next" at bounding box center [990, 486] width 59 height 30
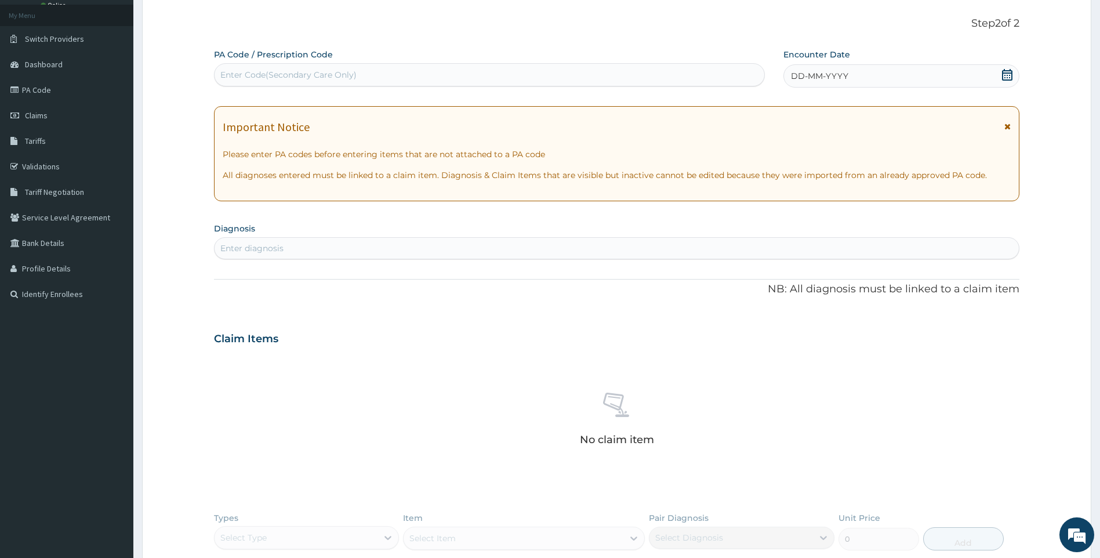
drag, startPoint x: 1006, startPoint y: 69, endPoint x: 986, endPoint y: 91, distance: 30.0
click at [1006, 70] on icon at bounding box center [1007, 75] width 12 height 12
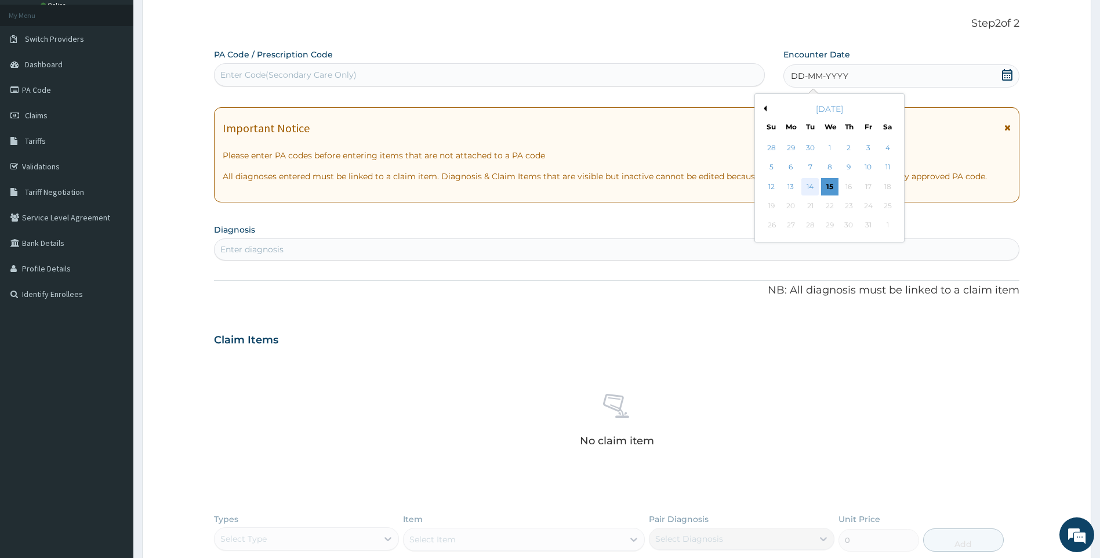
click at [812, 185] on div "14" at bounding box center [809, 186] width 17 height 17
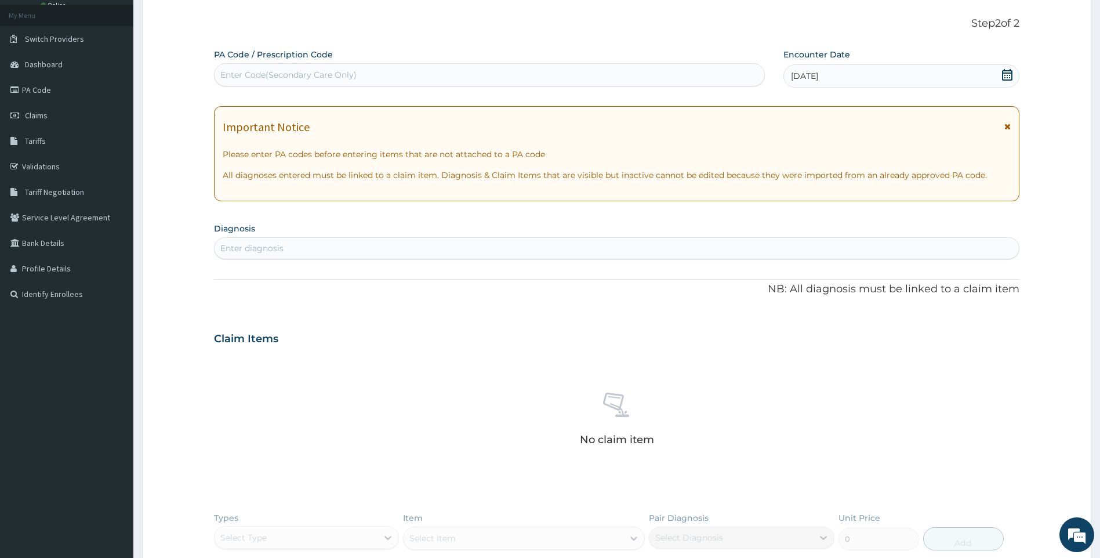
click at [471, 245] on div "Enter diagnosis" at bounding box center [617, 248] width 805 height 19
type input "GINGIVITIS"
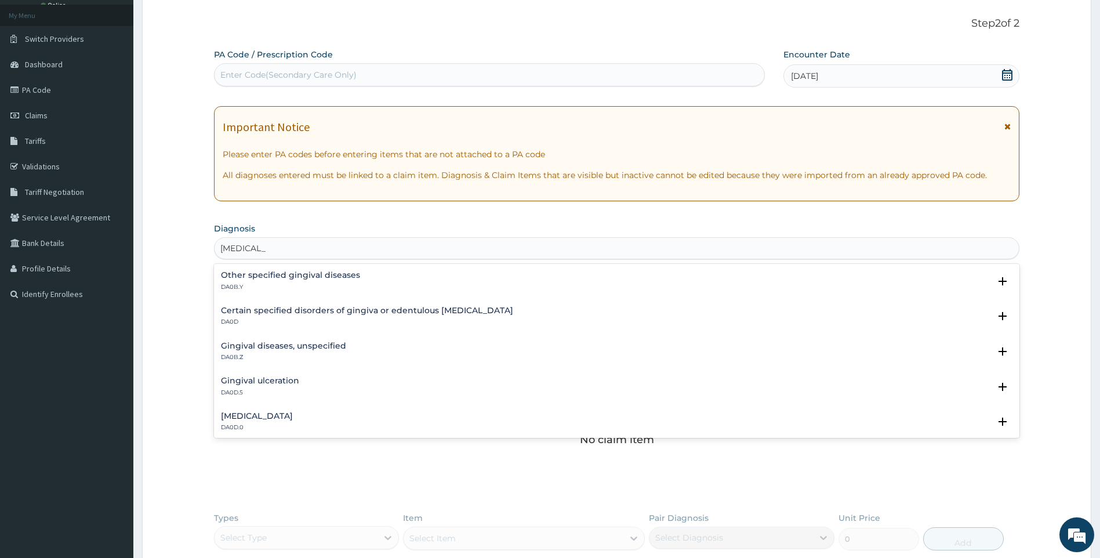
click at [312, 345] on h4 "Gingival diseases, unspecified" at bounding box center [283, 346] width 125 height 9
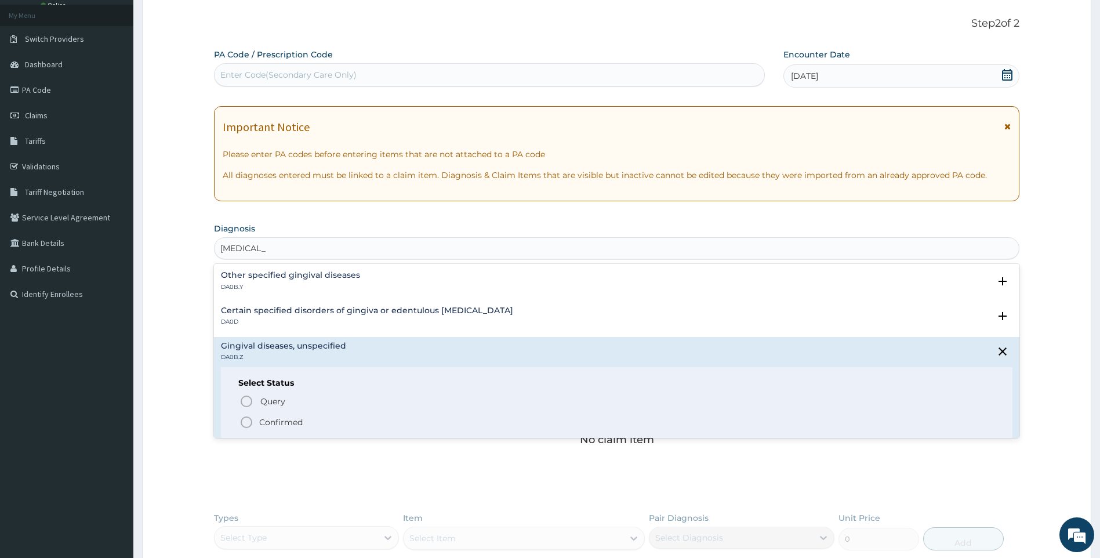
click at [269, 419] on p "Confirmed" at bounding box center [280, 422] width 43 height 12
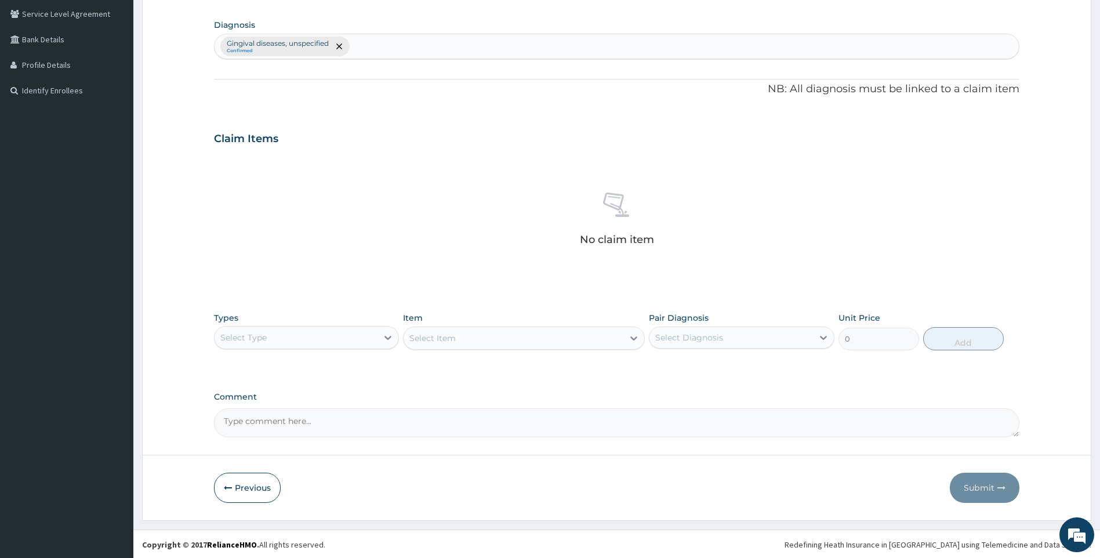
scroll to position [267, 0]
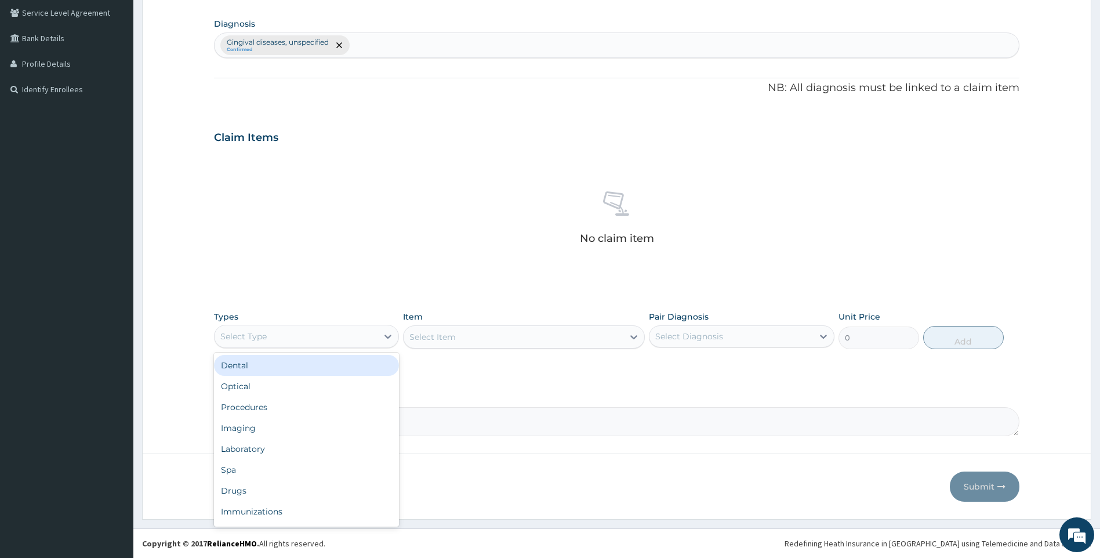
click at [376, 344] on div "Select Type" at bounding box center [297, 336] width 164 height 19
click at [257, 492] on div "Drugs" at bounding box center [307, 490] width 186 height 21
click at [526, 333] on div "Select Item" at bounding box center [514, 337] width 220 height 19
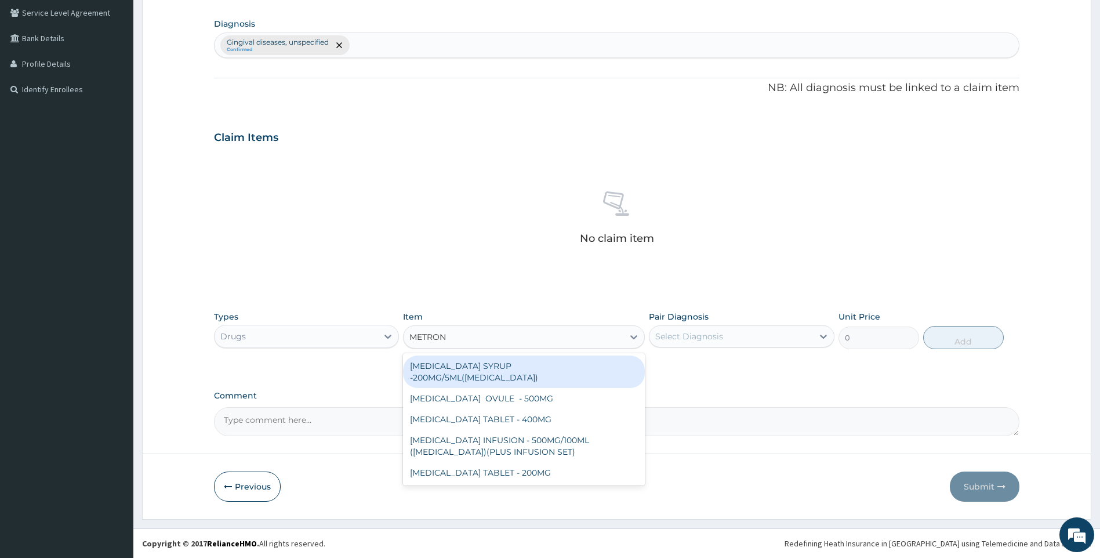
type input "METRONI"
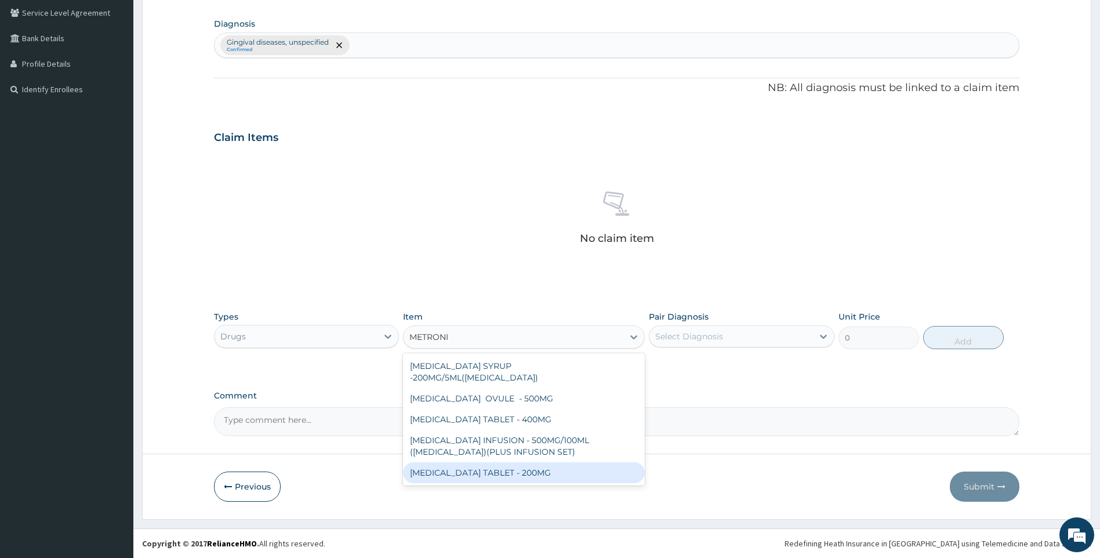
click at [500, 462] on div "[MEDICAL_DATA] TABLET - 200MG" at bounding box center [524, 472] width 242 height 21
type input "28"
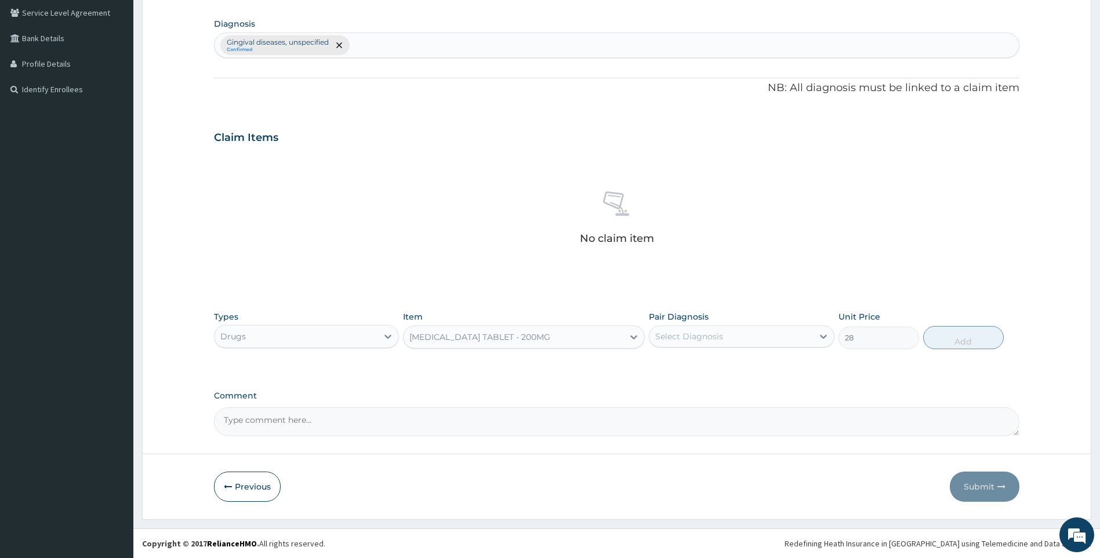
click at [747, 329] on div "Select Diagnosis" at bounding box center [731, 336] width 164 height 19
click at [718, 364] on label "Gingival diseases, unspecified" at bounding box center [730, 365] width 125 height 12
checkbox input "true"
click at [717, 349] on div "Types Drugs Item METRONIDAZOLE TABLET - 200MG Pair Diagnosis option Gingival di…" at bounding box center [617, 330] width 806 height 50
click at [956, 337] on button "Add" at bounding box center [963, 337] width 81 height 23
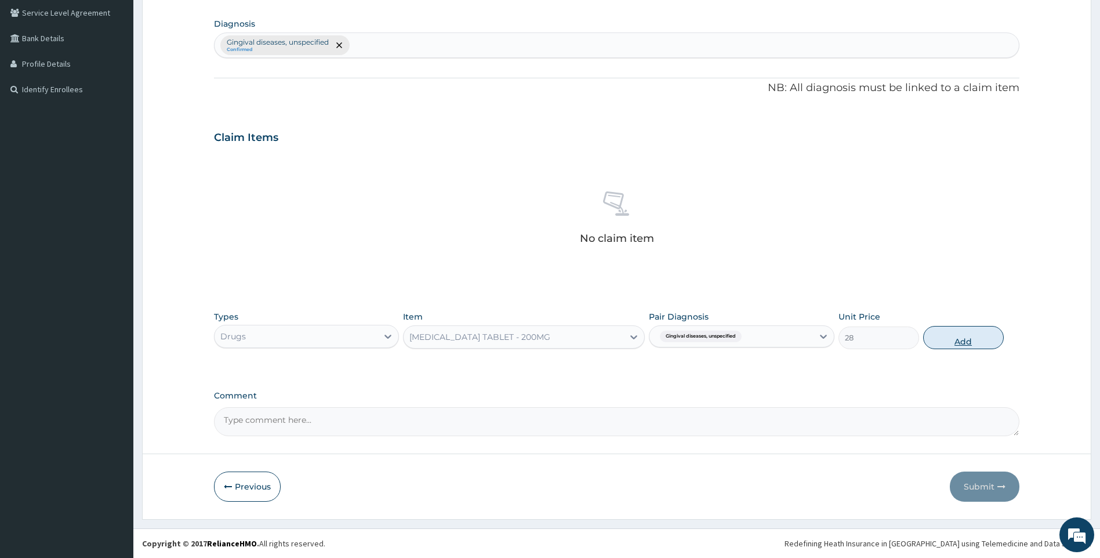
type input "0"
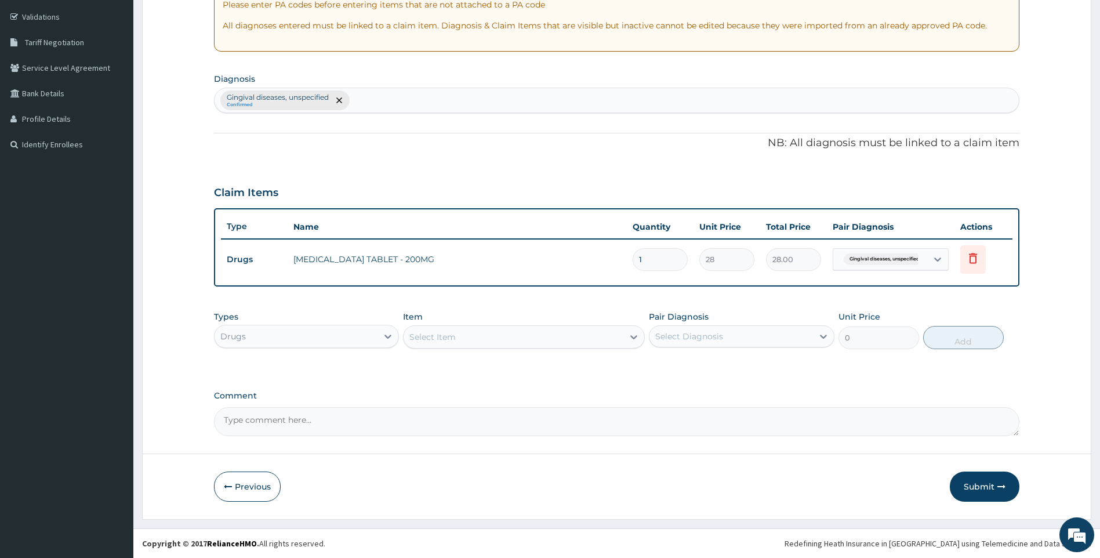
scroll to position [212, 0]
click at [547, 342] on div "Select Item" at bounding box center [514, 337] width 220 height 19
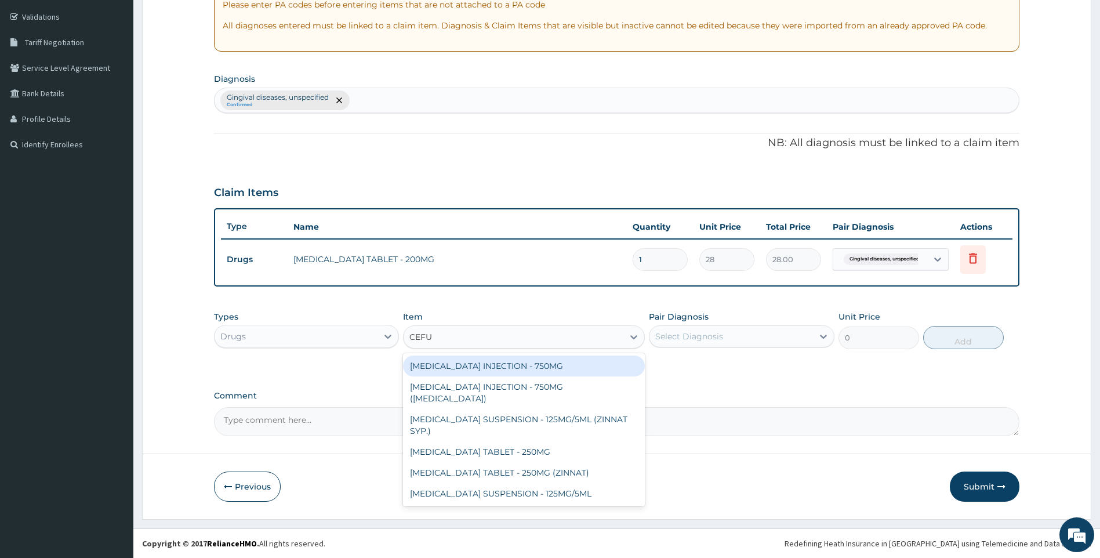
type input "CEFUR"
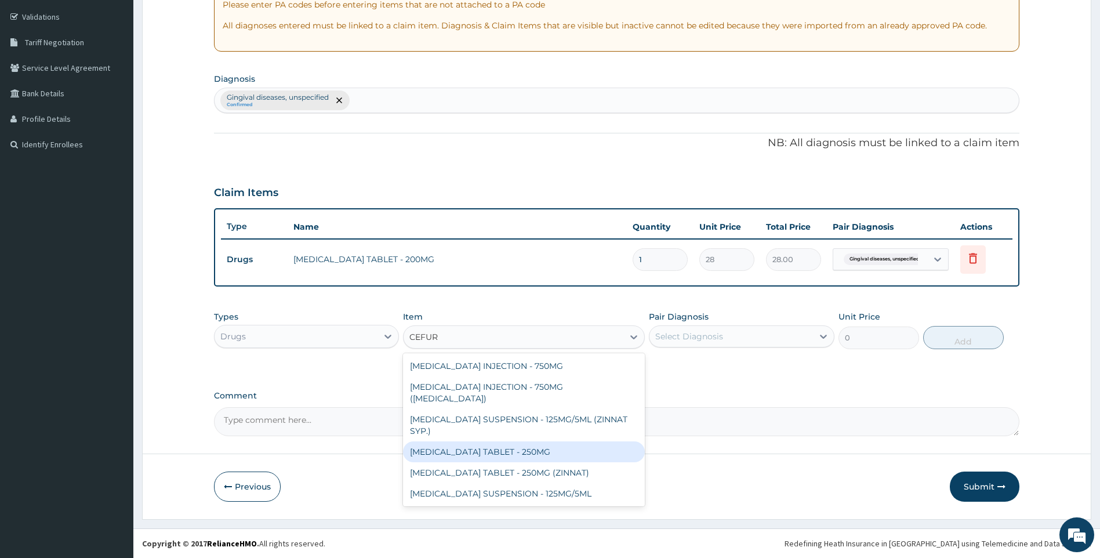
click at [508, 441] on div "CEFUROXIME TABLET - 250MG" at bounding box center [524, 451] width 242 height 21
type input "420"
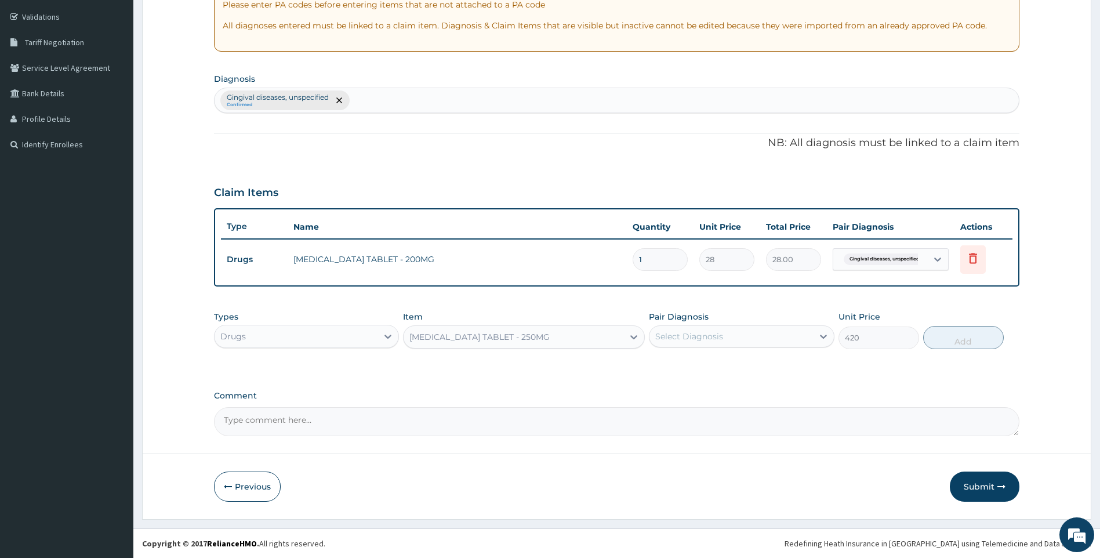
click at [699, 330] on div "Select Diagnosis" at bounding box center [689, 336] width 68 height 12
click at [704, 365] on label "Gingival diseases, unspecified" at bounding box center [730, 365] width 125 height 12
checkbox input "true"
click at [940, 347] on button "Add" at bounding box center [963, 337] width 81 height 23
type input "0"
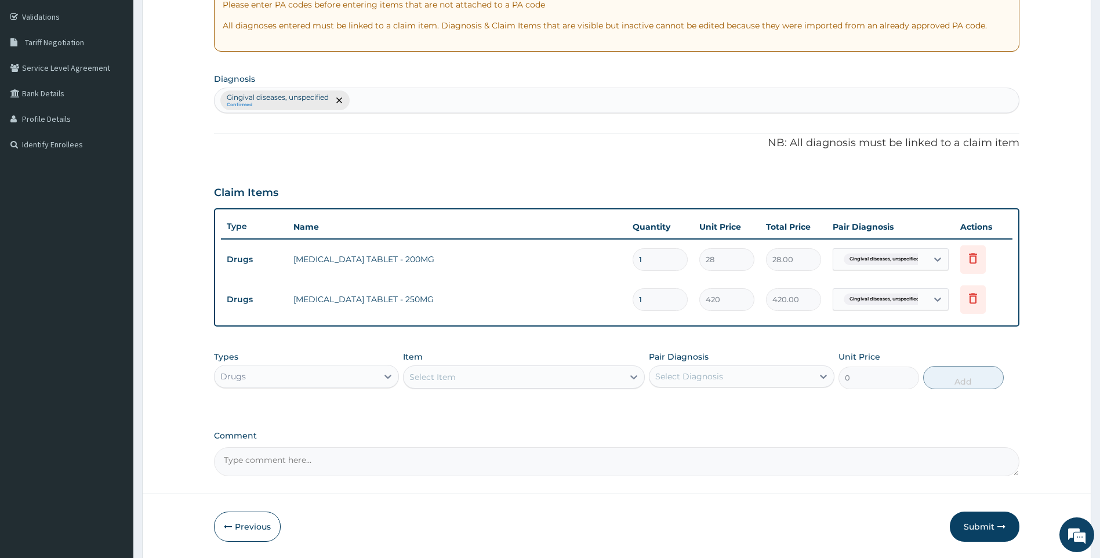
click at [517, 378] on div "Select Item" at bounding box center [514, 377] width 220 height 19
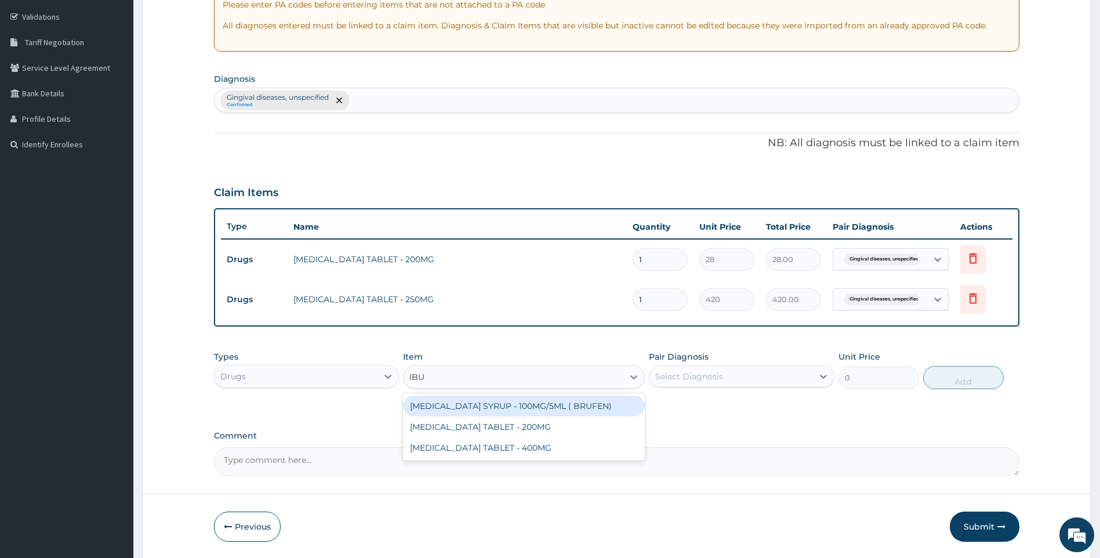
type input "IBUP"
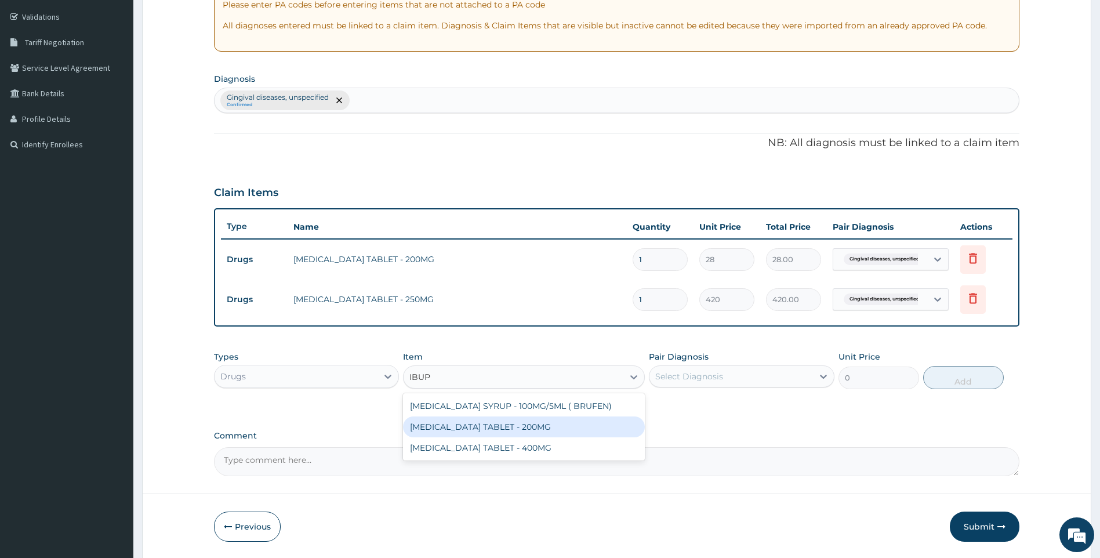
click at [506, 427] on div "[MEDICAL_DATA] TABLET - 200MG" at bounding box center [524, 426] width 242 height 21
type input "672"
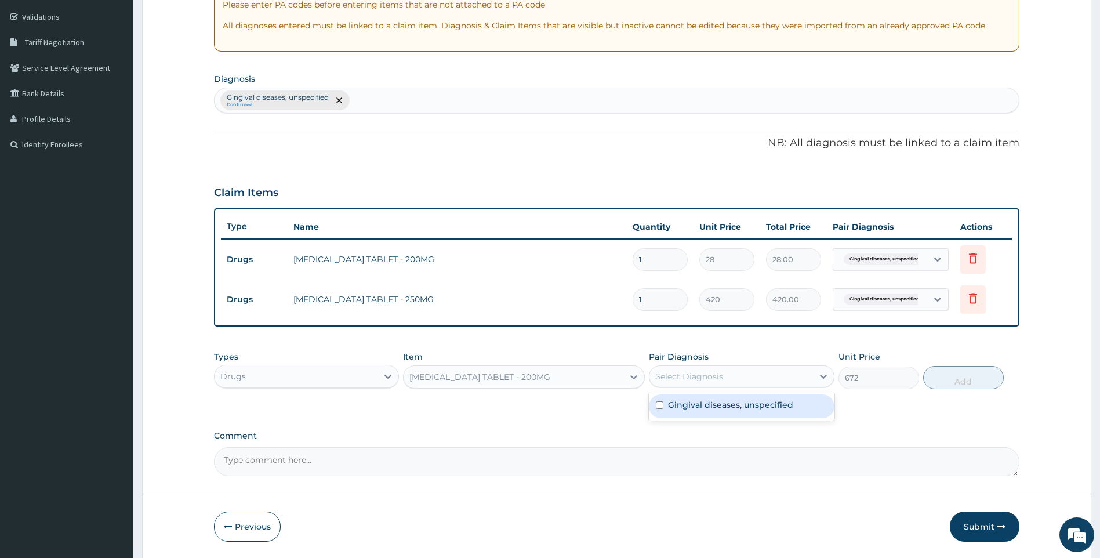
click at [811, 379] on div "Select Diagnosis" at bounding box center [731, 376] width 164 height 19
click at [774, 412] on div "Gingival diseases, unspecified" at bounding box center [742, 406] width 186 height 24
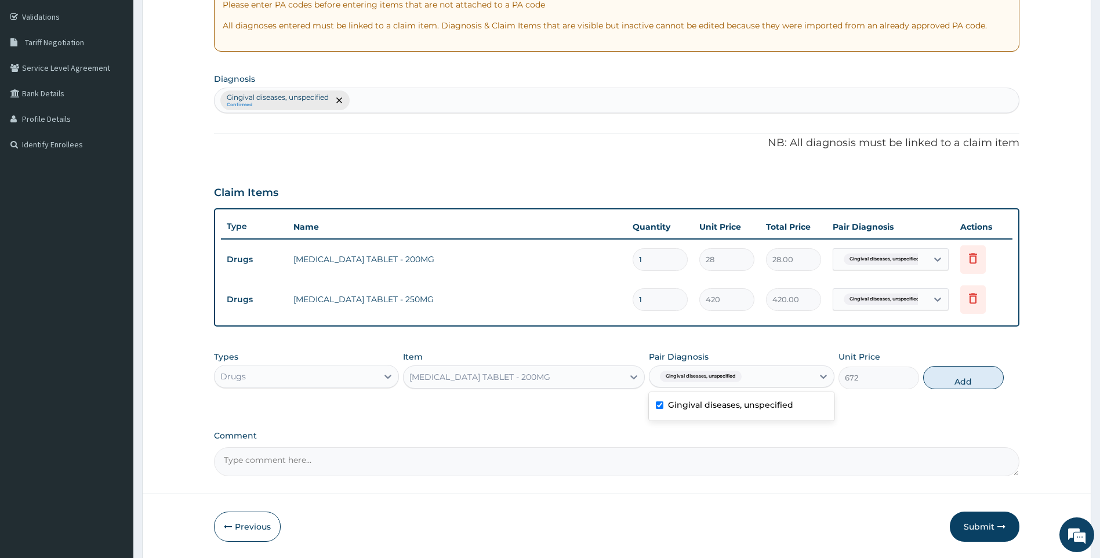
click at [774, 410] on label "Gingival diseases, unspecified" at bounding box center [730, 405] width 125 height 12
checkbox input "false"
click at [430, 106] on div "Gingival diseases, unspecified Confirmed" at bounding box center [617, 100] width 805 height 24
type input "MUSCULO"
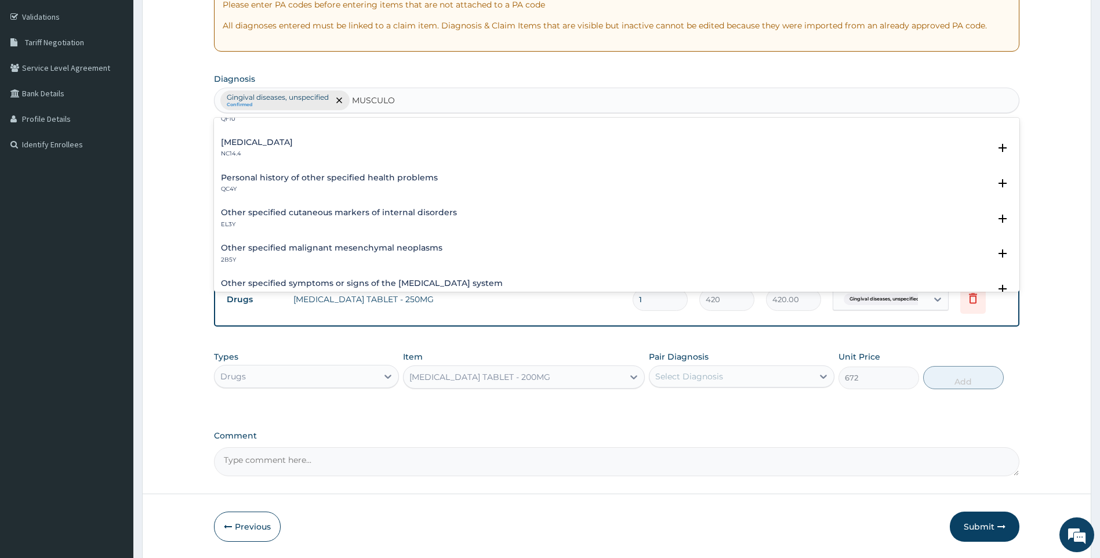
scroll to position [116, 0]
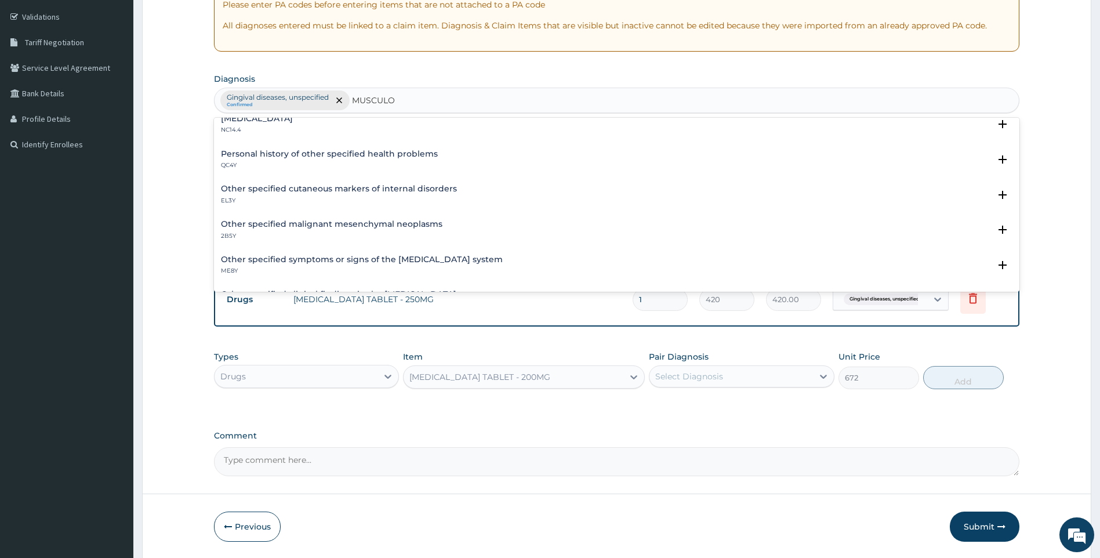
click at [340, 261] on h4 "Other specified symptoms or signs of the musculoskeletal system" at bounding box center [362, 259] width 282 height 9
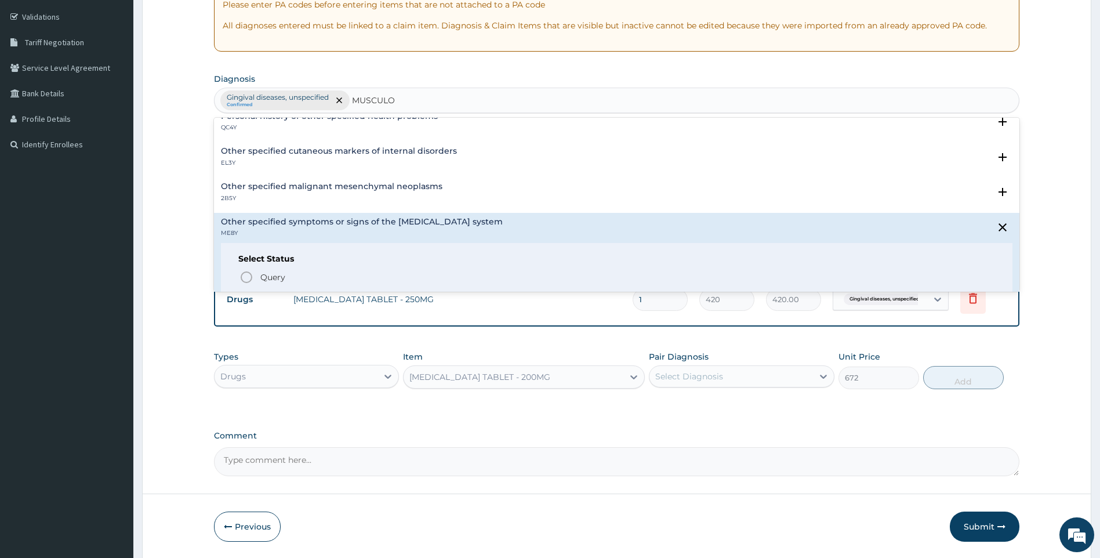
scroll to position [174, 0]
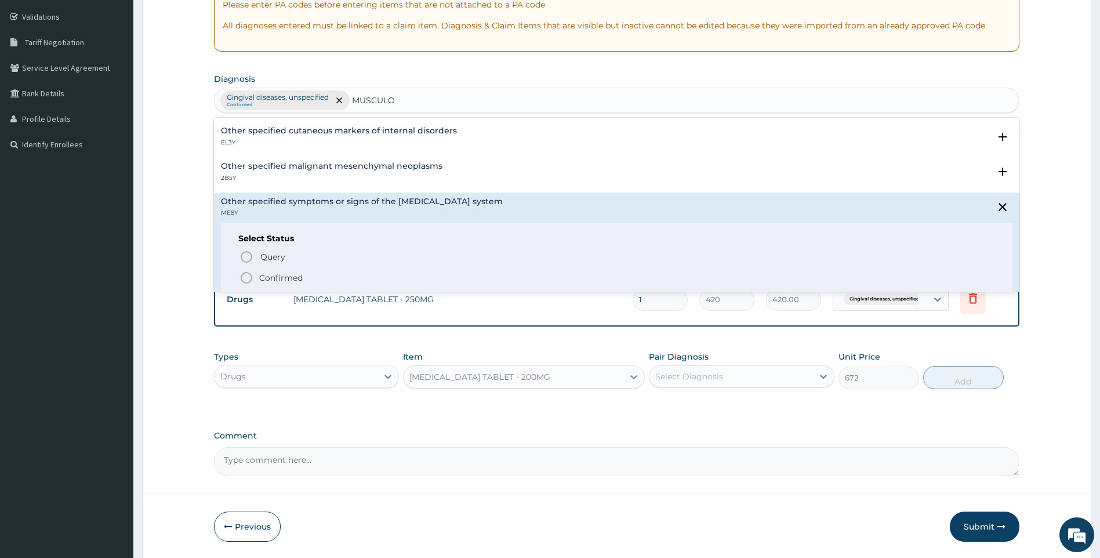
click at [275, 279] on p "Confirmed" at bounding box center [280, 278] width 43 height 12
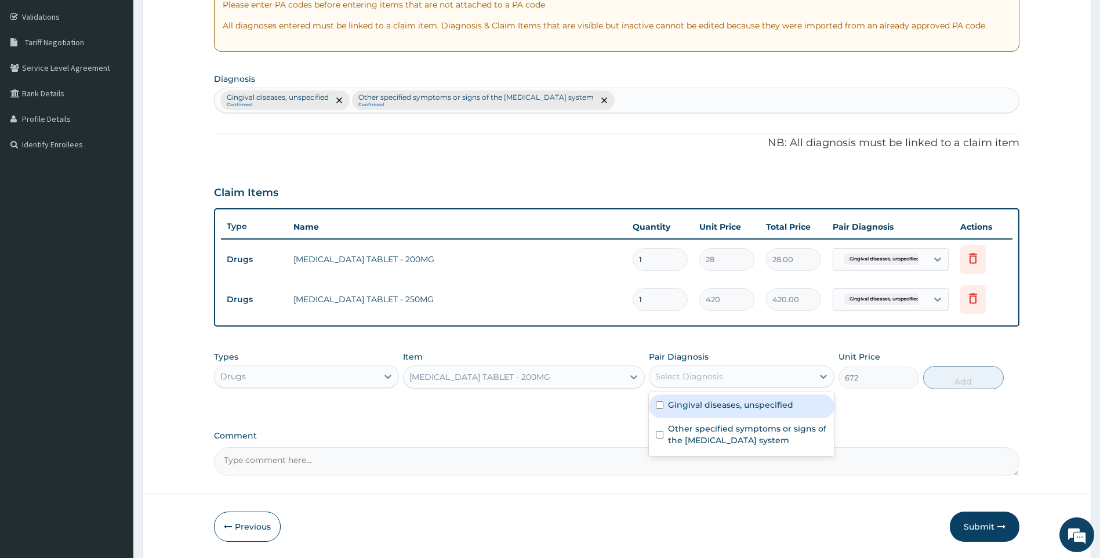
click at [737, 382] on div "Select Diagnosis" at bounding box center [731, 376] width 164 height 19
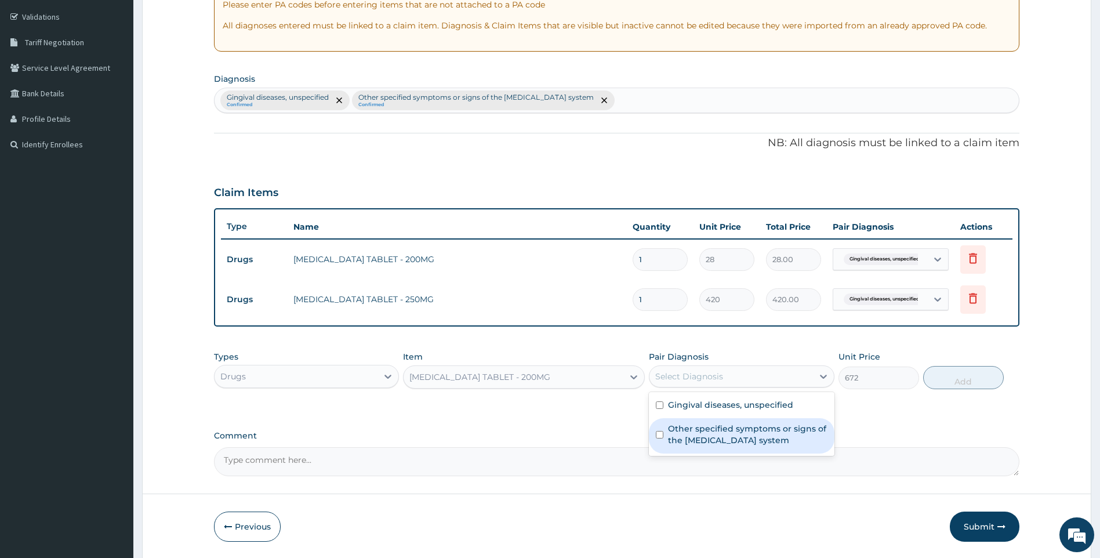
drag, startPoint x: 736, startPoint y: 432, endPoint x: 781, endPoint y: 433, distance: 44.7
click at [740, 433] on label "Other specified symptoms or signs of the musculoskeletal system" at bounding box center [747, 434] width 159 height 23
checkbox input "true"
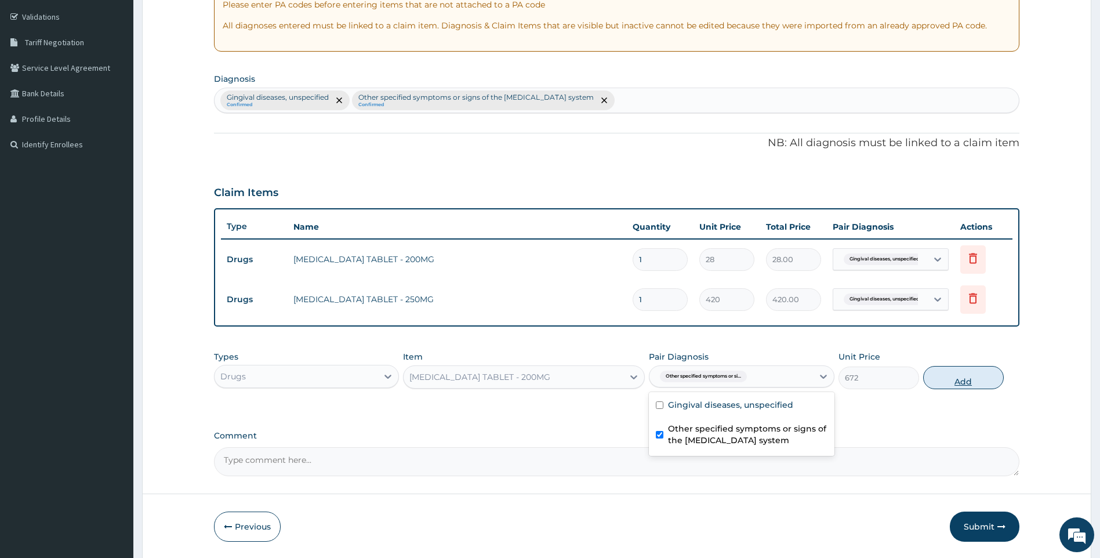
click at [938, 378] on button "Add" at bounding box center [963, 377] width 81 height 23
type input "0"
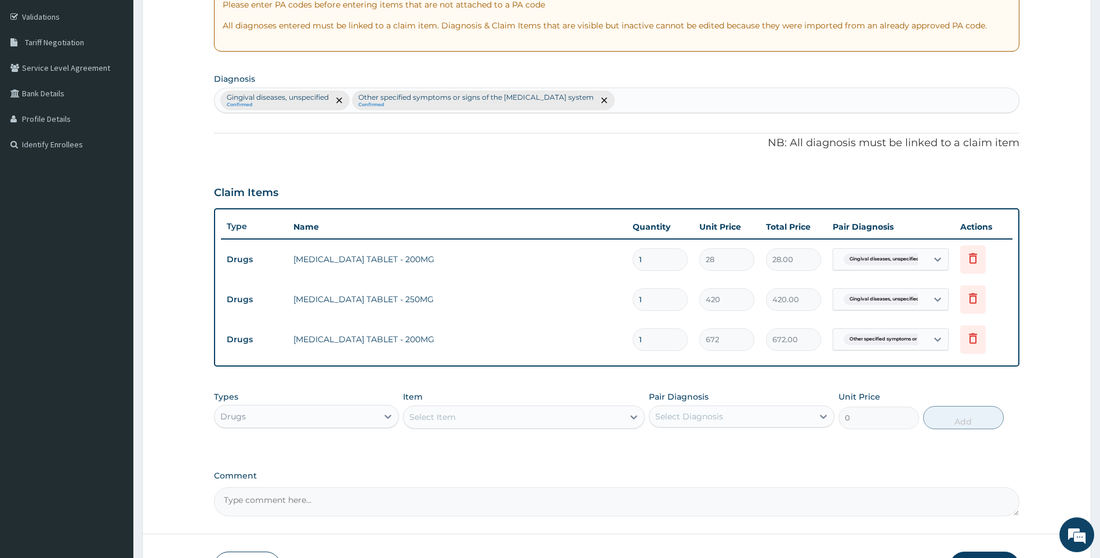
click at [523, 416] on div "Select Item" at bounding box center [514, 417] width 220 height 19
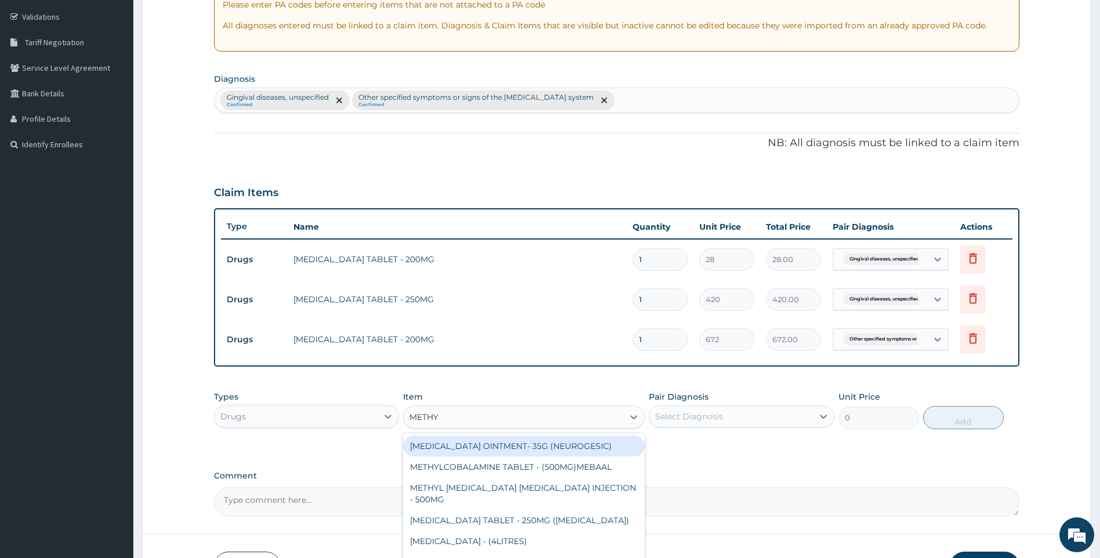
type input "METHYL"
click at [585, 445] on div "[MEDICAL_DATA] OINTMENT- 35G (NEUROGESIC)" at bounding box center [524, 445] width 242 height 21
type input "1400"
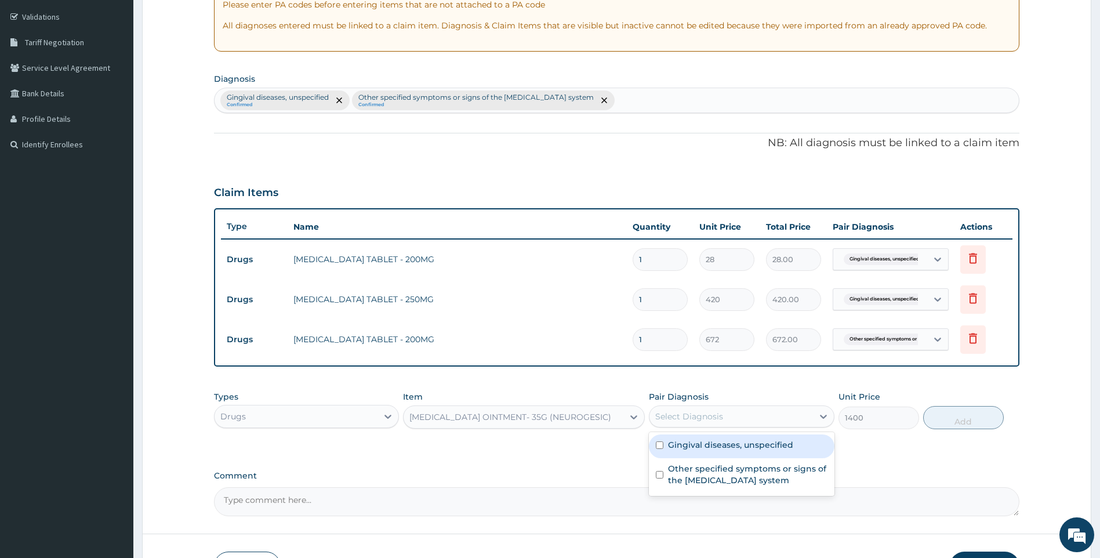
click at [717, 421] on div "Select Diagnosis" at bounding box center [689, 417] width 68 height 12
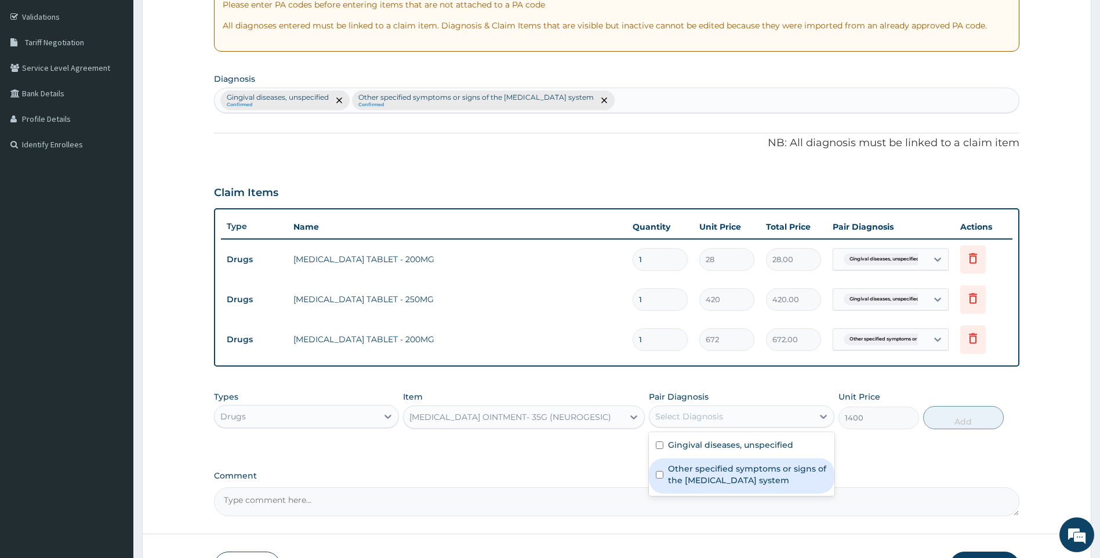
click at [713, 485] on label "Other specified symptoms or signs of the musculoskeletal system" at bounding box center [747, 474] width 159 height 23
checkbox input "true"
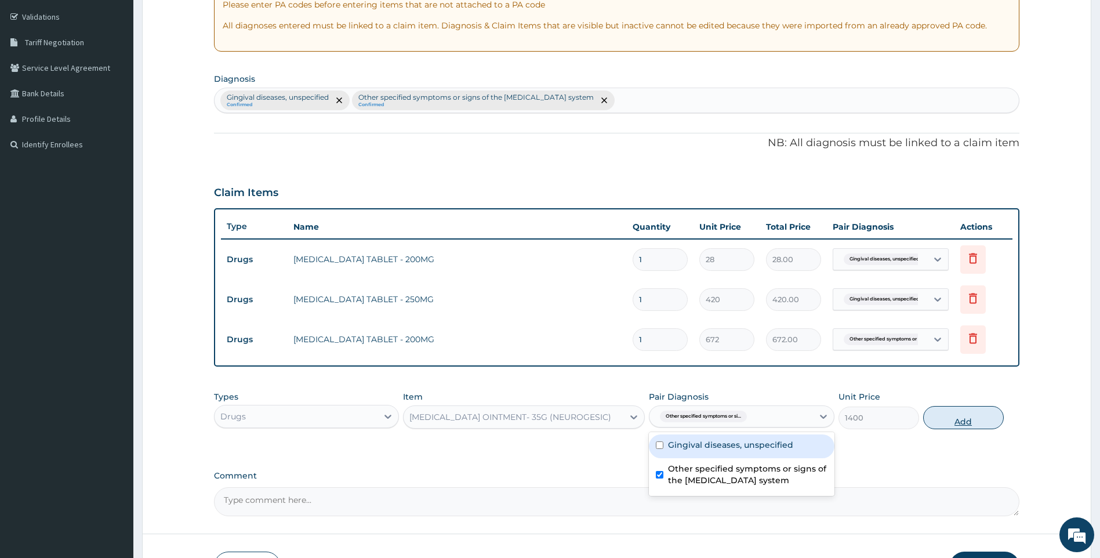
click at [983, 418] on button "Add" at bounding box center [963, 417] width 81 height 23
type input "0"
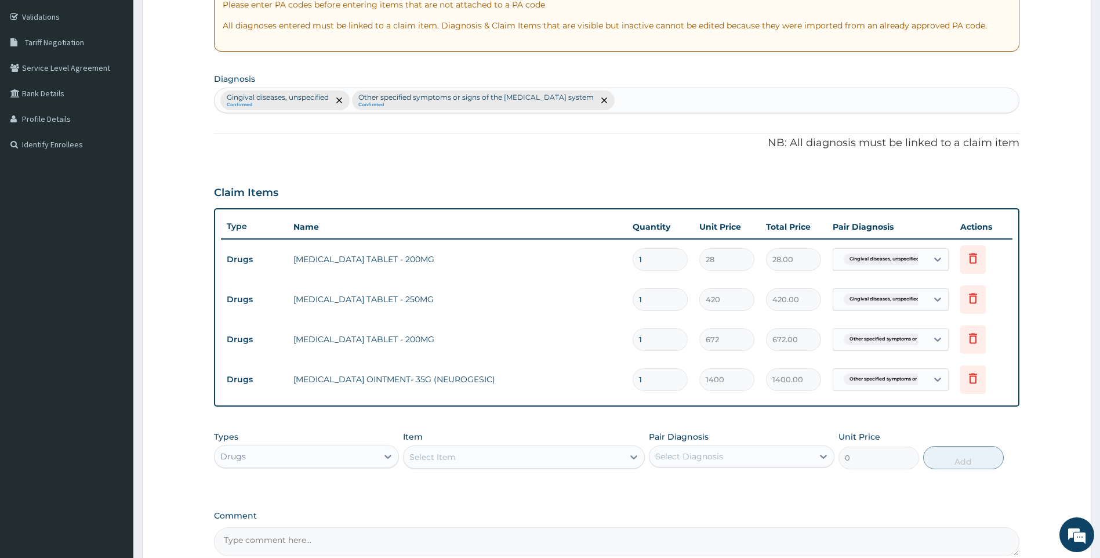
drag, startPoint x: 652, startPoint y: 255, endPoint x: 615, endPoint y: 257, distance: 37.2
click at [615, 257] on tr "Drugs METRONIDAZOLE TABLET - 200MG 1 28 28.00 Gingival diseases, unspecified De…" at bounding box center [617, 259] width 792 height 40
type input "3"
type input "84.00"
type input "30"
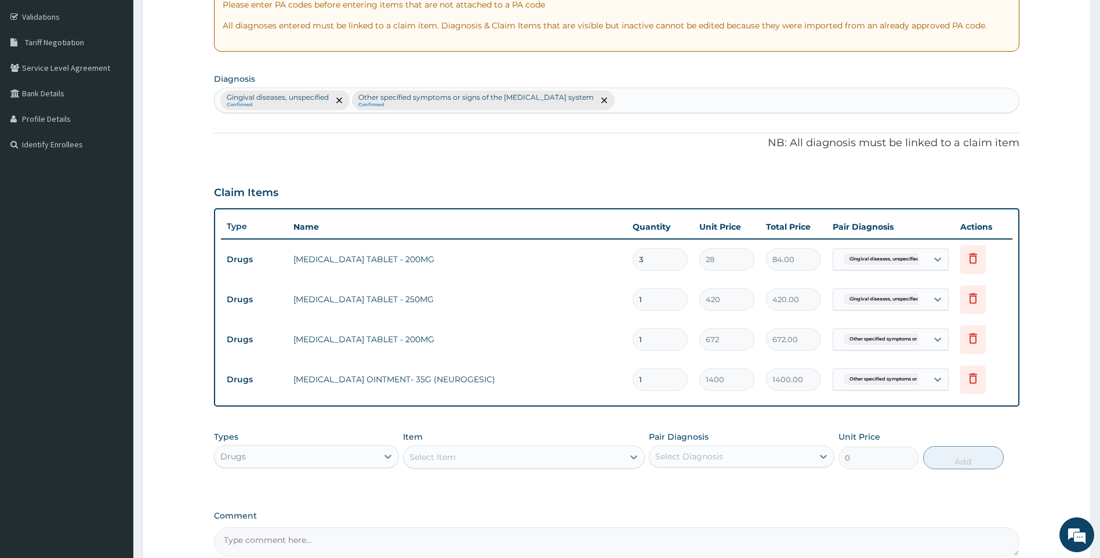
type input "840.00"
type input "30"
drag, startPoint x: 651, startPoint y: 301, endPoint x: 582, endPoint y: 304, distance: 69.7
click at [582, 304] on tr "Drugs CEFUROXIME TABLET - 250MG 1 420 420.00 Gingival diseases, unspecified Del…" at bounding box center [617, 299] width 792 height 40
type input "5"
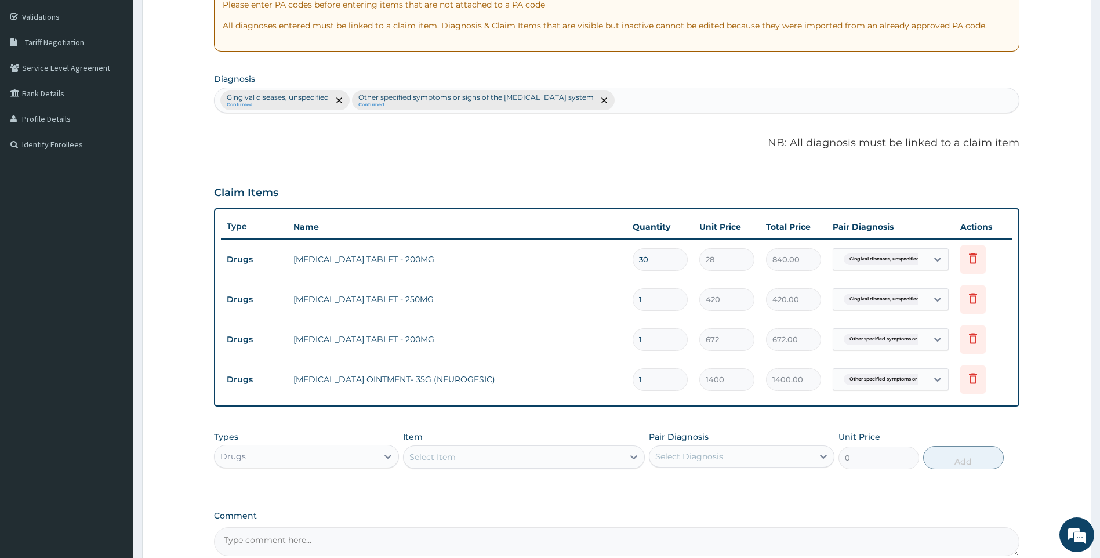
type input "2100.00"
type input "5"
drag, startPoint x: 654, startPoint y: 344, endPoint x: 575, endPoint y: 326, distance: 80.9
click at [575, 326] on tr "Drugs IBUPROFEN TABLET - 200MG 1 672 672.00 Other specified symptoms or si... D…" at bounding box center [617, 339] width 792 height 40
type input "2"
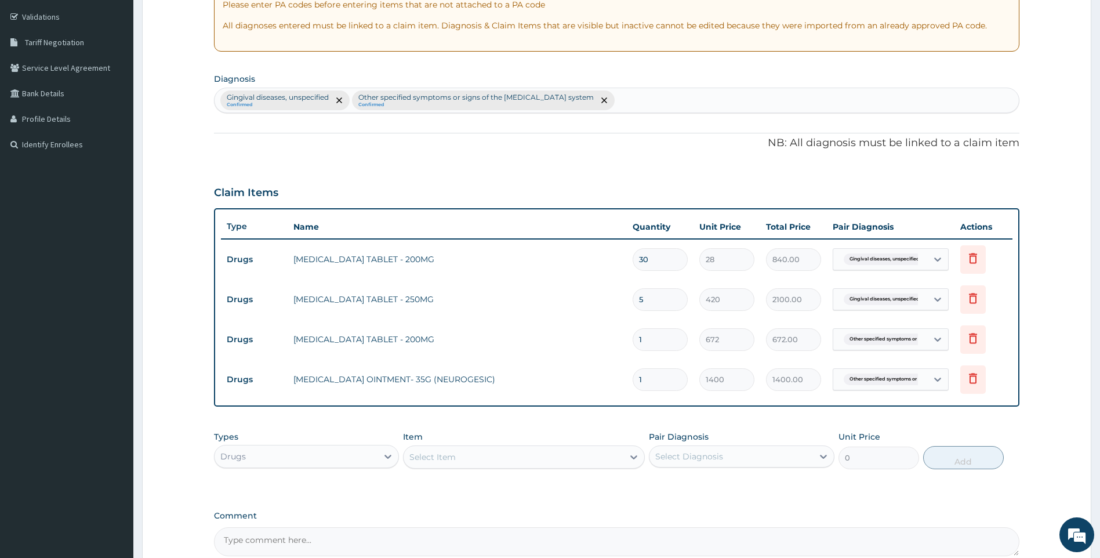
type input "1344.00"
type input "20"
type input "13440.00"
type input "20"
click at [306, 454] on div "Drugs" at bounding box center [297, 456] width 164 height 19
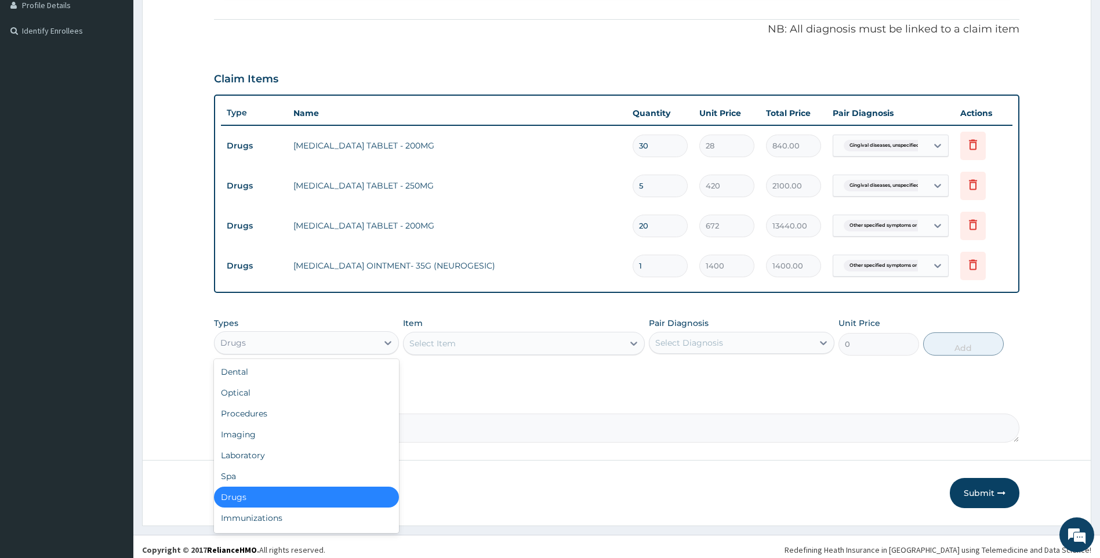
scroll to position [328, 0]
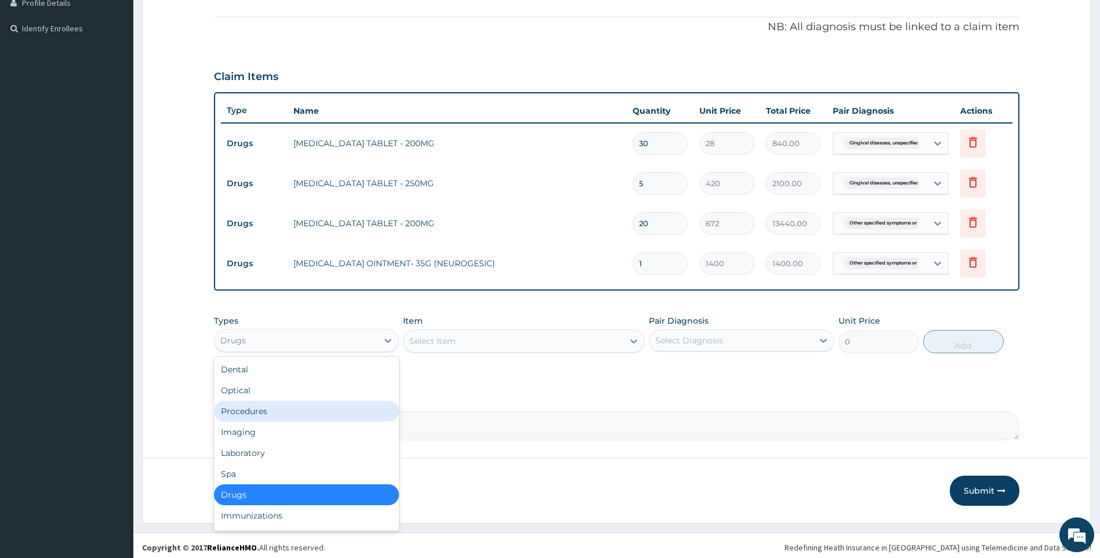
click at [268, 411] on div "Procedures" at bounding box center [307, 411] width 186 height 21
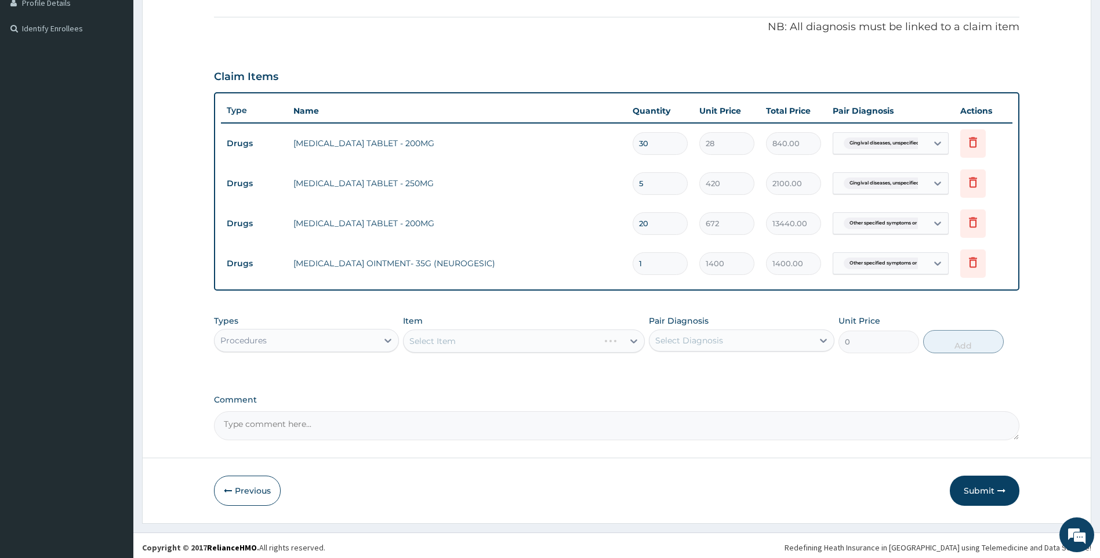
click at [503, 344] on div "Select Item" at bounding box center [524, 340] width 242 height 23
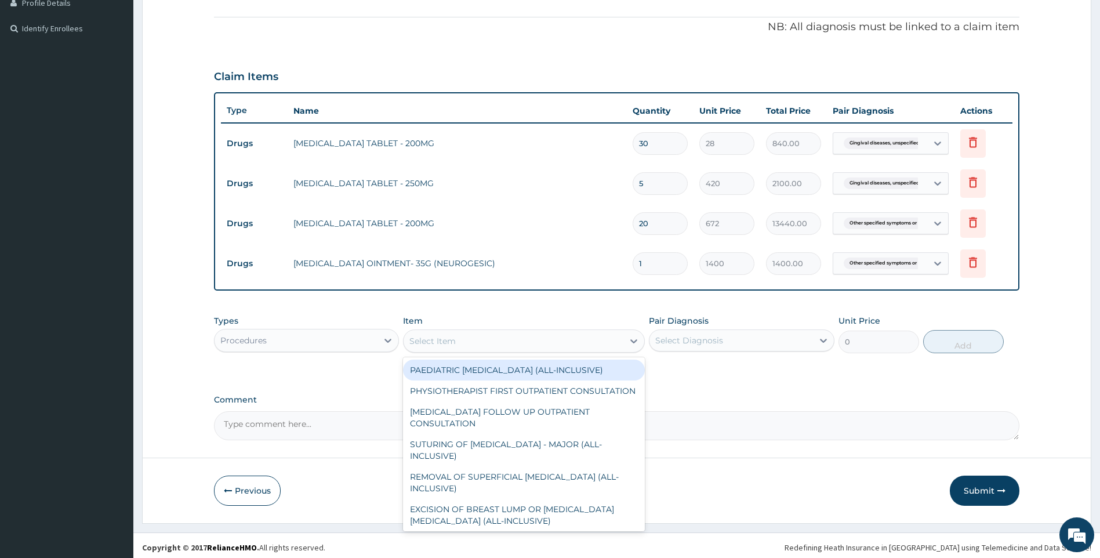
click at [519, 330] on div "Select Item" at bounding box center [524, 340] width 242 height 23
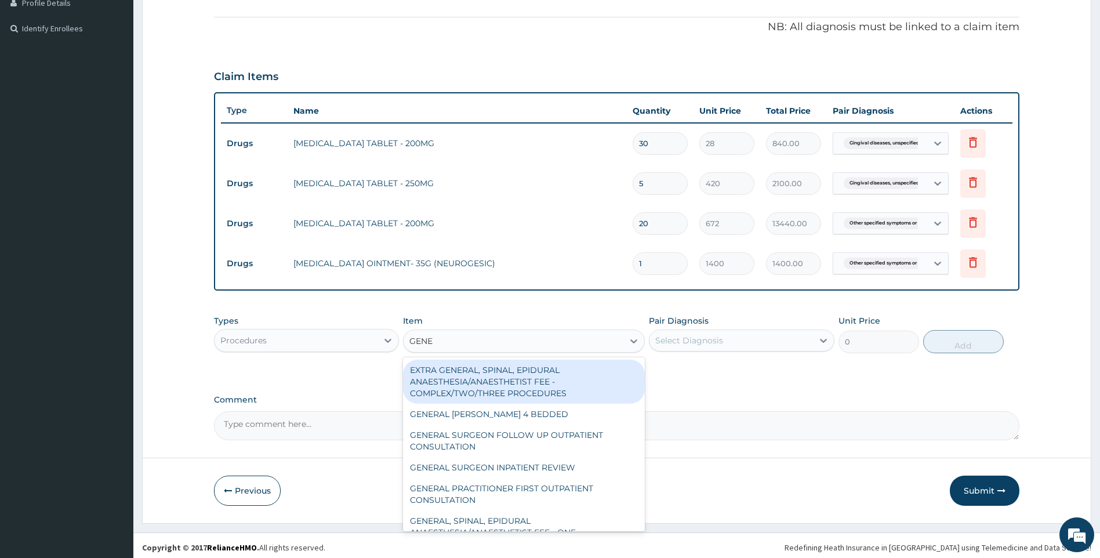
type input "GENER"
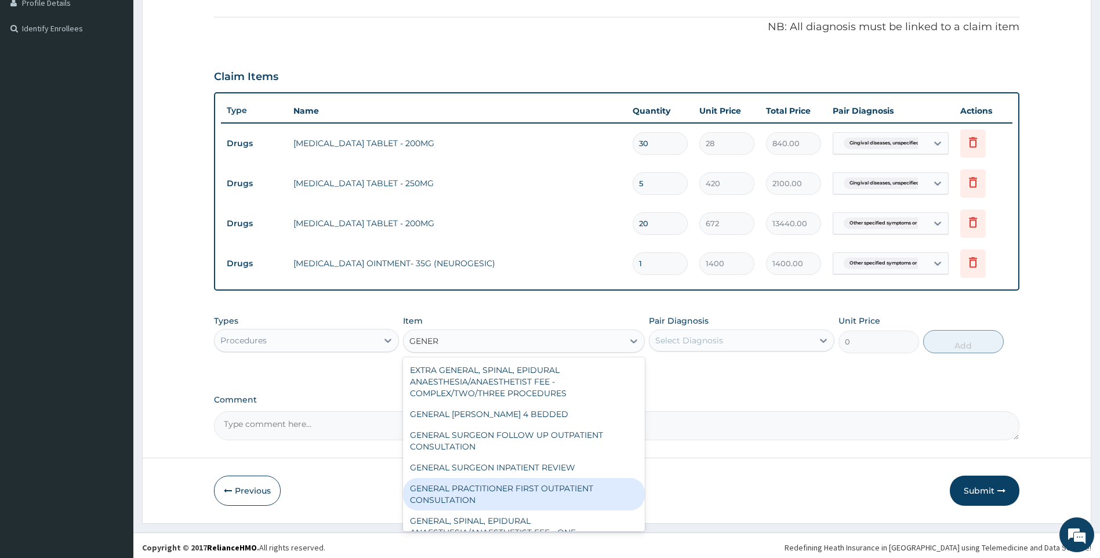
drag, startPoint x: 547, startPoint y: 488, endPoint x: 579, endPoint y: 480, distance: 33.5
click at [547, 488] on div "GENERAL PRACTITIONER FIRST OUTPATIENT CONSULTATION" at bounding box center [524, 494] width 242 height 32
type input "3750"
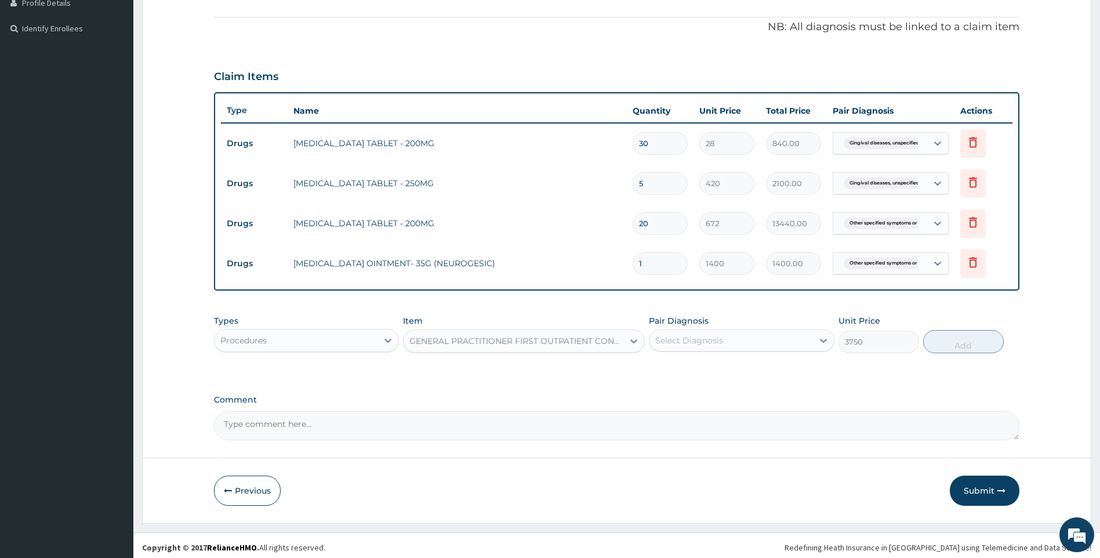
click at [799, 321] on div "Pair Diagnosis Select Diagnosis" at bounding box center [742, 334] width 186 height 38
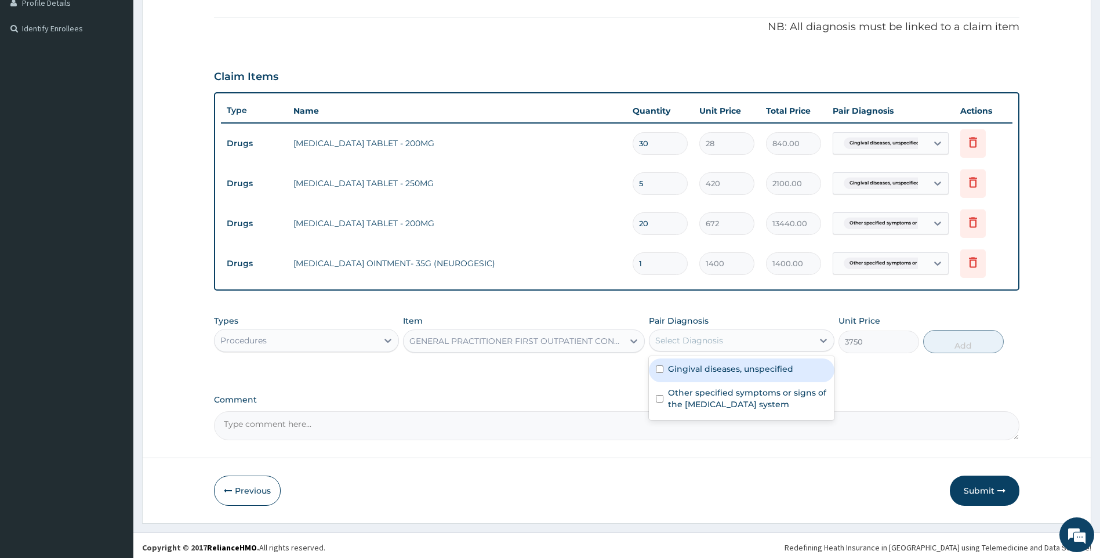
click at [805, 343] on div "Select Diagnosis" at bounding box center [731, 340] width 164 height 19
click at [797, 372] on div "Gingival diseases, unspecified" at bounding box center [742, 370] width 186 height 24
checkbox input "true"
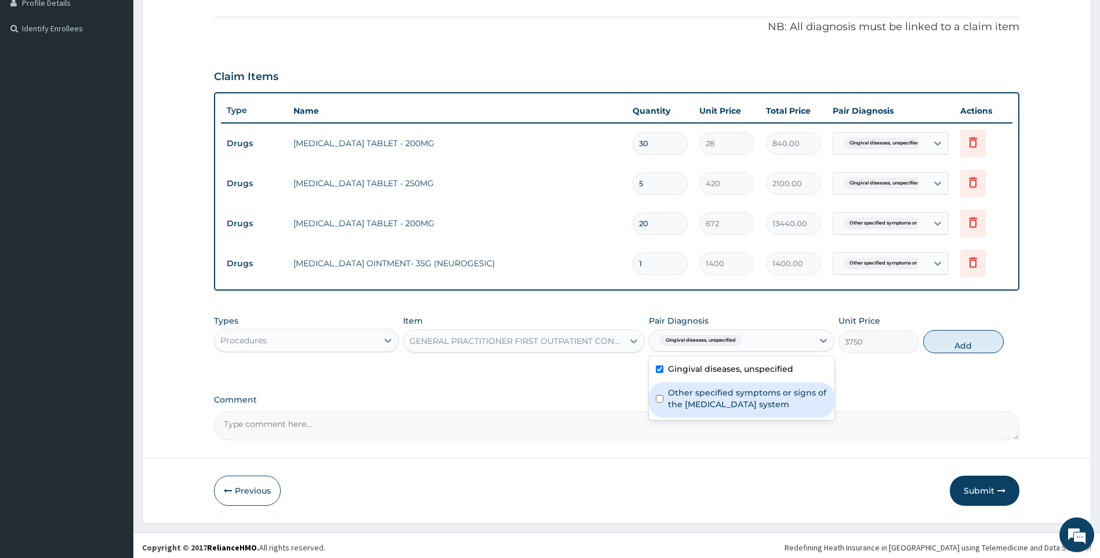
click at [797, 393] on label "Other specified symptoms or signs of the musculoskeletal system" at bounding box center [747, 398] width 159 height 23
checkbox input "true"
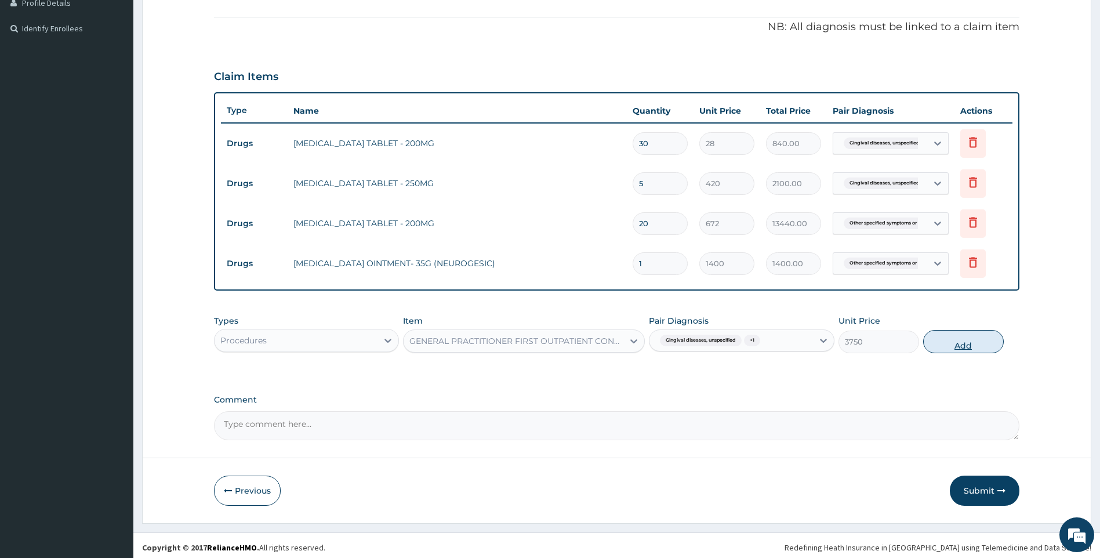
click at [965, 342] on button "Add" at bounding box center [963, 341] width 81 height 23
type input "0"
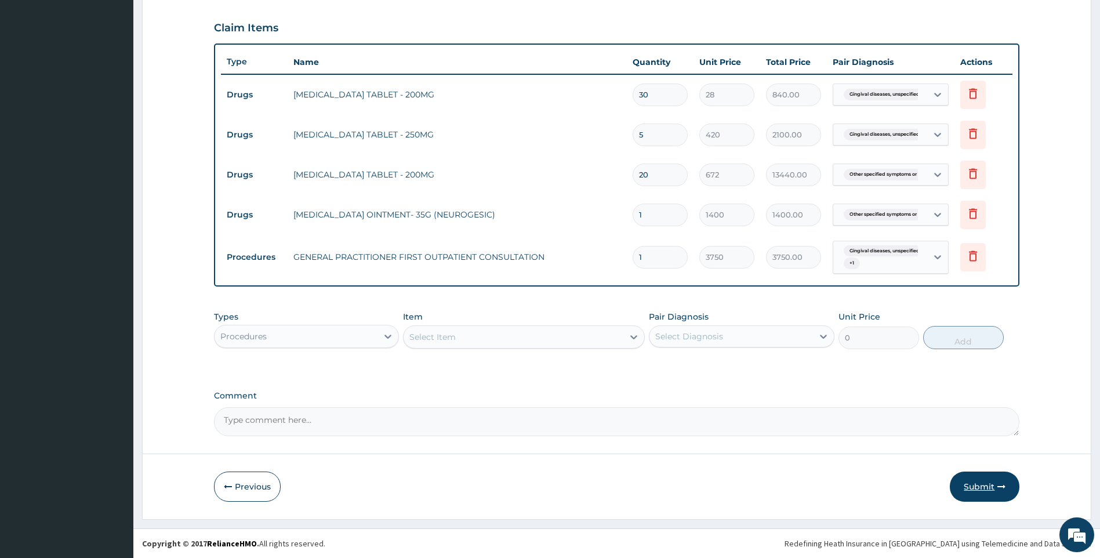
click at [985, 482] on button "Submit" at bounding box center [985, 486] width 70 height 30
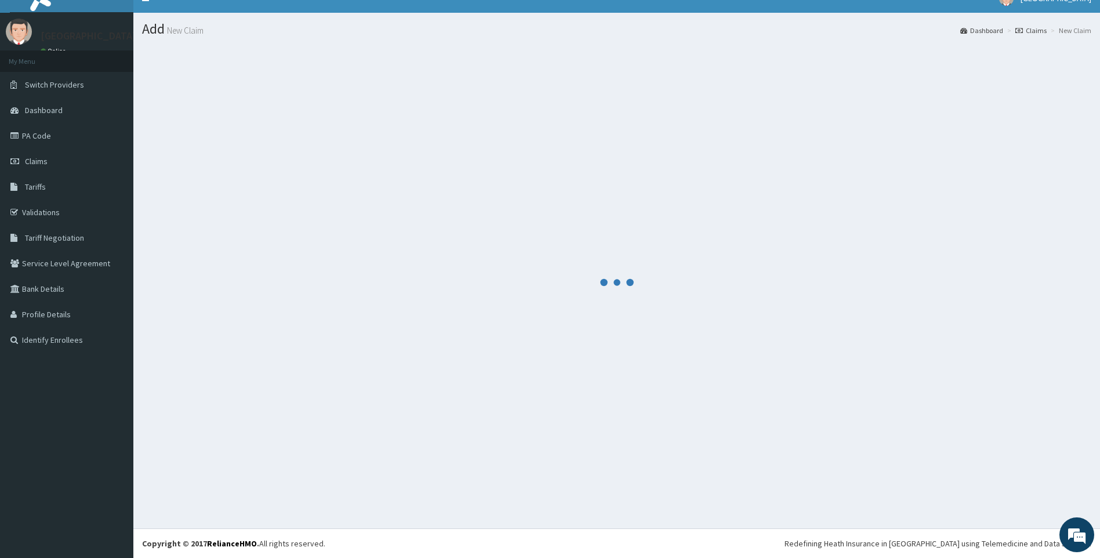
scroll to position [16, 0]
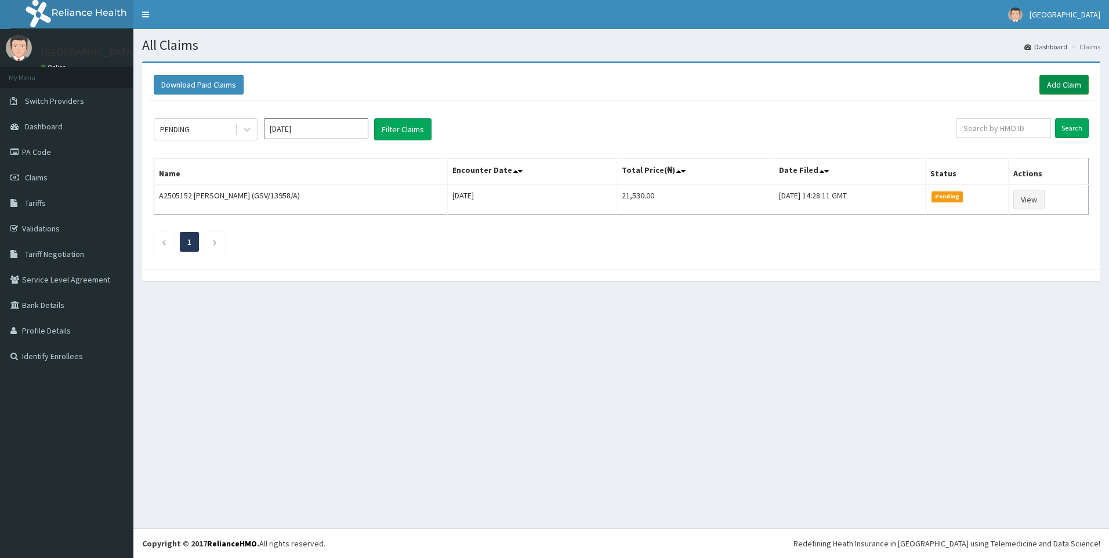
click at [1073, 85] on link "Add Claim" at bounding box center [1063, 85] width 49 height 20
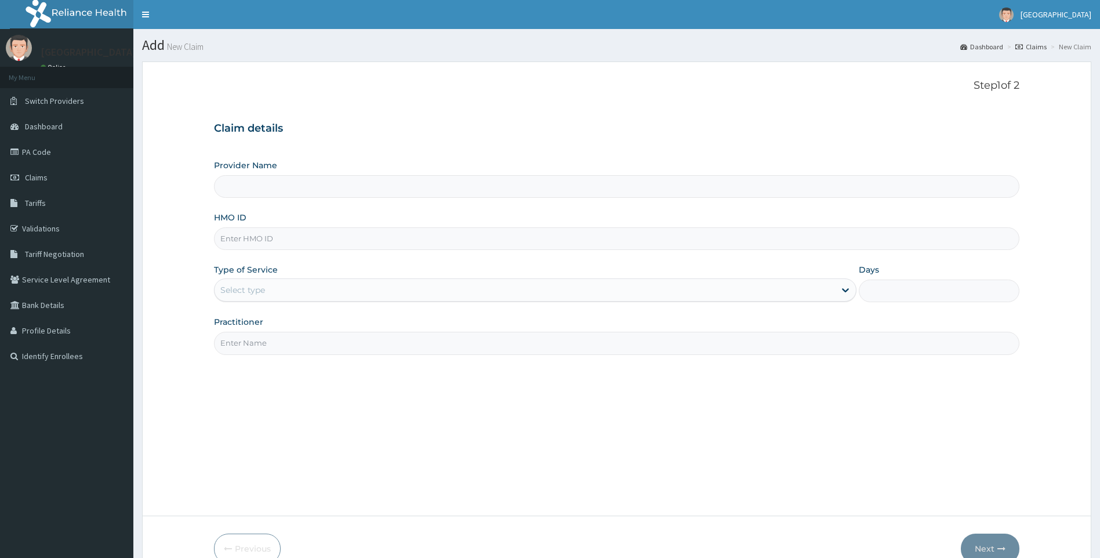
type input "[GEOGRAPHIC_DATA]"
paste input "WTC/10124/A"
type input "WTC/10124/A"
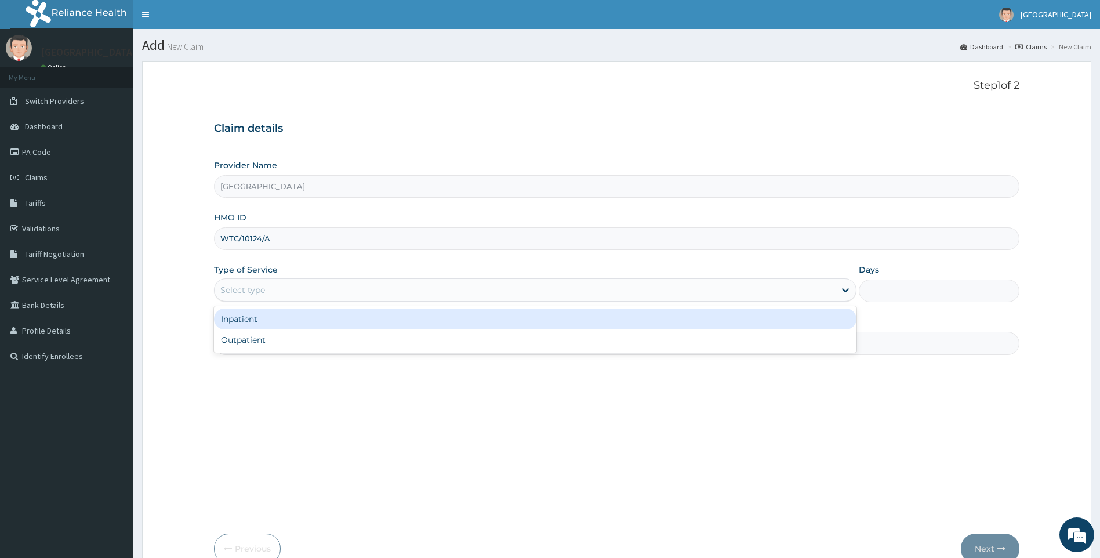
click at [323, 294] on div "Select type" at bounding box center [525, 290] width 621 height 19
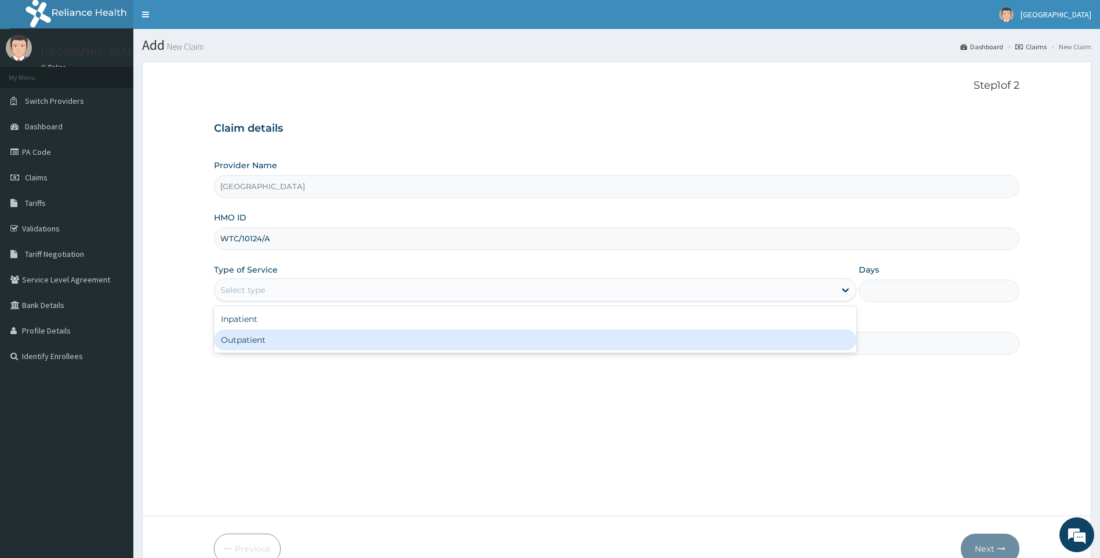
click at [267, 339] on div "Outpatient" at bounding box center [535, 339] width 643 height 21
type input "1"
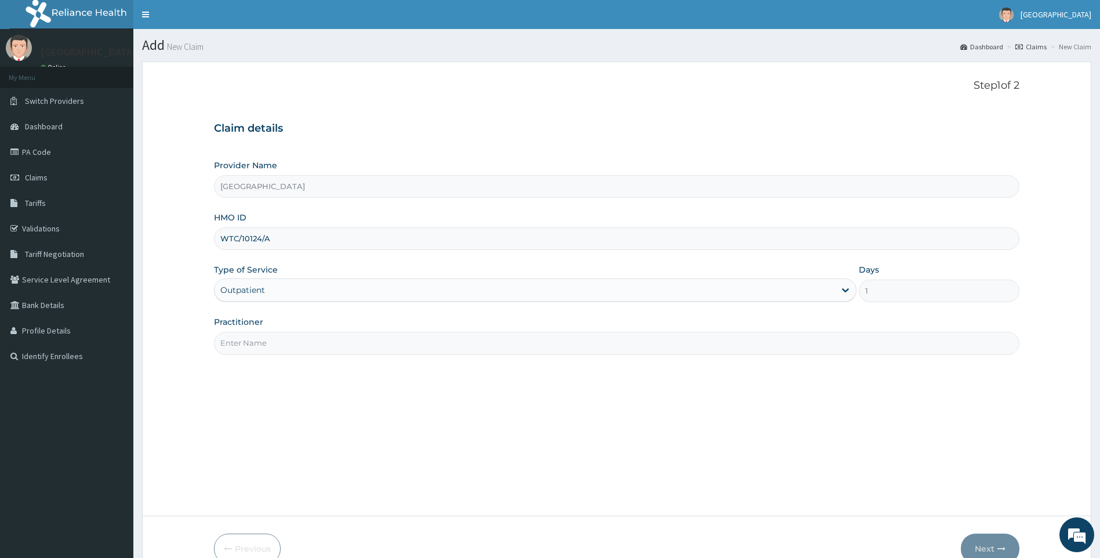
click at [297, 351] on input "Practitioner" at bounding box center [617, 343] width 806 height 23
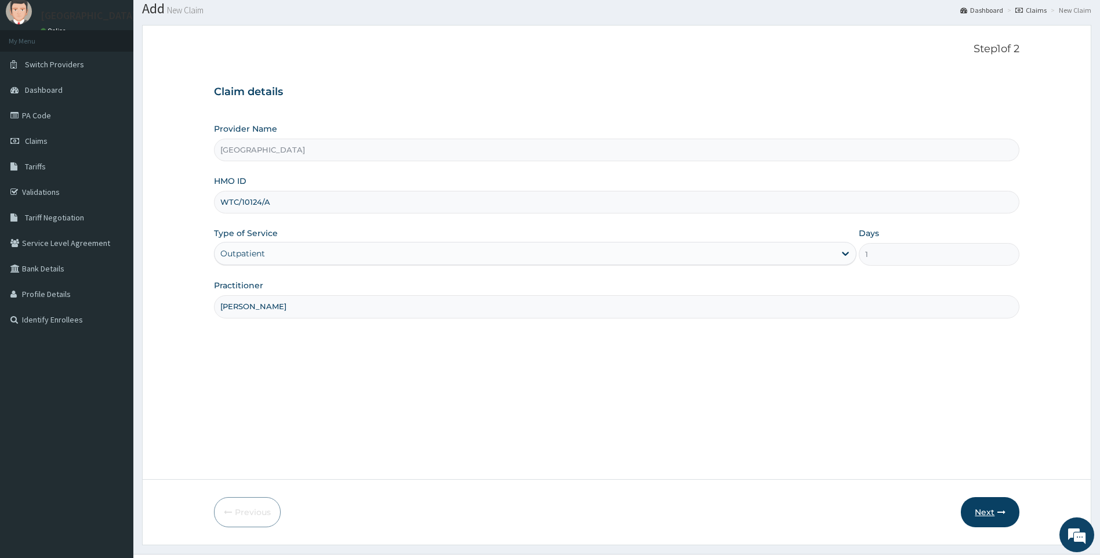
scroll to position [58, 0]
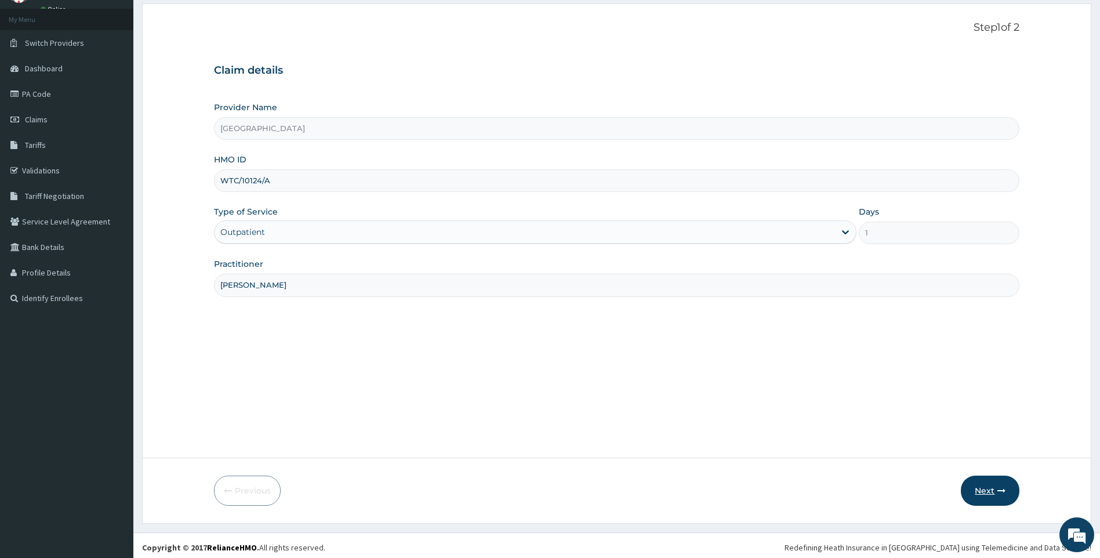
type input "[PERSON_NAME]"
click at [991, 490] on button "Next" at bounding box center [990, 490] width 59 height 30
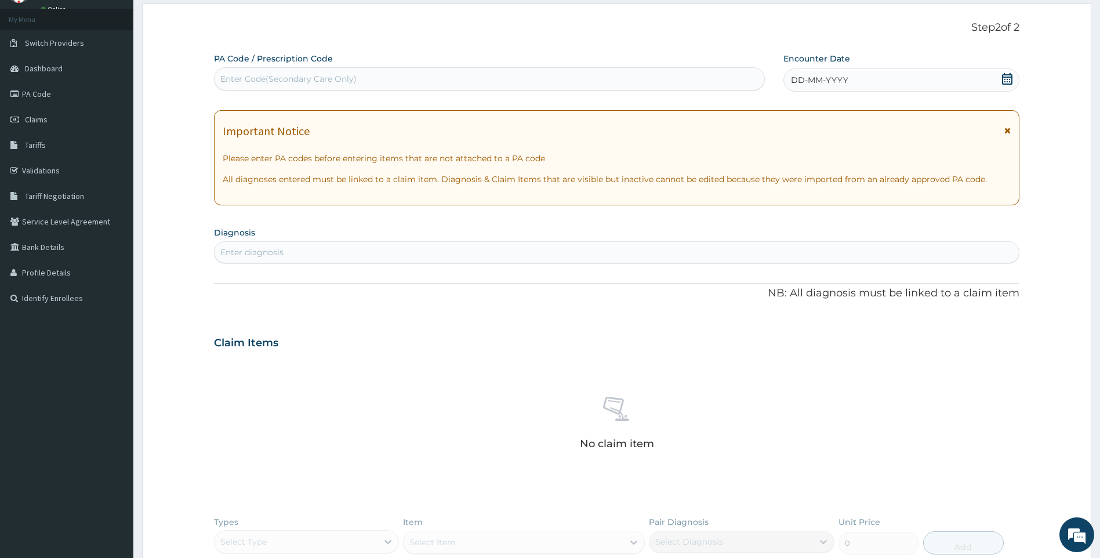
click at [1009, 79] on icon at bounding box center [1007, 79] width 12 height 12
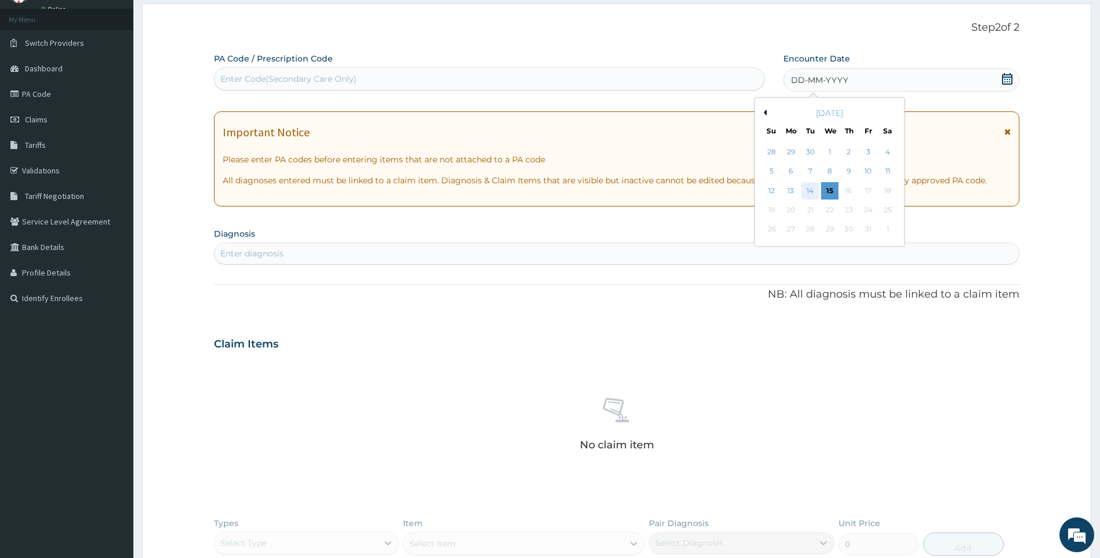
click at [811, 191] on div "14" at bounding box center [809, 190] width 17 height 17
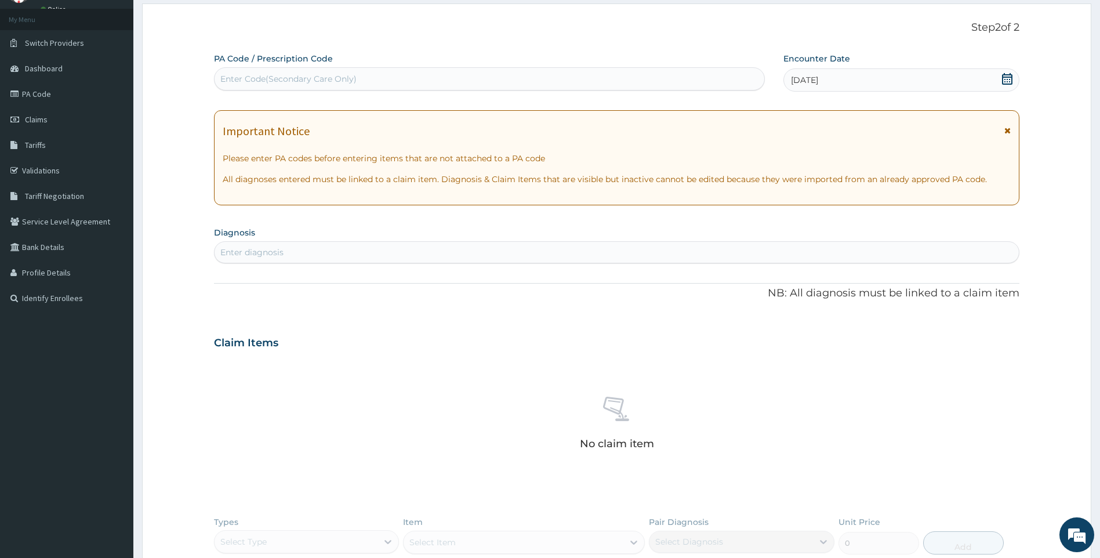
click at [484, 254] on div "Enter diagnosis" at bounding box center [617, 252] width 805 height 19
type input "[MEDICAL_DATA]"
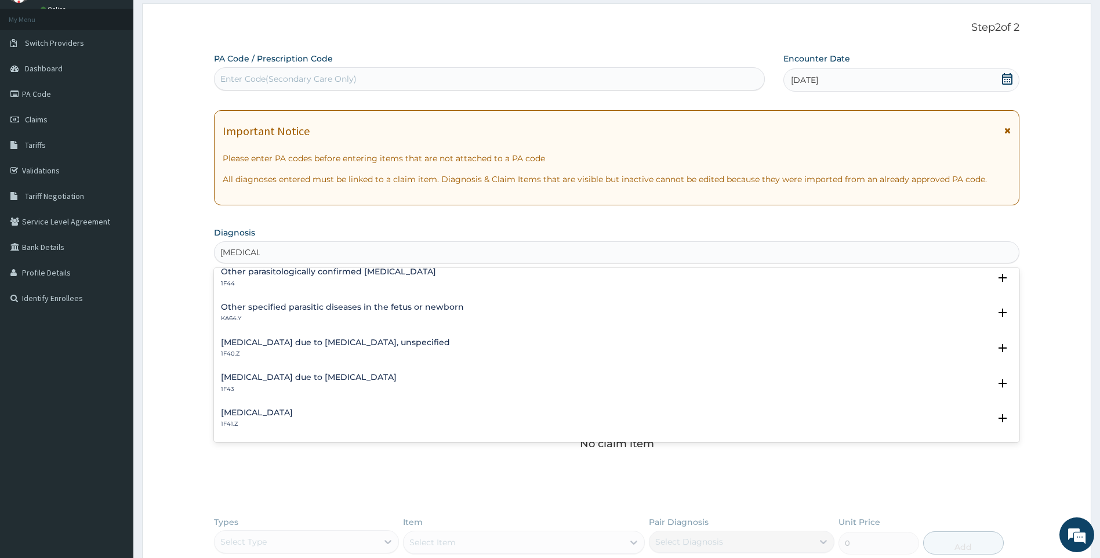
scroll to position [116, 0]
click at [330, 337] on h4 "[MEDICAL_DATA] due to [MEDICAL_DATA], unspecified" at bounding box center [335, 339] width 229 height 9
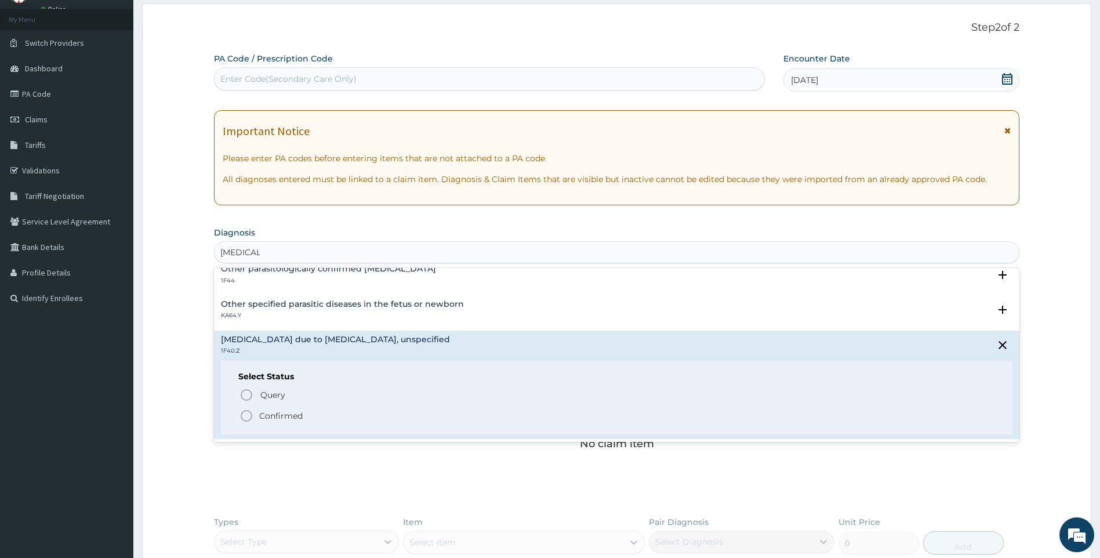
click at [288, 412] on p "Confirmed" at bounding box center [280, 416] width 43 height 12
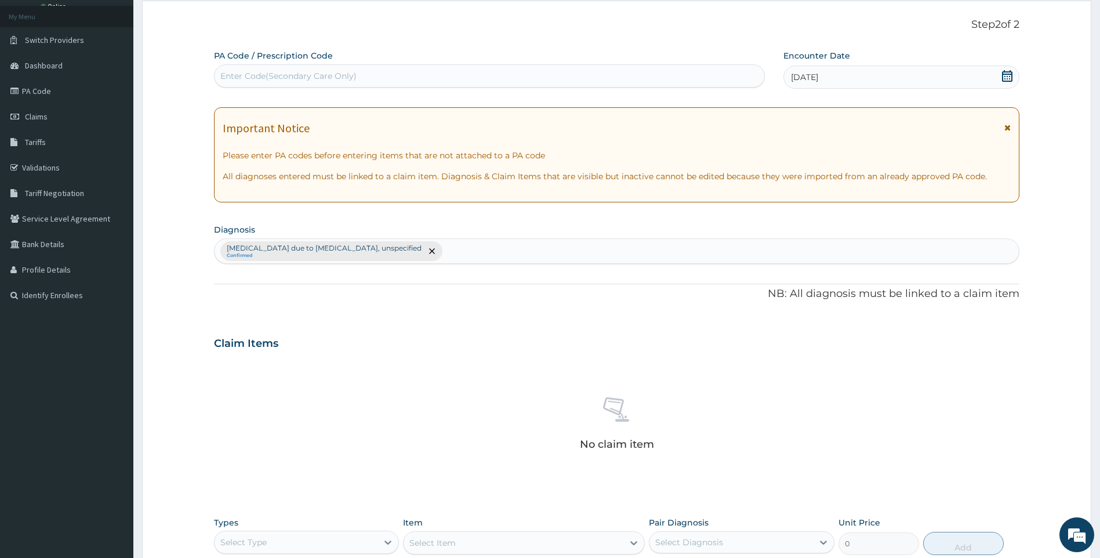
scroll to position [232, 0]
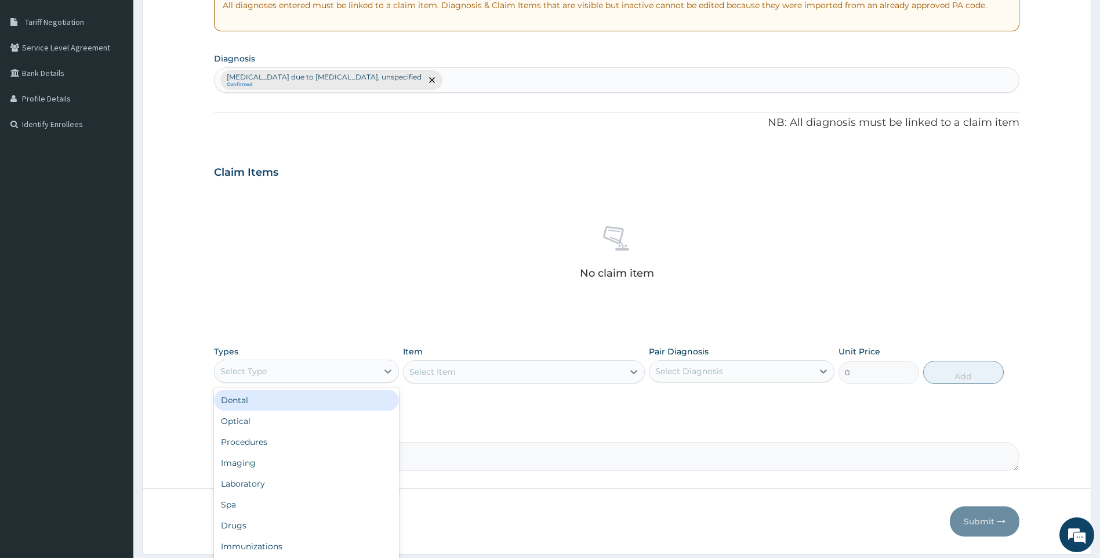
drag, startPoint x: 322, startPoint y: 371, endPoint x: 277, endPoint y: 428, distance: 72.3
click at [322, 379] on div "Select Type" at bounding box center [297, 371] width 164 height 19
click at [257, 523] on div "Drugs" at bounding box center [307, 525] width 186 height 21
click at [480, 373] on div "Select Item" at bounding box center [524, 371] width 242 height 23
click at [495, 379] on div "Select Item" at bounding box center [524, 371] width 242 height 23
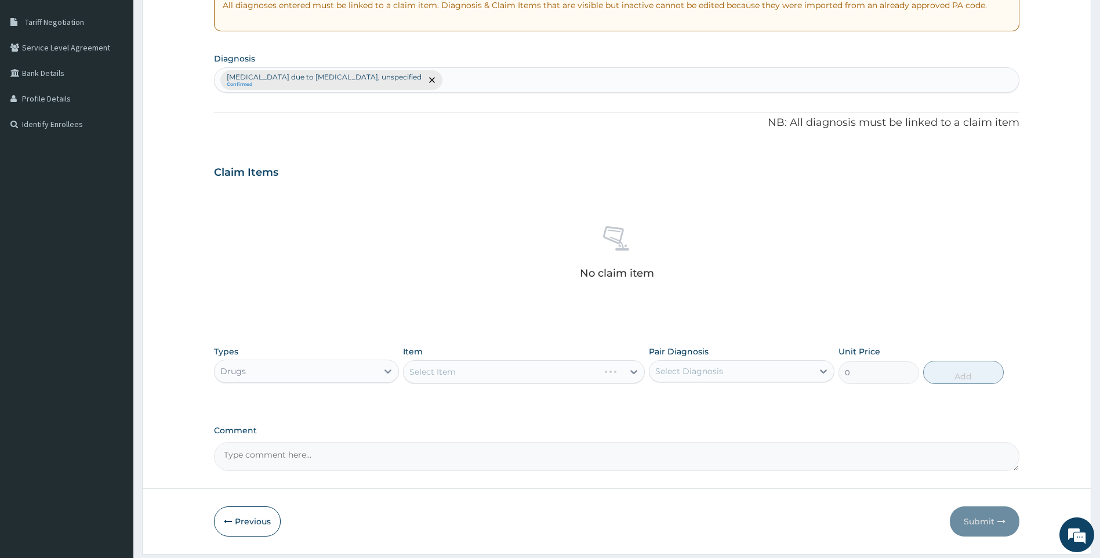
click at [492, 373] on div "Select Item" at bounding box center [524, 371] width 242 height 23
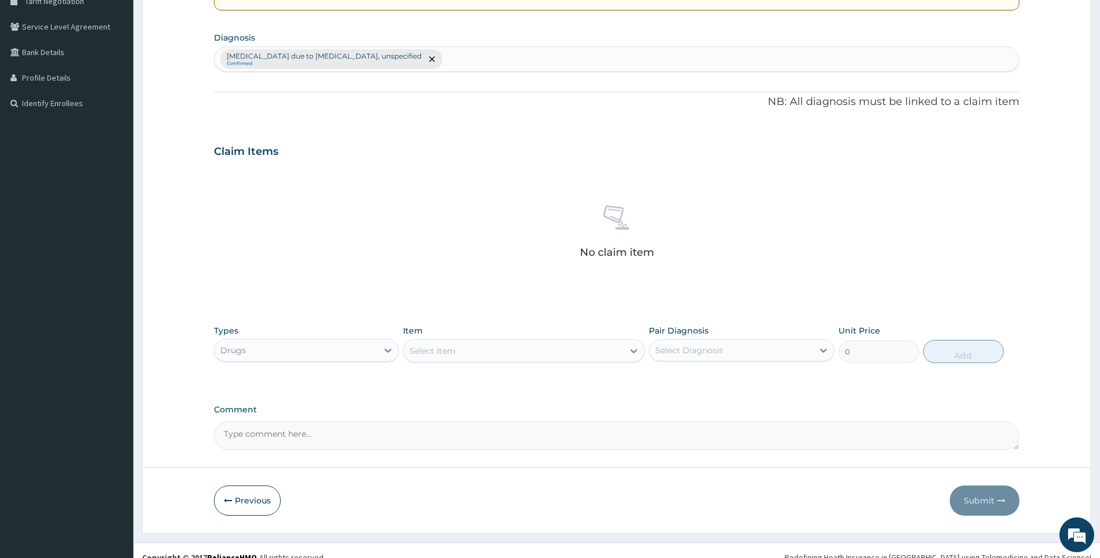
scroll to position [267, 0]
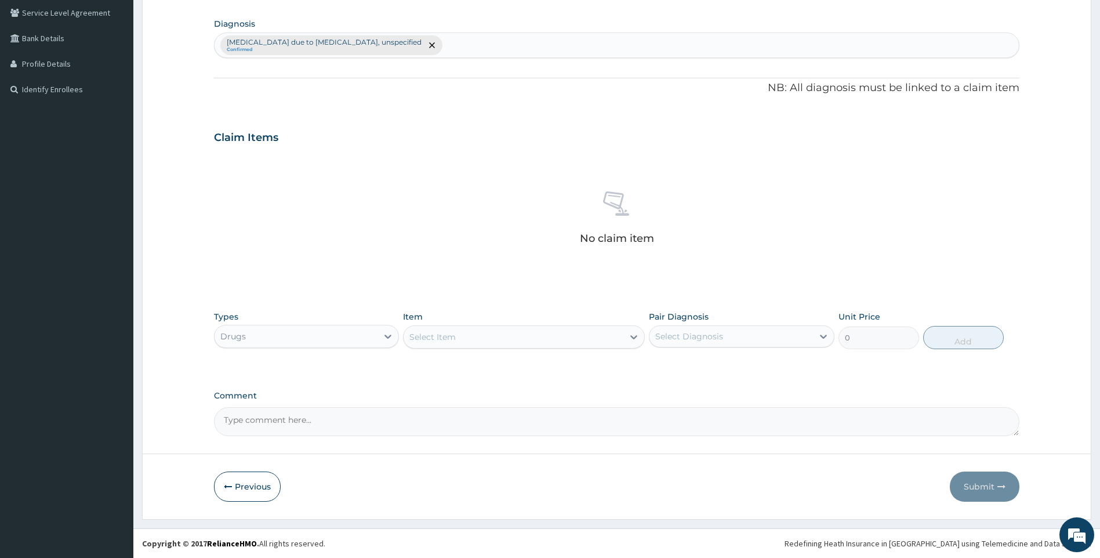
click at [497, 335] on div "Select Item" at bounding box center [514, 337] width 220 height 19
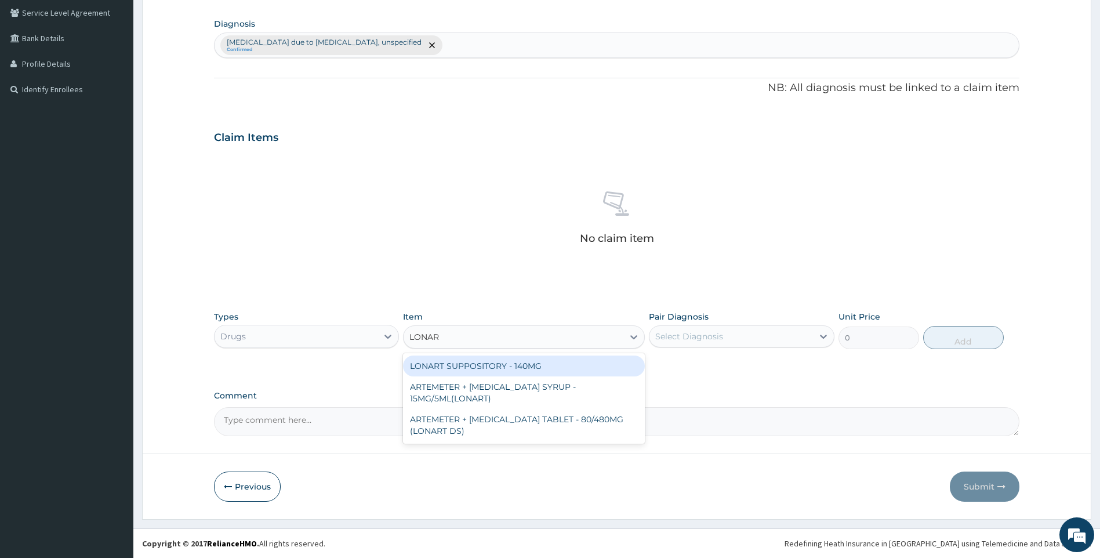
type input "LONART"
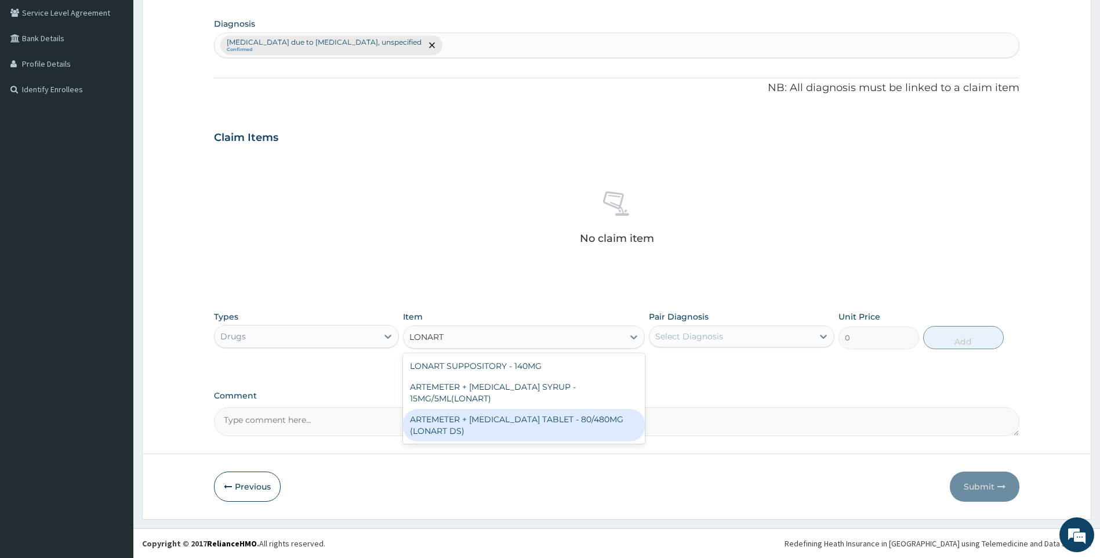
drag, startPoint x: 495, startPoint y: 435, endPoint x: 609, endPoint y: 406, distance: 118.0
click at [495, 435] on div "ARTEMETER + [MEDICAL_DATA] TABLET - 80/480MG (LONART DS)" at bounding box center [524, 425] width 242 height 32
type input "588"
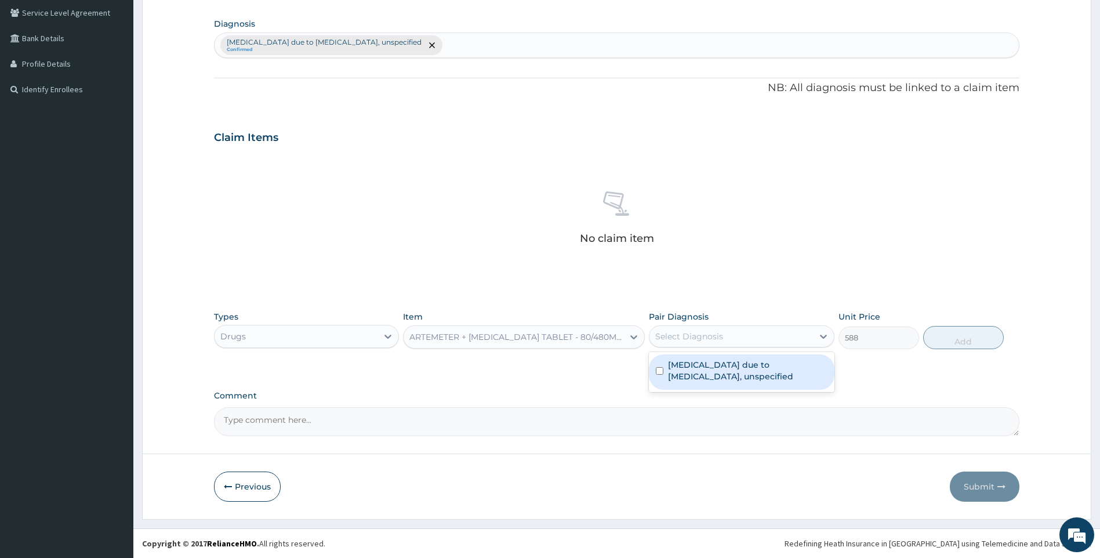
click at [706, 344] on div "Select Diagnosis" at bounding box center [731, 336] width 164 height 19
click at [693, 372] on label "[MEDICAL_DATA] due to [MEDICAL_DATA], unspecified" at bounding box center [747, 370] width 159 height 23
checkbox input "true"
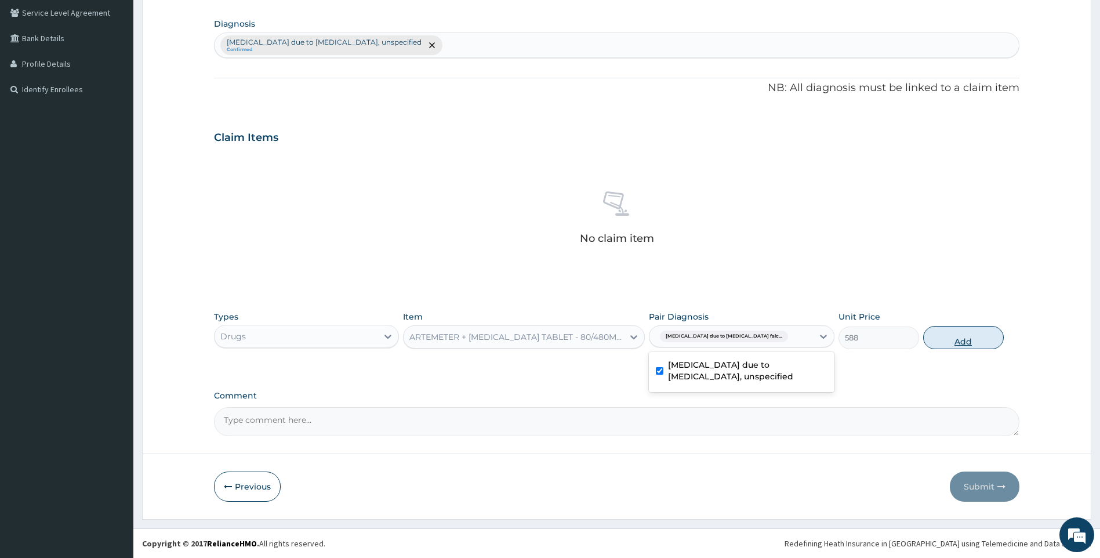
click at [963, 332] on button "Add" at bounding box center [963, 337] width 81 height 23
type input "0"
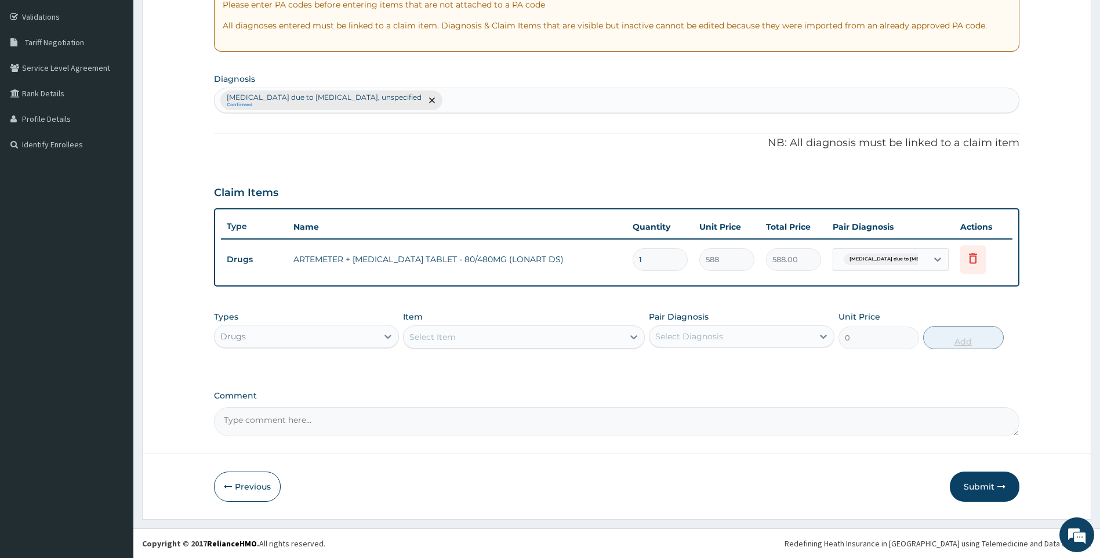
scroll to position [212, 0]
click at [460, 337] on div "Select Item" at bounding box center [514, 337] width 220 height 19
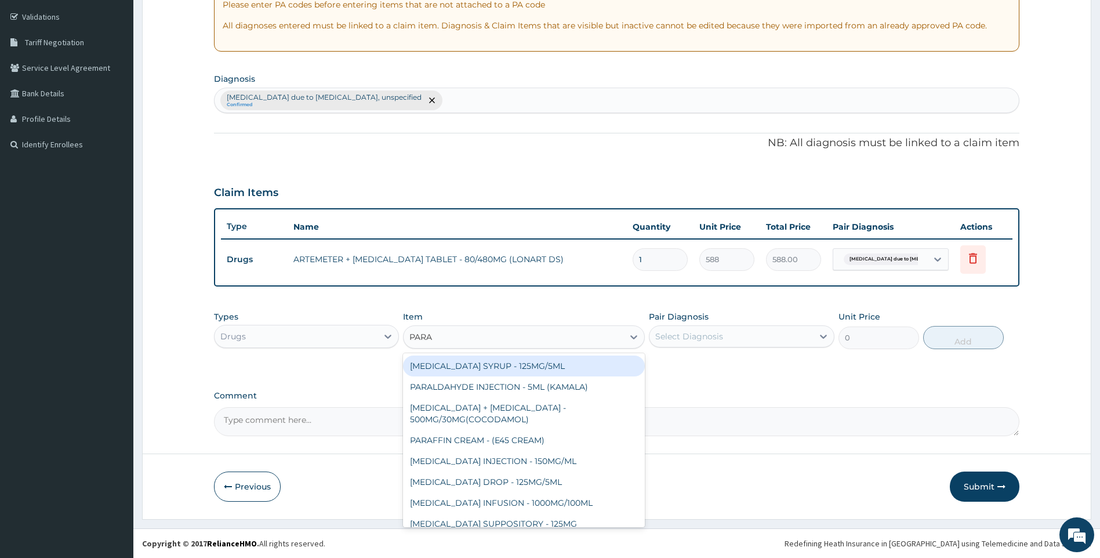
type input "PARAC"
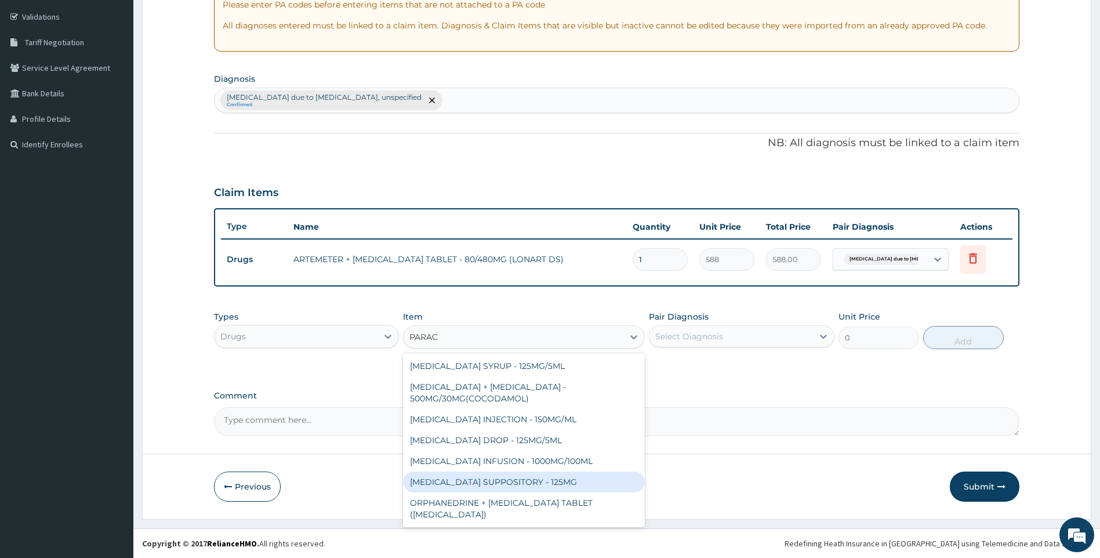
scroll to position [42, 0]
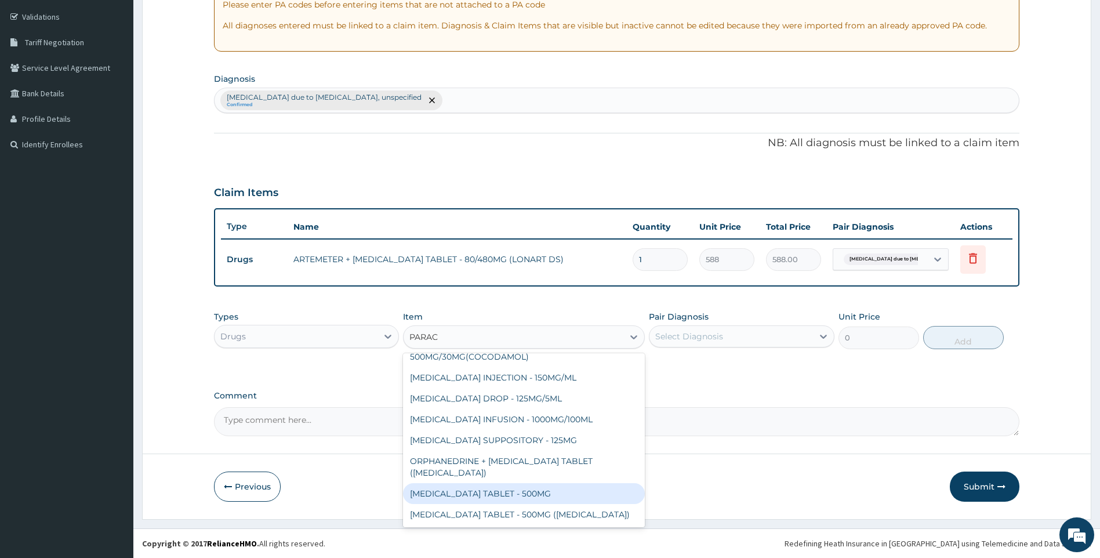
drag, startPoint x: 544, startPoint y: 490, endPoint x: 684, endPoint y: 298, distance: 237.1
click at [546, 489] on div "[MEDICAL_DATA] TABLET - 500MG" at bounding box center [524, 493] width 242 height 21
type input "33.599999999999994"
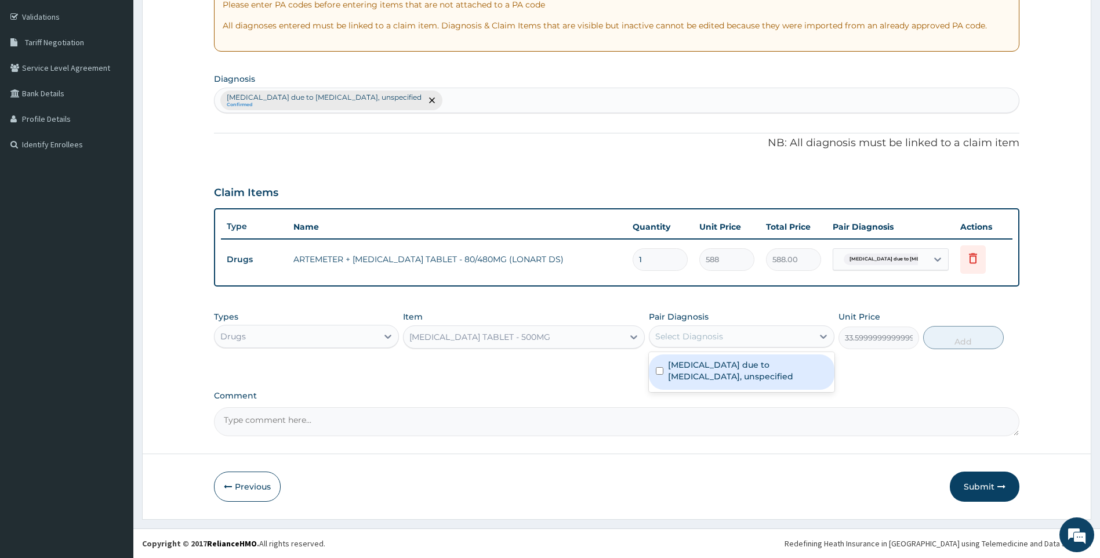
drag, startPoint x: 710, startPoint y: 335, endPoint x: 708, endPoint y: 360, distance: 25.6
click at [710, 337] on div "Select Diagnosis" at bounding box center [689, 336] width 68 height 12
click at [707, 365] on label "[MEDICAL_DATA] due to [MEDICAL_DATA], unspecified" at bounding box center [747, 370] width 159 height 23
checkbox input "true"
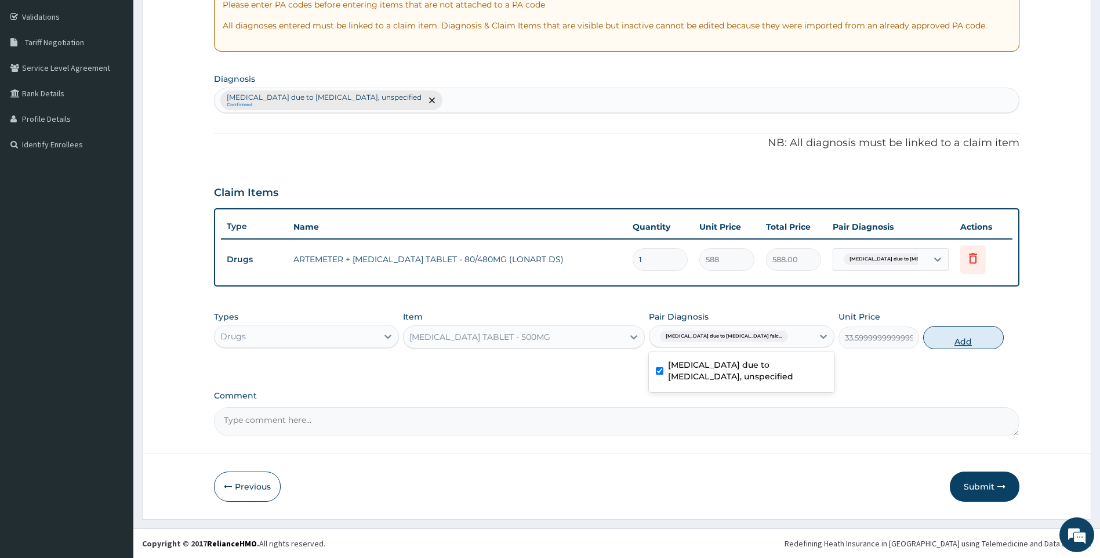
click at [937, 340] on button "Add" at bounding box center [963, 337] width 81 height 23
type input "0"
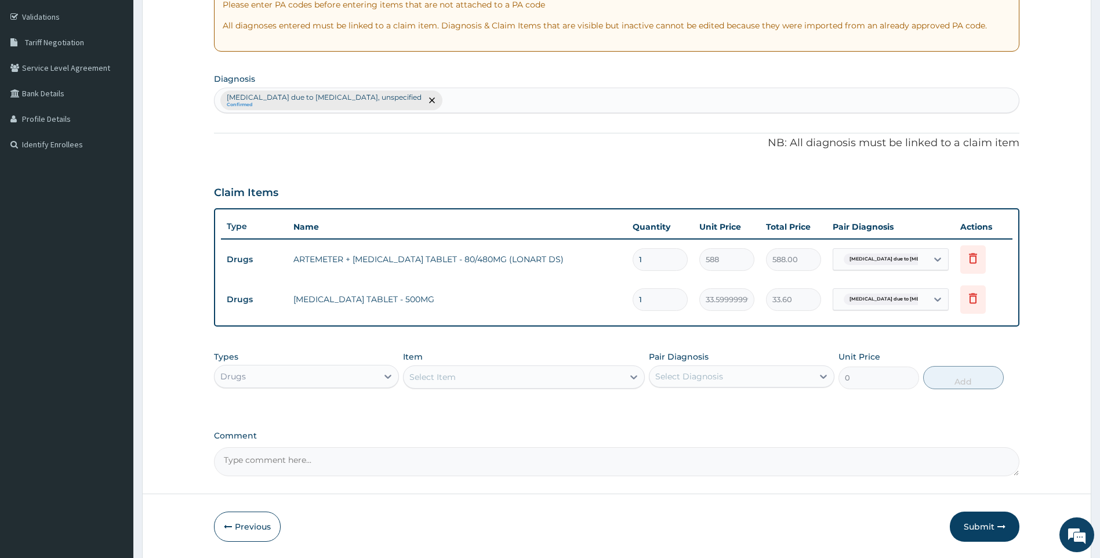
click at [496, 375] on div "Select Item" at bounding box center [514, 377] width 220 height 19
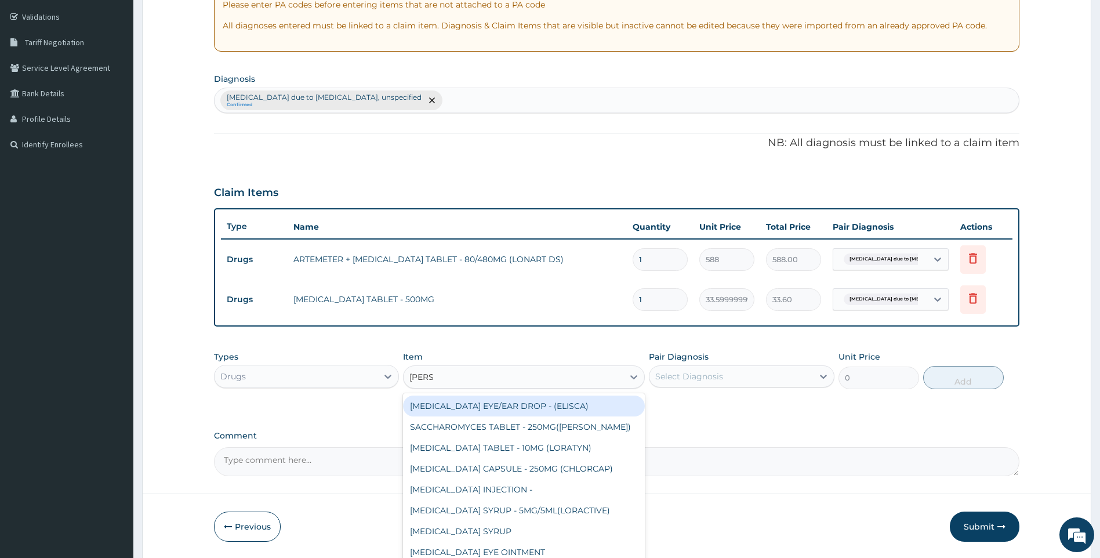
type input "LORAT"
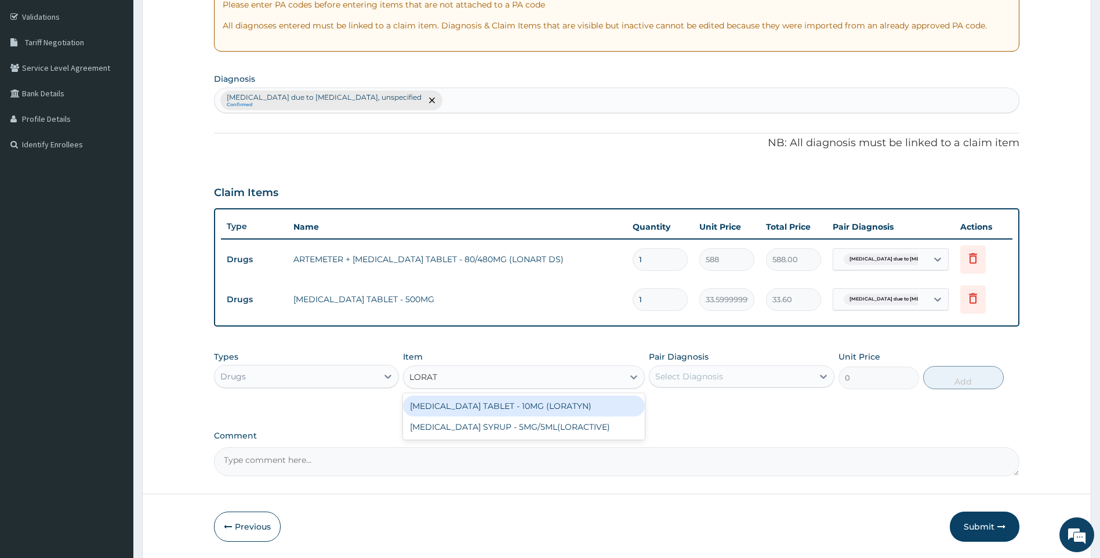
drag, startPoint x: 576, startPoint y: 409, endPoint x: 624, endPoint y: 395, distance: 50.1
click at [577, 409] on div "[MEDICAL_DATA] TABLET - 10MG (LORATYN)" at bounding box center [524, 405] width 242 height 21
type input "98"
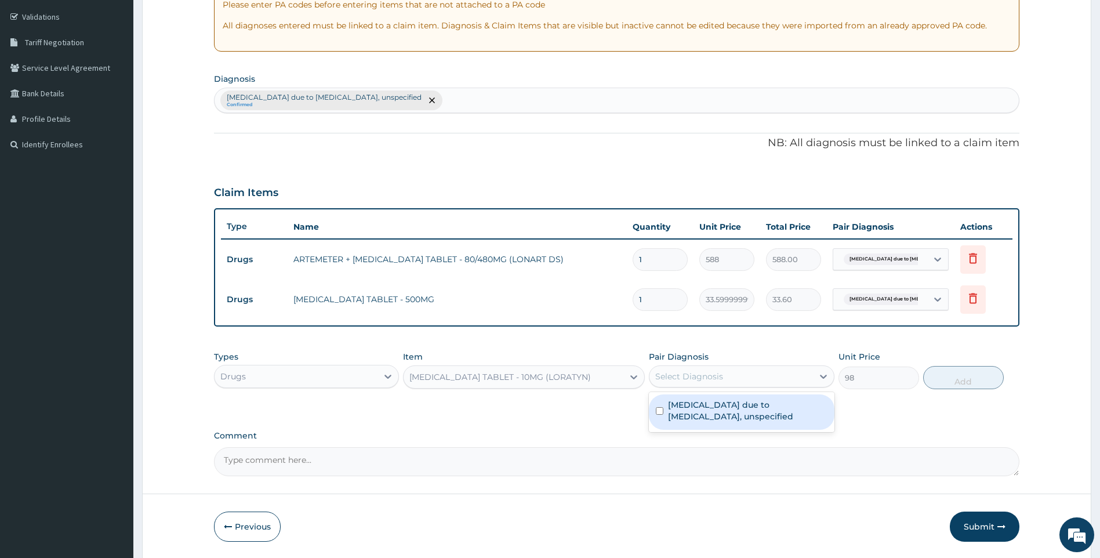
drag, startPoint x: 683, startPoint y: 382, endPoint x: 715, endPoint y: 401, distance: 37.5
click at [686, 382] on div "Select Diagnosis" at bounding box center [731, 376] width 164 height 19
click at [498, 102] on div "Malaria due to Plasmodium falciparum, unspecified Confirmed" at bounding box center [617, 100] width 805 height 24
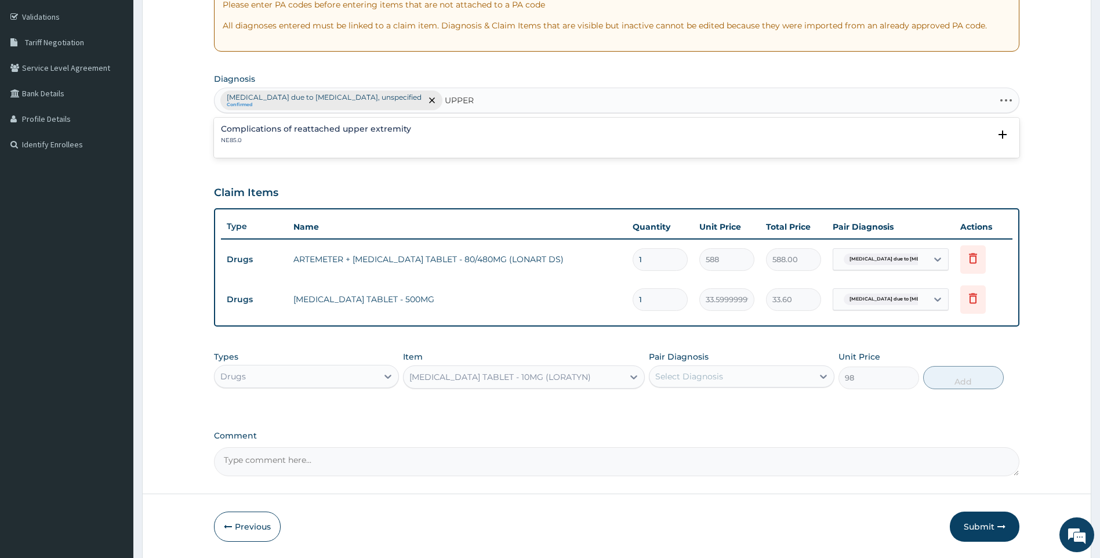
type input "UPPER"
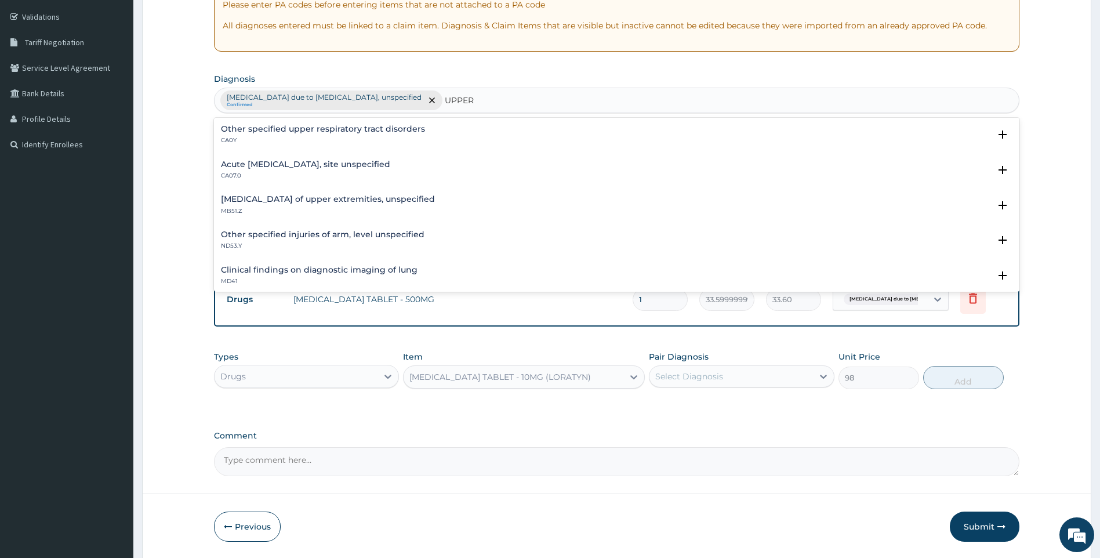
drag, startPoint x: 387, startPoint y: 162, endPoint x: 387, endPoint y: 168, distance: 6.4
click at [387, 168] on h4 "Acute upper respiratory infection, site unspecified" at bounding box center [305, 164] width 169 height 9
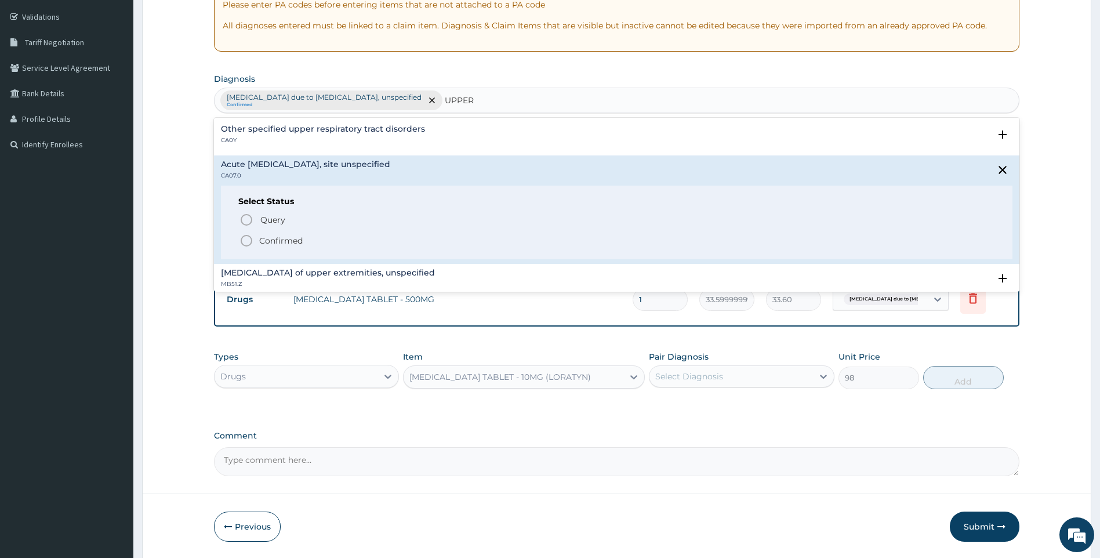
click at [290, 240] on p "Confirmed" at bounding box center [280, 241] width 43 height 12
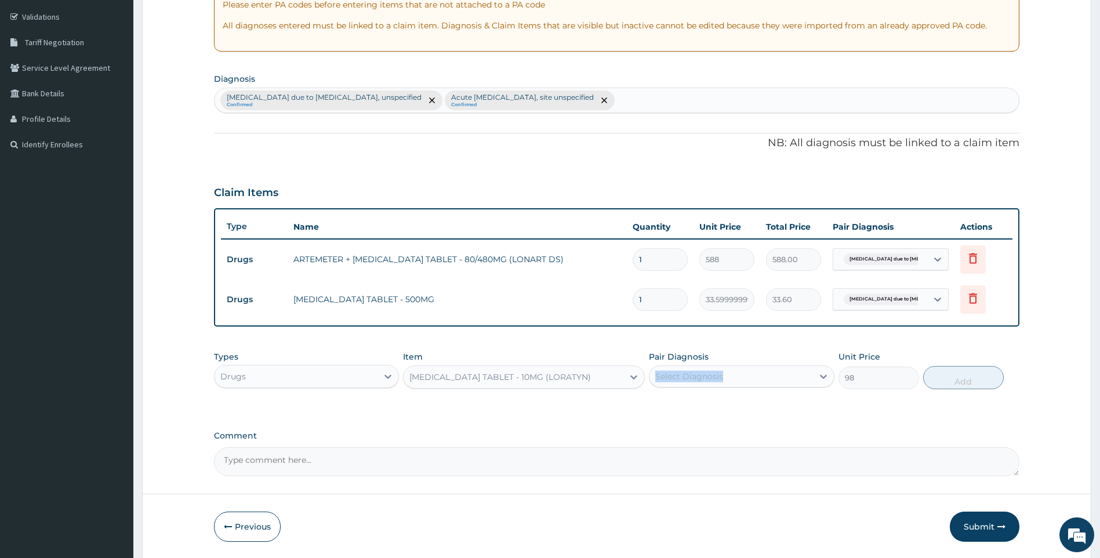
drag, startPoint x: 738, startPoint y: 364, endPoint x: 733, endPoint y: 385, distance: 21.4
click at [735, 382] on div "Pair Diagnosis Select Diagnosis" at bounding box center [742, 370] width 186 height 38
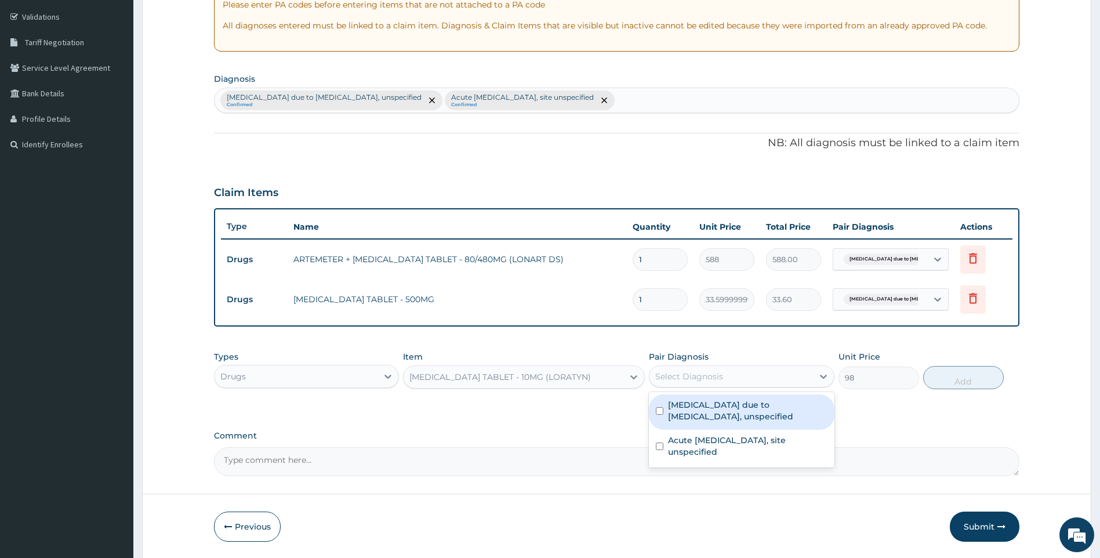
click at [735, 384] on div "Select Diagnosis" at bounding box center [731, 376] width 164 height 19
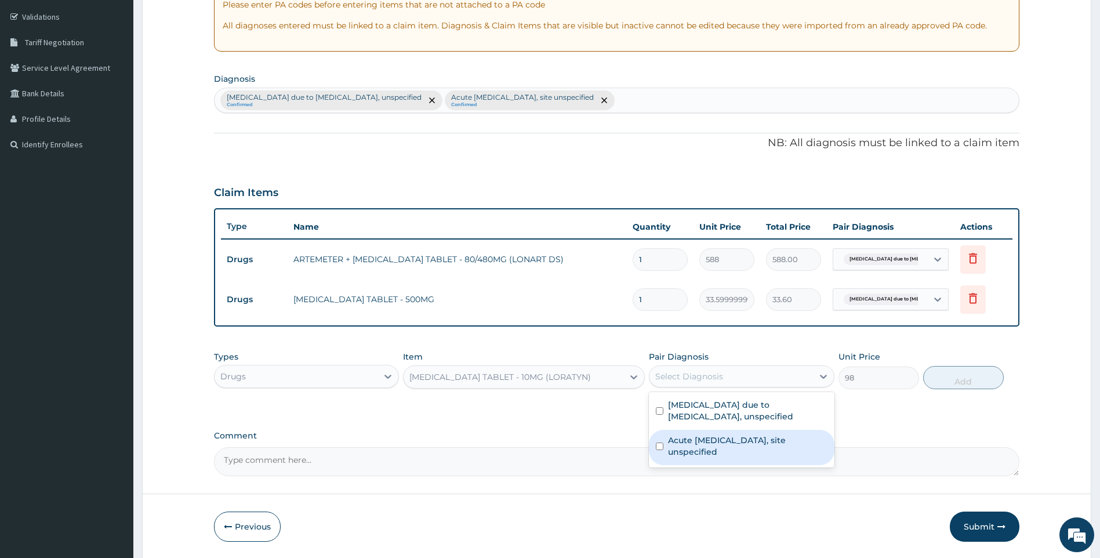
drag, startPoint x: 737, startPoint y: 449, endPoint x: 783, endPoint y: 443, distance: 46.2
click at [748, 449] on label "Acute upper respiratory infection, site unspecified" at bounding box center [747, 445] width 159 height 23
checkbox input "true"
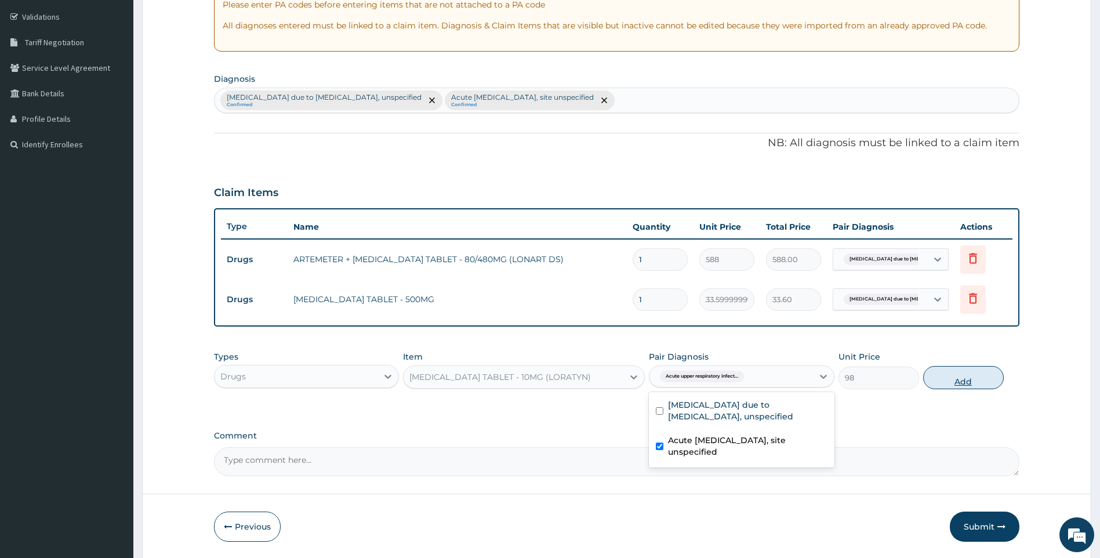
click at [952, 388] on button "Add" at bounding box center [963, 377] width 81 height 23
type input "0"
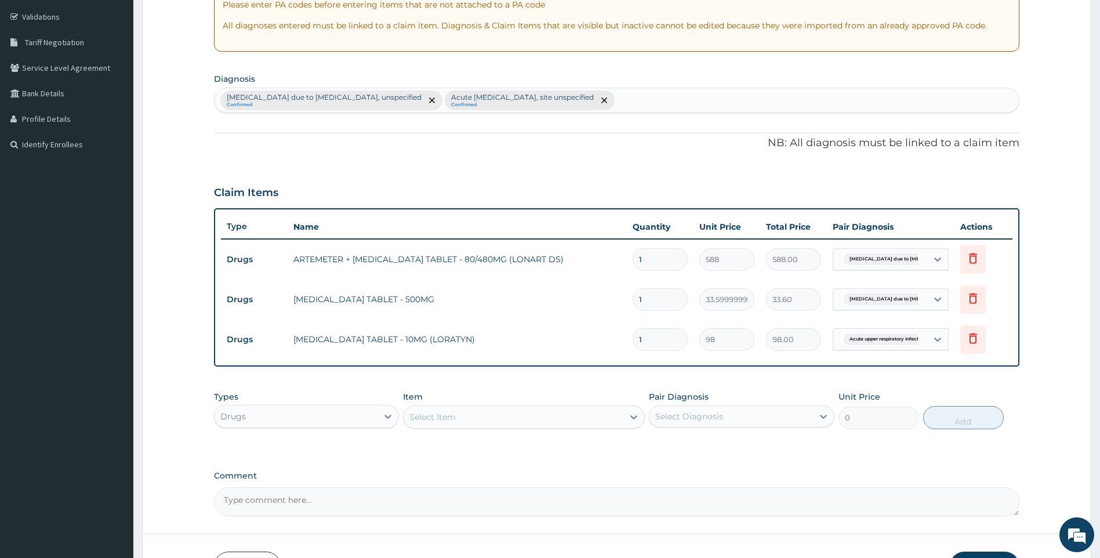
click at [462, 420] on div "Select Item" at bounding box center [514, 417] width 220 height 19
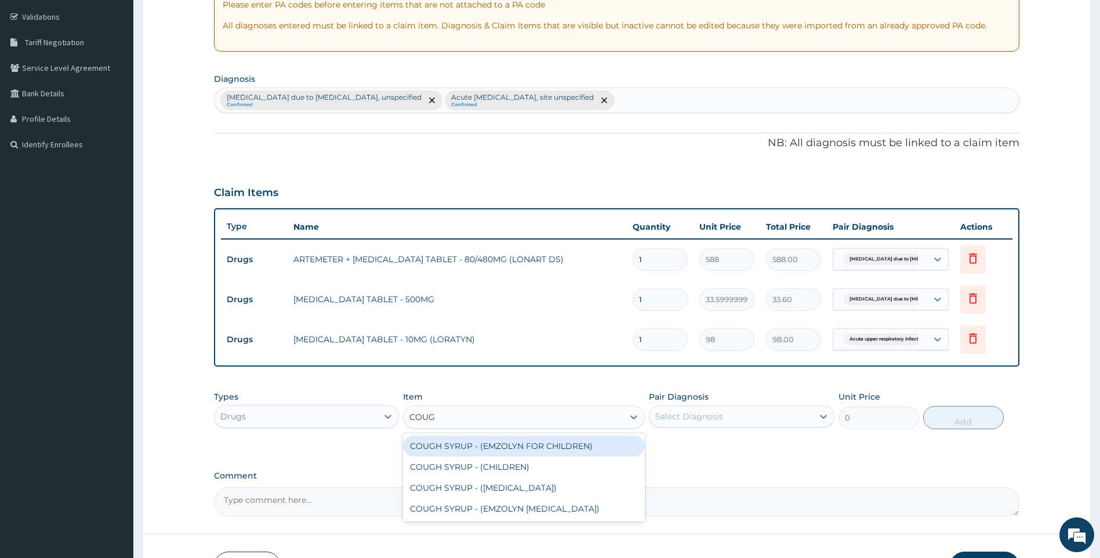
type input "COUGH"
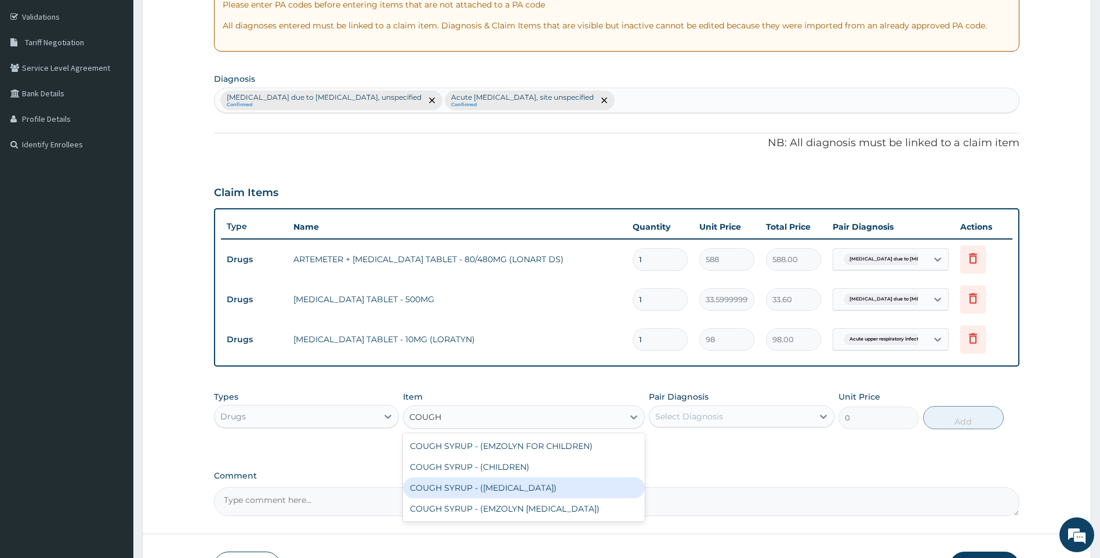
drag, startPoint x: 481, startPoint y: 489, endPoint x: 811, endPoint y: 427, distance: 335.1
click at [490, 490] on div "COUGH SYRUP - (EXPECTORANT)" at bounding box center [524, 487] width 242 height 21
type input "1120"
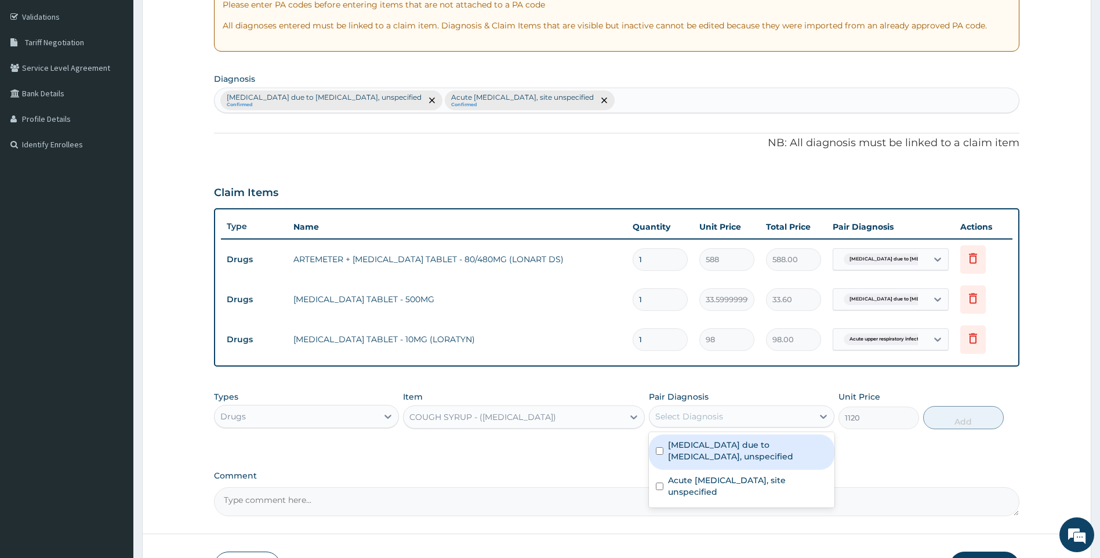
drag, startPoint x: 784, startPoint y: 419, endPoint x: 760, endPoint y: 450, distance: 39.2
click at [783, 420] on div "Select Diagnosis" at bounding box center [731, 416] width 164 height 19
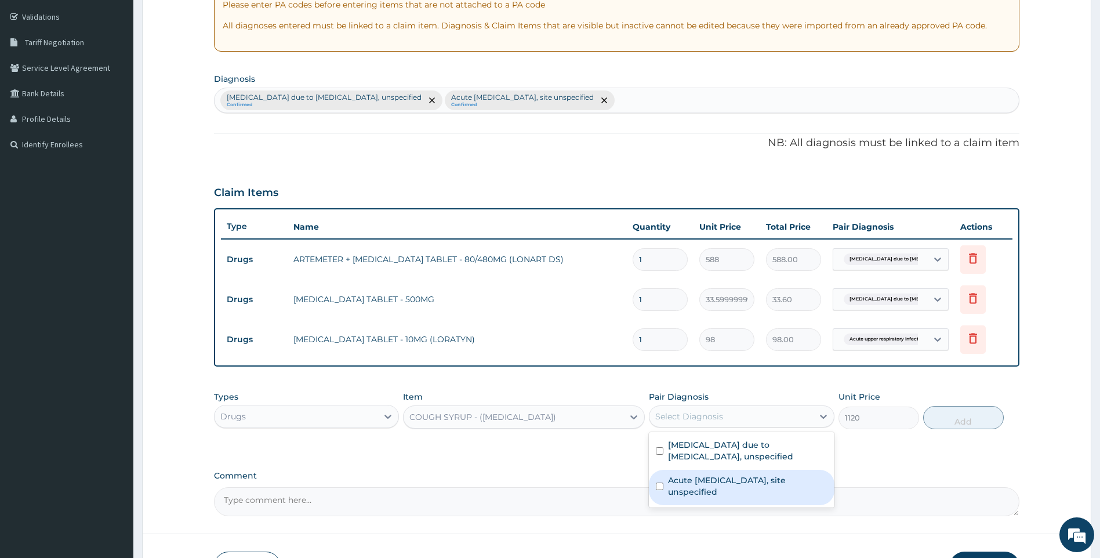
click at [736, 483] on label "Acute upper respiratory infection, site unspecified" at bounding box center [747, 485] width 159 height 23
checkbox input "true"
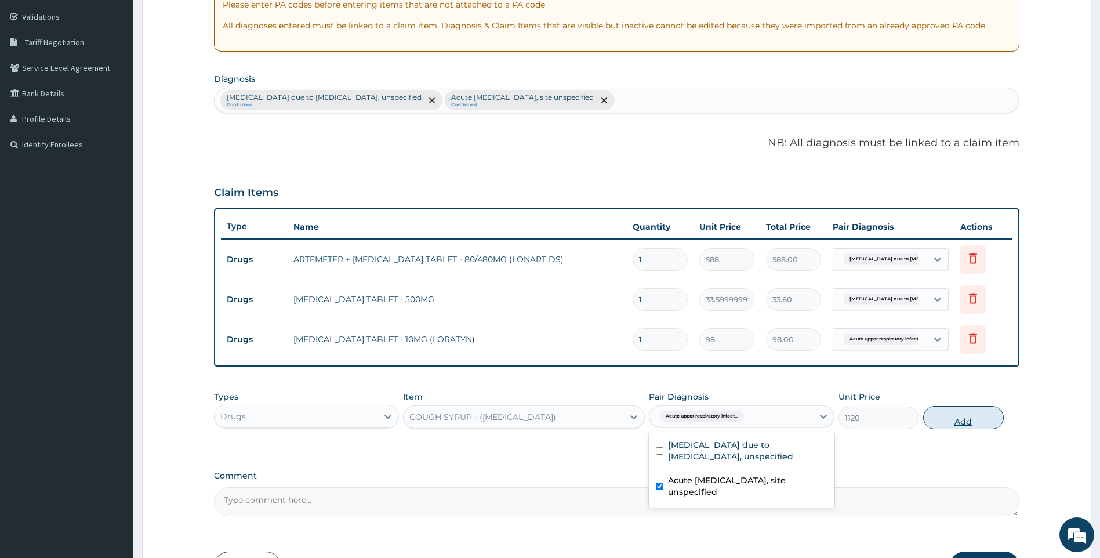
click at [973, 419] on button "Add" at bounding box center [963, 417] width 81 height 23
type input "0"
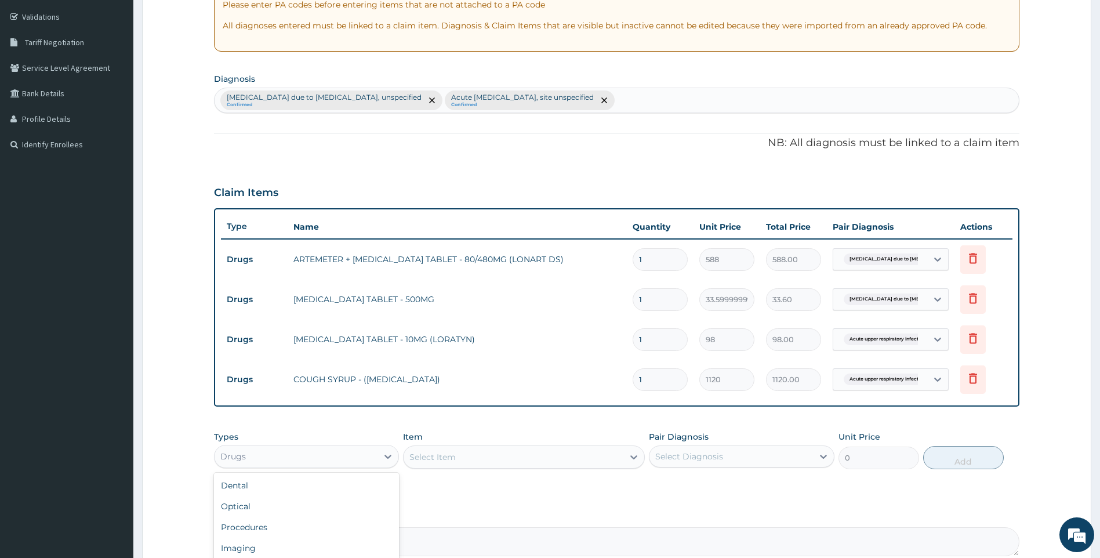
click at [344, 452] on div "Drugs" at bounding box center [297, 456] width 164 height 19
click at [260, 527] on div "Procedures" at bounding box center [307, 527] width 186 height 21
click at [311, 454] on div "Procedures" at bounding box center [297, 456] width 164 height 19
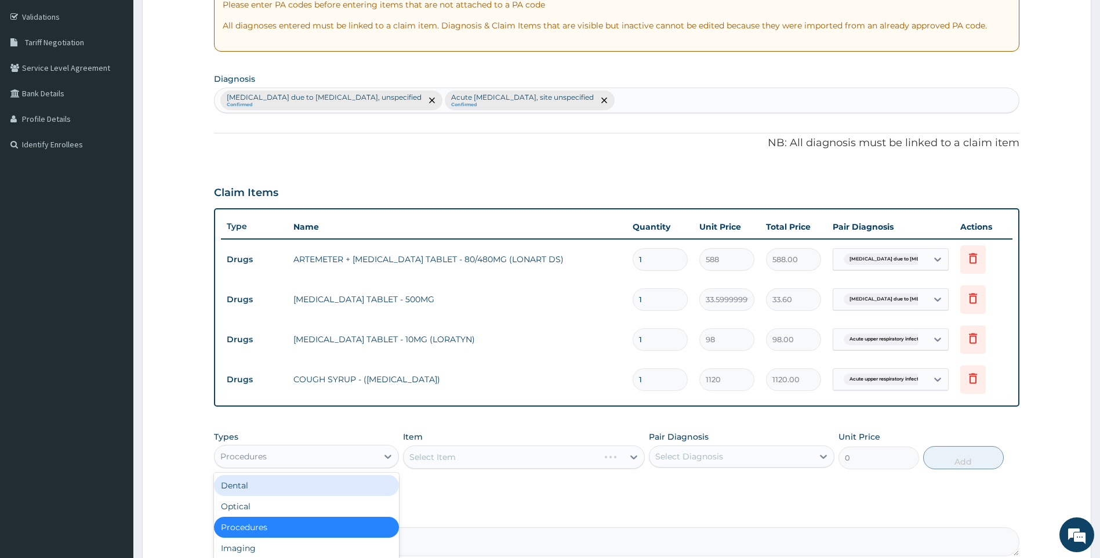
click at [536, 446] on div "Item Select Item" at bounding box center [524, 450] width 242 height 38
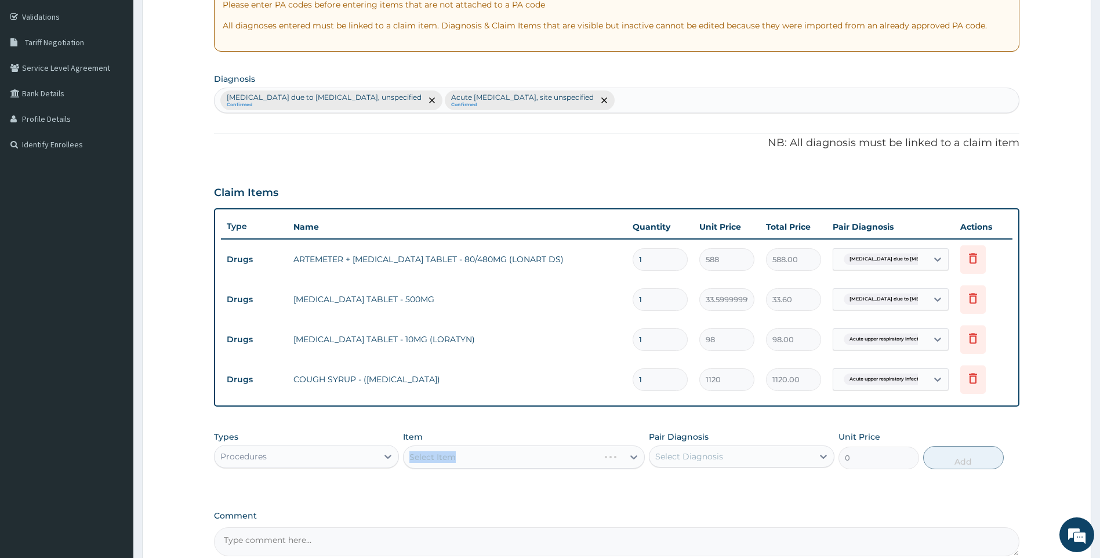
drag, startPoint x: 535, startPoint y: 446, endPoint x: 528, endPoint y: 452, distance: 9.5
click at [528, 452] on div "Select Item" at bounding box center [524, 456] width 242 height 23
click at [336, 459] on div "Procedures" at bounding box center [297, 456] width 164 height 19
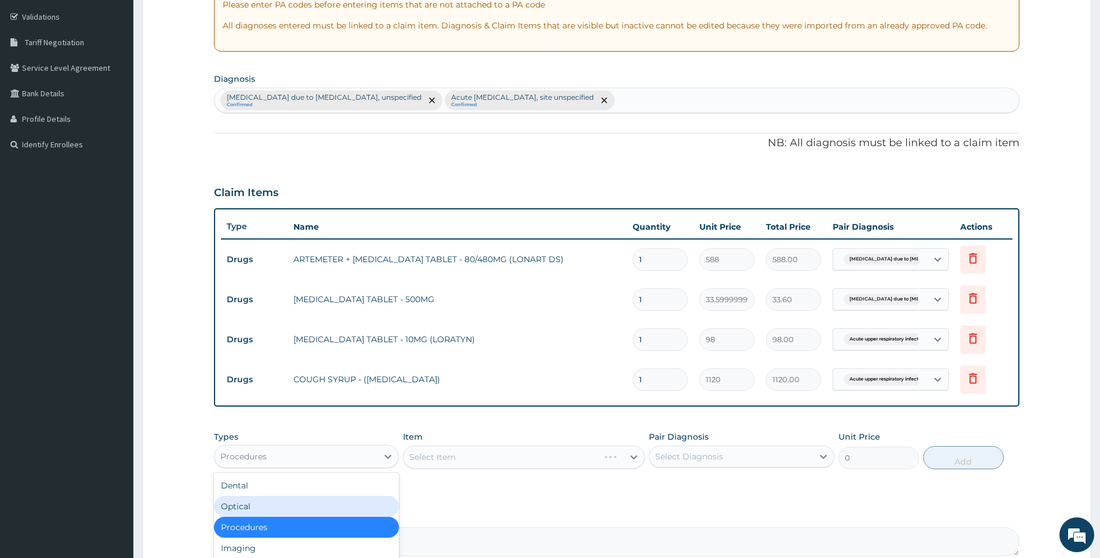
scroll to position [39, 0]
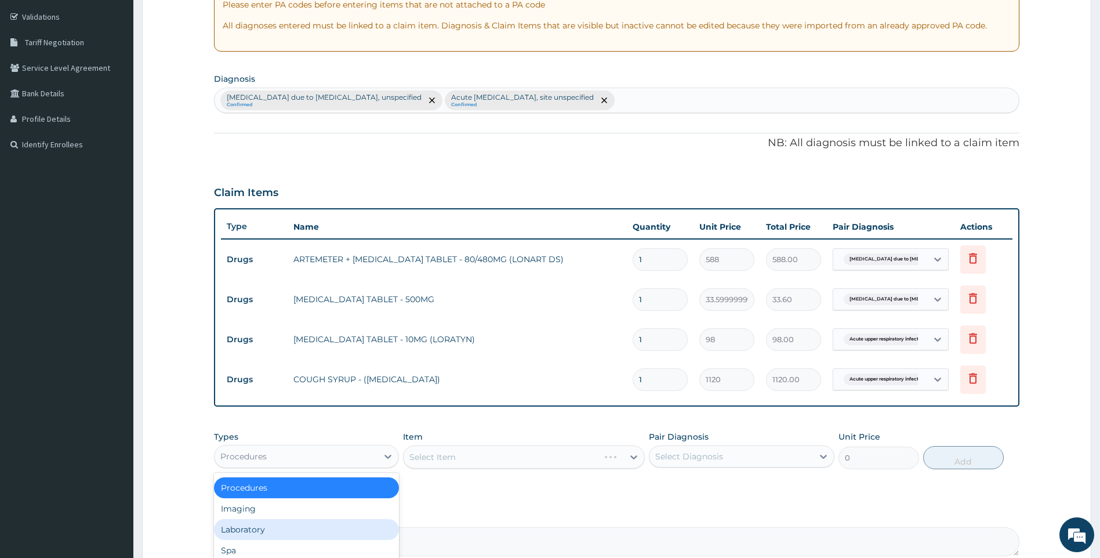
click at [287, 524] on div "Laboratory" at bounding box center [307, 529] width 186 height 21
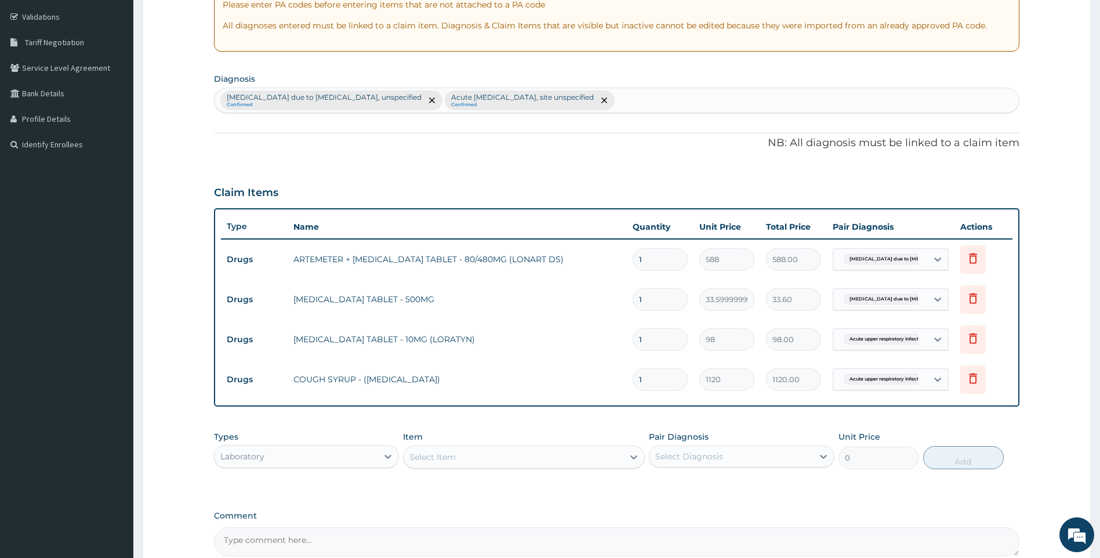
click at [589, 225] on table "Type Name Quantity Unit Price Total Price Pair Diagnosis Actions Drugs ARTEMETE…" at bounding box center [617, 307] width 792 height 184
type input "6"
type input "3528.00"
type input "6"
click at [656, 301] on input "1" at bounding box center [660, 299] width 55 height 23
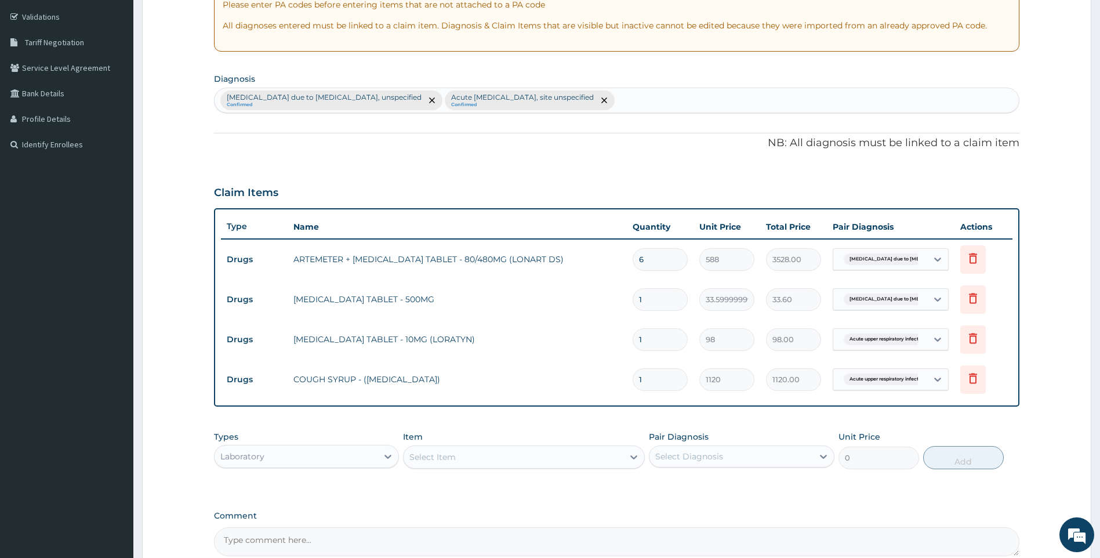
type input "18"
type input "604.80"
type input "18"
click at [657, 347] on input "1" at bounding box center [660, 339] width 55 height 23
type input "10"
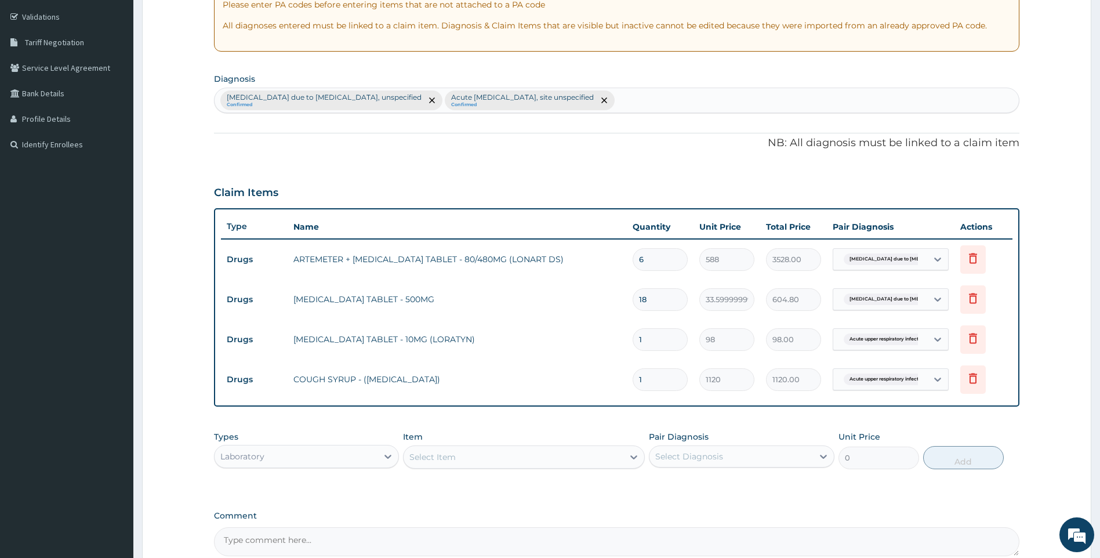
type input "980.00"
type input "10"
click at [492, 462] on div "Select Item" at bounding box center [514, 457] width 220 height 19
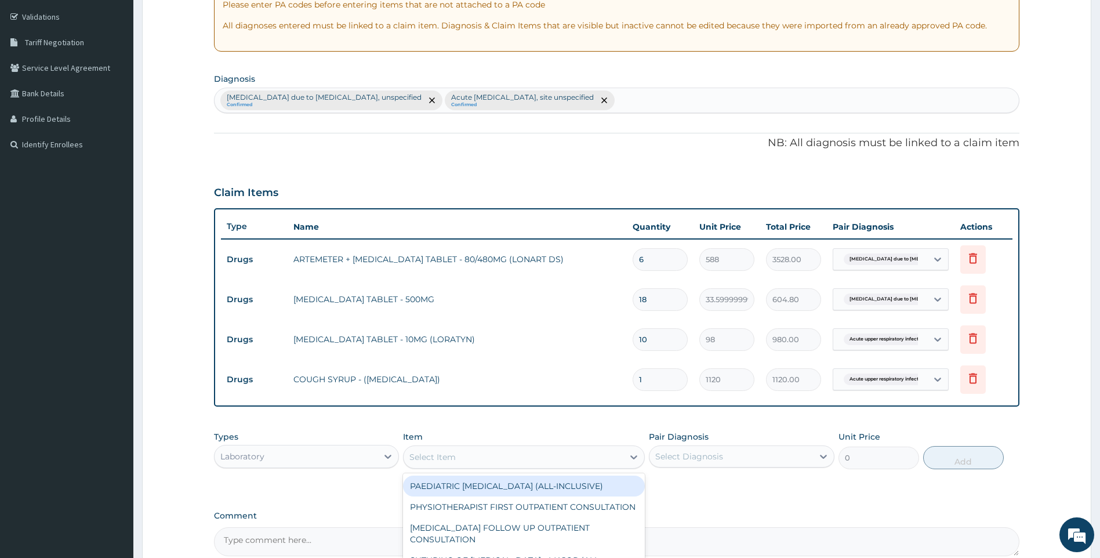
drag, startPoint x: 332, startPoint y: 451, endPoint x: 329, endPoint y: 468, distance: 18.3
click at [332, 452] on div "Laboratory" at bounding box center [297, 456] width 164 height 19
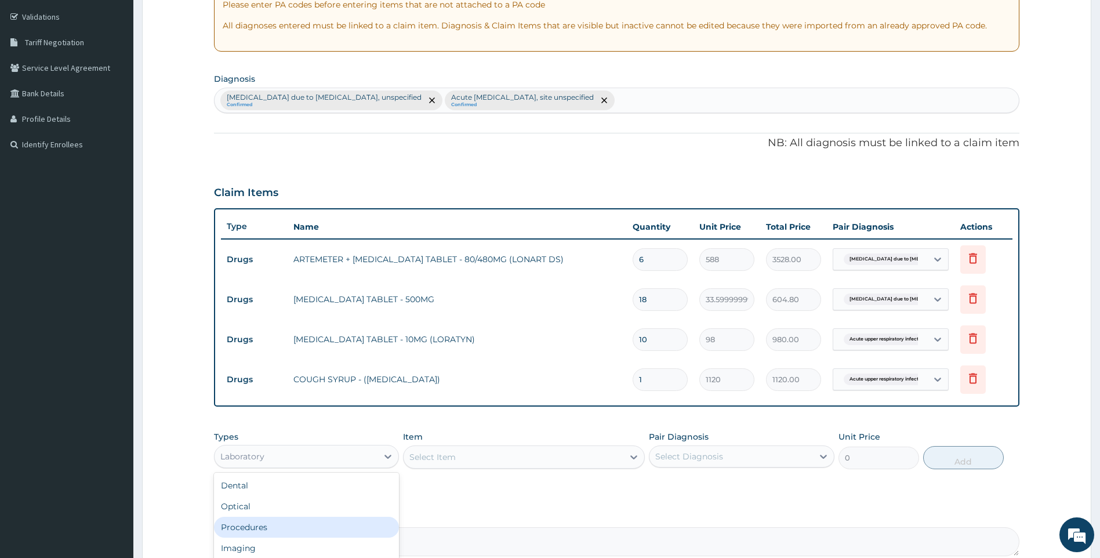
click at [277, 528] on div "Procedures" at bounding box center [307, 527] width 186 height 21
drag, startPoint x: 448, startPoint y: 448, endPoint x: 439, endPoint y: 459, distance: 13.2
click at [448, 449] on div "Select Item" at bounding box center [524, 456] width 242 height 23
click at [439, 459] on div "Select Item" at bounding box center [524, 456] width 242 height 23
click at [343, 459] on div "Procedures" at bounding box center [297, 456] width 164 height 19
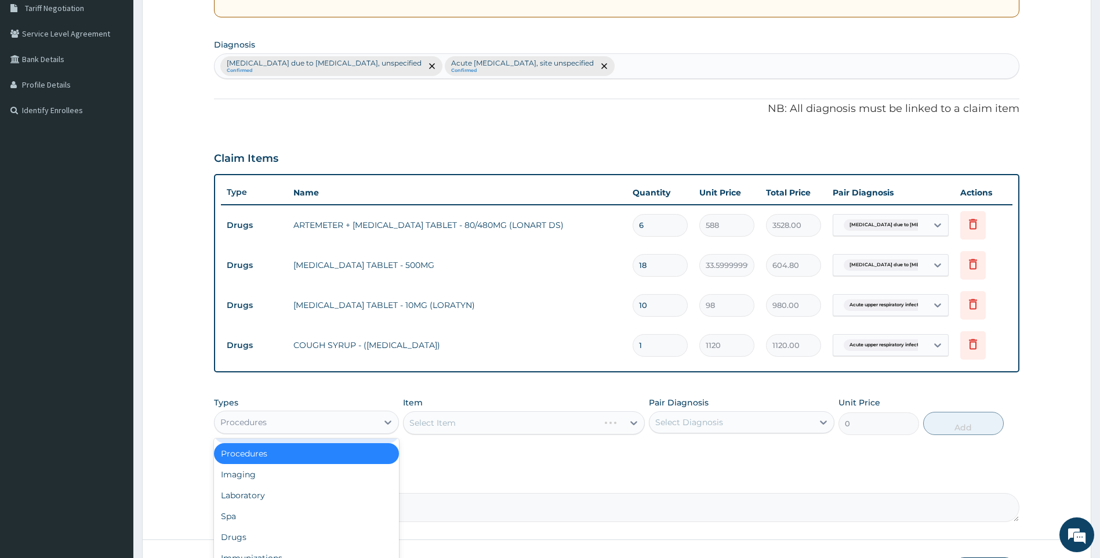
scroll to position [270, 0]
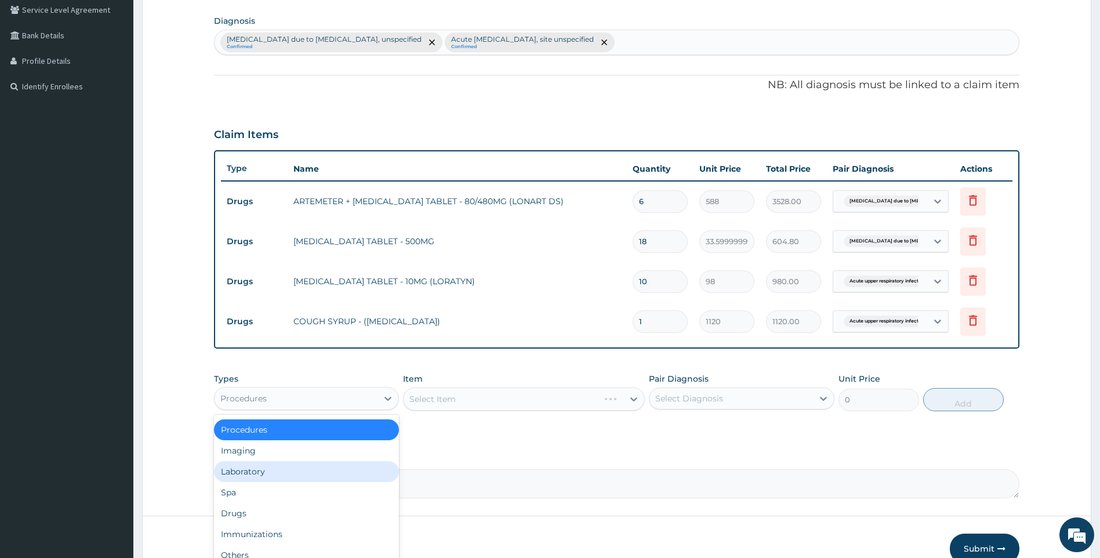
click at [279, 470] on div "Laboratory" at bounding box center [307, 471] width 186 height 21
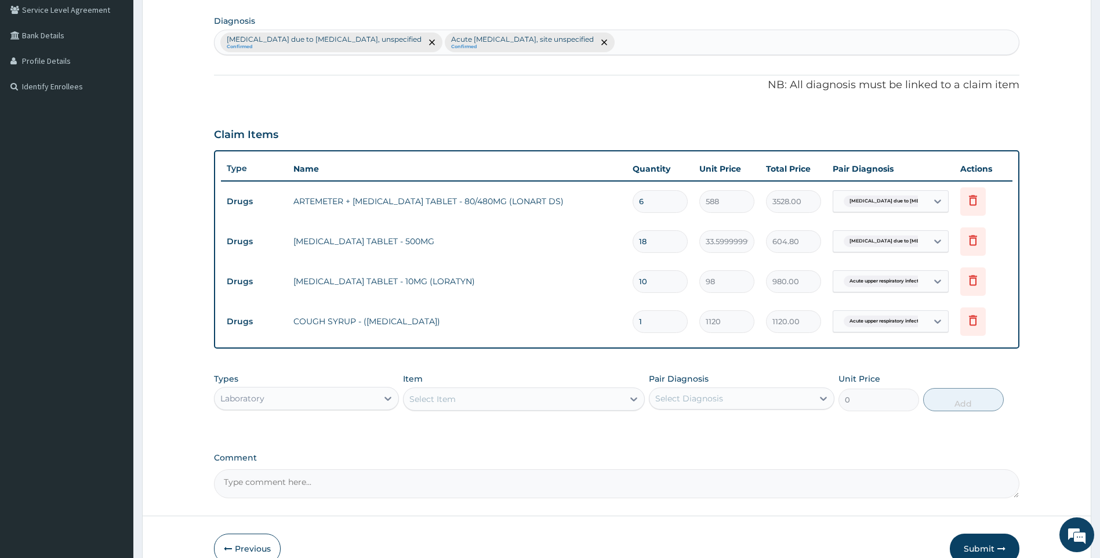
click at [498, 395] on div "Select Item" at bounding box center [514, 399] width 220 height 19
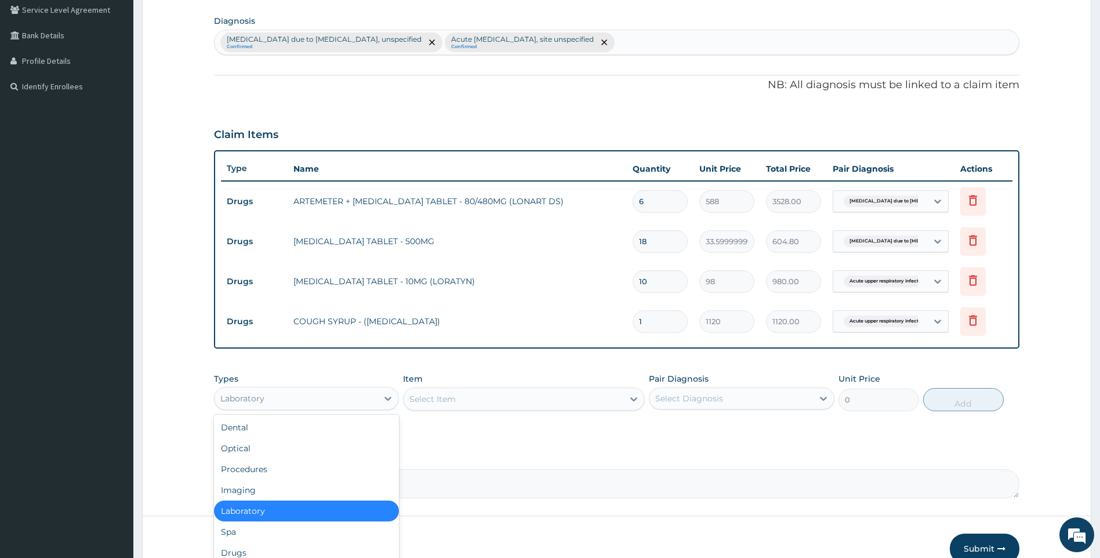
click at [367, 404] on div "Laboratory" at bounding box center [297, 398] width 164 height 19
click at [281, 463] on div "Procedures" at bounding box center [307, 469] width 186 height 21
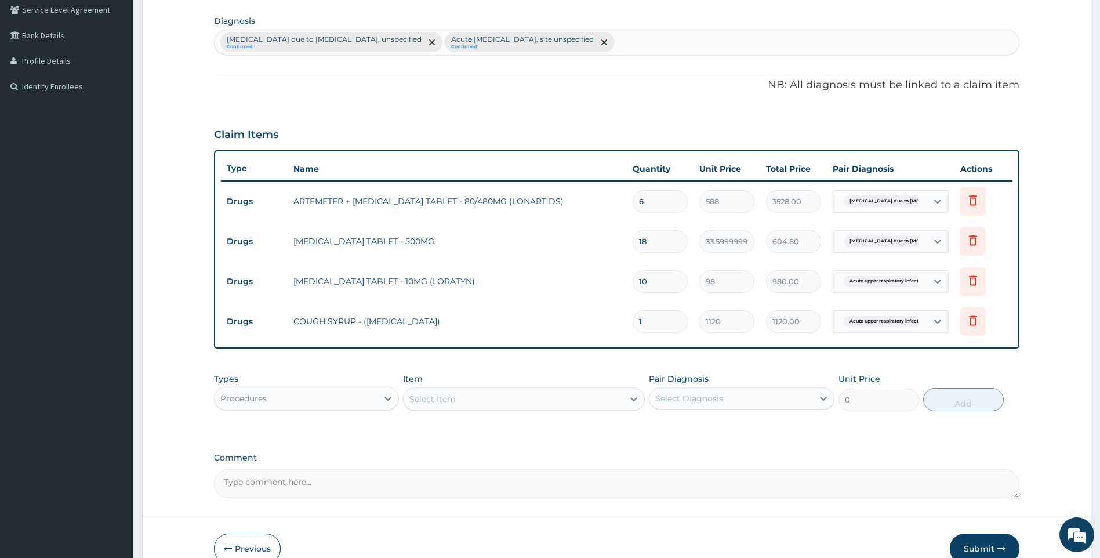
click at [597, 393] on div "Select Item" at bounding box center [514, 399] width 220 height 19
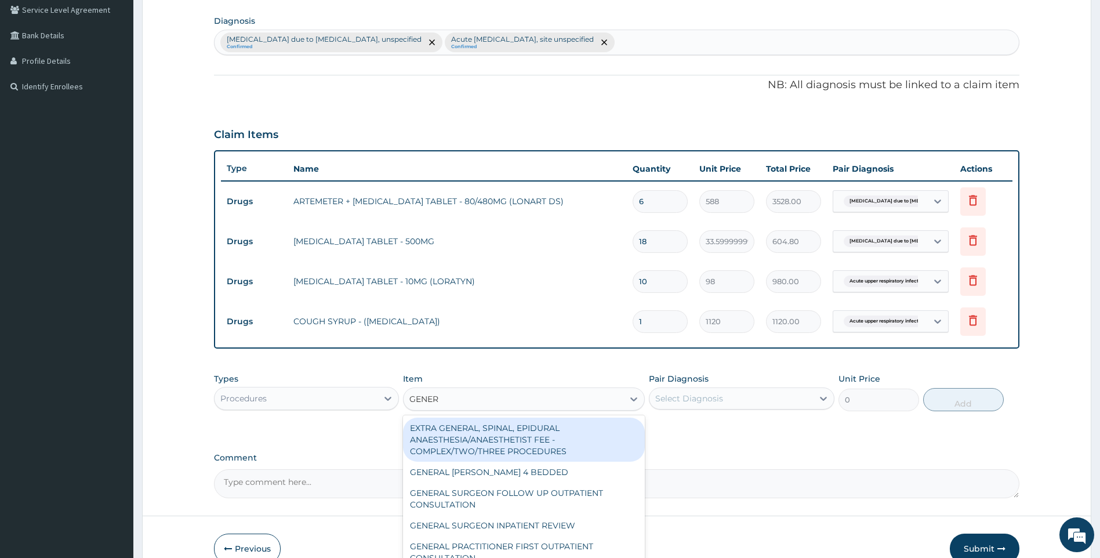
type input "GENERA"
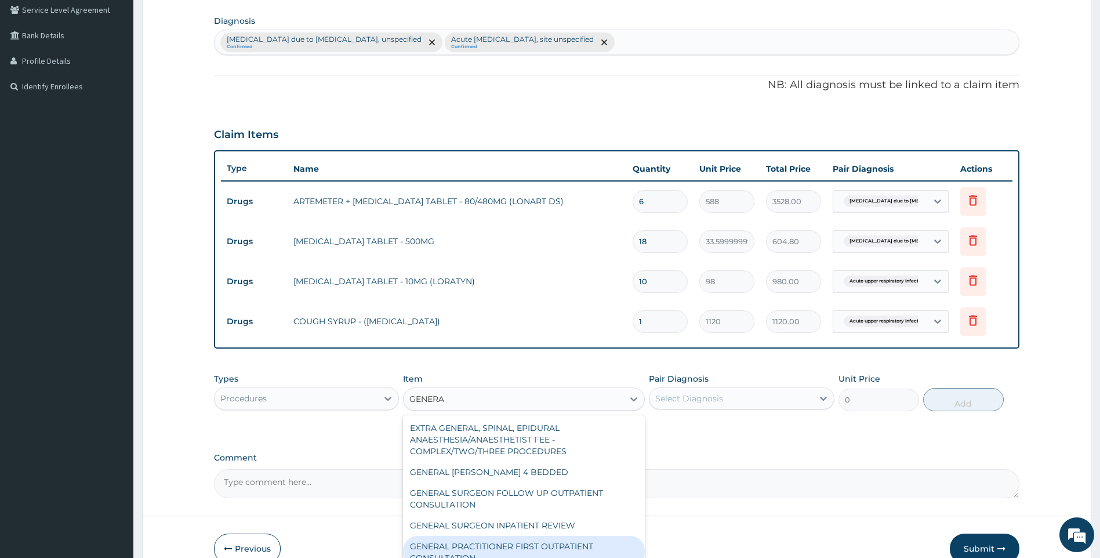
click at [530, 546] on div "GENERAL PRACTITIONER FIRST OUTPATIENT CONSULTATION" at bounding box center [524, 552] width 242 height 32
type input "3750"
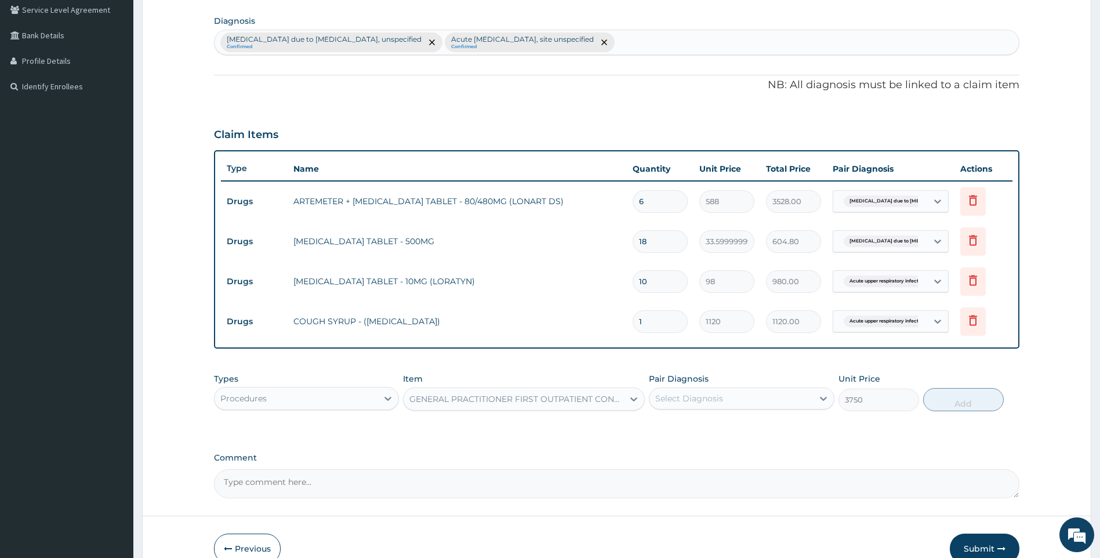
drag, startPoint x: 761, startPoint y: 399, endPoint x: 762, endPoint y: 405, distance: 5.8
click at [762, 404] on div "Select Diagnosis" at bounding box center [731, 398] width 164 height 19
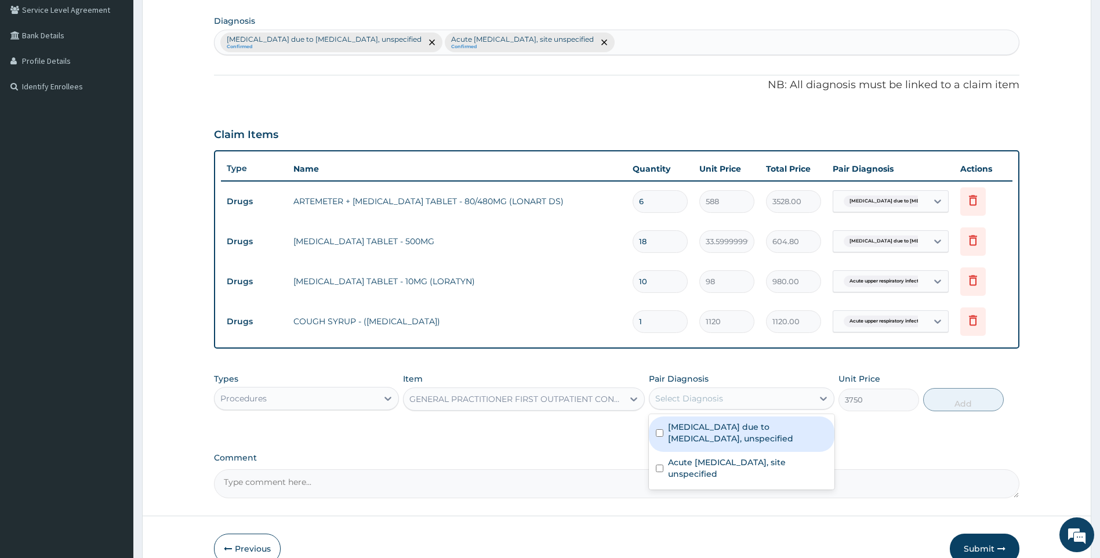
click at [726, 427] on label "Malaria due to Plasmodium falciparum, unspecified" at bounding box center [747, 432] width 159 height 23
checkbox input "true"
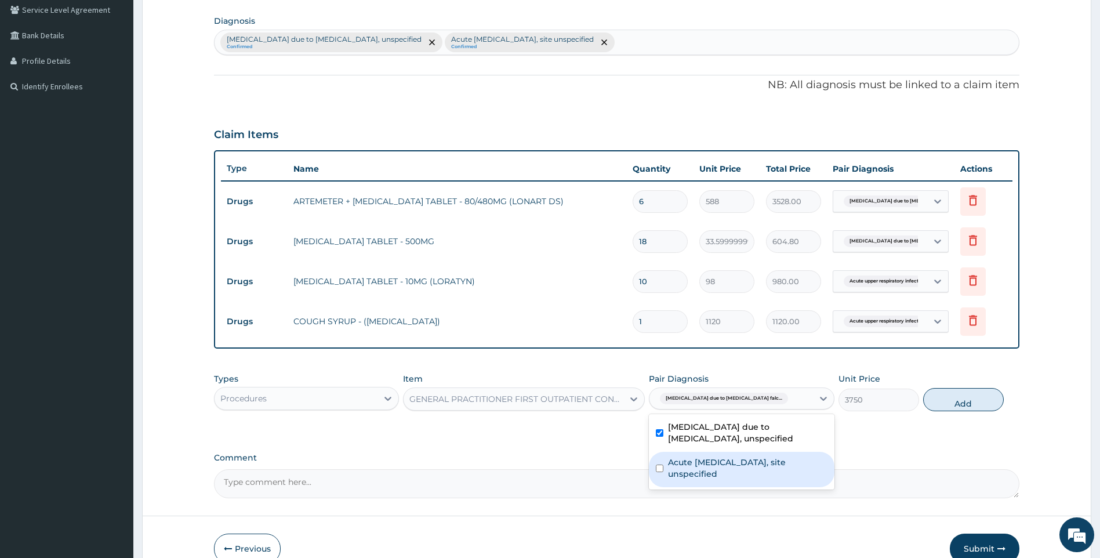
click at [711, 459] on div "Acute upper respiratory infection, site unspecified" at bounding box center [742, 469] width 186 height 35
checkbox input "true"
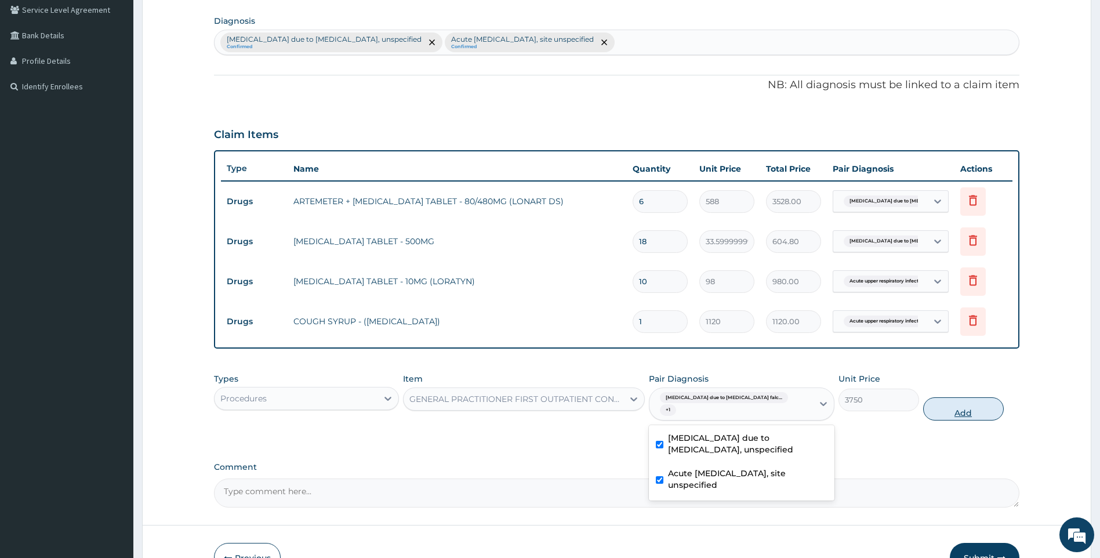
click at [947, 401] on button "Add" at bounding box center [963, 408] width 81 height 23
type input "0"
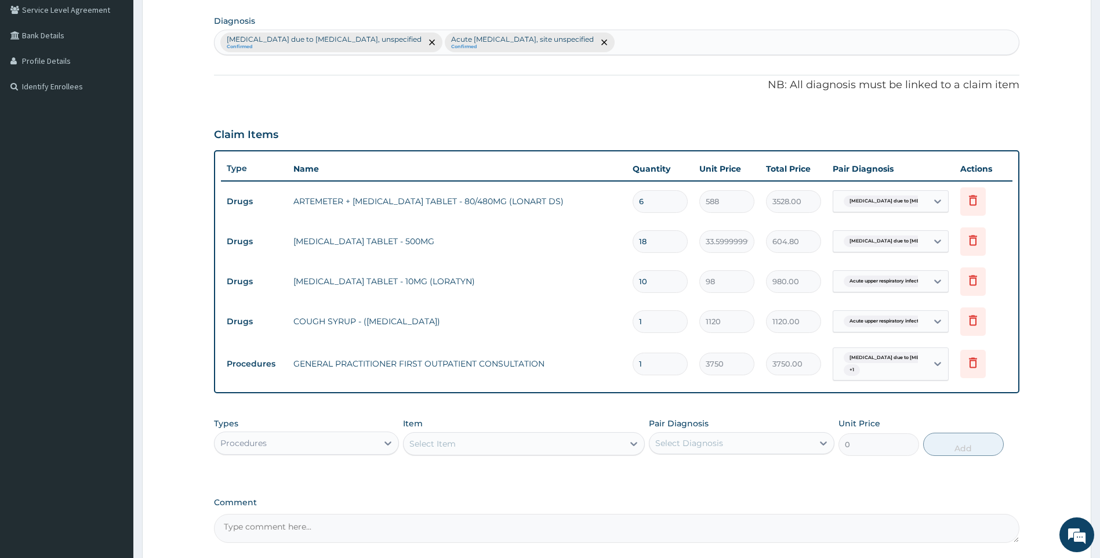
drag, startPoint x: 698, startPoint y: 38, endPoint x: 697, endPoint y: 53, distance: 15.7
click at [697, 39] on div "Malaria due to Plasmodium falciparum, unspecified Confirmed Acute upper respira…" at bounding box center [617, 42] width 805 height 24
type input "SEPSIS"
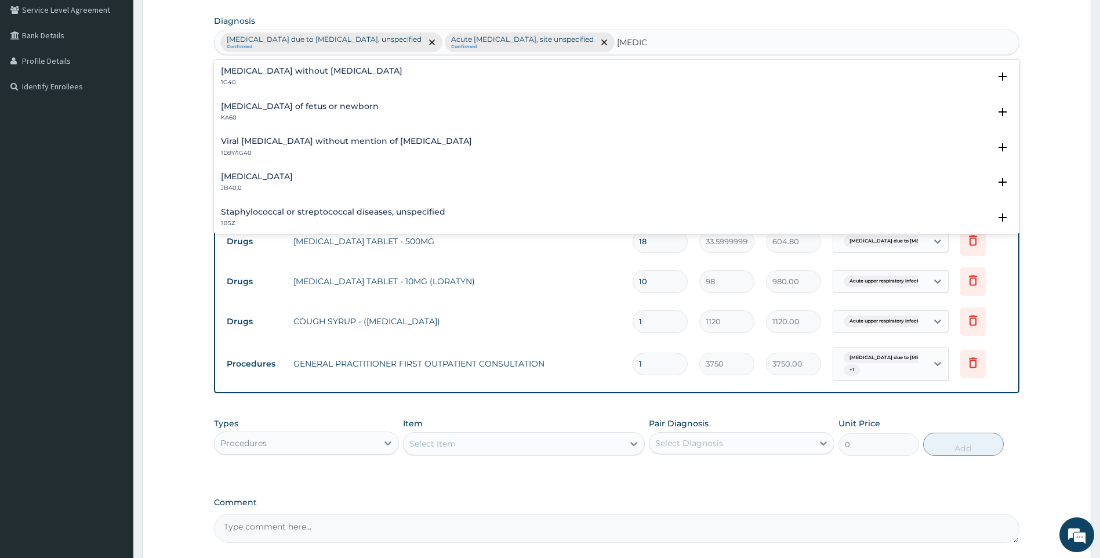
scroll to position [58, 0]
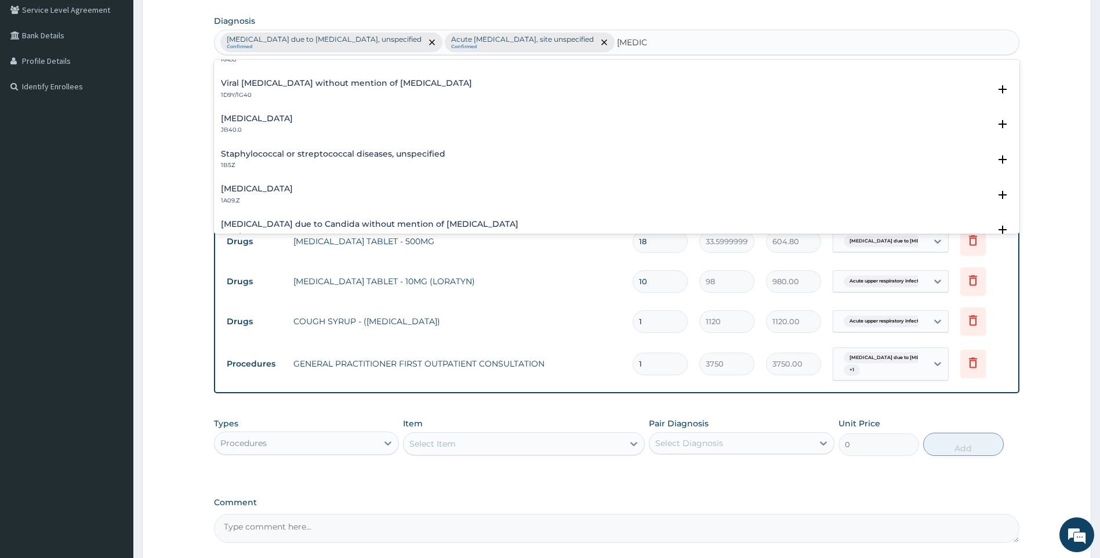
click at [293, 189] on h4 "Salmonella infection, unspecified" at bounding box center [257, 188] width 72 height 9
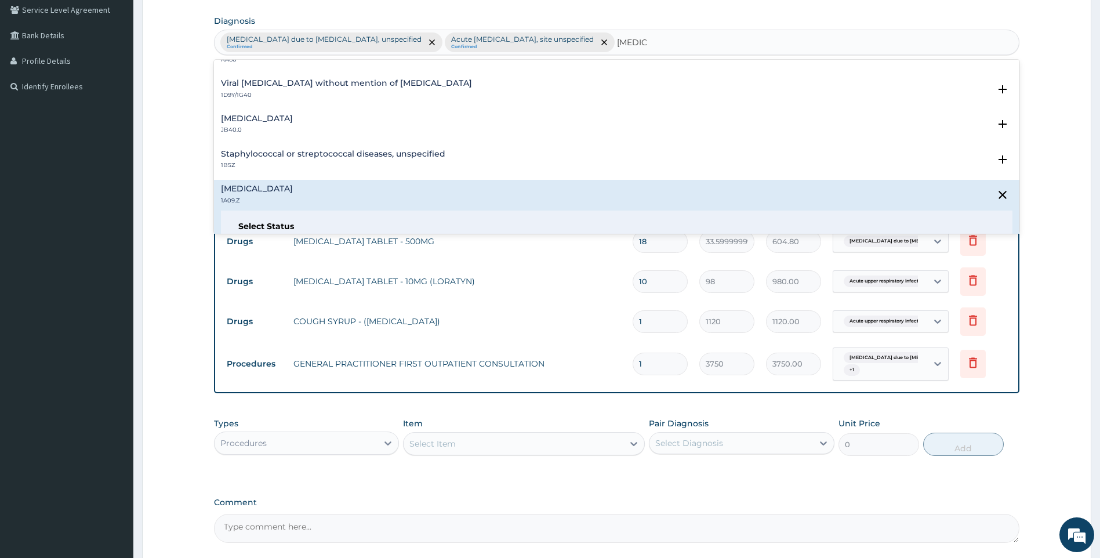
click at [293, 187] on h4 "Salmonella infection, unspecified" at bounding box center [257, 188] width 72 height 9
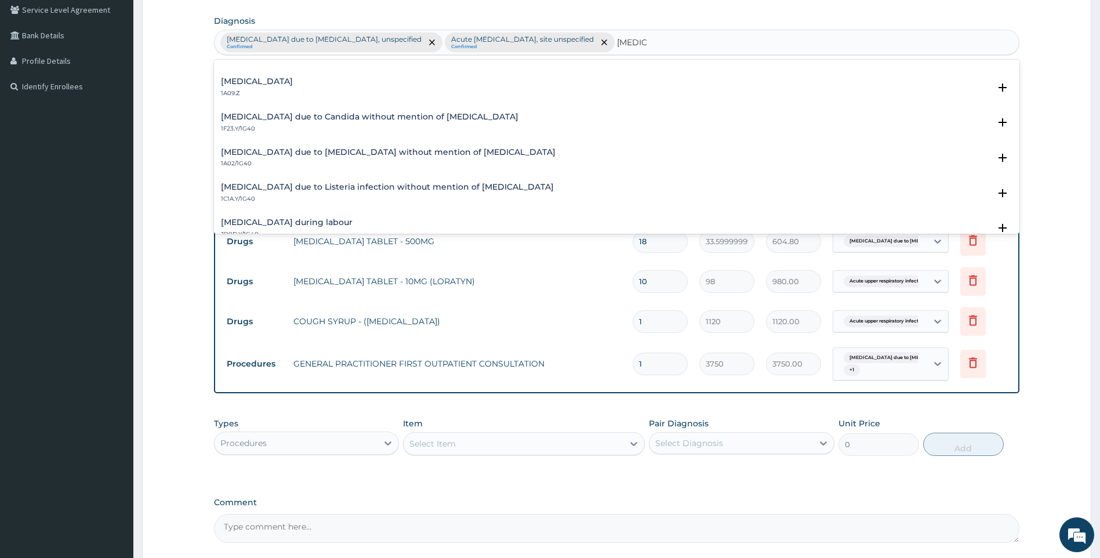
scroll to position [174, 0]
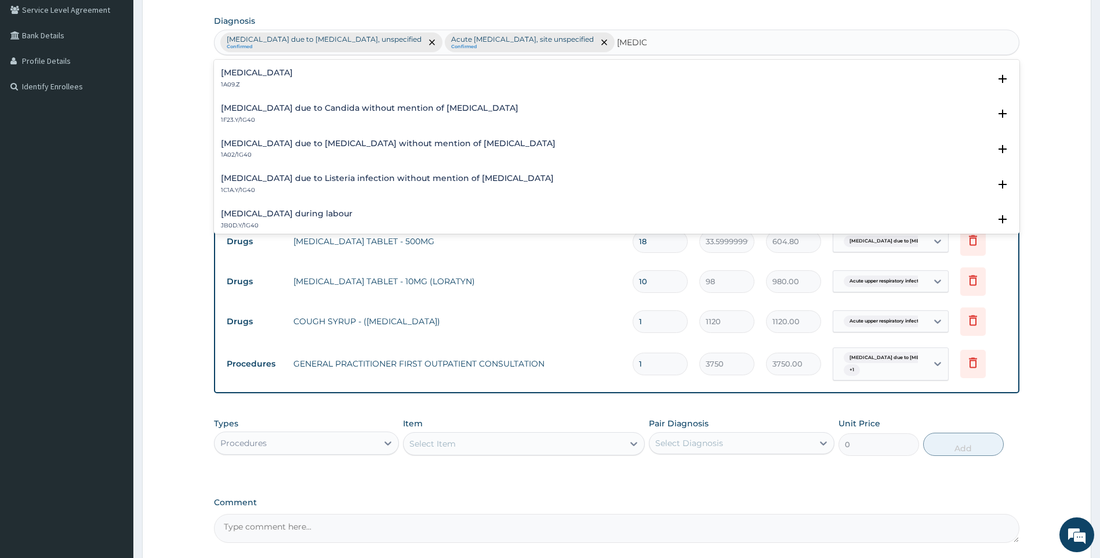
click at [293, 81] on p "1A09.Z" at bounding box center [257, 85] width 72 height 8
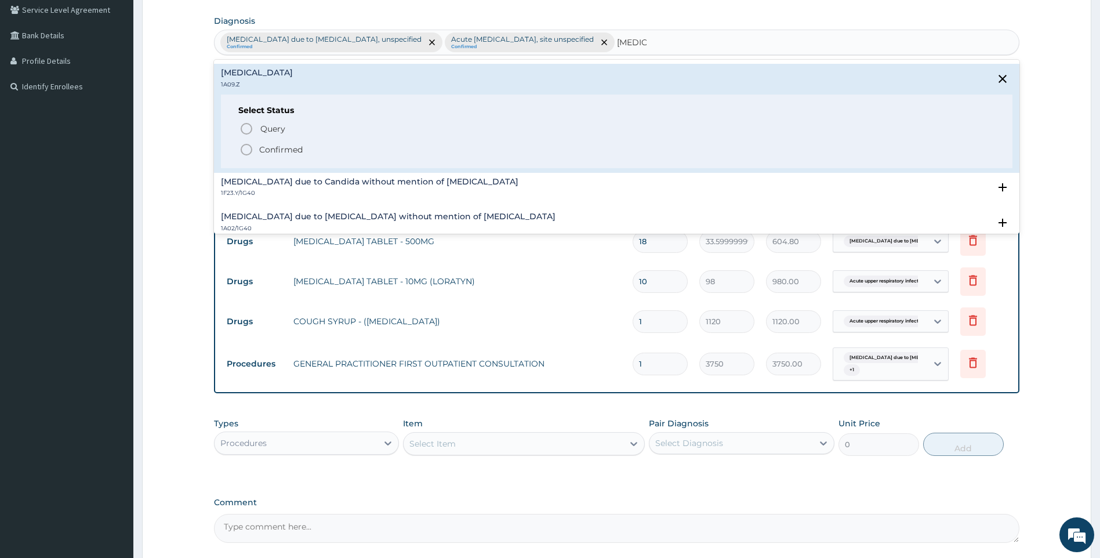
click at [274, 146] on p "Confirmed" at bounding box center [280, 150] width 43 height 12
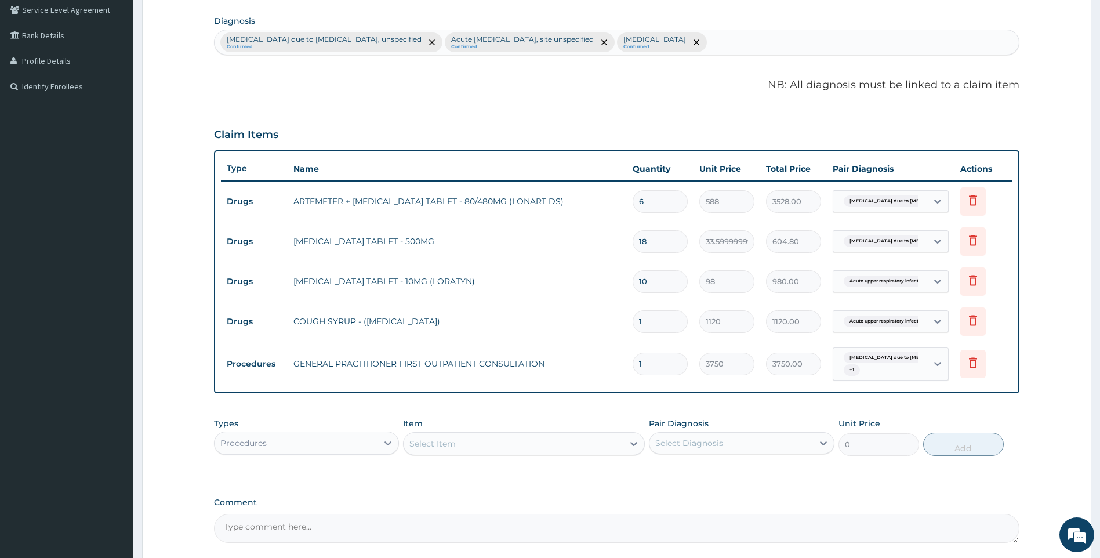
click at [542, 444] on div "Select Item" at bounding box center [514, 443] width 220 height 19
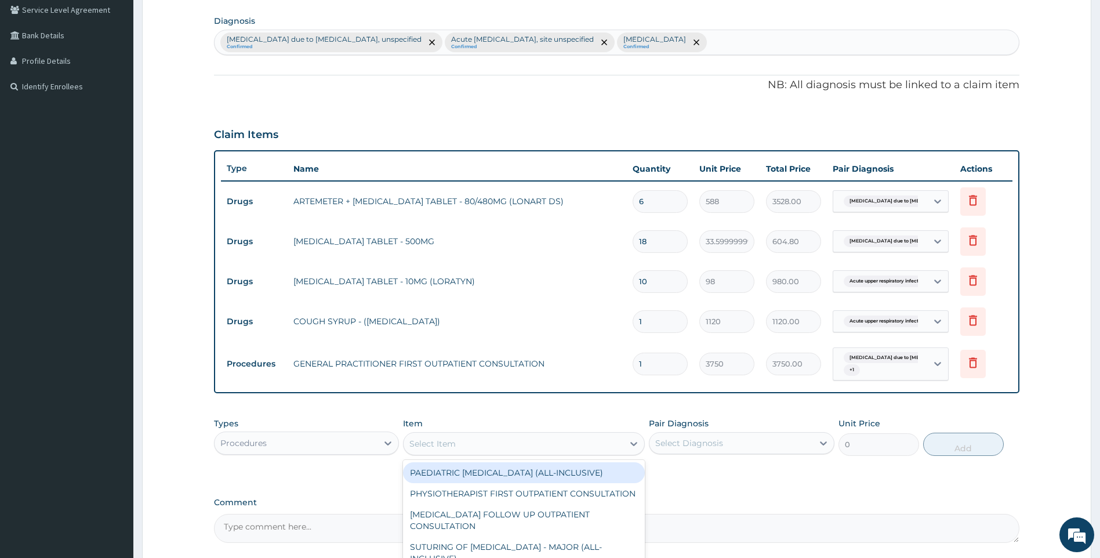
drag, startPoint x: 898, startPoint y: 355, endPoint x: 889, endPoint y: 372, distance: 19.2
click at [897, 357] on span "Malaria due to Plasmodium falc..." at bounding box center [908, 358] width 128 height 12
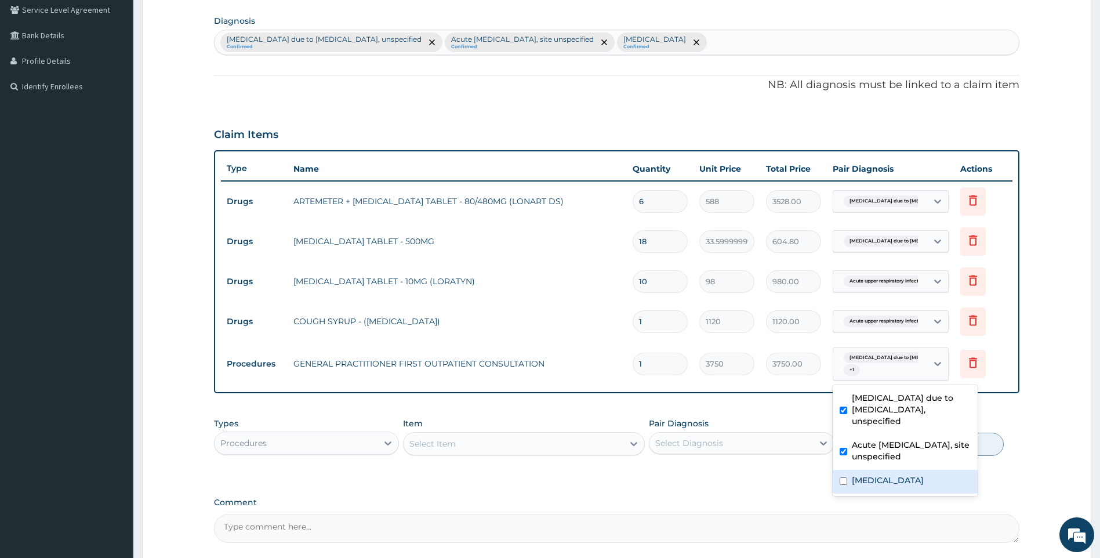
click at [871, 474] on label "Salmonella infection, unspecified" at bounding box center [888, 480] width 72 height 12
checkbox input "true"
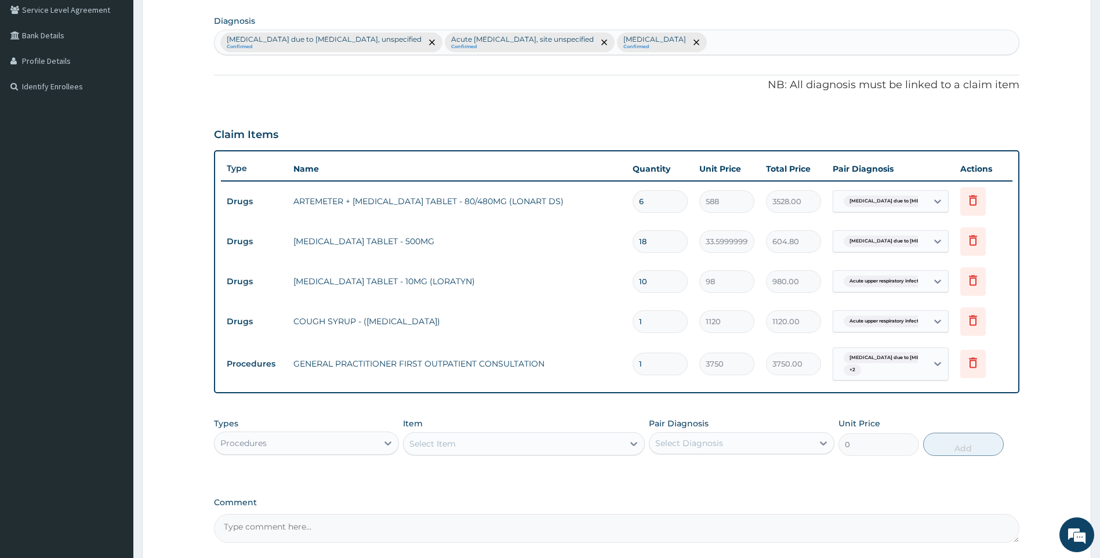
click at [766, 413] on div "Types Procedures Item Select Item Pair Diagnosis Select Diagnosis Unit Price 0 …" at bounding box center [617, 437] width 806 height 50
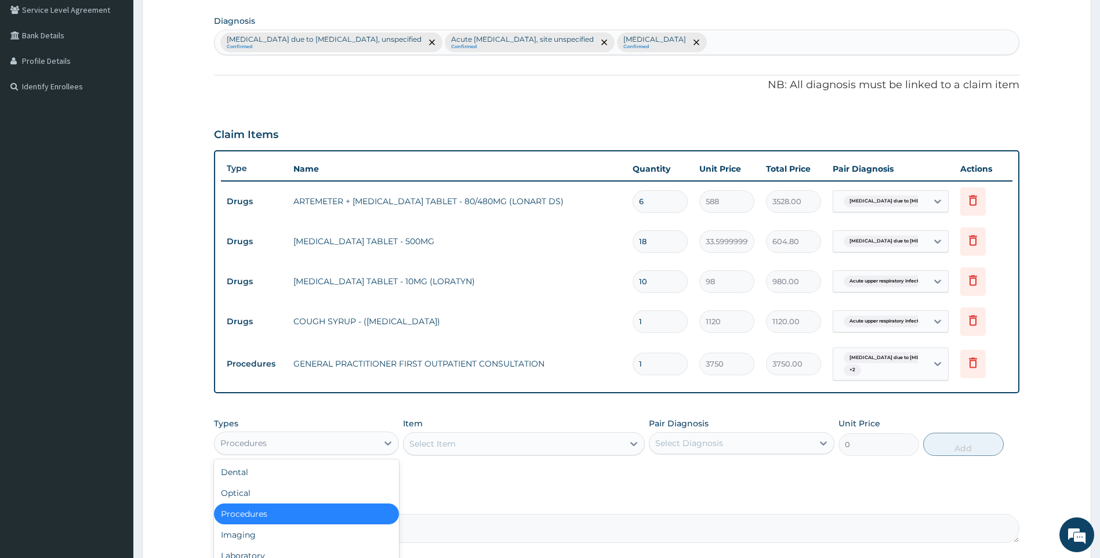
click at [300, 440] on div "Procedures" at bounding box center [297, 443] width 164 height 19
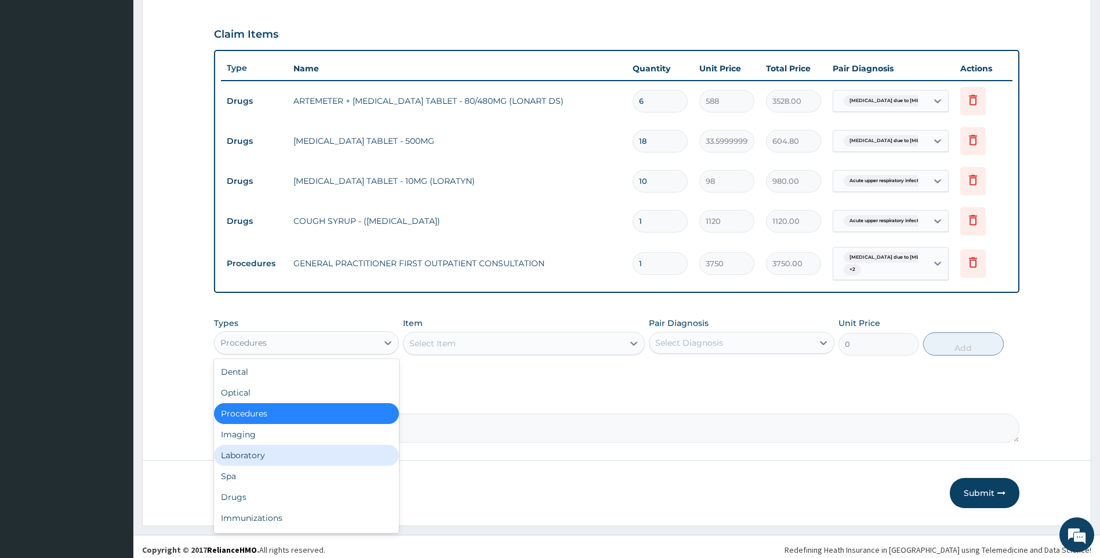
scroll to position [376, 0]
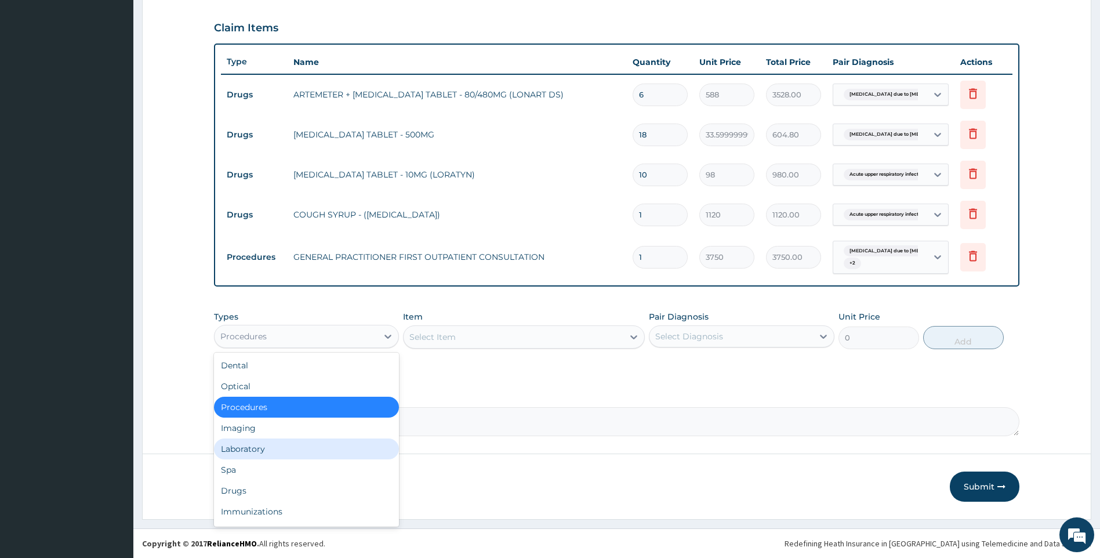
click at [270, 446] on div "Laboratory" at bounding box center [307, 448] width 186 height 21
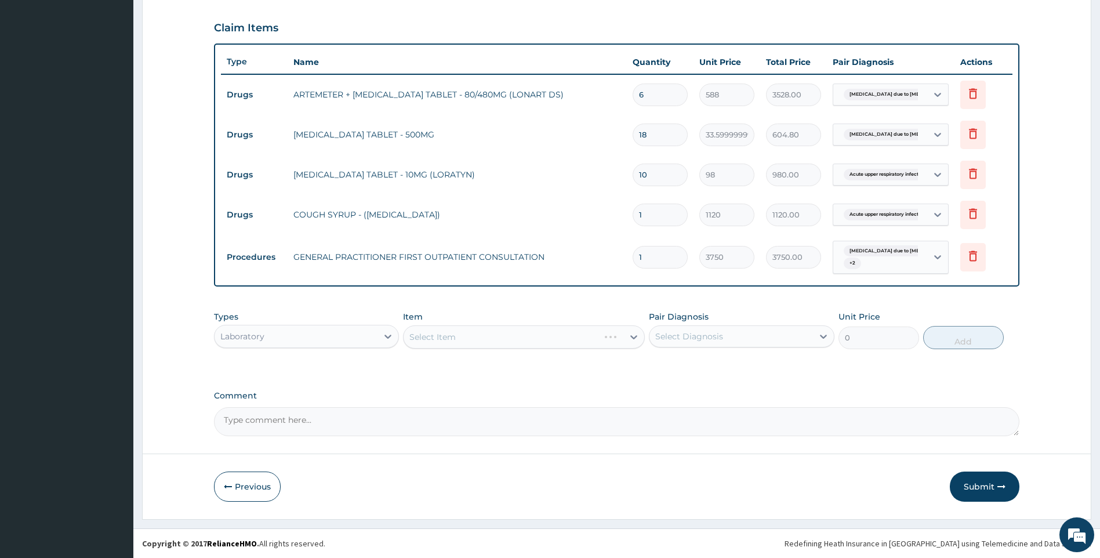
click at [578, 342] on div "Select Item" at bounding box center [524, 336] width 242 height 23
click at [583, 324] on div "Item Select Item" at bounding box center [524, 330] width 242 height 38
click at [580, 328] on div "Select Item" at bounding box center [524, 336] width 242 height 23
click at [444, 337] on div "Select Item" at bounding box center [432, 337] width 46 height 12
click at [446, 332] on div "Select Item" at bounding box center [432, 337] width 46 height 12
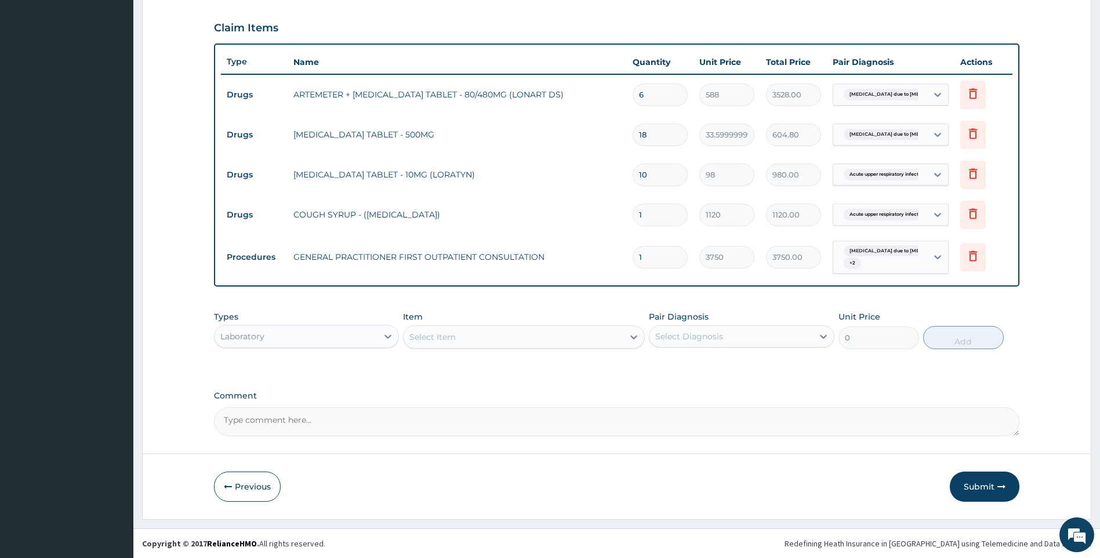
click at [457, 333] on div "Select Item" at bounding box center [514, 337] width 220 height 19
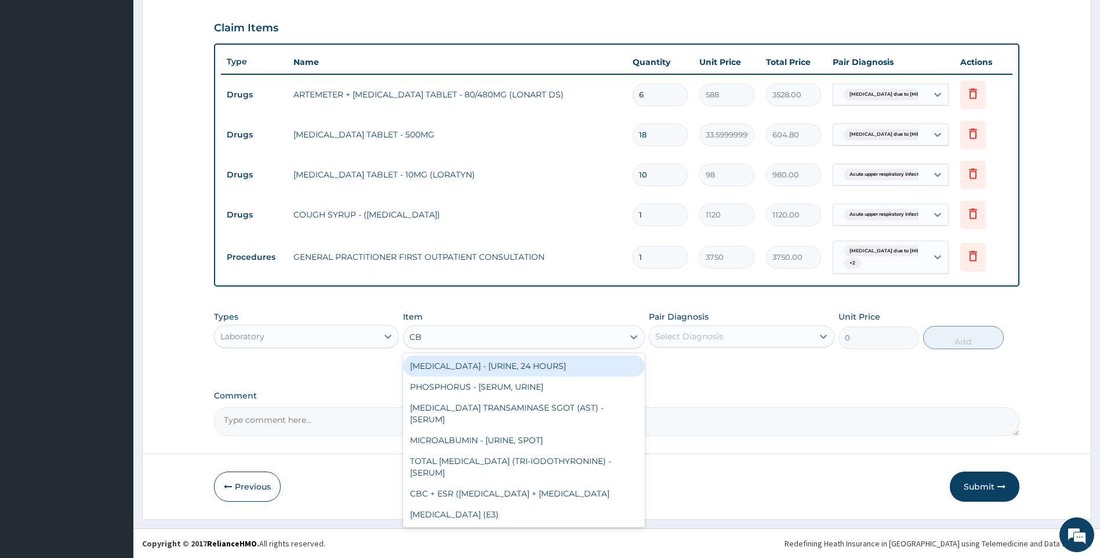
type input "CBC"
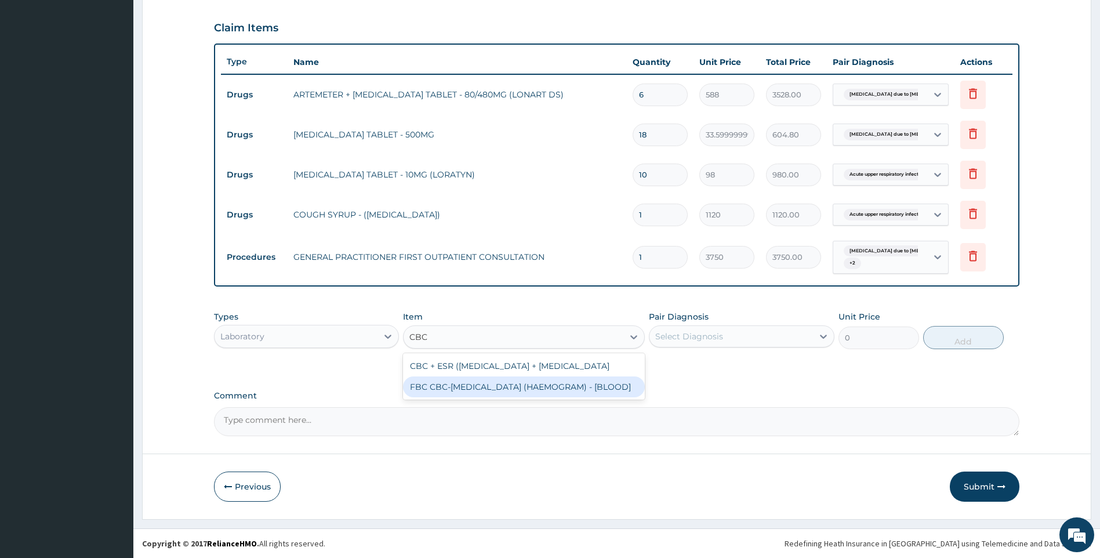
click at [509, 397] on div "FBC CBC-COMPLETE BLOOD COUNT (HAEMOGRAM) - [BLOOD]" at bounding box center [524, 386] width 242 height 21
type input "5000"
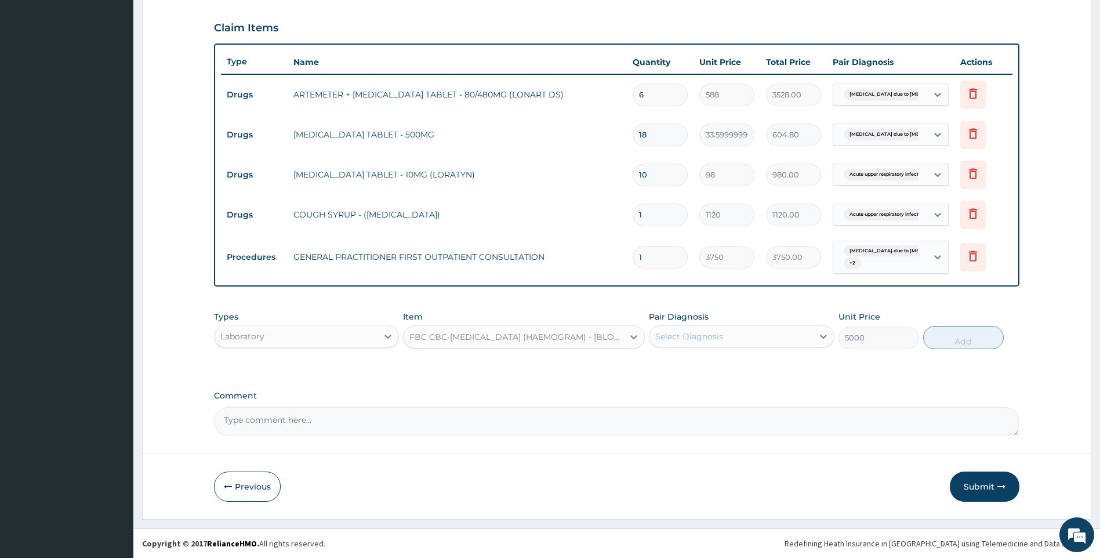
click at [750, 342] on div "Select Diagnosis" at bounding box center [731, 336] width 164 height 19
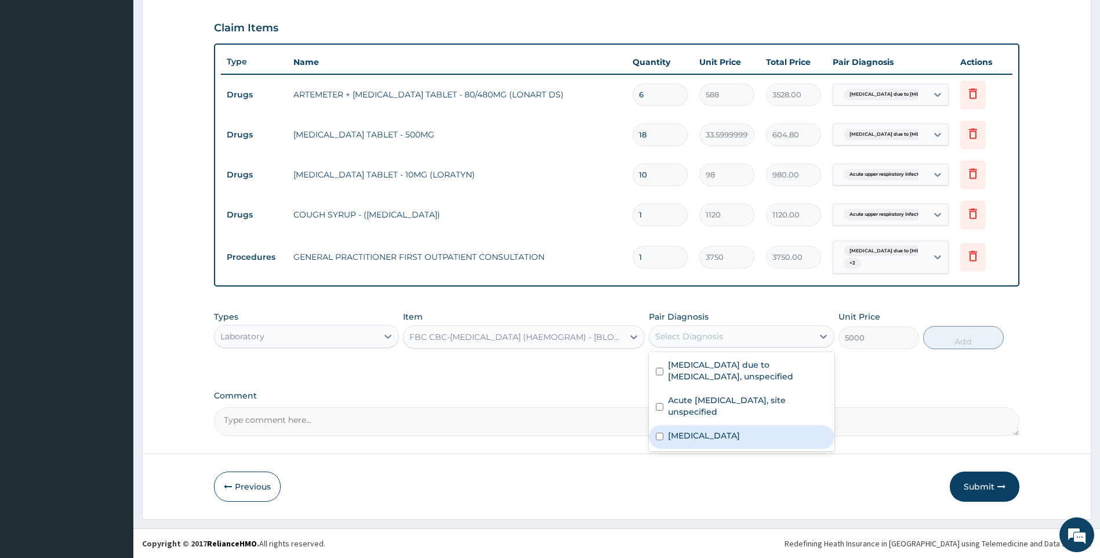
click at [706, 434] on label "Salmonella infection, unspecified" at bounding box center [704, 436] width 72 height 12
checkbox input "true"
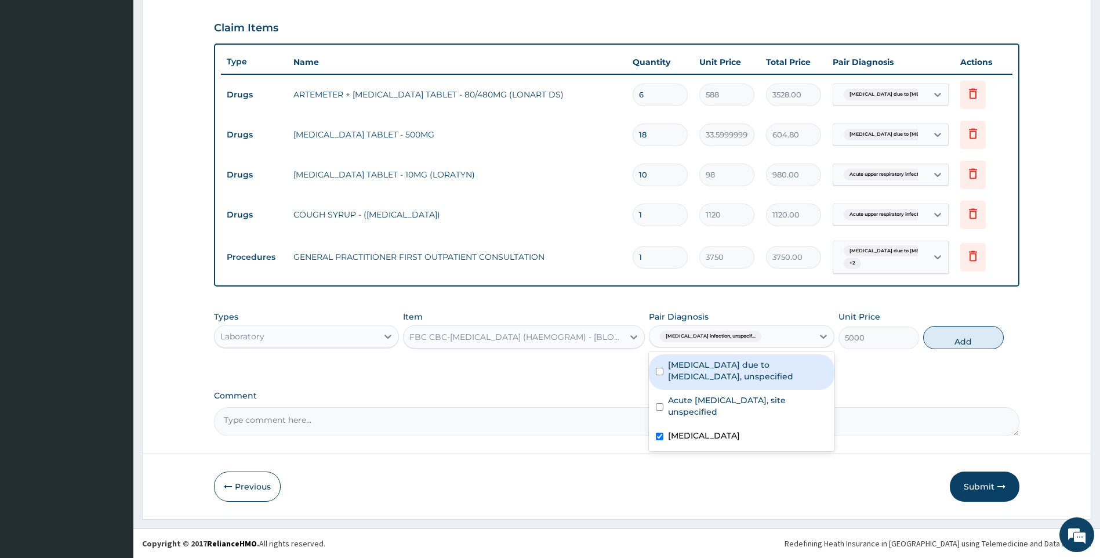
click at [954, 335] on button "Add" at bounding box center [963, 337] width 81 height 23
type input "0"
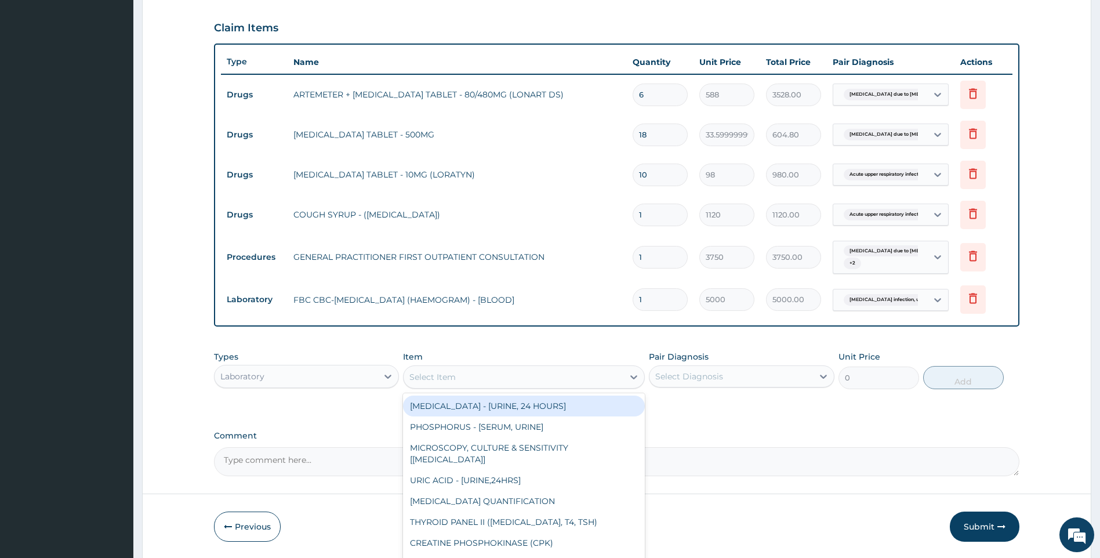
click at [555, 370] on div "Select Item" at bounding box center [514, 377] width 220 height 19
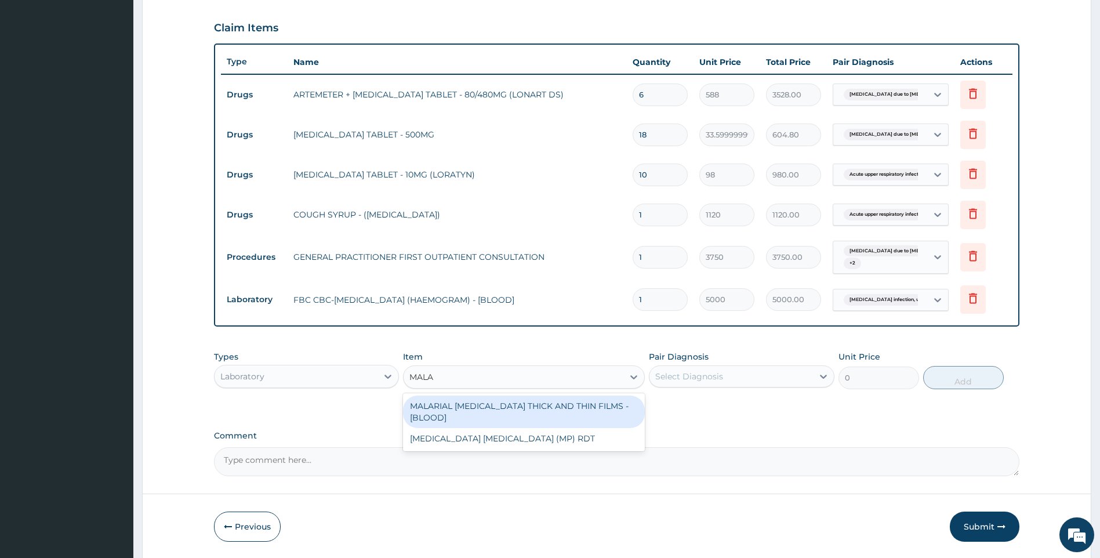
type input "MALAR"
click at [519, 402] on div "MALARIAL PARASITE THICK AND THIN FILMS - [BLOOD]" at bounding box center [524, 411] width 242 height 32
type input "2187.5"
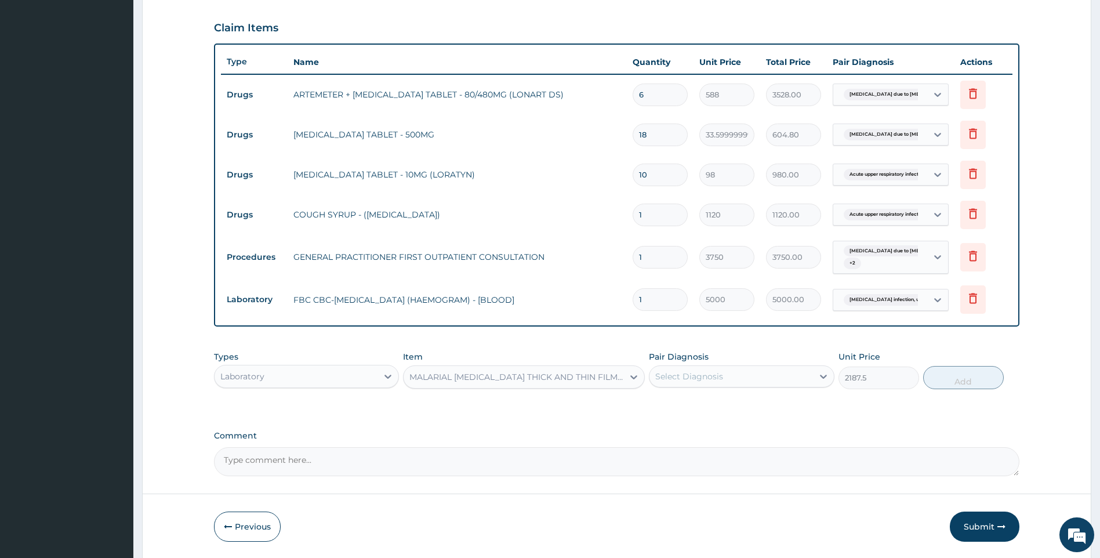
click at [702, 375] on div "Select Diagnosis" at bounding box center [689, 376] width 68 height 12
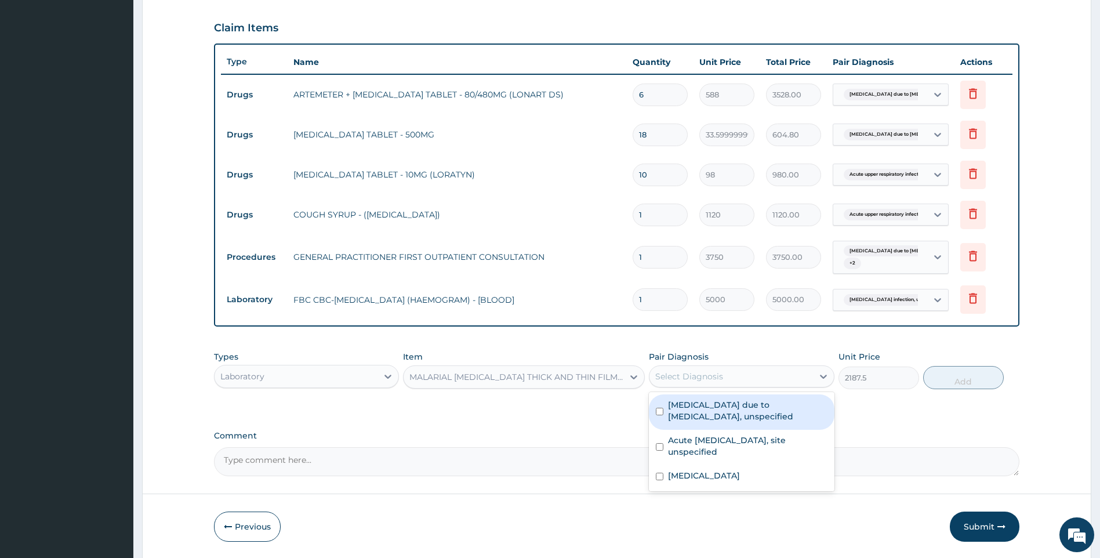
click at [702, 411] on label "Malaria due to Plasmodium falciparum, unspecified" at bounding box center [747, 410] width 159 height 23
checkbox input "true"
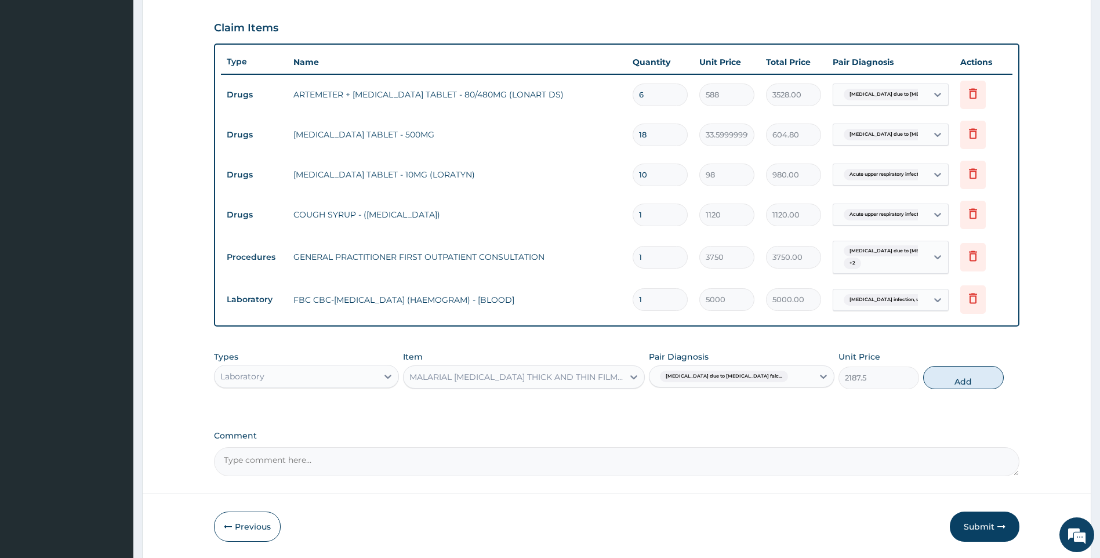
drag, startPoint x: 967, startPoint y: 379, endPoint x: 487, endPoint y: 386, distance: 479.6
click at [952, 379] on button "Add" at bounding box center [963, 377] width 81 height 23
type input "0"
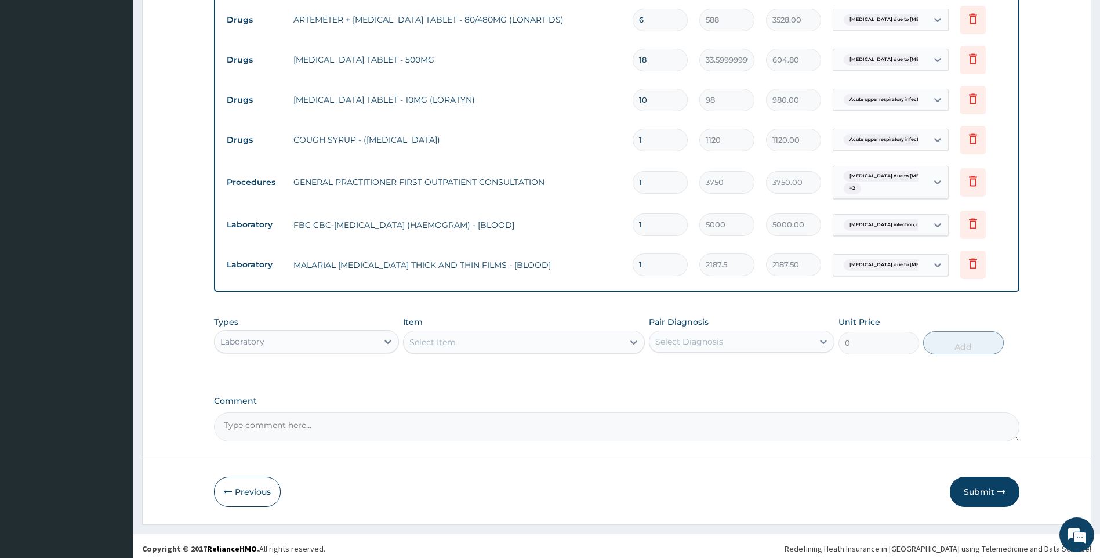
scroll to position [456, 0]
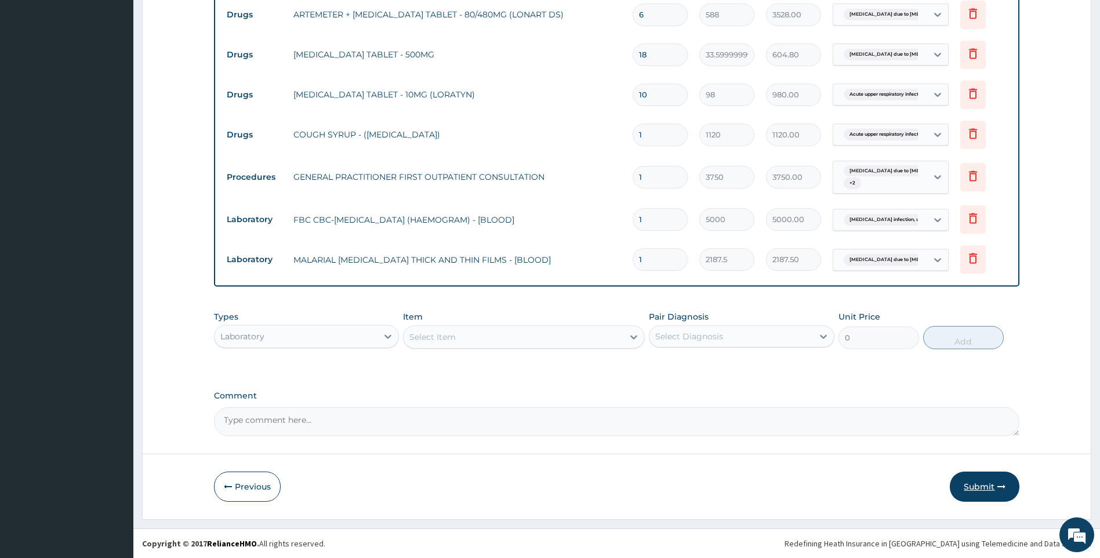
click at [986, 487] on button "Submit" at bounding box center [985, 486] width 70 height 30
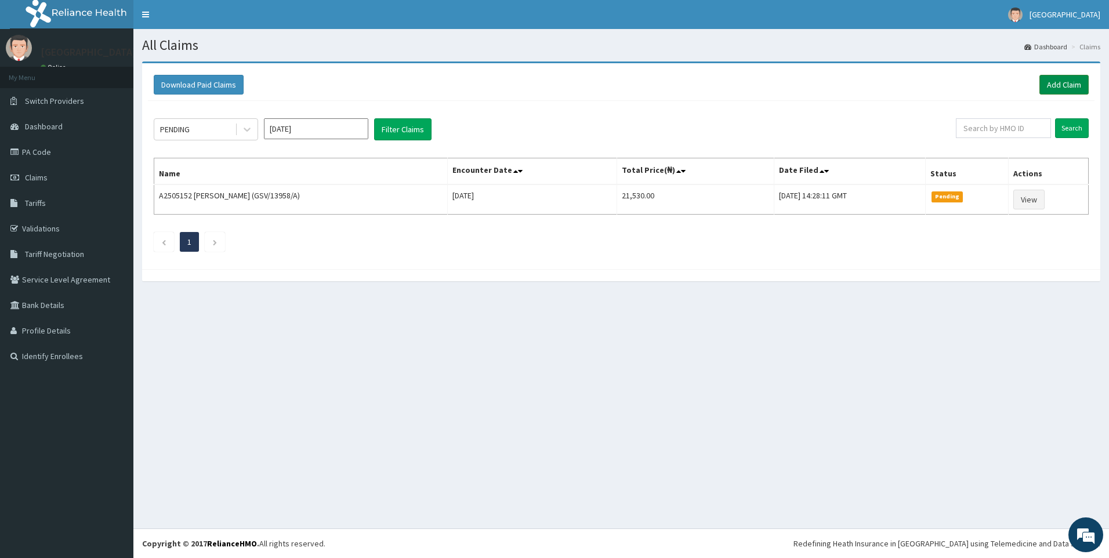
click at [1064, 80] on link "Add Claim" at bounding box center [1063, 85] width 49 height 20
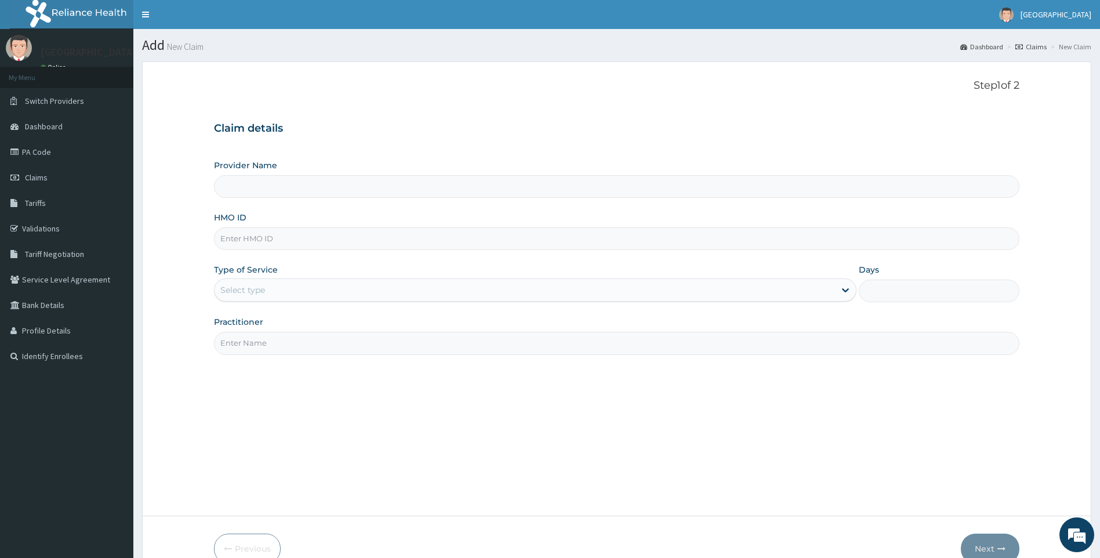
click at [301, 238] on input "HMO ID" at bounding box center [617, 238] width 806 height 23
paste input "RMD/10028/D"
type input "RMD/10028/D"
click at [298, 303] on div "Provider Name HMO ID RMD/10028/D Type of Service Select type Days Practitioner" at bounding box center [617, 256] width 806 height 195
type input "[GEOGRAPHIC_DATA]"
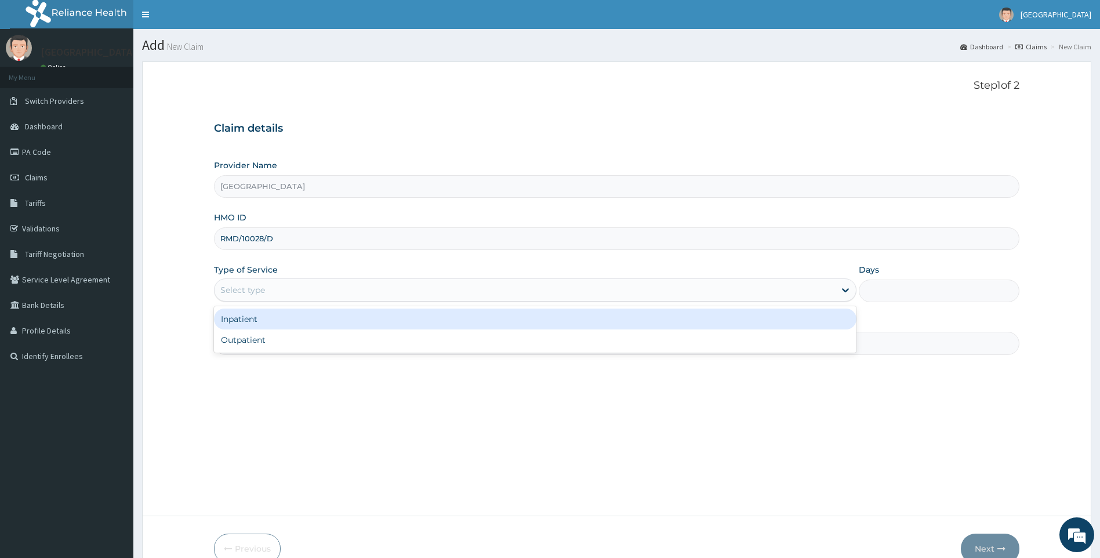
click at [297, 298] on div "Select type" at bounding box center [525, 290] width 621 height 19
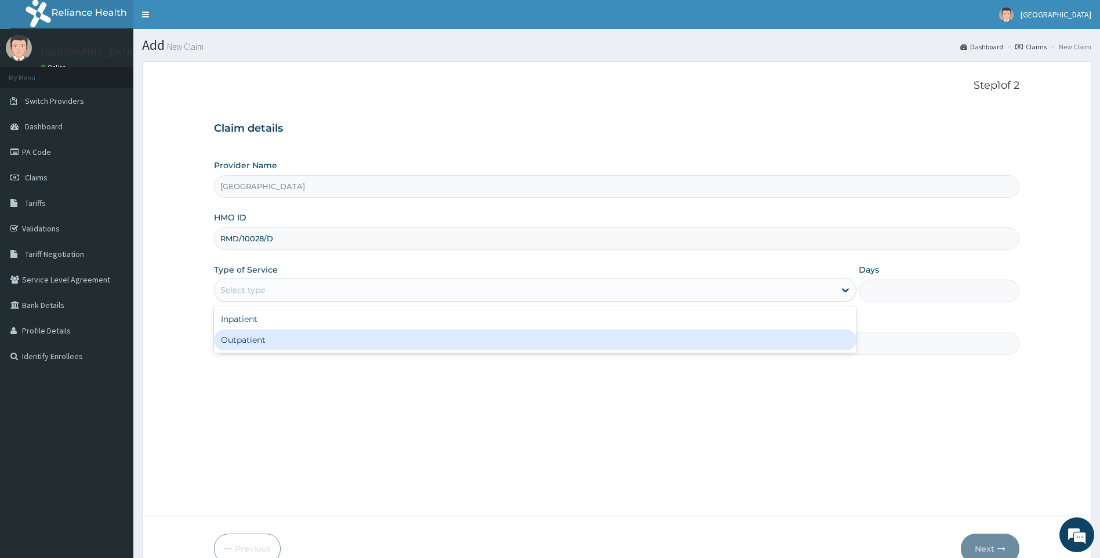
click at [286, 337] on div "Outpatient" at bounding box center [535, 339] width 643 height 21
type input "1"
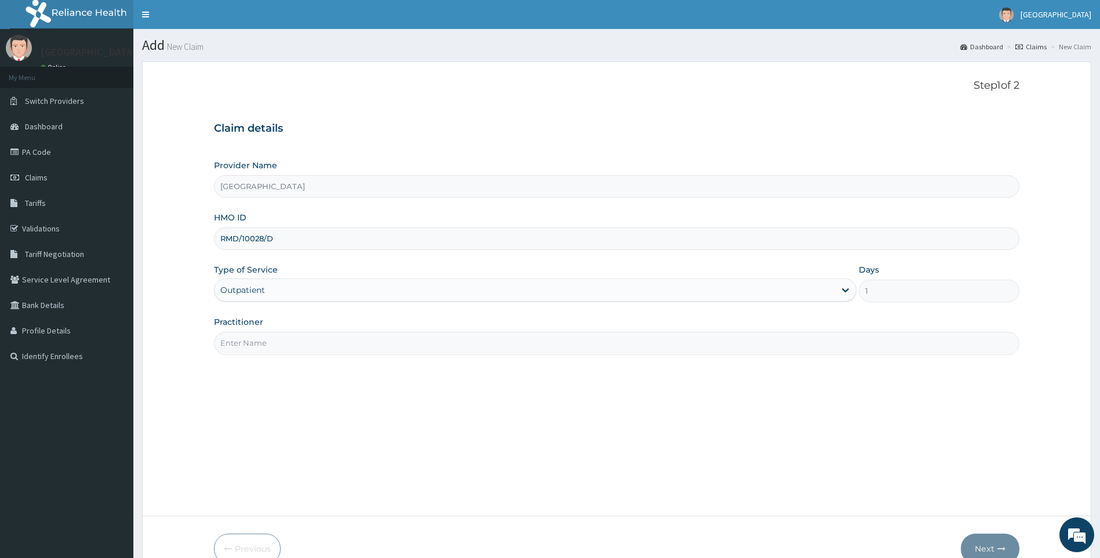
click at [279, 348] on input "Practitioner" at bounding box center [617, 343] width 806 height 23
type input "[PERSON_NAME]"
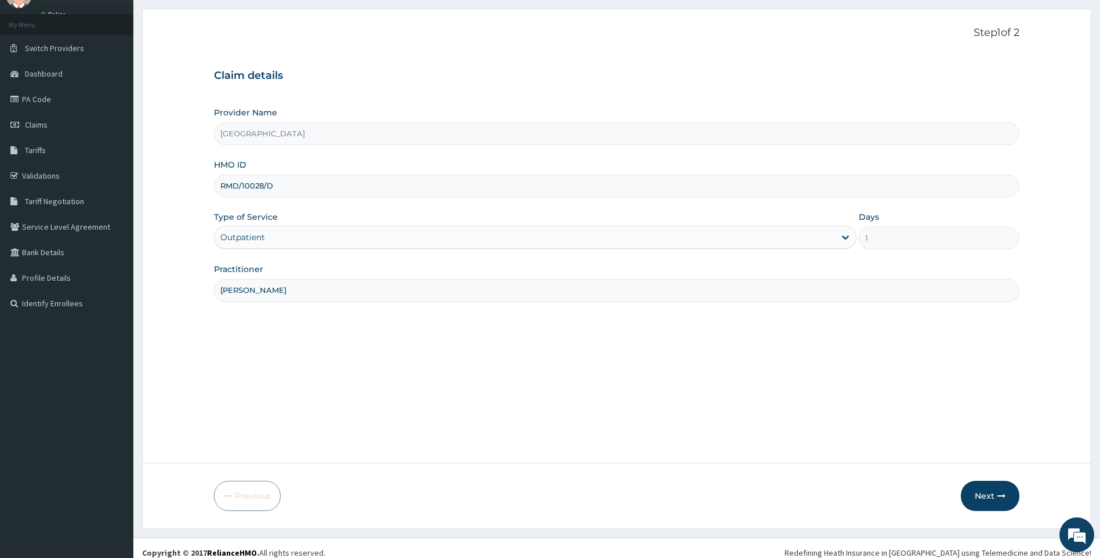
scroll to position [62, 0]
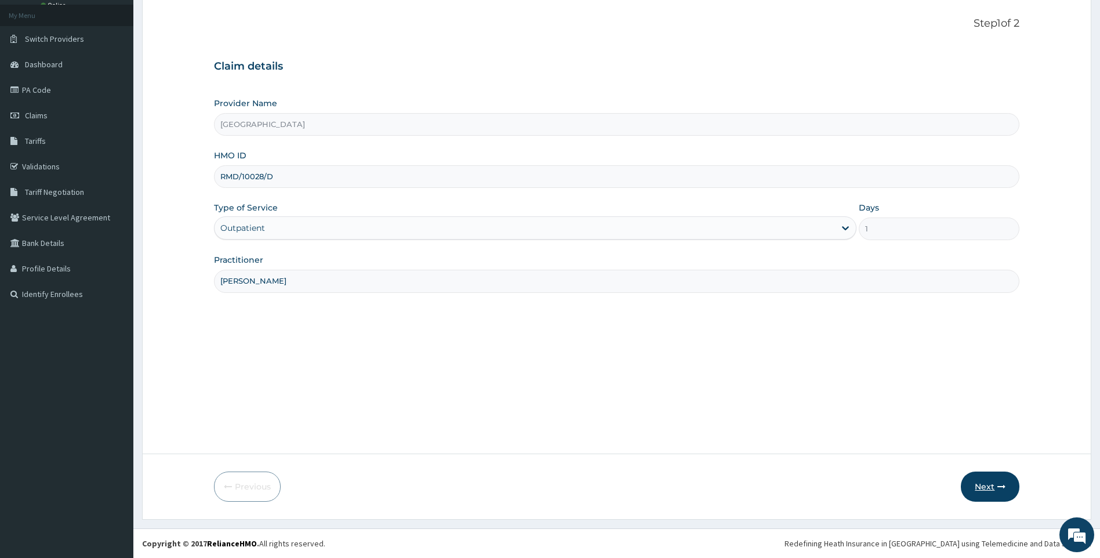
click at [982, 483] on button "Next" at bounding box center [990, 486] width 59 height 30
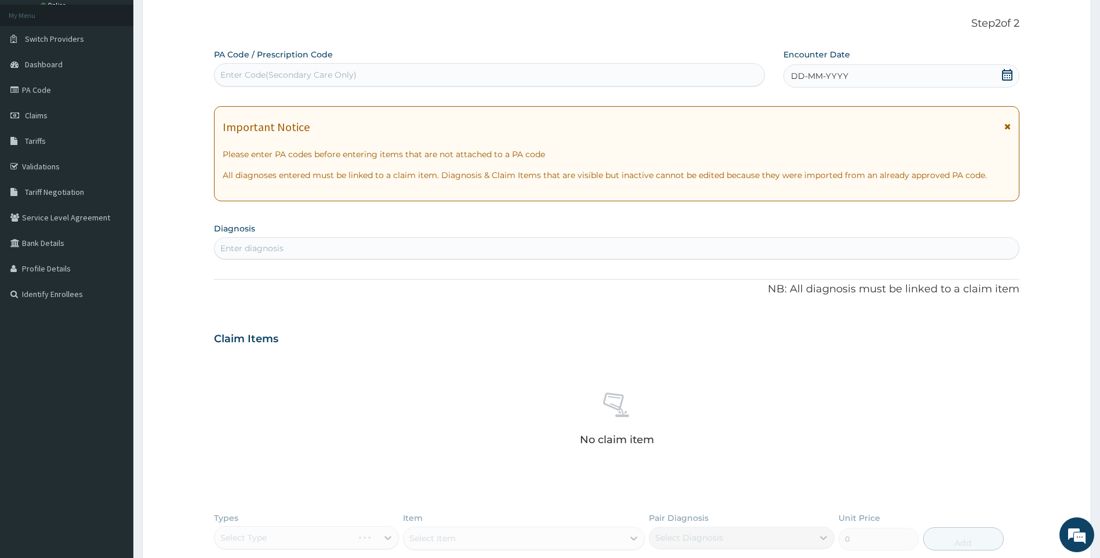
click at [1010, 74] on icon at bounding box center [1007, 75] width 12 height 12
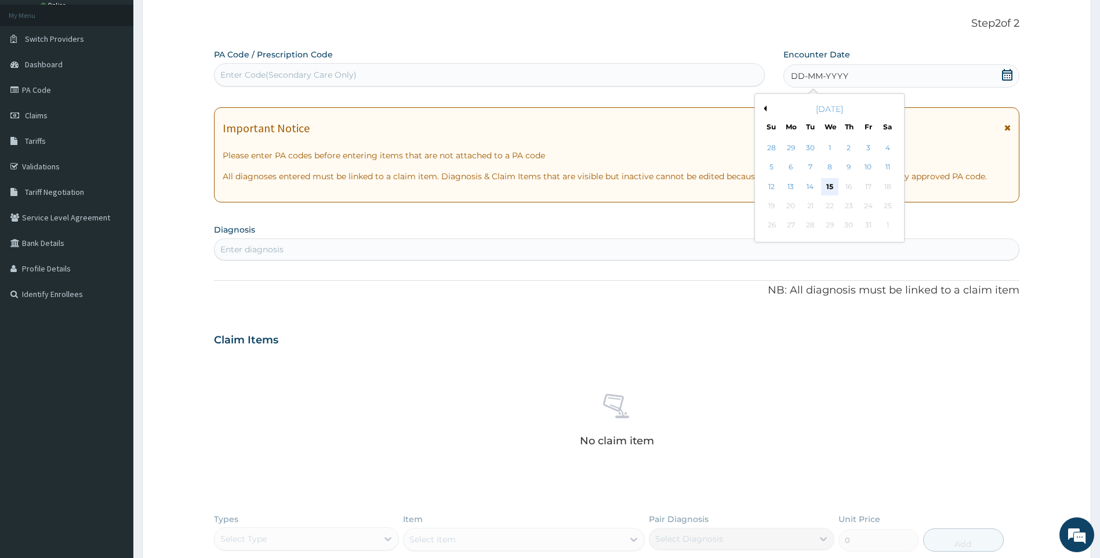
scroll to position [0, 0]
click at [812, 187] on div "14" at bounding box center [809, 186] width 17 height 17
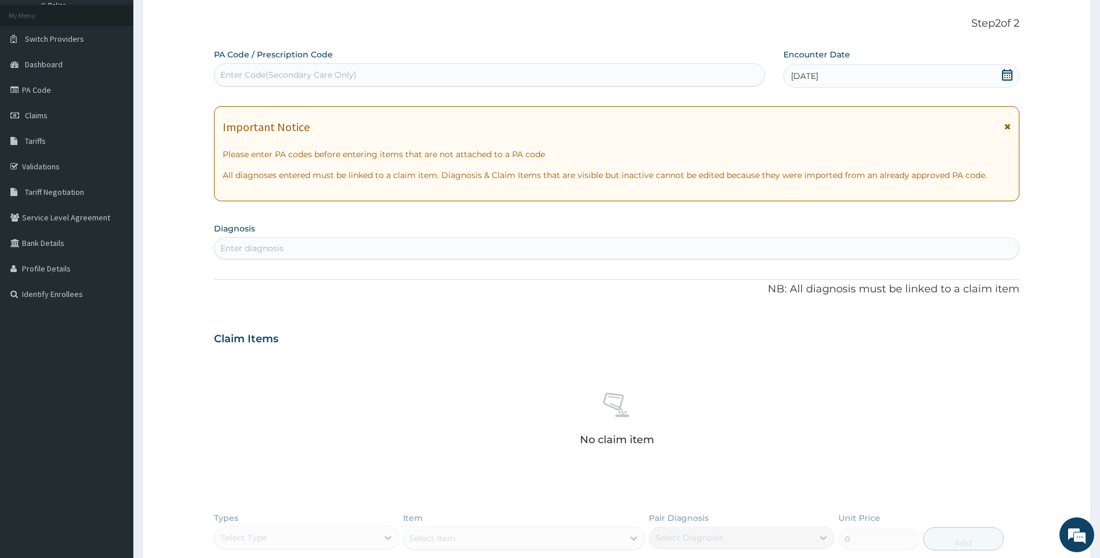
drag, startPoint x: 456, startPoint y: 250, endPoint x: 382, endPoint y: 90, distance: 176.4
click at [456, 249] on div "Enter diagnosis" at bounding box center [617, 248] width 805 height 19
type input "[MEDICAL_DATA]"
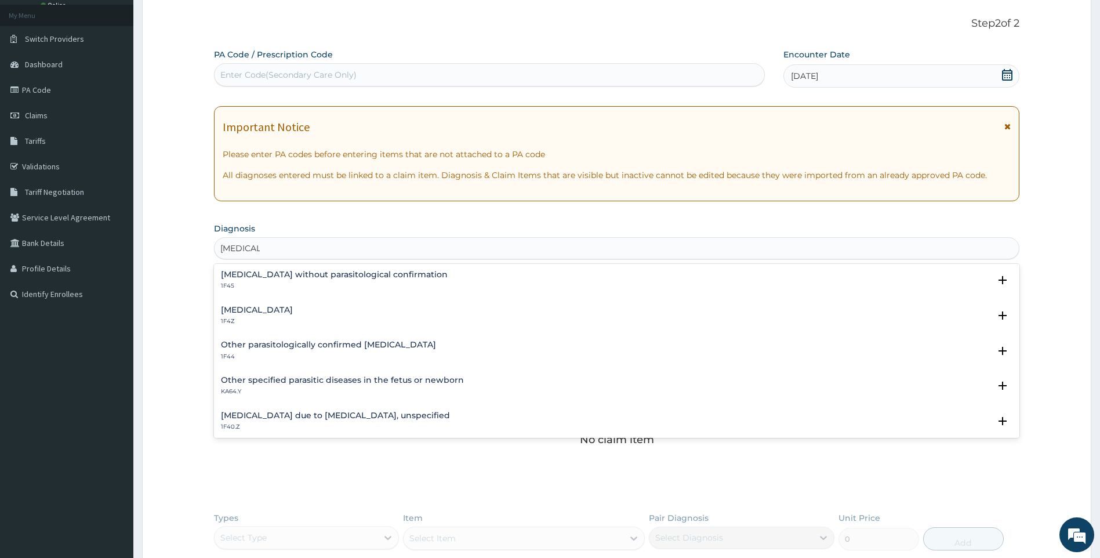
scroll to position [58, 0]
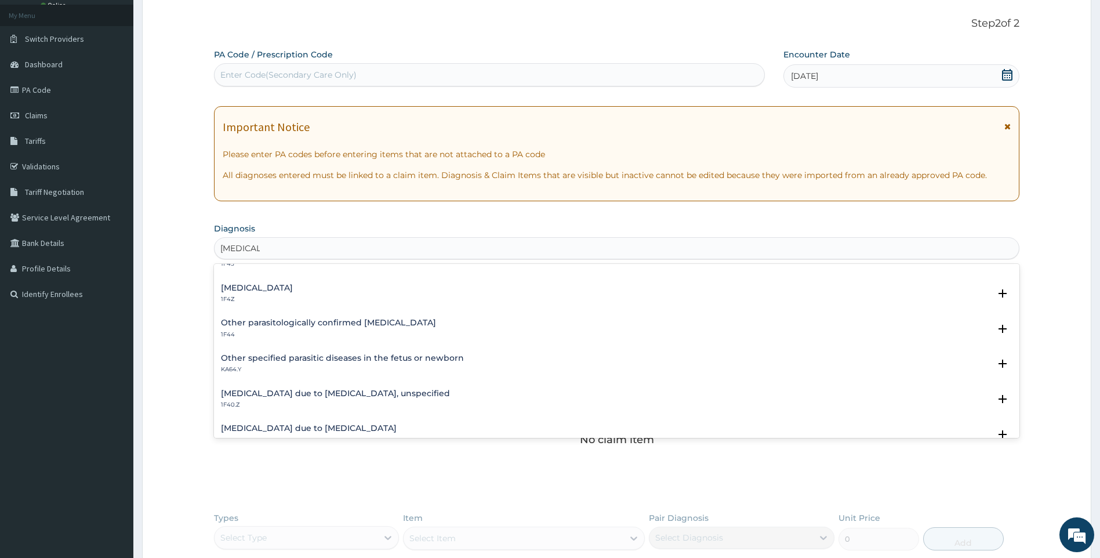
click at [335, 390] on h4 "[MEDICAL_DATA] due to [MEDICAL_DATA], unspecified" at bounding box center [335, 393] width 229 height 9
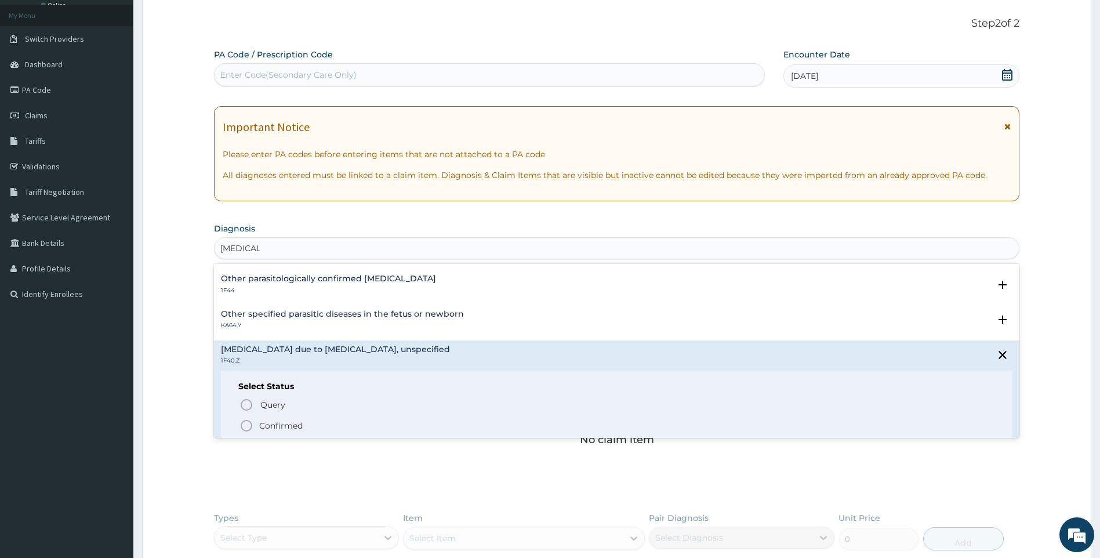
scroll to position [116, 0]
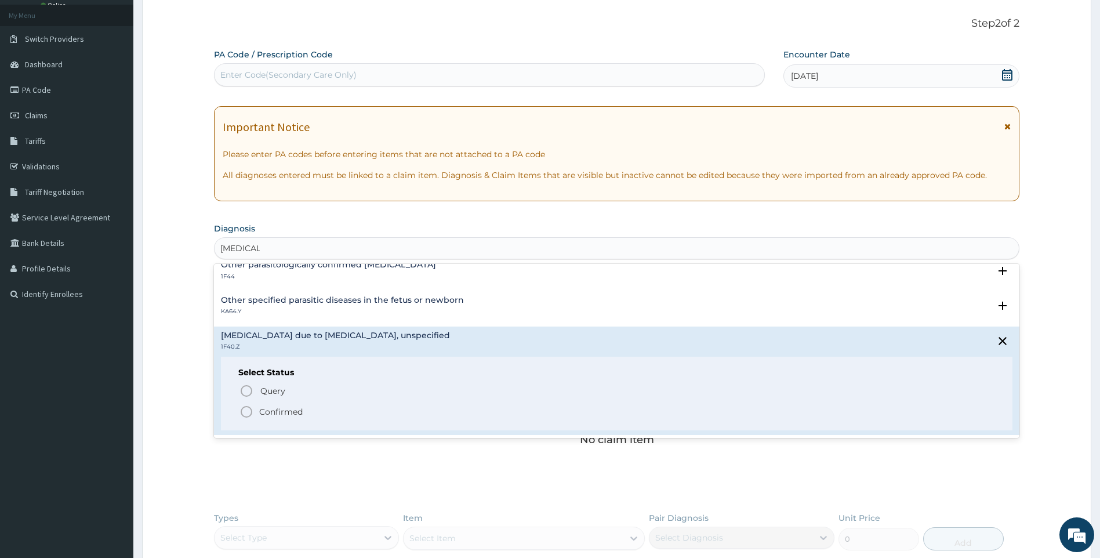
click at [263, 411] on p "Confirmed" at bounding box center [280, 412] width 43 height 12
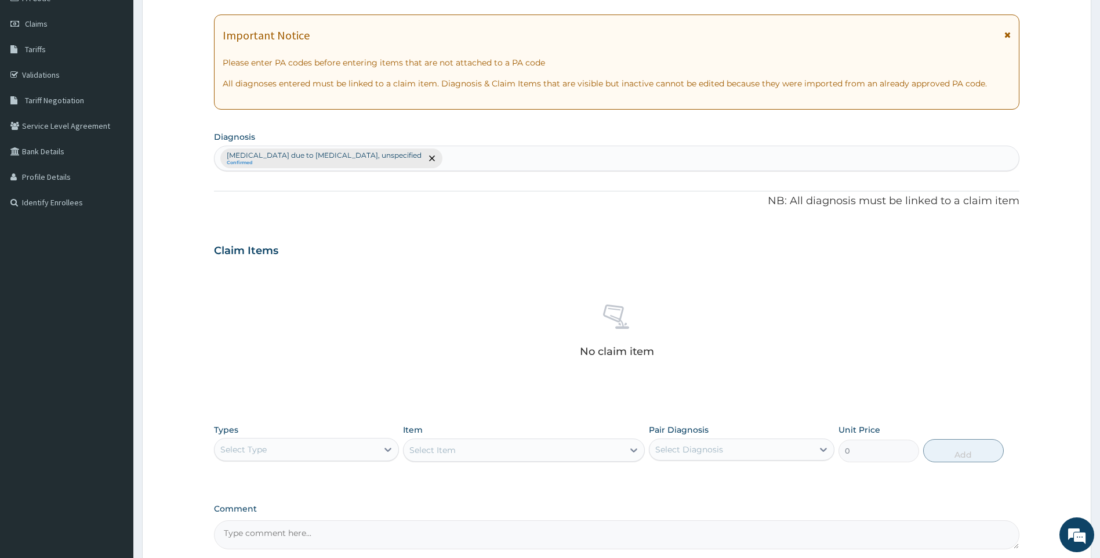
scroll to position [178, 0]
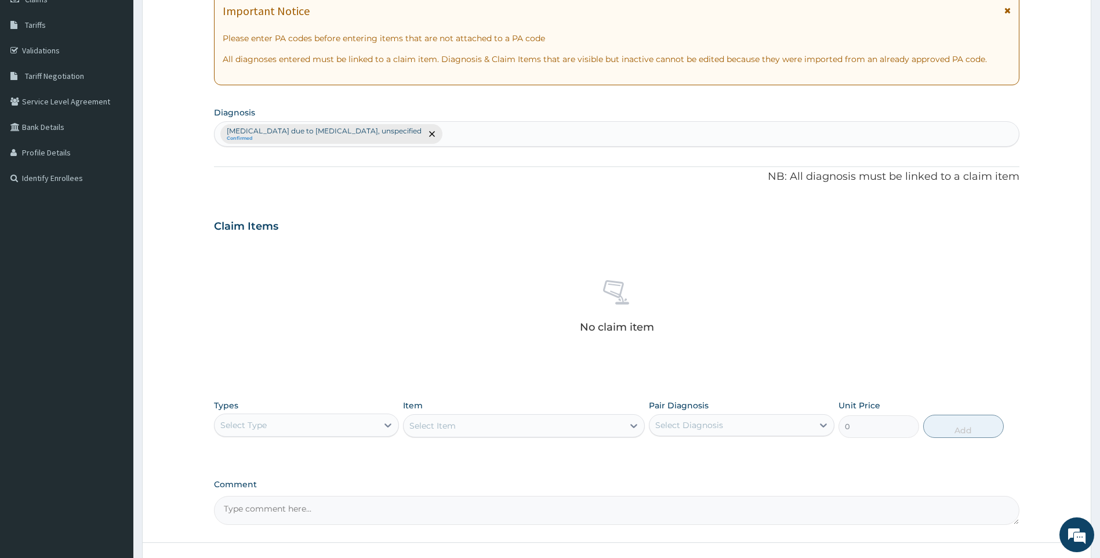
click at [369, 429] on div "Select Type" at bounding box center [297, 425] width 164 height 19
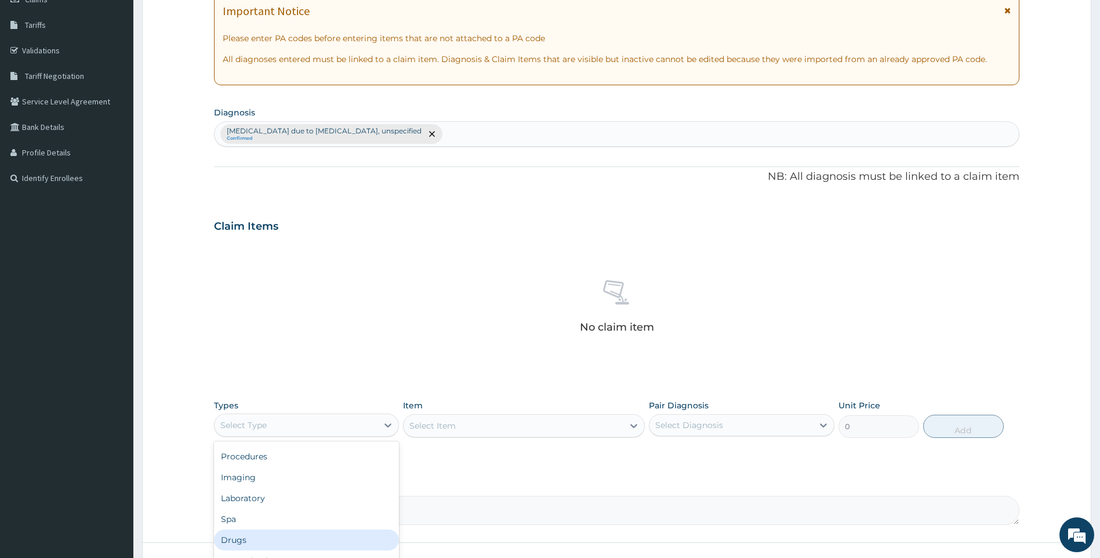
click at [261, 538] on div "Drugs" at bounding box center [307, 539] width 186 height 21
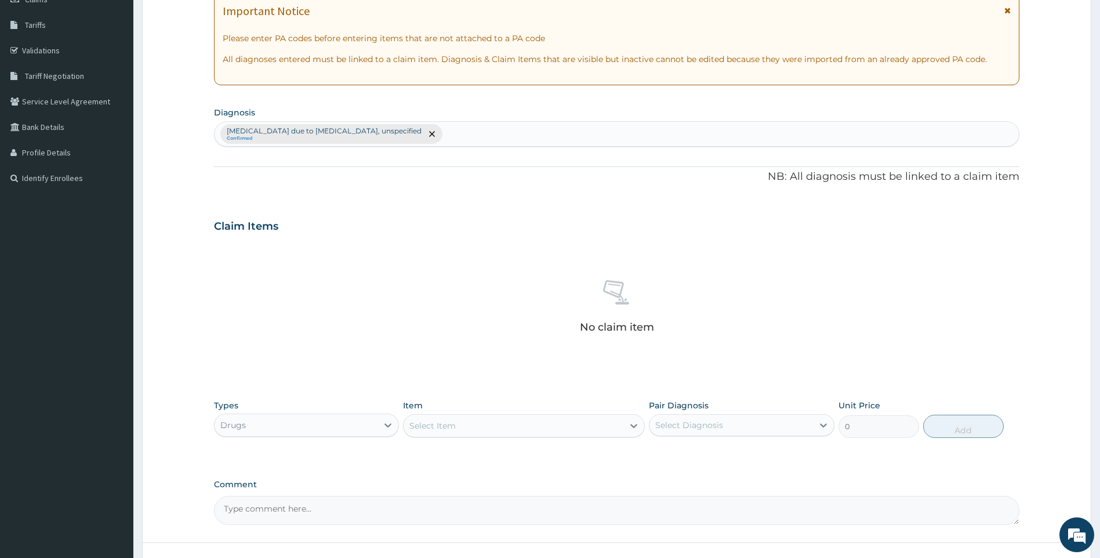
click at [502, 428] on div "Select Item" at bounding box center [514, 425] width 220 height 19
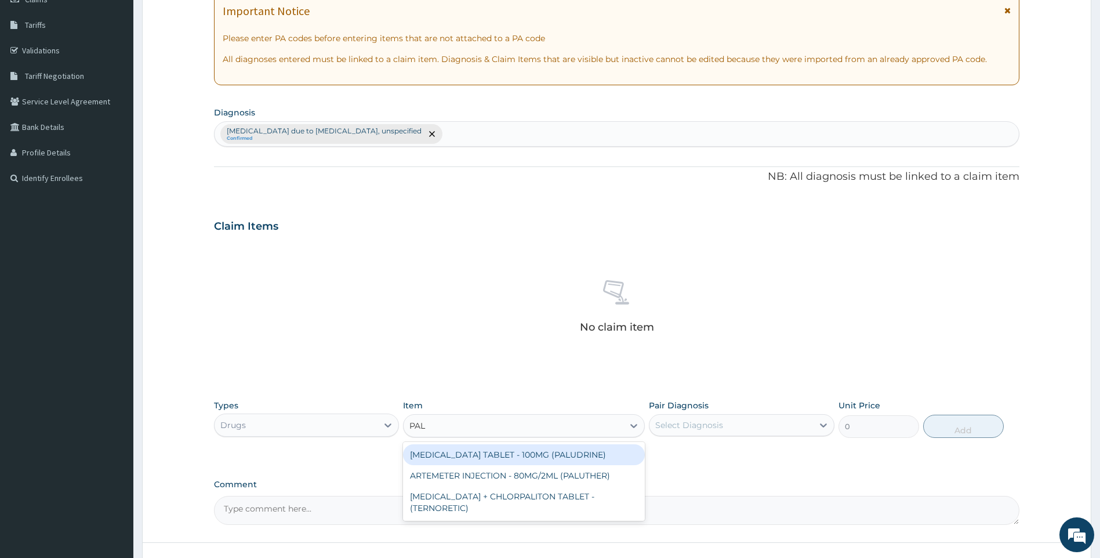
type input "PALU"
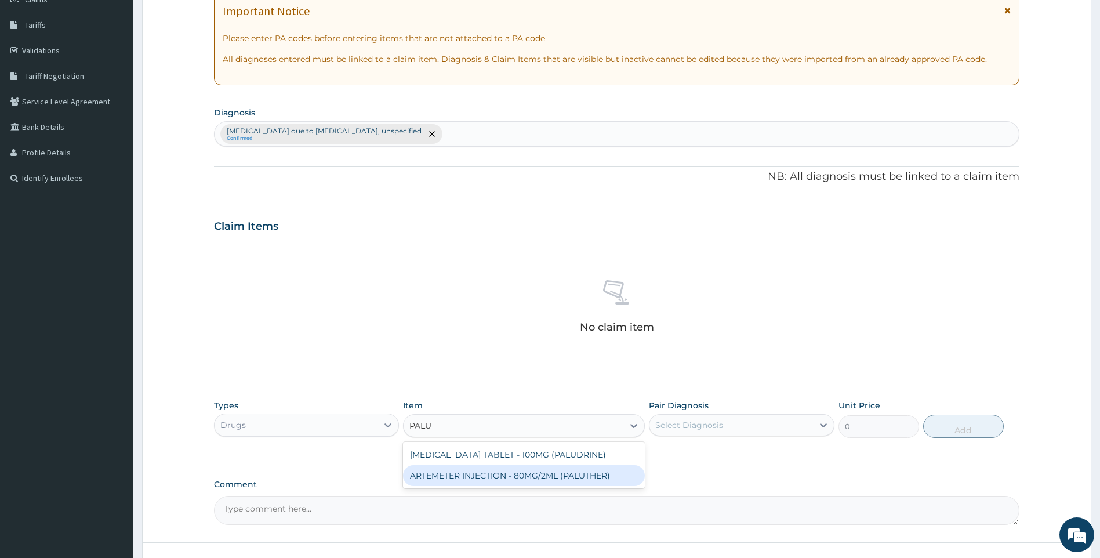
click at [573, 475] on div "ARTEMETER INJECTION - 80MG/2ML (PALUTHER)" at bounding box center [524, 475] width 242 height 21
type input "700"
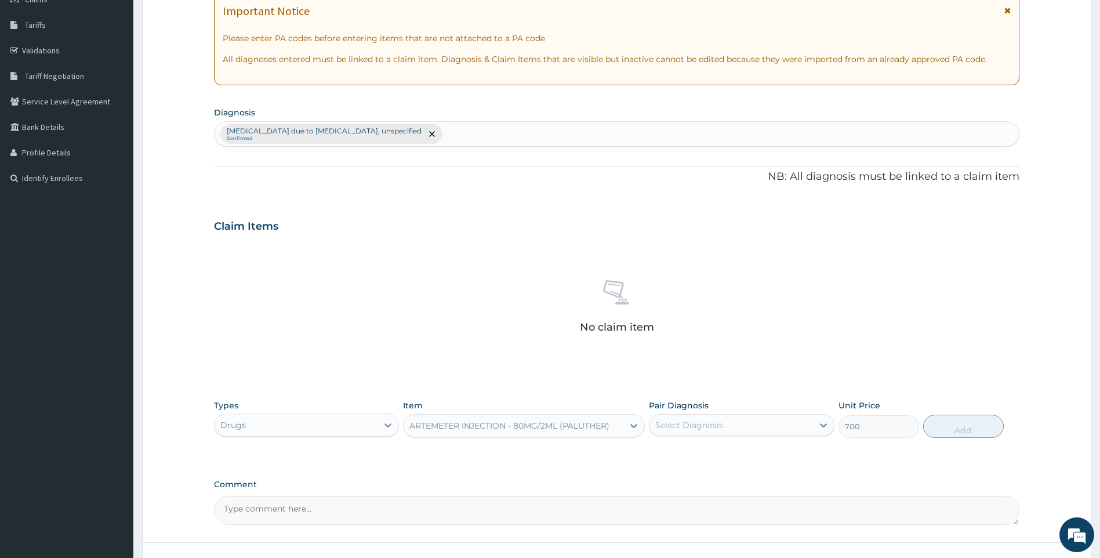
click at [753, 422] on div "Select Diagnosis" at bounding box center [731, 425] width 164 height 19
drag, startPoint x: 727, startPoint y: 459, endPoint x: 985, endPoint y: 423, distance: 259.9
click at [811, 454] on label "[MEDICAL_DATA] due to [MEDICAL_DATA], unspecified" at bounding box center [747, 459] width 159 height 23
checkbox input "true"
drag, startPoint x: 965, startPoint y: 422, endPoint x: 433, endPoint y: 80, distance: 632.2
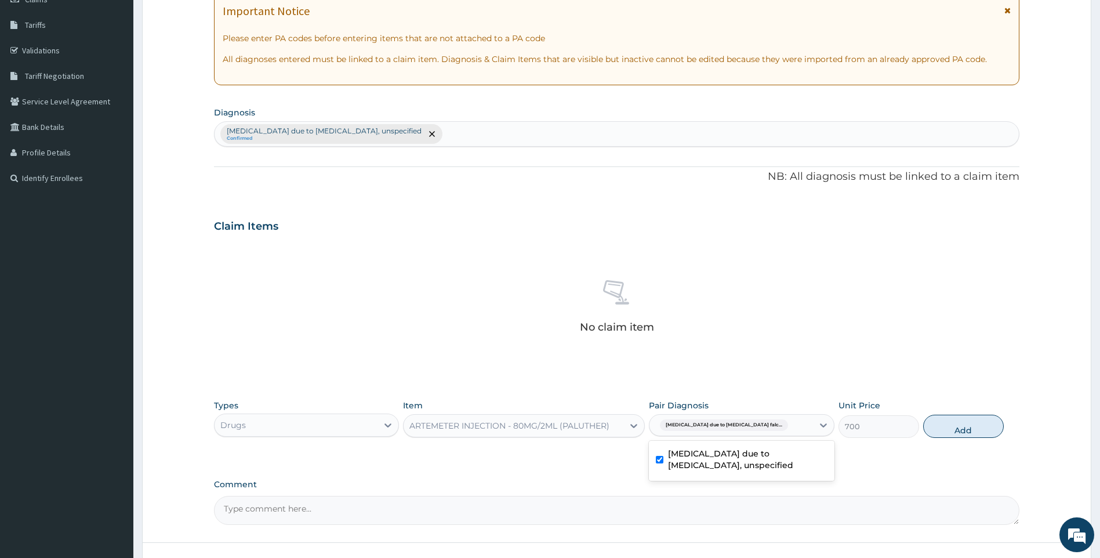
click at [961, 420] on button "Add" at bounding box center [963, 426] width 81 height 23
type input "0"
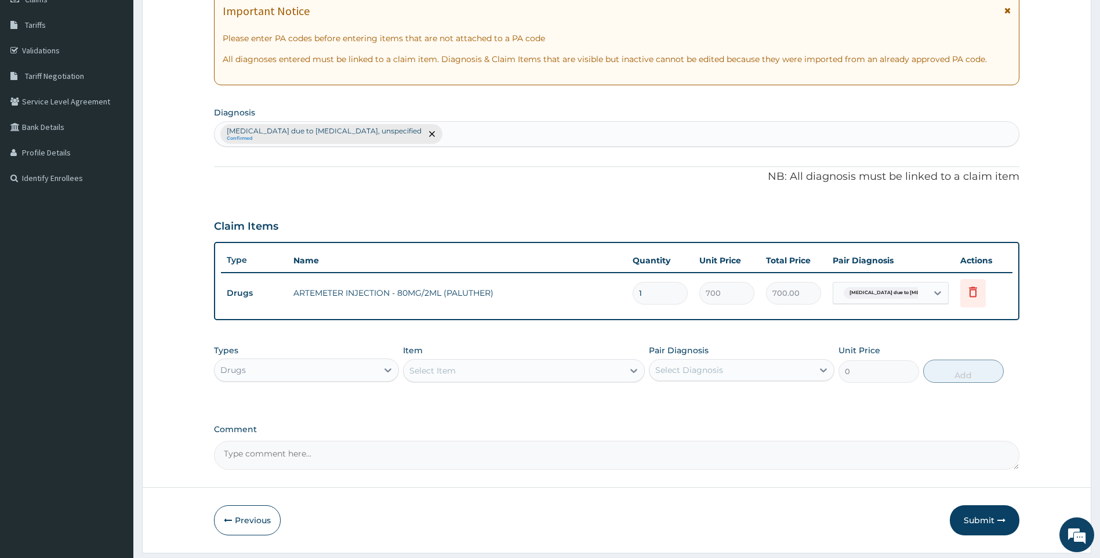
click at [475, 138] on div "[MEDICAL_DATA] due to [MEDICAL_DATA], unspecified Confirmed" at bounding box center [617, 134] width 805 height 24
type input "[MEDICAL_DATA]"
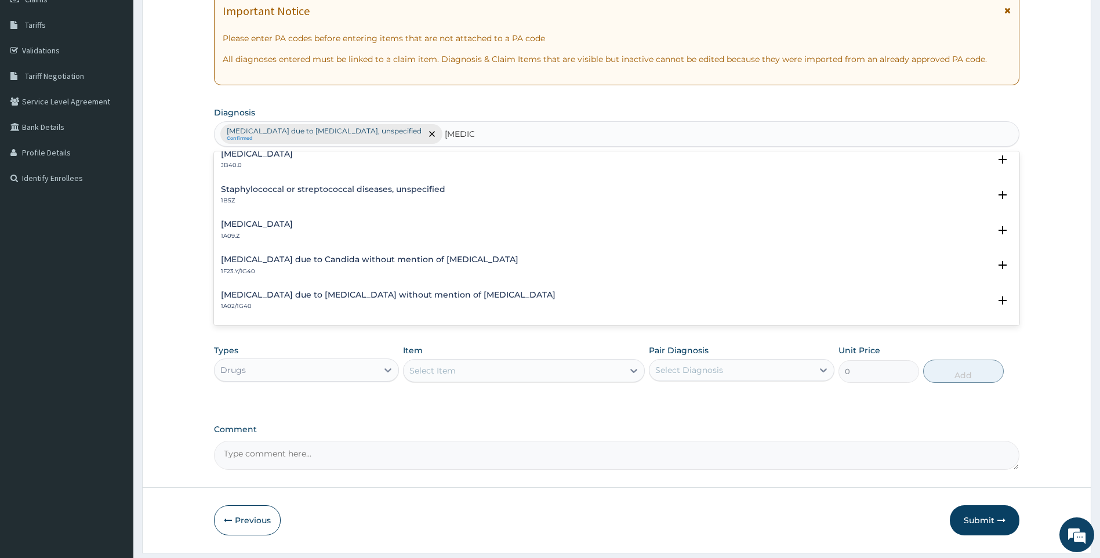
scroll to position [116, 0]
click at [317, 216] on div "[MEDICAL_DATA] 1A09.Z Select Status Query Query covers suspected (?), Keep in v…" at bounding box center [617, 230] width 806 height 35
click at [288, 233] on p "1A09.Z" at bounding box center [257, 234] width 72 height 8
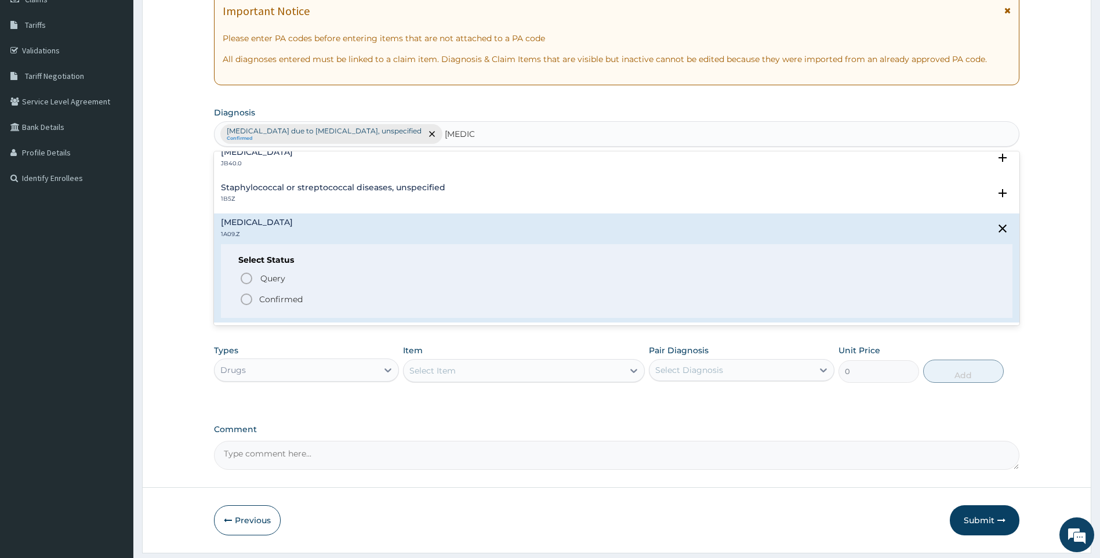
click at [265, 296] on p "Confirmed" at bounding box center [280, 299] width 43 height 12
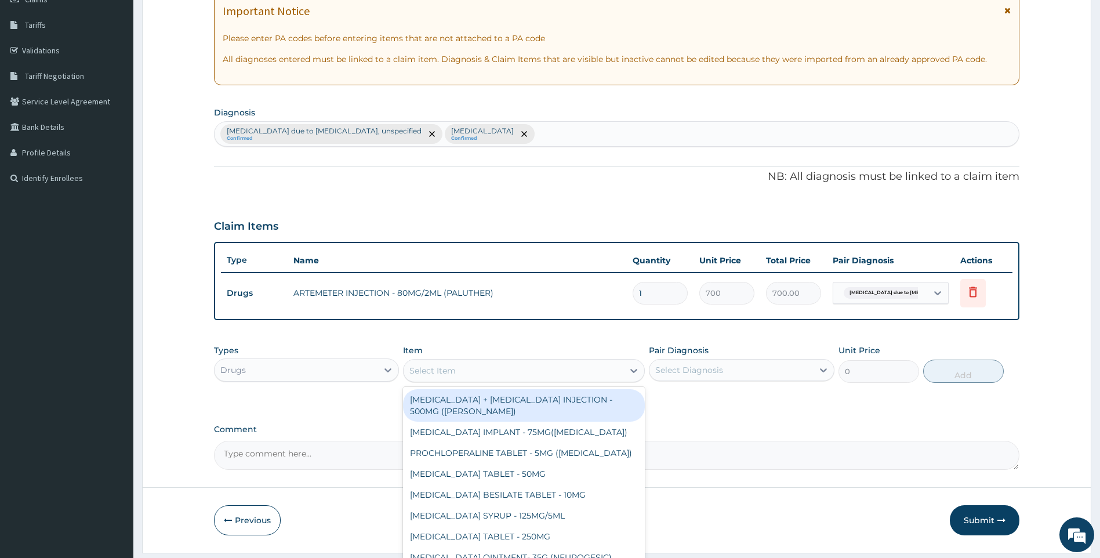
click at [511, 368] on div "Select Item" at bounding box center [514, 370] width 220 height 19
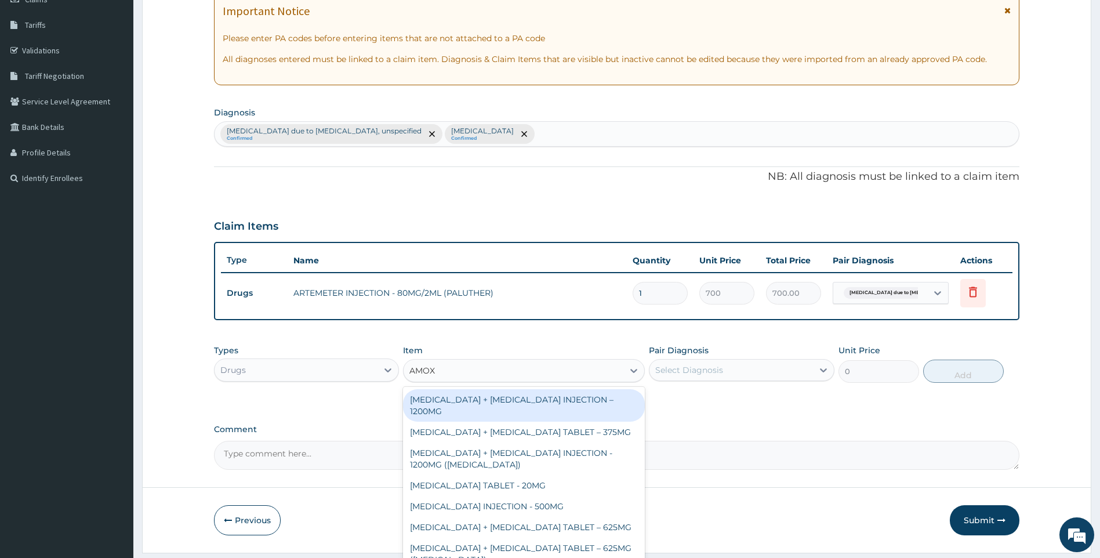
type input "AMOXI"
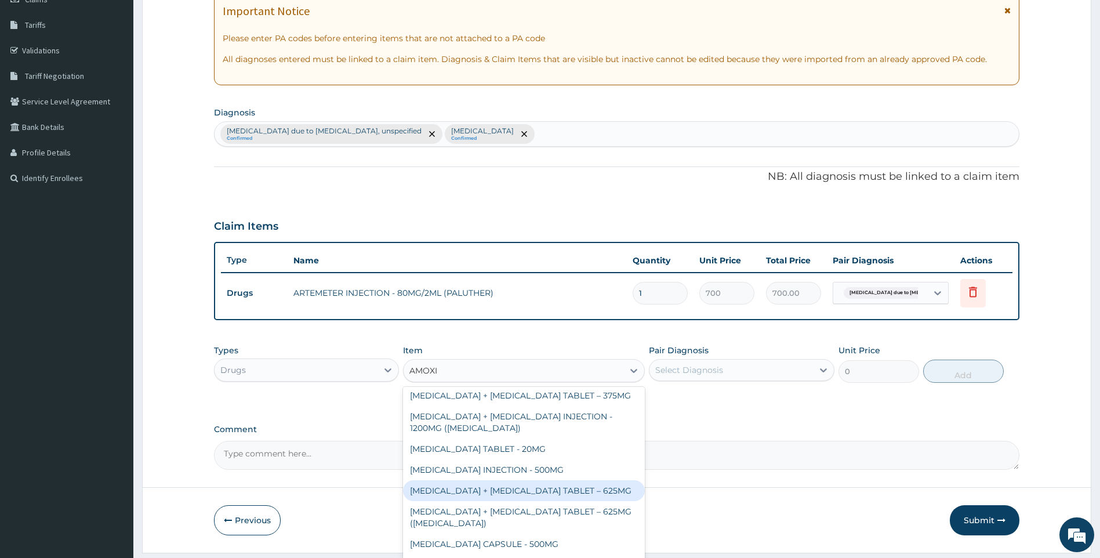
scroll to position [58, 0]
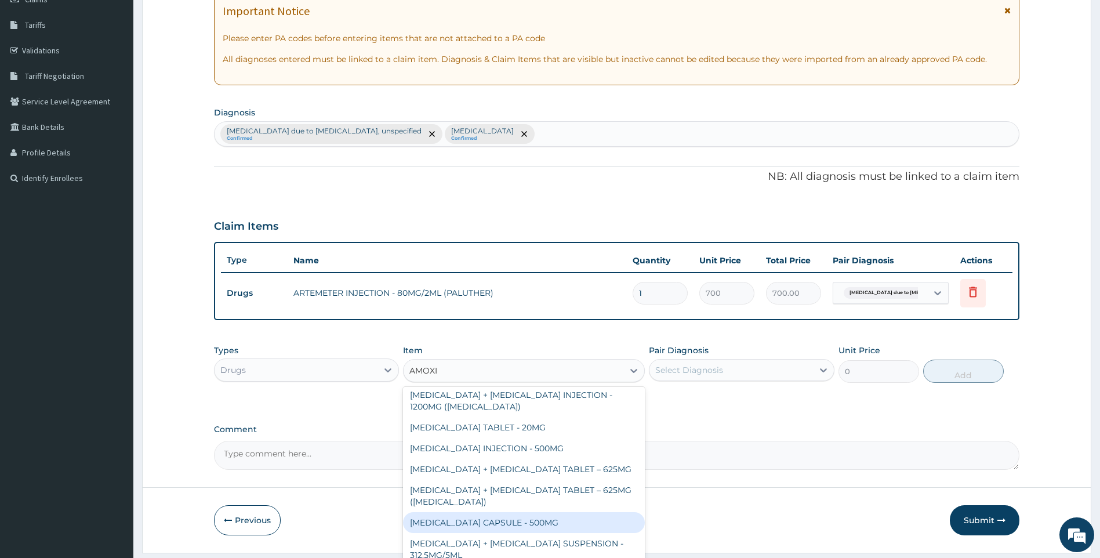
click at [520, 520] on div "[MEDICAL_DATA] CAPSULE - 500MG" at bounding box center [524, 522] width 242 height 21
type input "112"
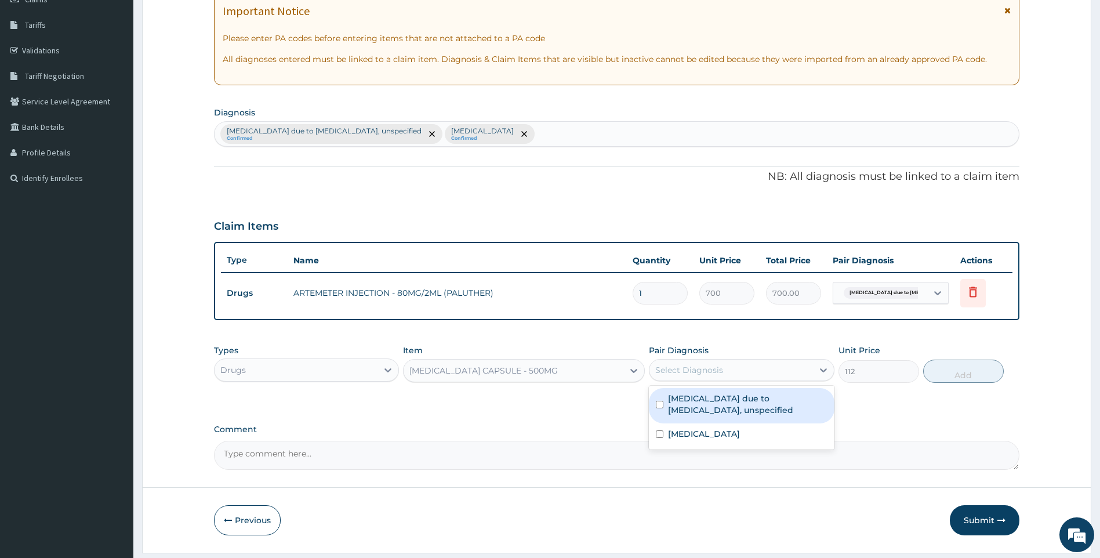
drag, startPoint x: 753, startPoint y: 373, endPoint x: 706, endPoint y: 404, distance: 55.6
click at [752, 373] on div "Select Diagnosis" at bounding box center [731, 370] width 164 height 19
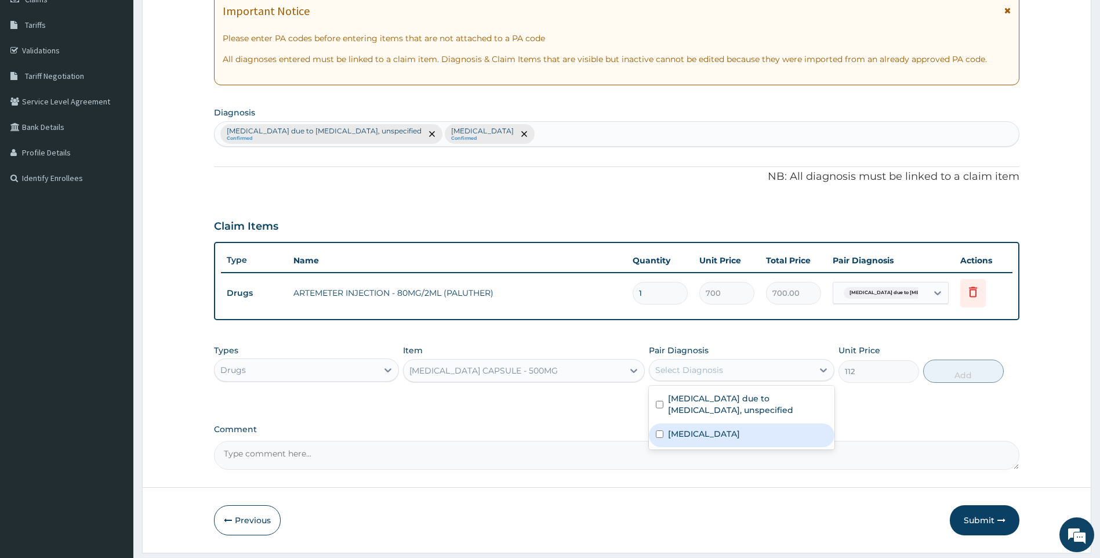
drag, startPoint x: 704, startPoint y: 433, endPoint x: 959, endPoint y: 373, distance: 261.4
click at [705, 434] on label "Salmonella infection, unspecified" at bounding box center [704, 434] width 72 height 12
checkbox input "true"
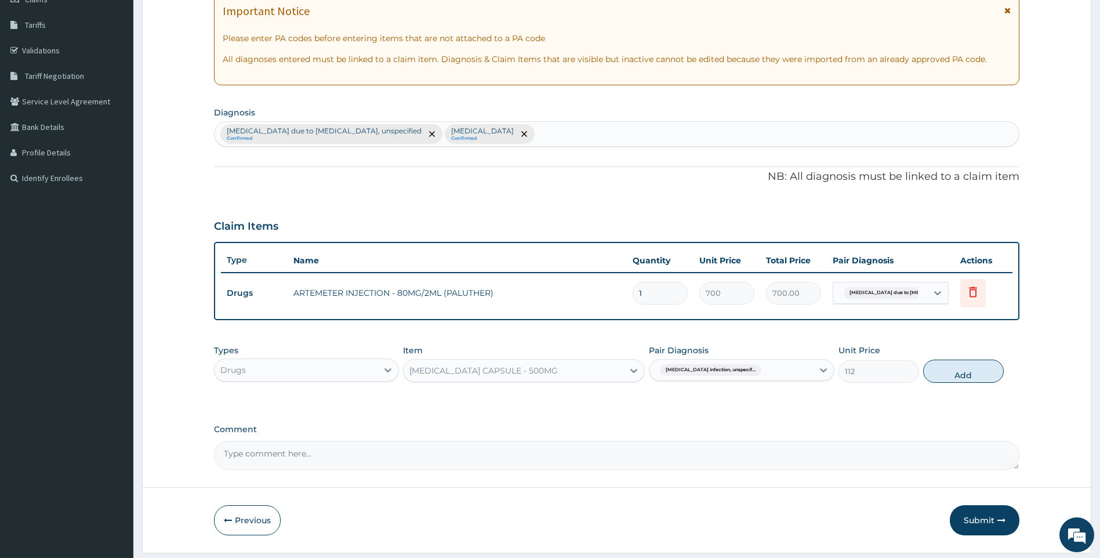
drag, startPoint x: 964, startPoint y: 369, endPoint x: 379, endPoint y: 300, distance: 588.6
click at [963, 369] on button "Add" at bounding box center [963, 370] width 81 height 23
type input "0"
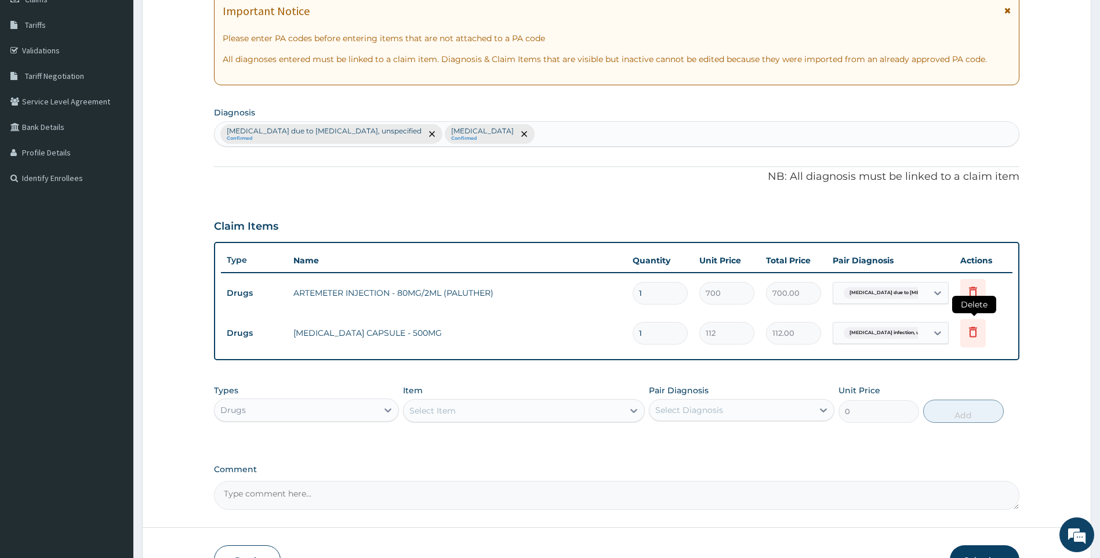
click at [967, 331] on icon at bounding box center [973, 332] width 14 height 14
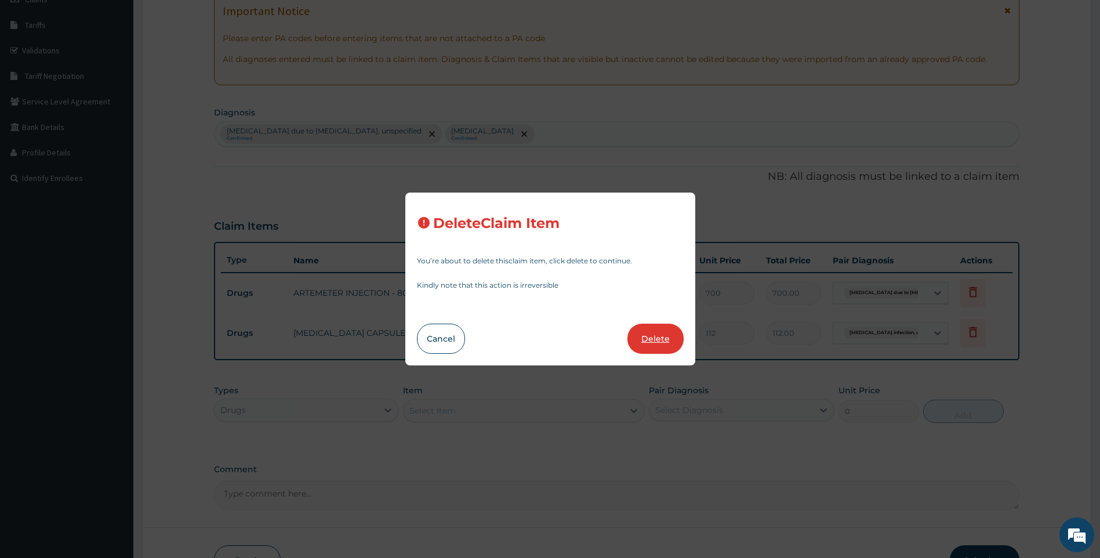
click at [665, 341] on button "Delete" at bounding box center [655, 339] width 56 height 30
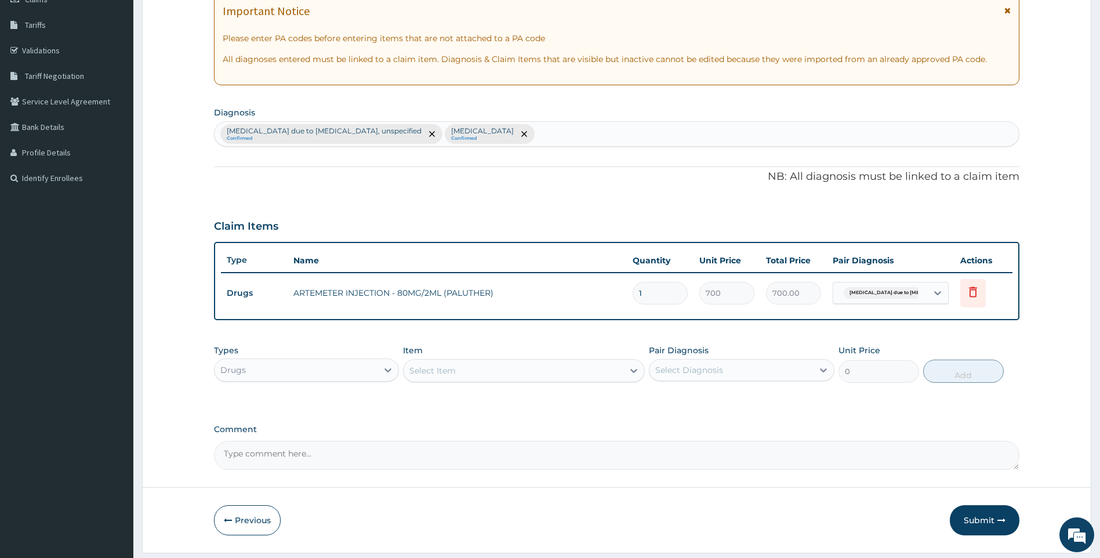
click at [523, 368] on div "Select Item" at bounding box center [514, 370] width 220 height 19
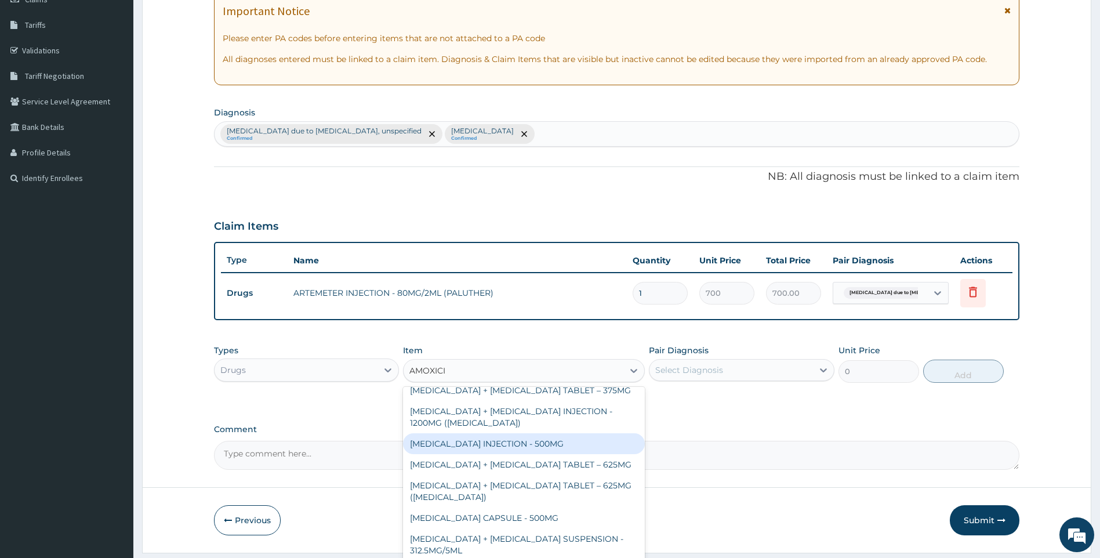
scroll to position [0, 0]
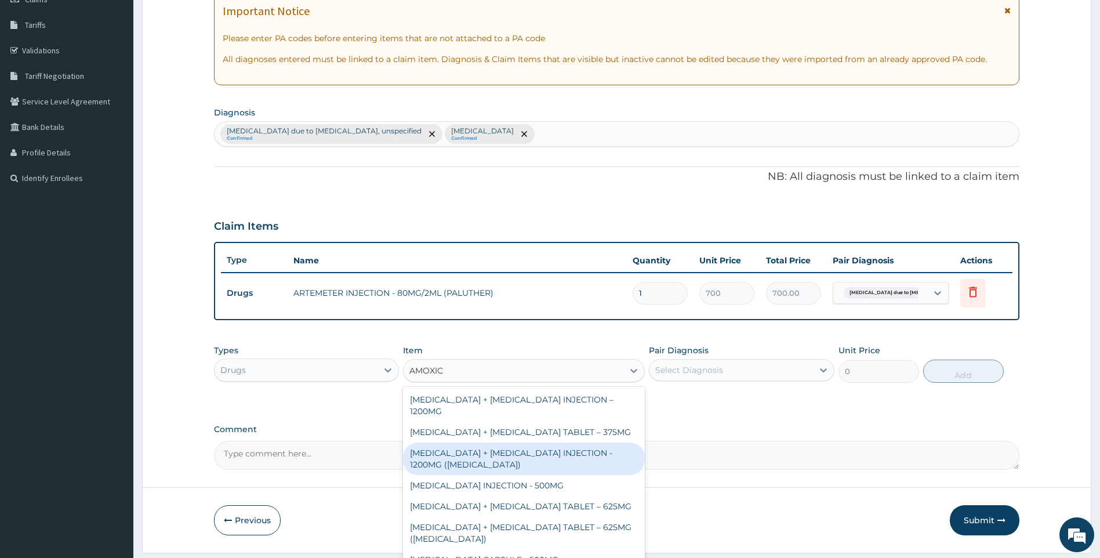
type input "AMOXI"
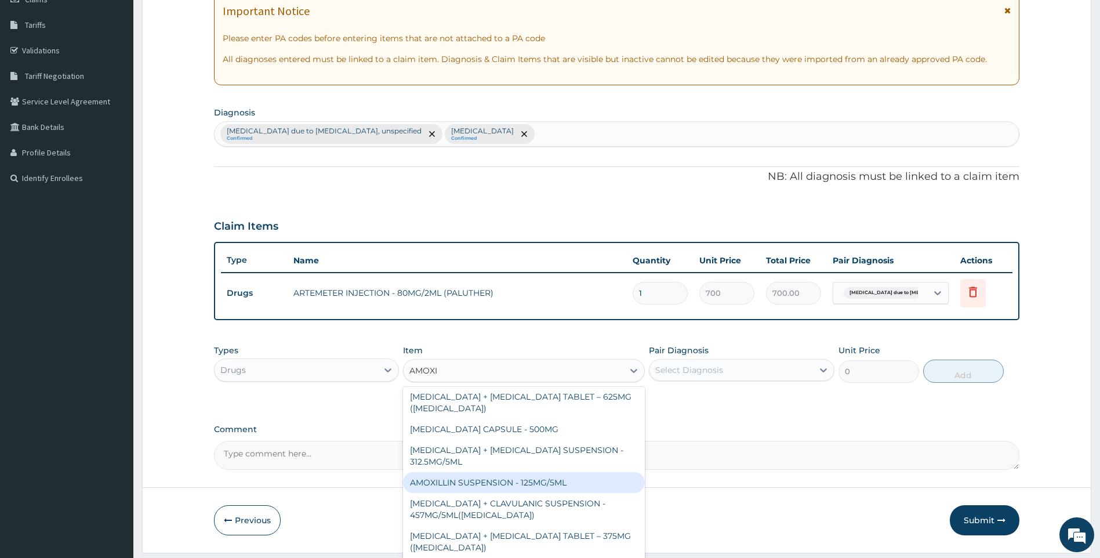
scroll to position [174, 0]
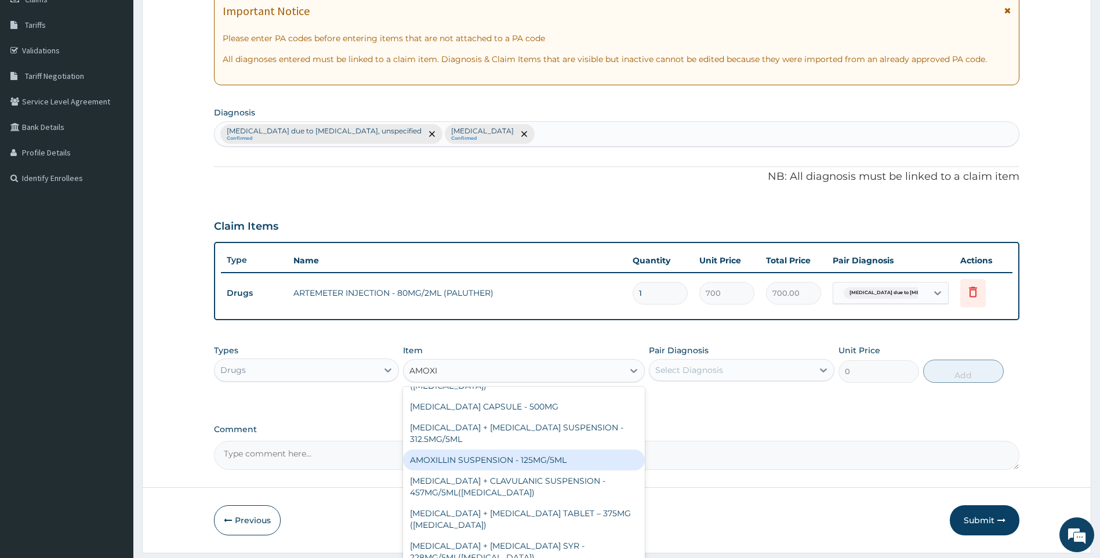
click at [548, 458] on div "AMOXILLIN SUSPENSION - 125MG/5ML" at bounding box center [524, 459] width 242 height 21
type input "840"
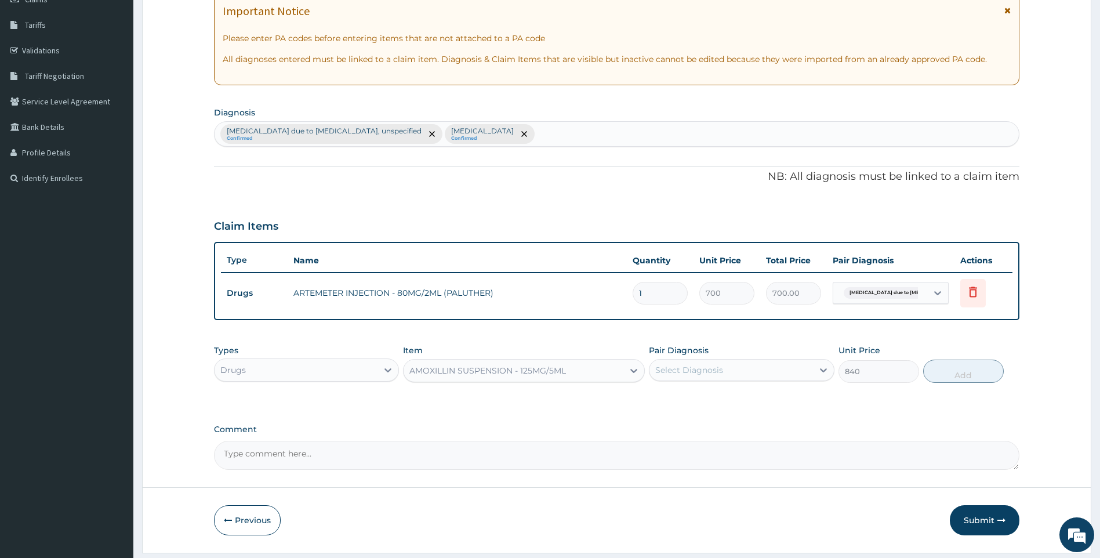
click at [713, 359] on div "Select Diagnosis" at bounding box center [742, 370] width 186 height 22
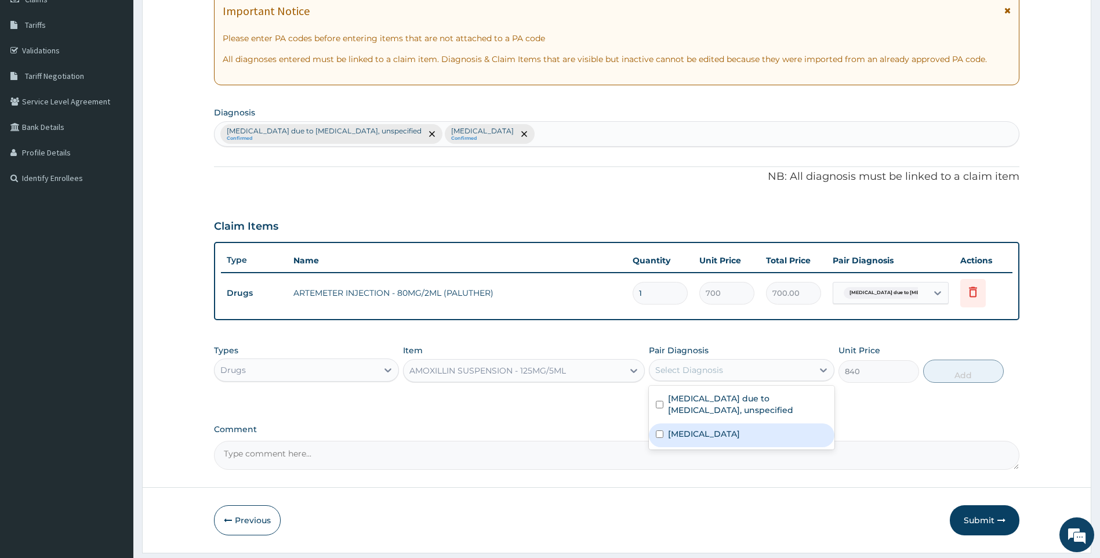
drag, startPoint x: 694, startPoint y: 431, endPoint x: 702, endPoint y: 430, distance: 7.6
click at [695, 431] on label "Salmonella infection, unspecified" at bounding box center [704, 434] width 72 height 12
checkbox input "true"
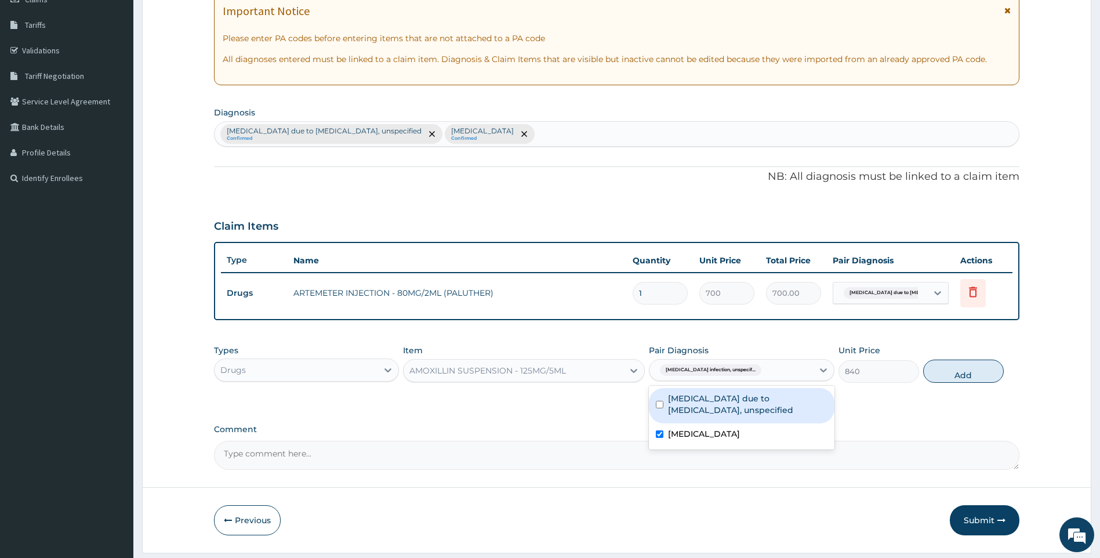
drag, startPoint x: 960, startPoint y: 366, endPoint x: 729, endPoint y: 270, distance: 249.5
click at [959, 366] on button "Add" at bounding box center [963, 370] width 81 height 23
type input "0"
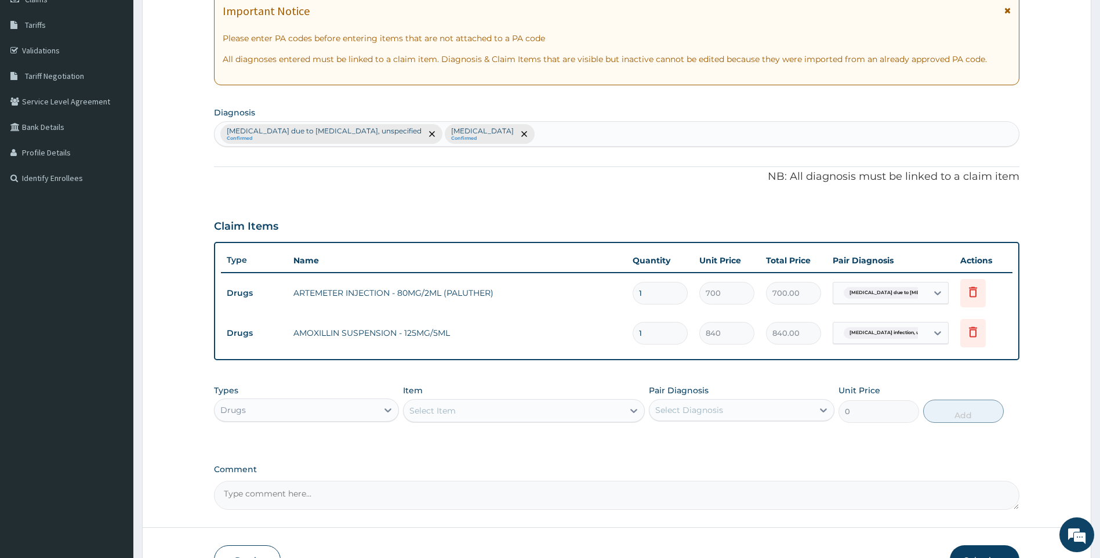
click at [476, 411] on div "Select Item" at bounding box center [514, 410] width 220 height 19
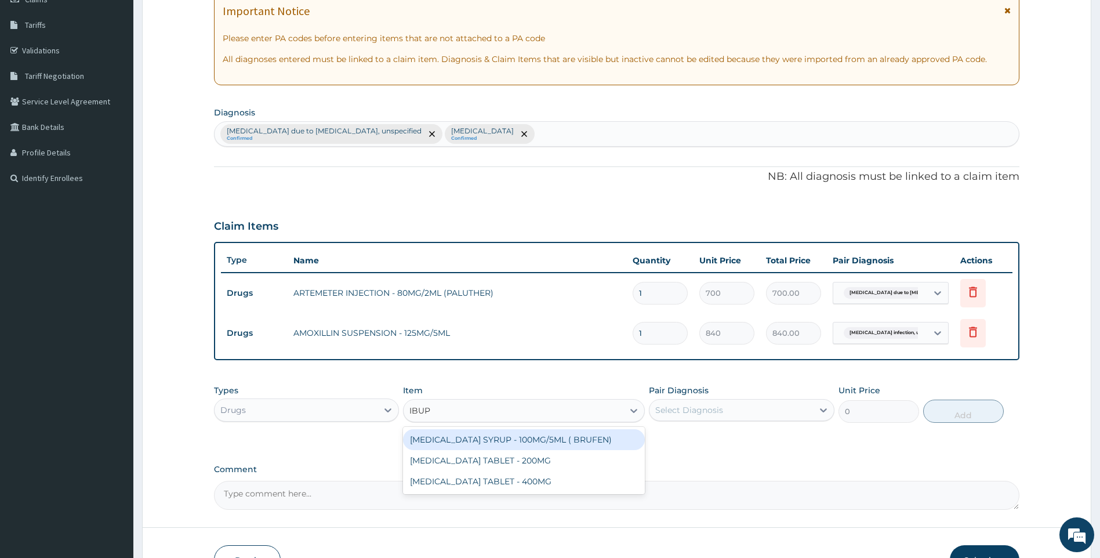
type input "IBUPR"
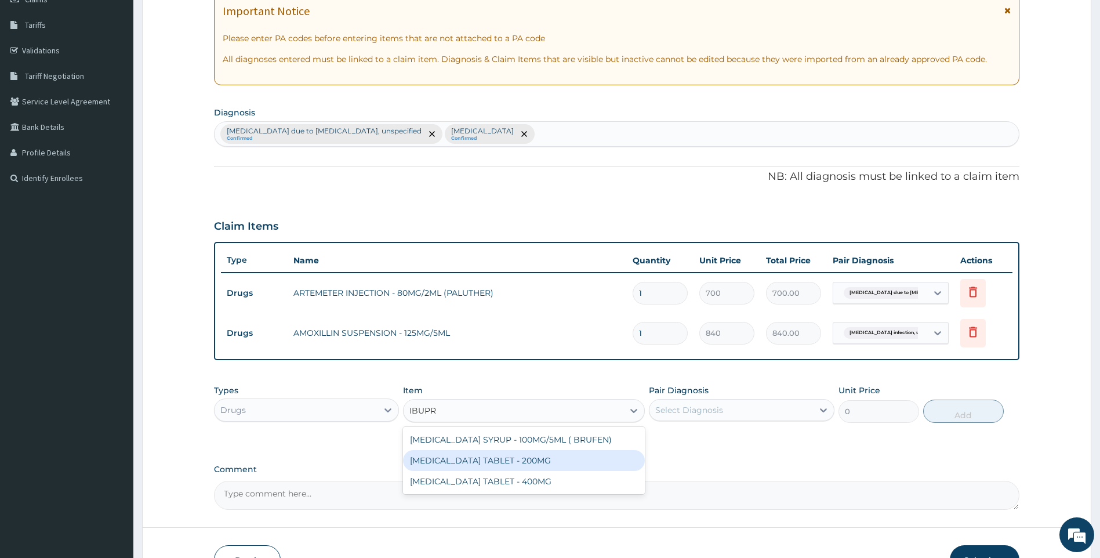
click at [504, 456] on div "IBUPROFEN TABLET - 200MG" at bounding box center [524, 460] width 242 height 21
type input "672"
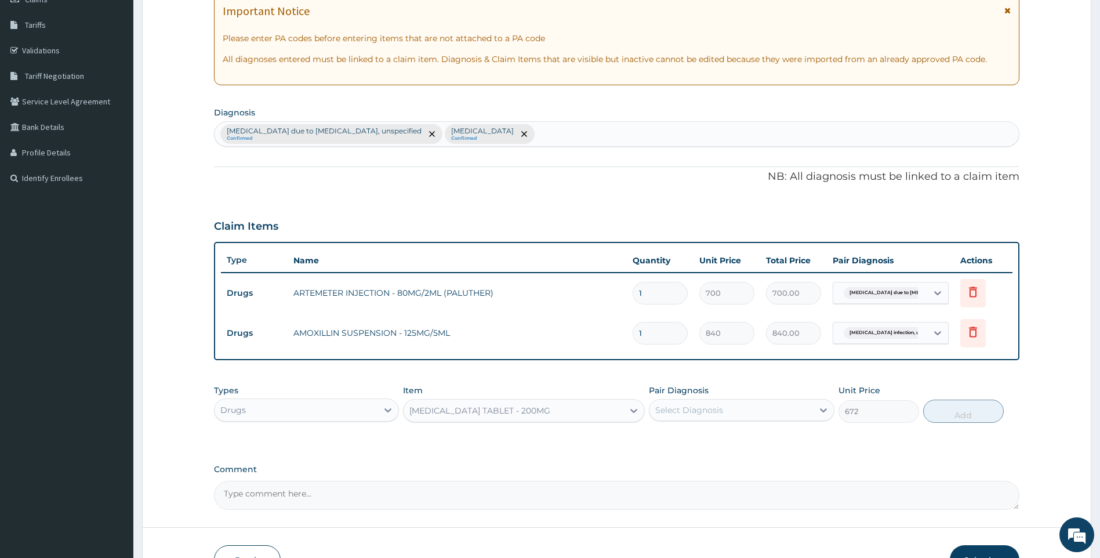
click at [535, 406] on div "IBUPROFEN TABLET - 200MG" at bounding box center [514, 410] width 220 height 19
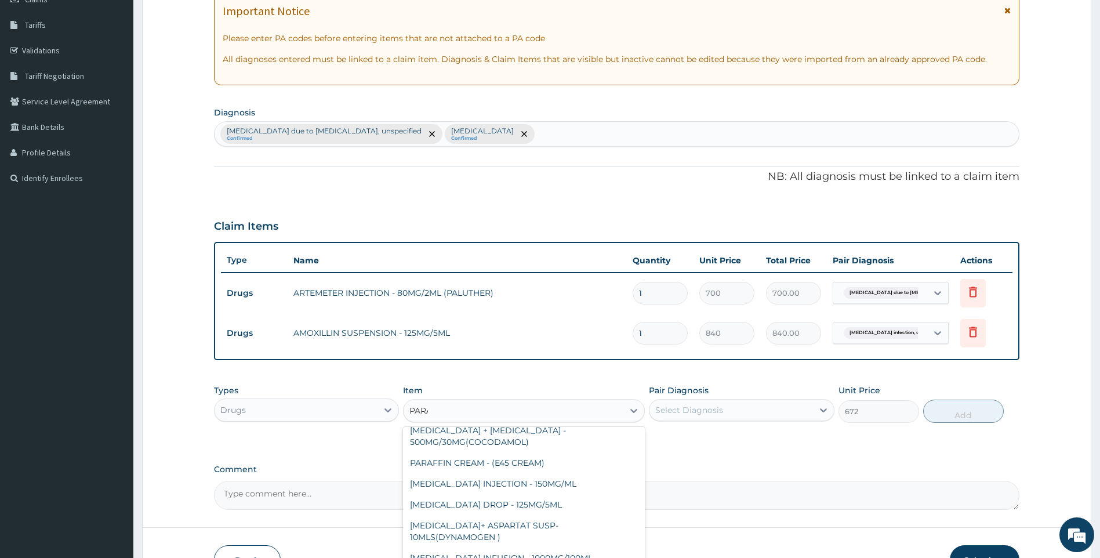
type input "PARAC"
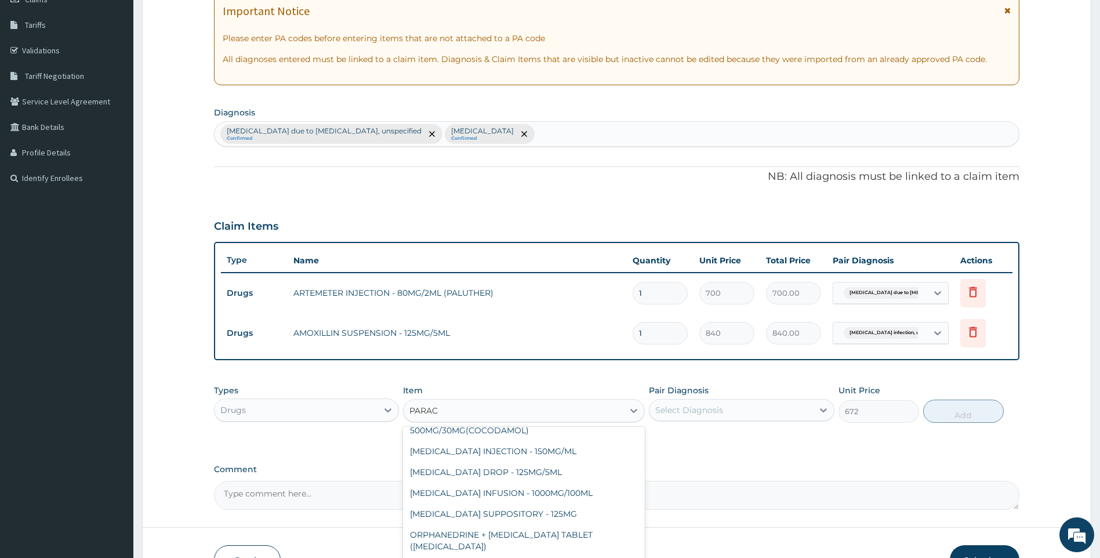
scroll to position [42, 0]
click at [540, 447] on div "PARACETAMOL INJECTION - 150MG/ML" at bounding box center [524, 451] width 242 height 21
type input "560"
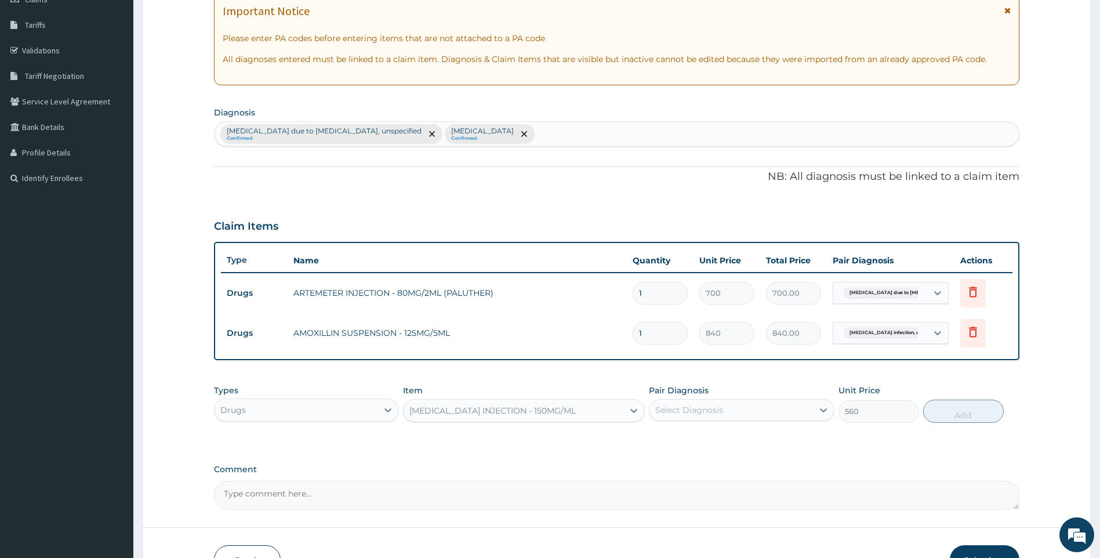
click at [577, 407] on div "PARACETAMOL INJECTION - 150MG/ML" at bounding box center [514, 410] width 220 height 19
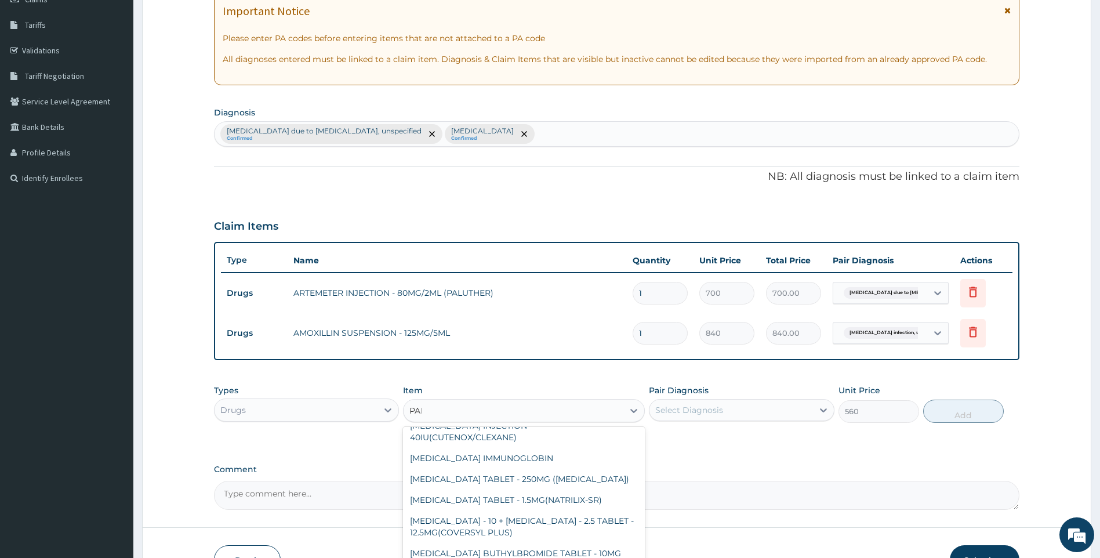
type input "PARA"
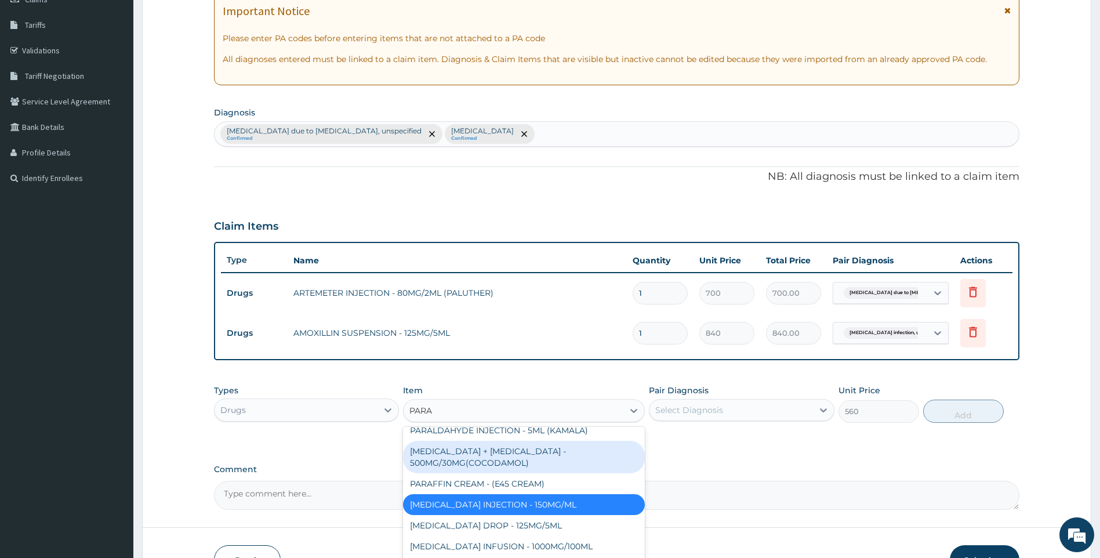
scroll to position [0, 0]
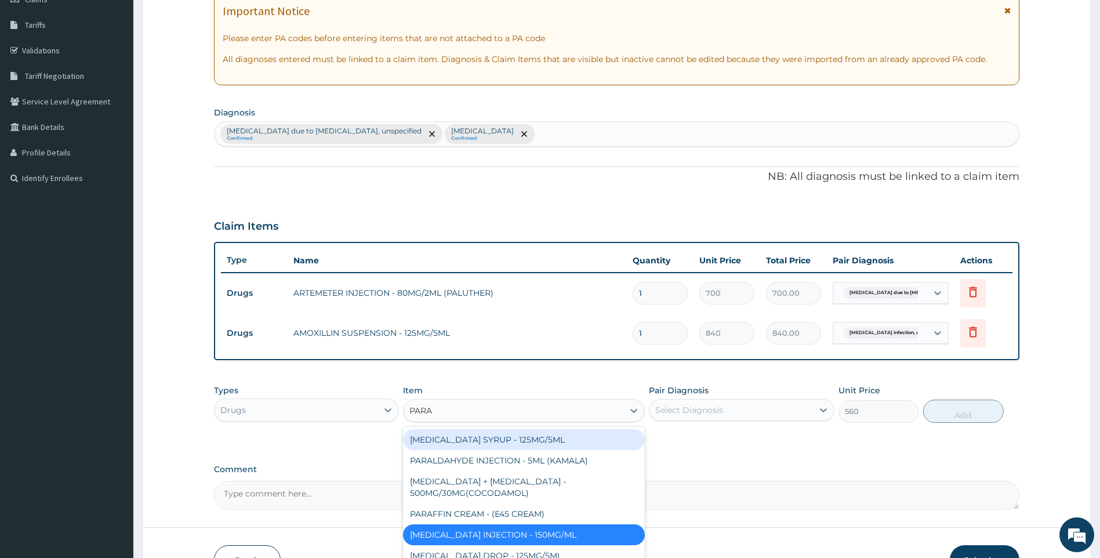
click at [506, 437] on div "PARACETAMOL SYRUP - 125MG/5ML" at bounding box center [524, 439] width 242 height 21
type input "840"
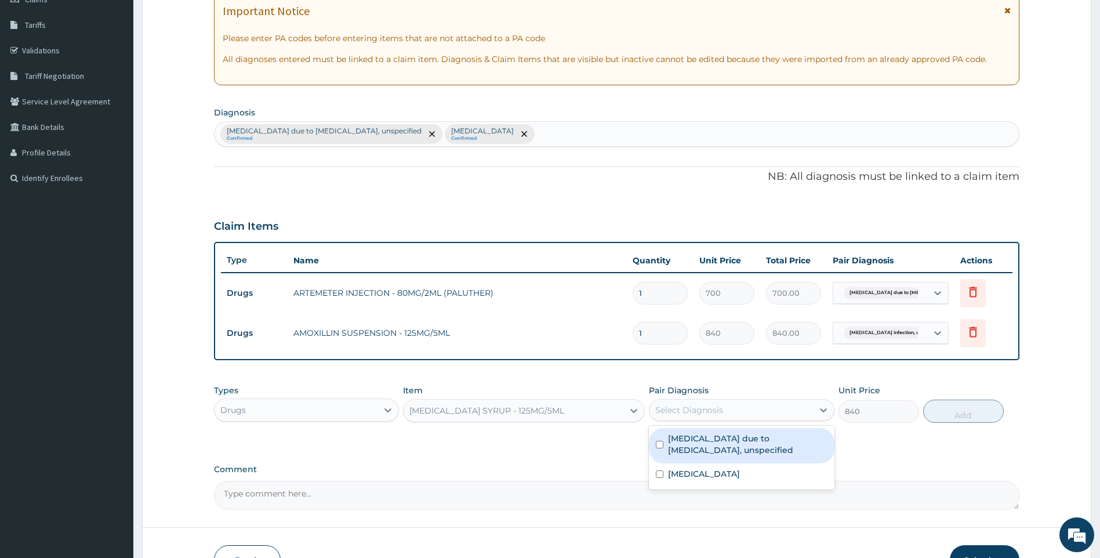
click at [699, 410] on div "Select Diagnosis" at bounding box center [689, 410] width 68 height 12
drag, startPoint x: 715, startPoint y: 452, endPoint x: 751, endPoint y: 445, distance: 36.5
click at [717, 451] on label "Malaria due to Plasmodium falciparum, unspecified" at bounding box center [747, 444] width 159 height 23
checkbox input "true"
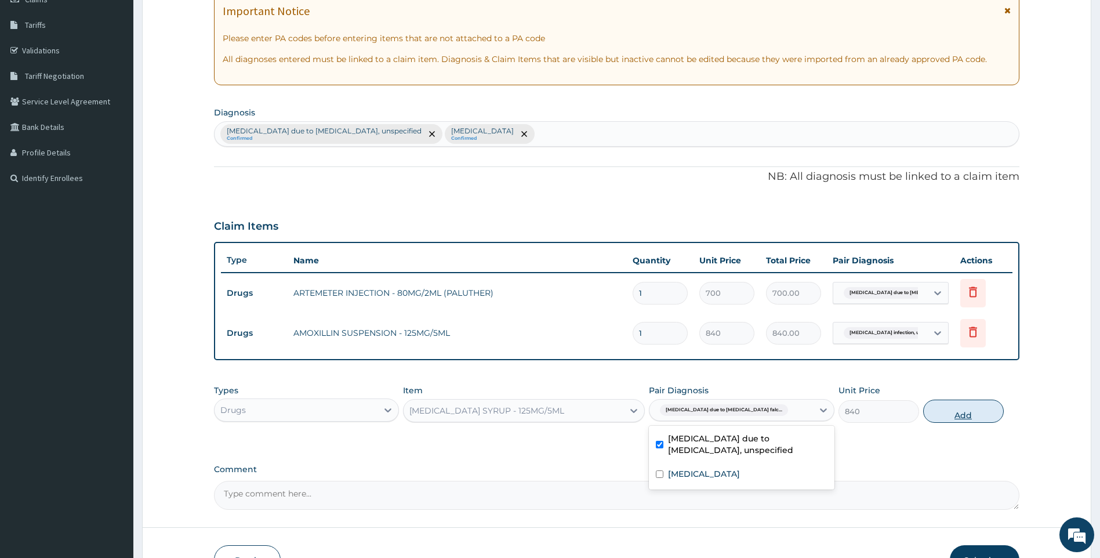
click at [942, 410] on button "Add" at bounding box center [963, 410] width 81 height 23
type input "0"
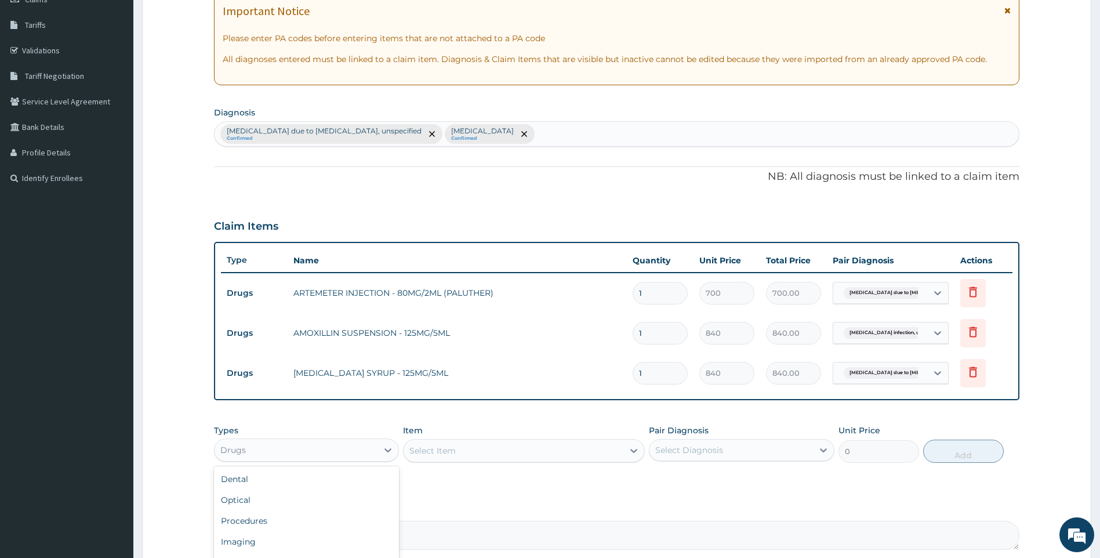
click at [359, 450] on div "Drugs" at bounding box center [297, 450] width 164 height 19
click at [288, 484] on div "Procedures" at bounding box center [307, 481] width 186 height 21
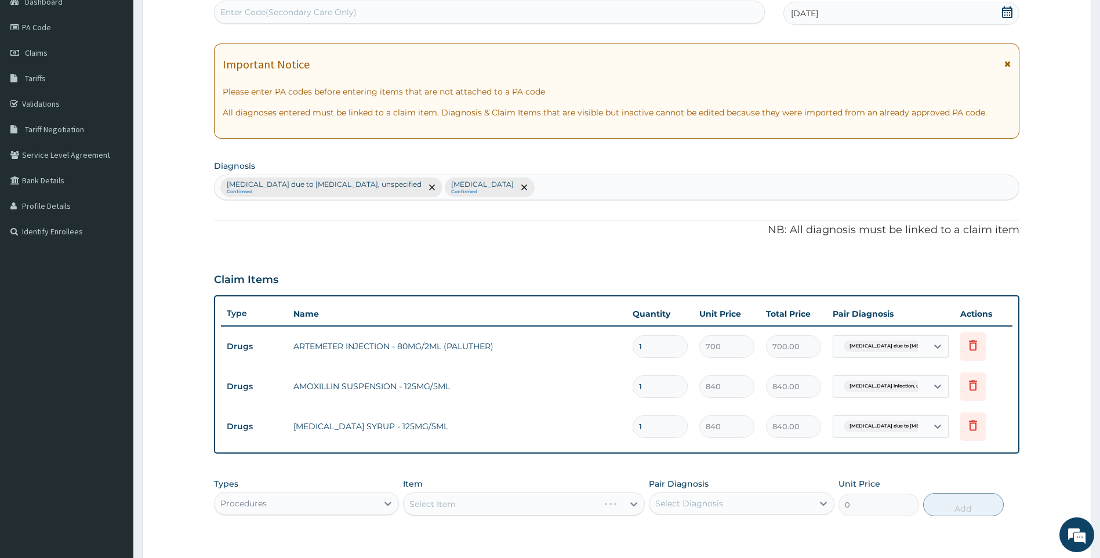
scroll to position [236, 0]
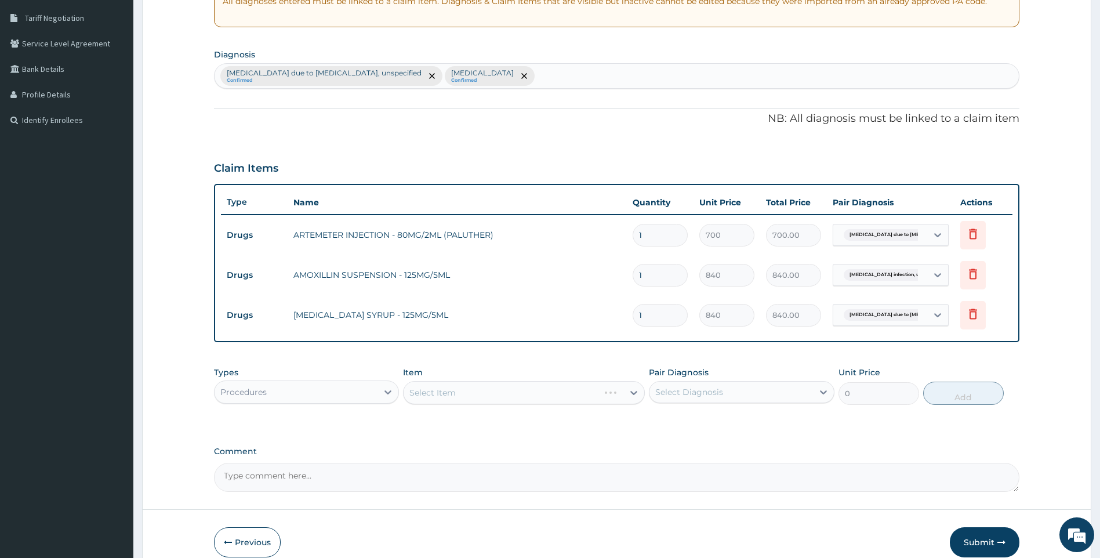
click at [484, 391] on div "Select Item" at bounding box center [524, 392] width 242 height 23
click at [531, 395] on div "Select Item" at bounding box center [524, 392] width 242 height 23
click at [530, 391] on div "Select Item" at bounding box center [524, 392] width 242 height 23
click at [473, 398] on div "Select Item" at bounding box center [524, 392] width 242 height 23
click at [469, 386] on div "Select Item" at bounding box center [524, 392] width 242 height 23
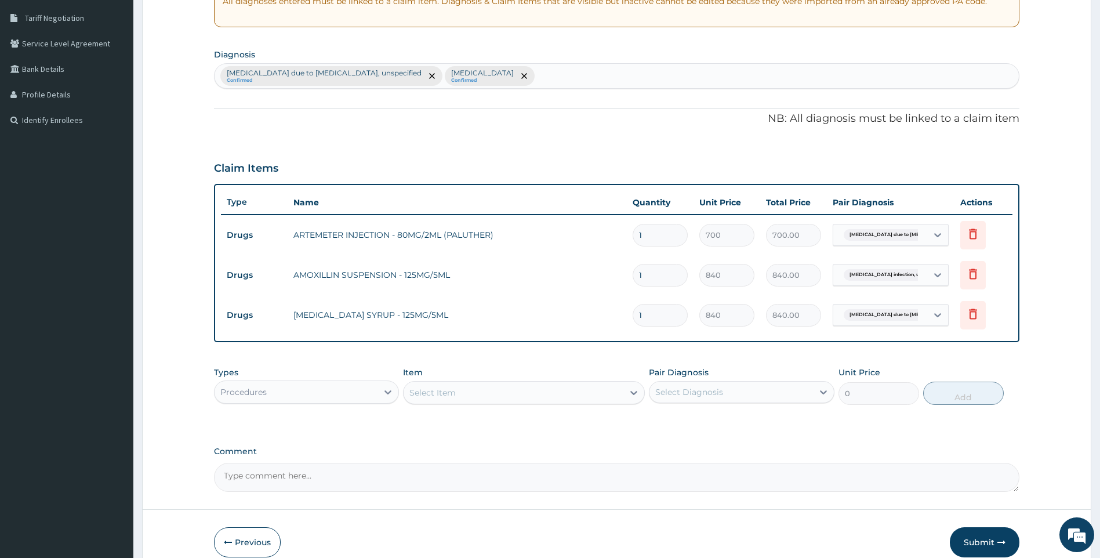
click at [543, 381] on div "Select Item" at bounding box center [524, 392] width 242 height 23
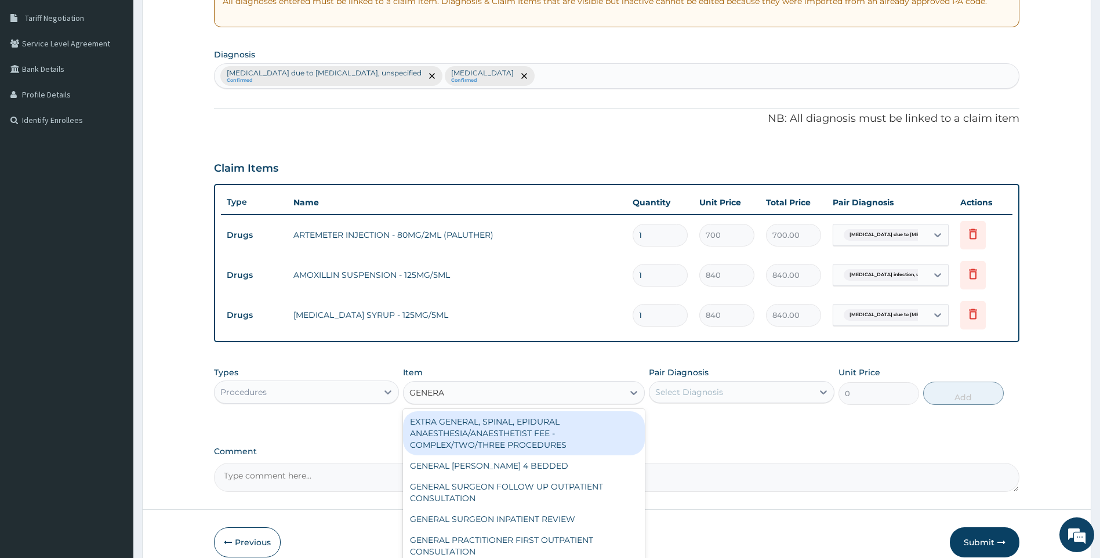
type input "GENERAL"
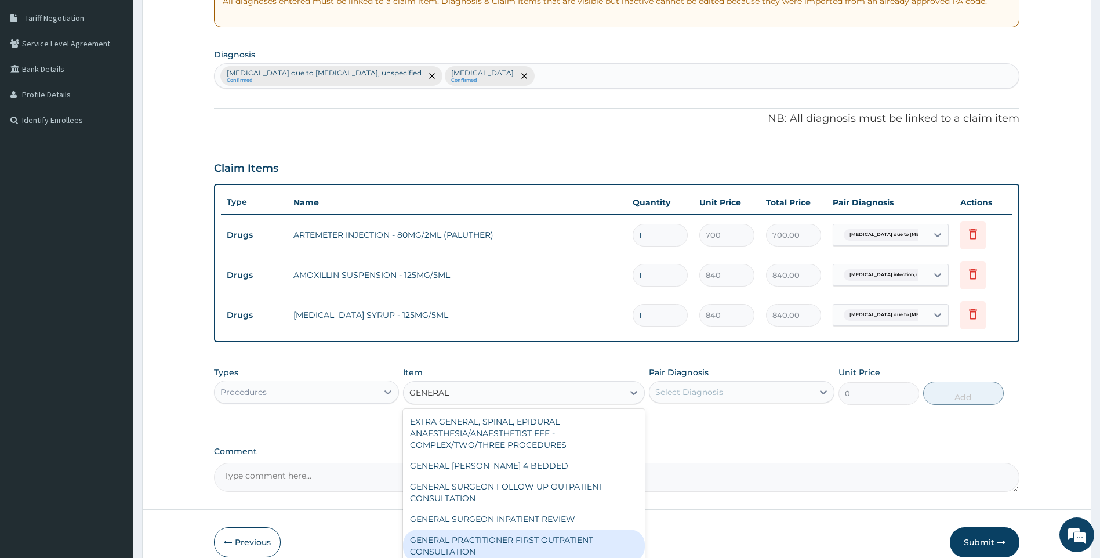
click at [558, 545] on div "GENERAL PRACTITIONER FIRST OUTPATIENT CONSULTATION" at bounding box center [524, 545] width 242 height 32
type input "3750"
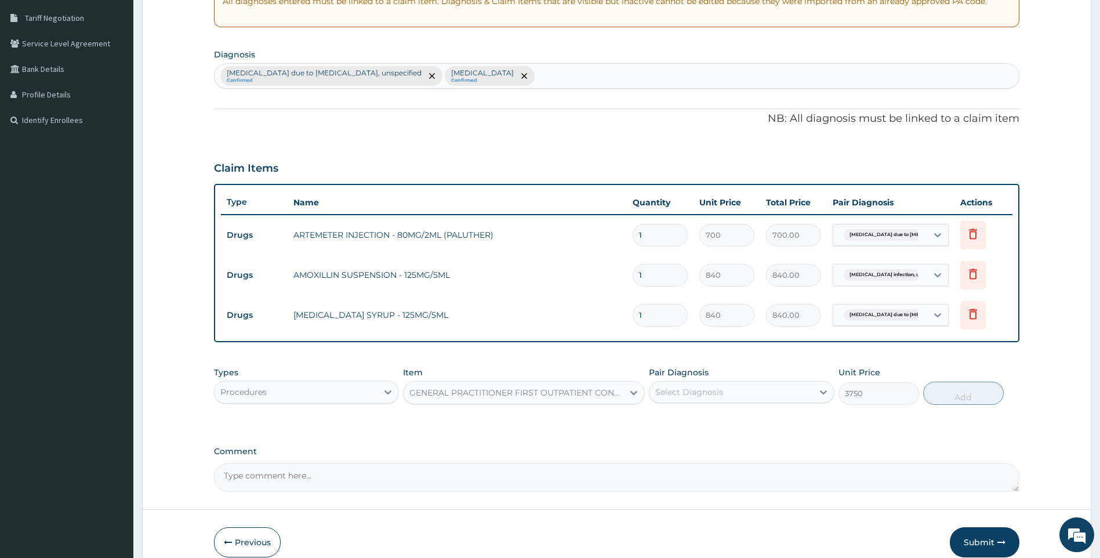
click at [726, 388] on div "Select Diagnosis" at bounding box center [731, 392] width 164 height 19
drag, startPoint x: 717, startPoint y: 419, endPoint x: 710, endPoint y: 459, distance: 40.0
click at [717, 420] on label "Malaria due to Plasmodium falciparum, unspecified" at bounding box center [747, 426] width 159 height 23
checkbox input "true"
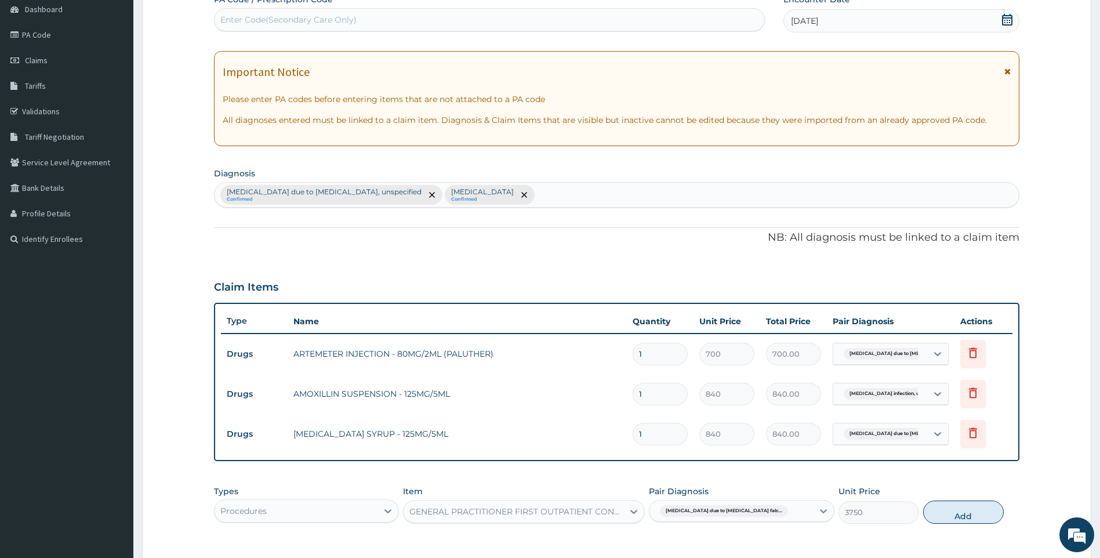
scroll to position [178, 0]
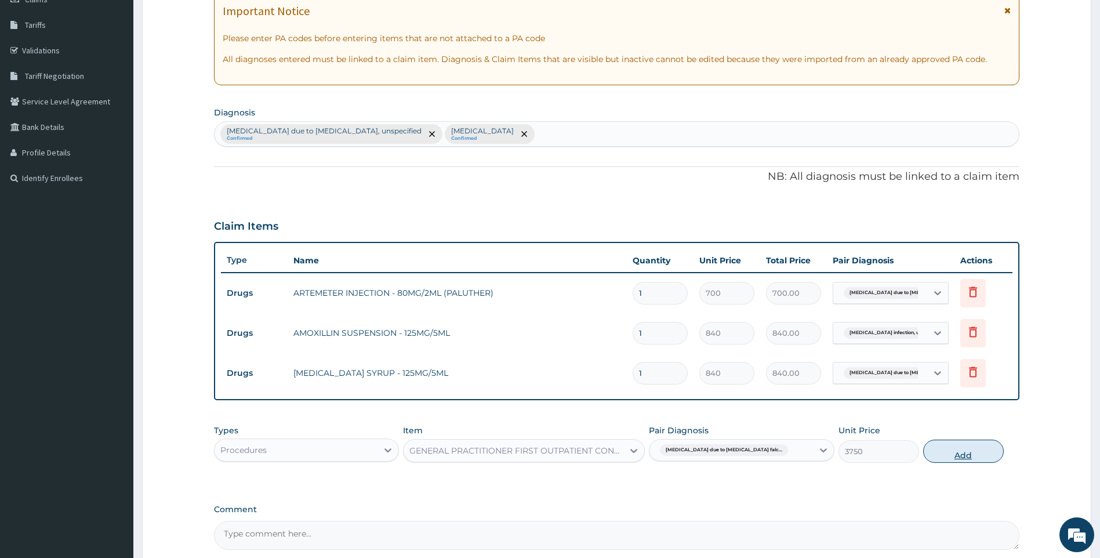
click at [984, 457] on button "Add" at bounding box center [963, 450] width 81 height 23
type input "0"
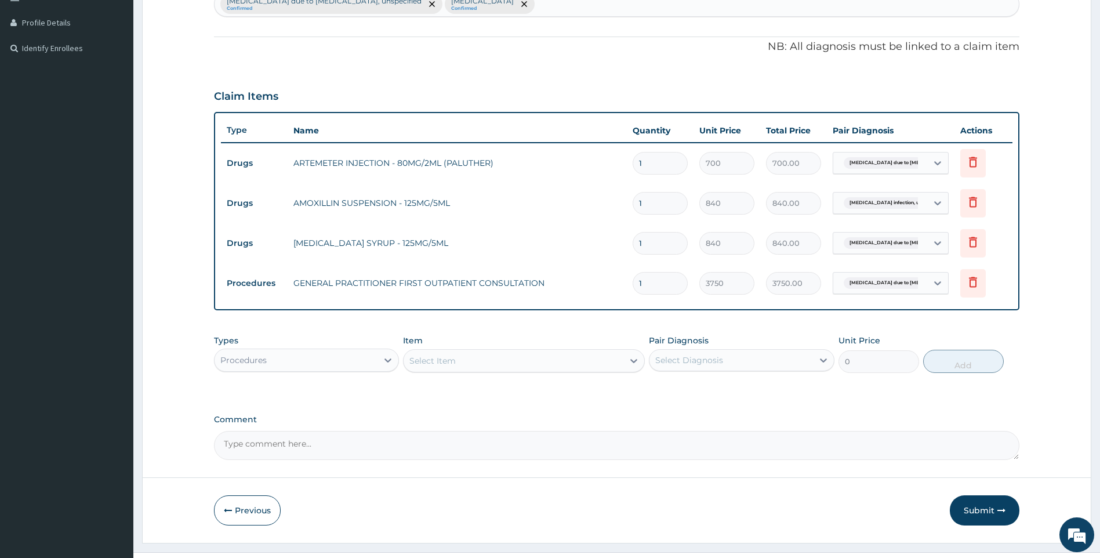
scroll to position [332, 0]
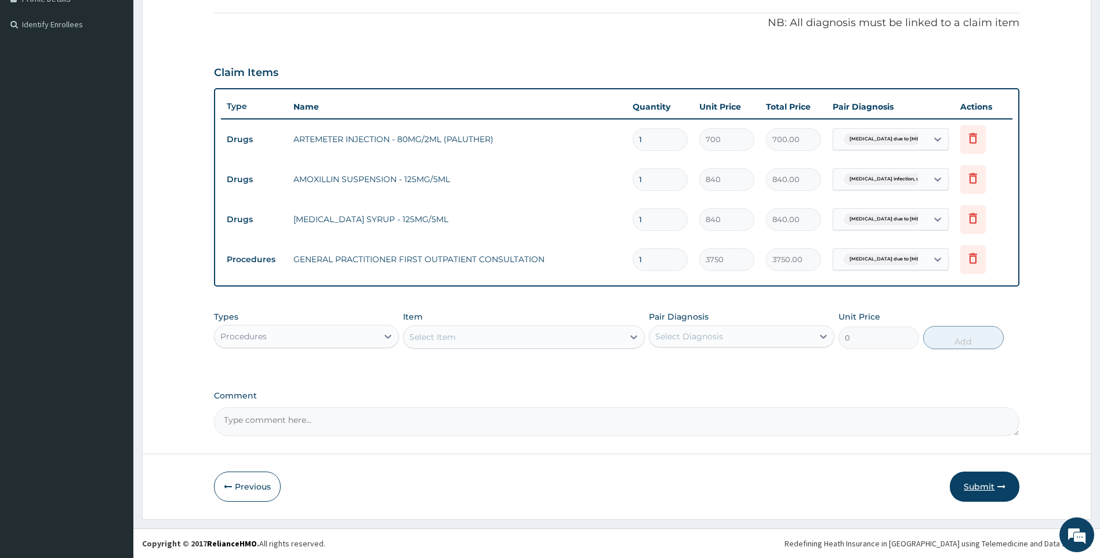
click at [991, 490] on button "Submit" at bounding box center [985, 486] width 70 height 30
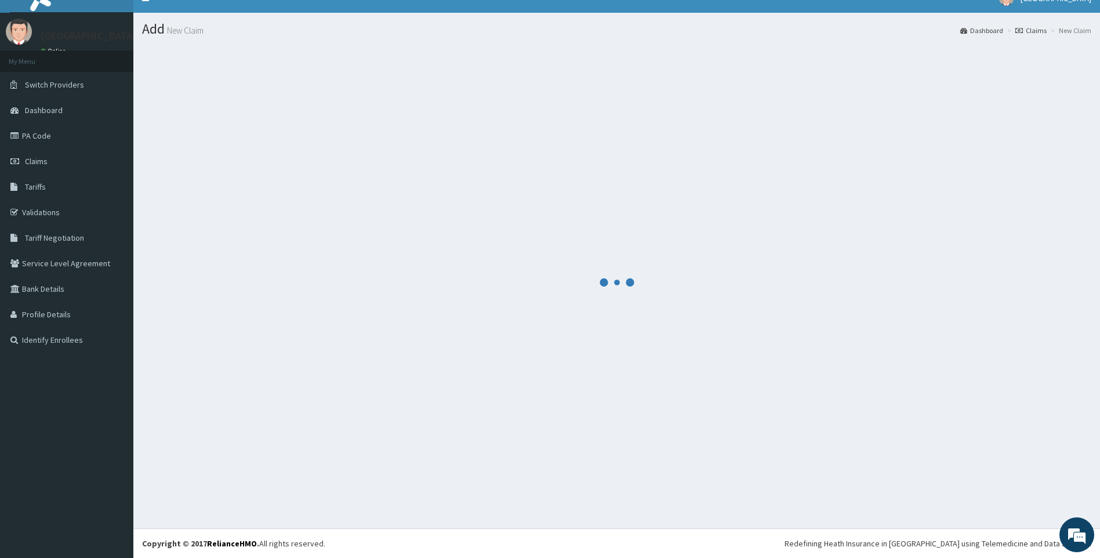
scroll to position [16, 0]
